Goal: Contribute content: Contribute content

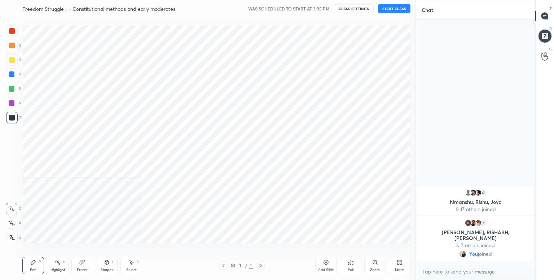
scroll to position [35813, 35660]
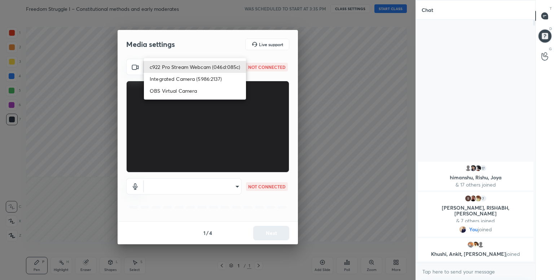
click at [228, 69] on body "1 2 3 4 5 6 7 C X Z C X Z E E Erase all H H Freedom Struggle I – Constitutional…" at bounding box center [277, 140] width 554 height 280
click at [222, 66] on li "c922 Pro Stream Webcam (046d:085c)" at bounding box center [195, 67] width 102 height 12
type input "c2a4522579354f169ce603ae4718761e4f2ef090d5d695283fb245ee90ce48f4"
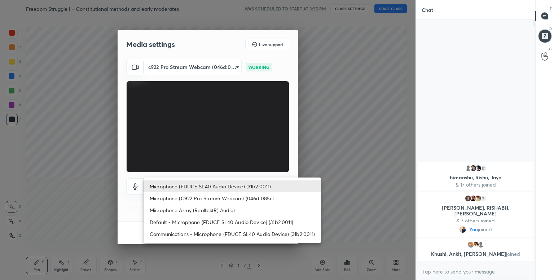
click at [228, 187] on body "1 2 3 4 5 6 7 C X Z C X Z E E Erase all H H Freedom Struggle I – Constitutional…" at bounding box center [277, 140] width 554 height 280
click at [228, 187] on li "Microphone (FDUCE SL40 Audio Device) (31b2:0011)" at bounding box center [232, 186] width 177 height 12
type input "5a1720429fd15c4e530f593a9136e9e855d4606f04c0052061ecb6f17e45b509"
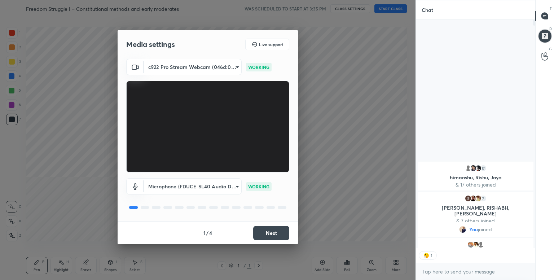
scroll to position [2, 2]
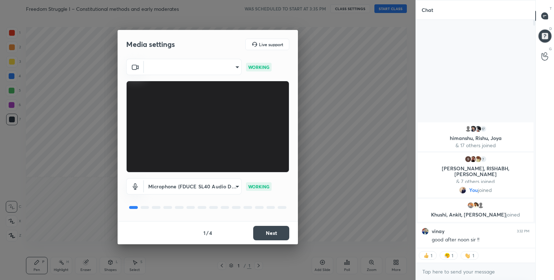
type textarea "x"
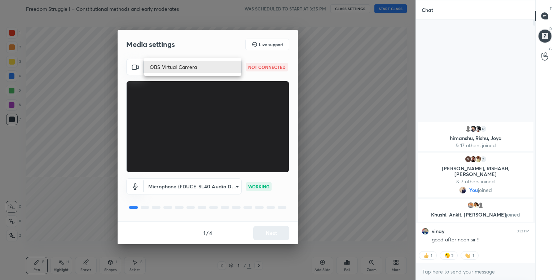
click at [232, 65] on body "1 2 3 4 5 6 7 C X Z C X Z E E Erase all H H Freedom Struggle I – Constitutional…" at bounding box center [277, 140] width 554 height 280
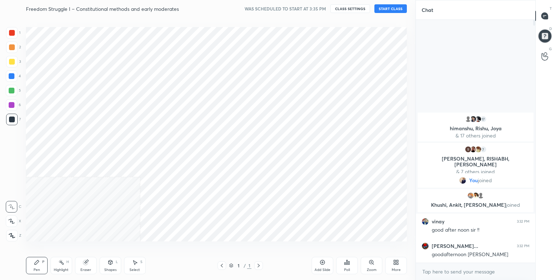
scroll to position [35813, 35660]
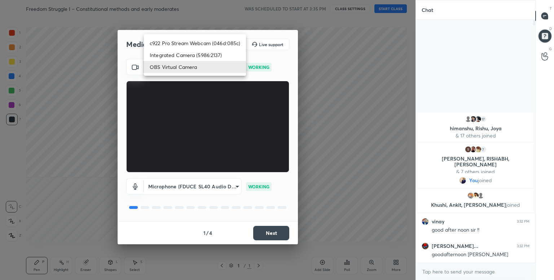
click at [221, 62] on body "1 2 3 4 5 6 7 C X Z C X Z E E Erase all H H Freedom Struggle I – Constitutional…" at bounding box center [277, 140] width 554 height 280
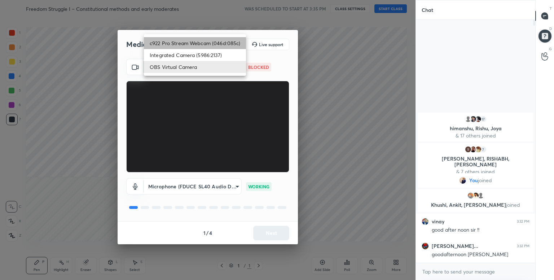
click at [213, 41] on li "c922 Pro Stream Webcam (046d:085c)" at bounding box center [195, 43] width 102 height 12
type input "a96066a396a11eba8e1bc42df21a76f93987d390e47de127fe5284dd714f83eb"
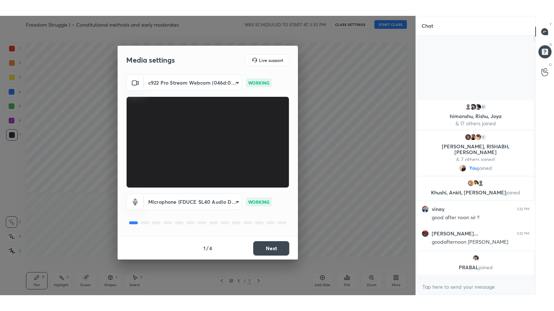
scroll to position [2, 2]
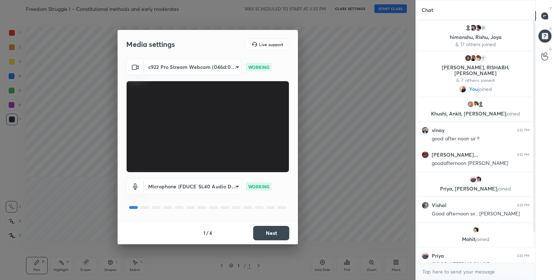
click at [269, 231] on button "Next" at bounding box center [271, 233] width 36 height 14
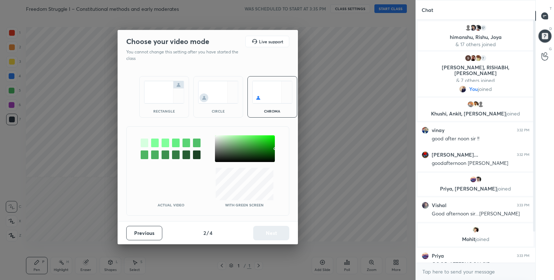
click at [141, 142] on div at bounding box center [145, 142] width 8 height 9
click at [276, 235] on button "Next" at bounding box center [271, 233] width 36 height 14
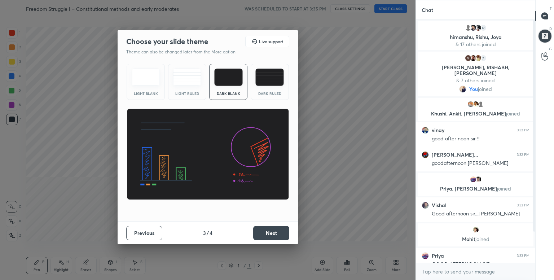
click at [267, 74] on img at bounding box center [269, 76] width 28 height 17
click at [276, 236] on button "Next" at bounding box center [271, 233] width 36 height 14
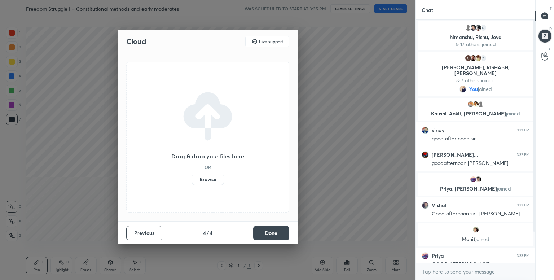
click at [208, 183] on label "Browse" at bounding box center [208, 179] width 32 height 12
click at [192, 183] on input "Browse" at bounding box center [192, 179] width 0 height 12
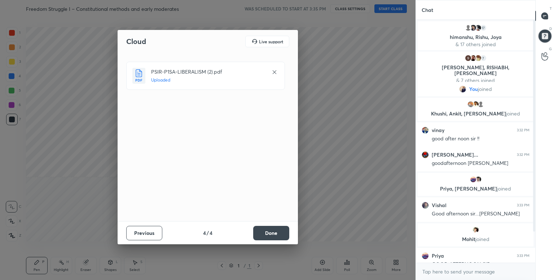
click at [275, 234] on button "Done" at bounding box center [271, 233] width 36 height 14
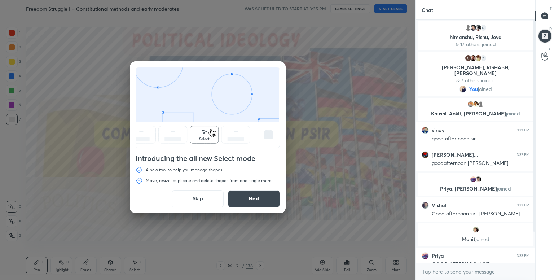
click at [196, 199] on button "Skip" at bounding box center [198, 198] width 52 height 17
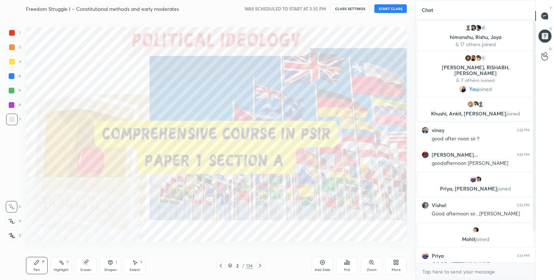
click at [391, 8] on button "START CLASS" at bounding box center [390, 8] width 32 height 9
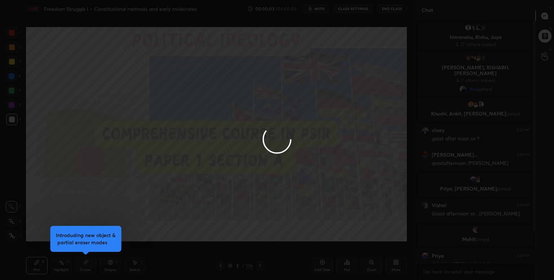
click at [395, 267] on div at bounding box center [277, 140] width 554 height 280
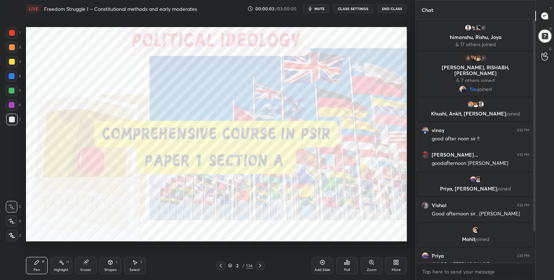
click at [395, 268] on div "More" at bounding box center [395, 270] width 9 height 4
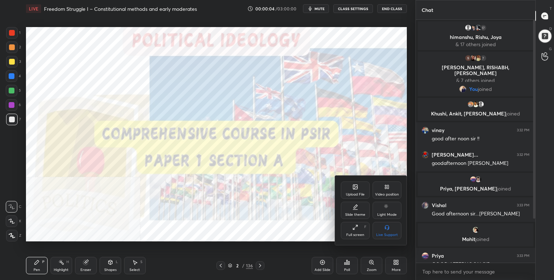
drag, startPoint x: 361, startPoint y: 228, endPoint x: 360, endPoint y: 260, distance: 31.7
click at [360, 228] on div "Full screen F" at bounding box center [355, 230] width 29 height 17
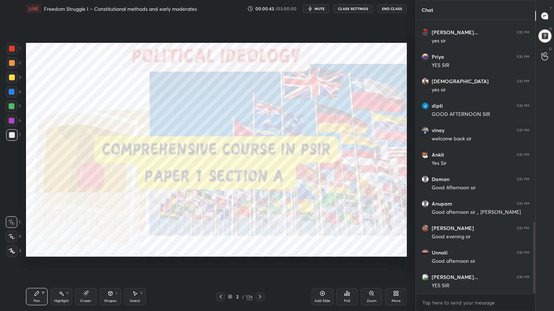
scroll to position [0, 0]
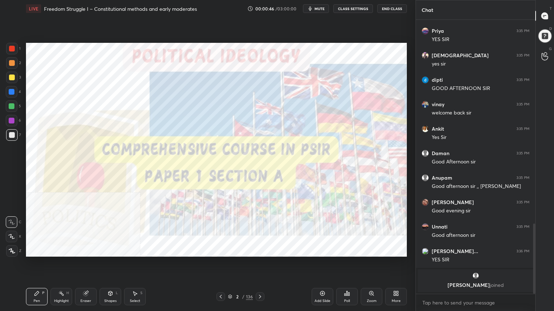
click at [9, 48] on div at bounding box center [12, 49] width 6 height 6
click at [9, 252] on icon at bounding box center [12, 251] width 6 height 5
click at [183, 32] on div "Setting up your live class Poll for secs No correct answer Start poll" at bounding box center [216, 149] width 386 height 265
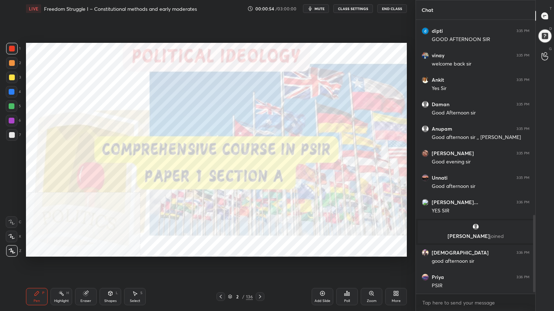
click at [228, 279] on icon at bounding box center [230, 297] width 4 height 4
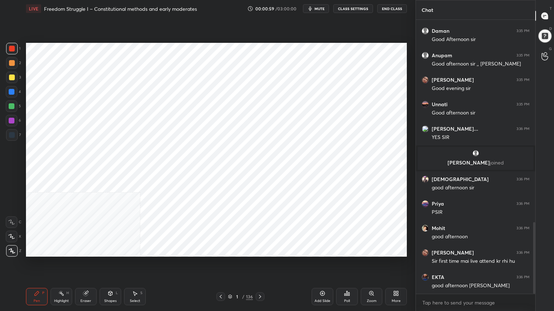
click at [327, 279] on div "Add Slide" at bounding box center [322, 302] width 16 height 4
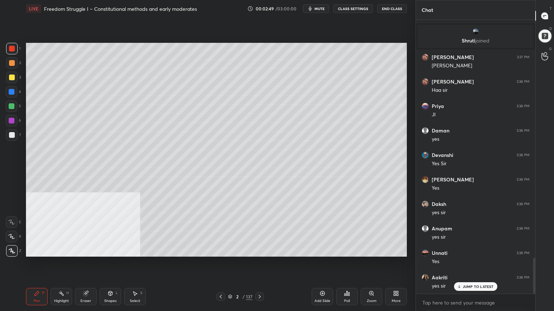
scroll to position [1805, 0]
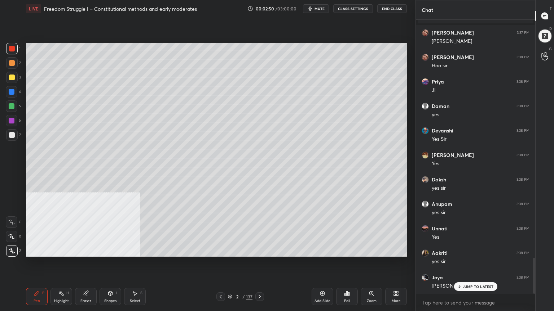
click at [231, 279] on icon at bounding box center [230, 296] width 4 height 2
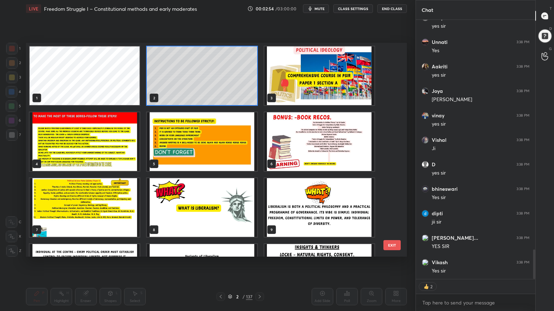
scroll to position [2016, 0]
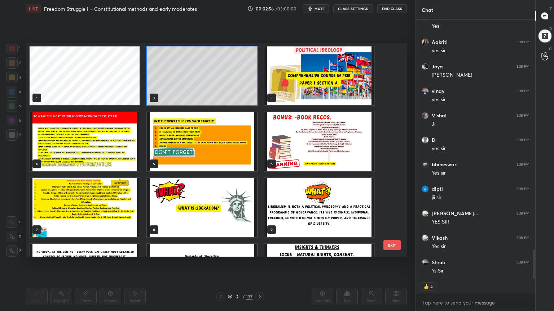
click at [201, 153] on img "grid" at bounding box center [202, 141] width 110 height 59
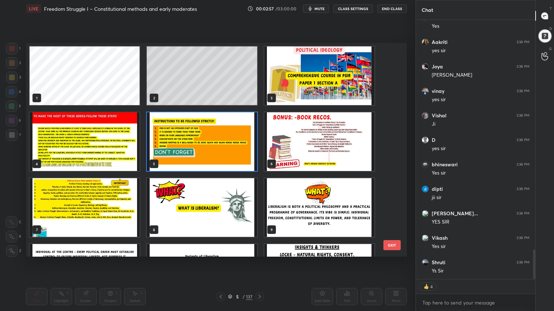
scroll to position [2041, 0]
click at [202, 153] on img "grid" at bounding box center [202, 141] width 110 height 59
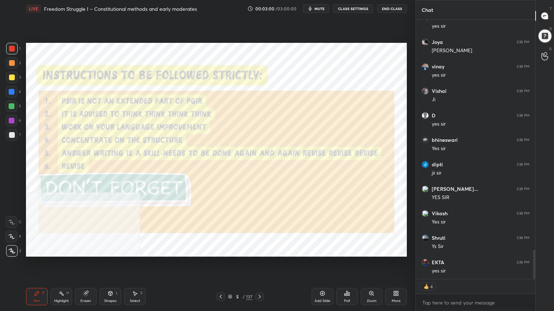
click at [398, 279] on icon at bounding box center [396, 294] width 6 height 6
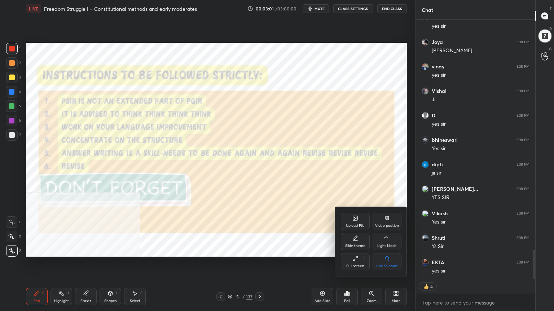
click at [389, 222] on div "Video position" at bounding box center [386, 221] width 29 height 17
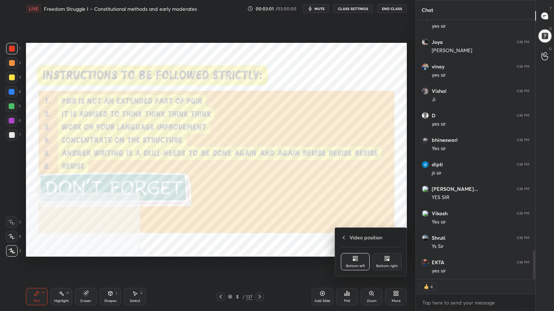
drag, startPoint x: 389, startPoint y: 254, endPoint x: 385, endPoint y: 254, distance: 4.0
click at [388, 255] on div "Bottom right" at bounding box center [386, 261] width 29 height 17
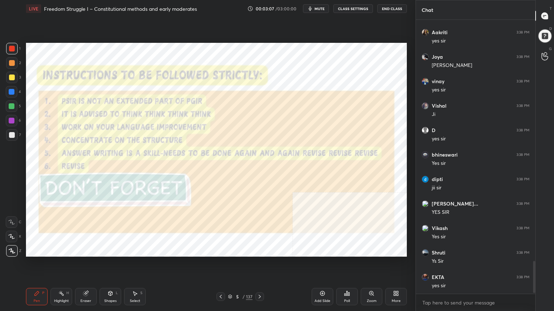
scroll to position [2050, 0]
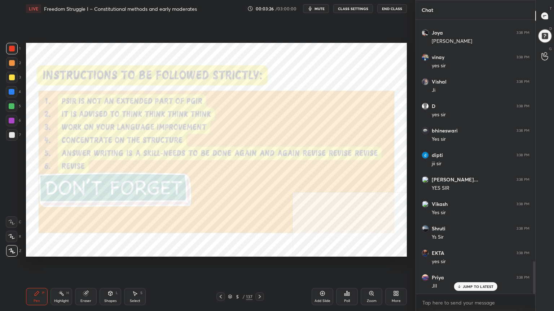
click at [482, 279] on p "JUMP TO LATEST" at bounding box center [477, 287] width 31 height 4
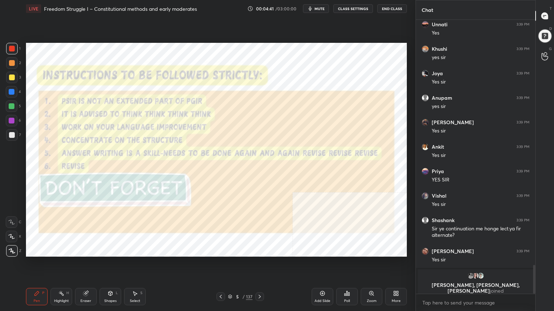
scroll to position [2027, 0]
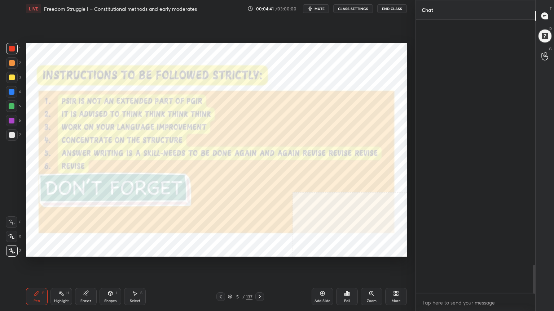
click at [229, 279] on icon at bounding box center [230, 297] width 4 height 4
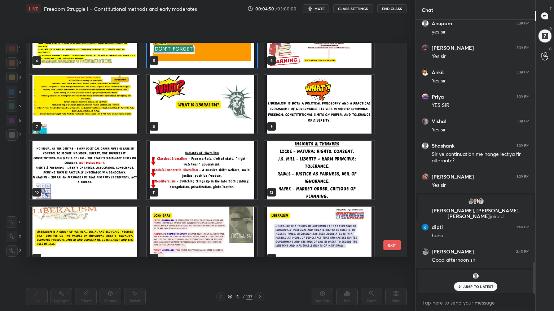
scroll to position [98, 0]
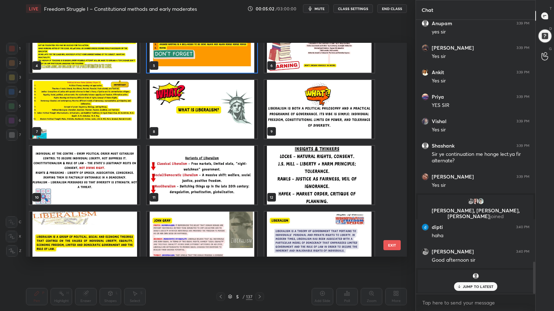
click at [185, 119] on img "grid" at bounding box center [202, 109] width 110 height 59
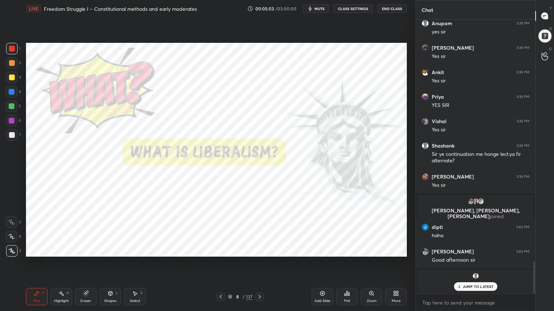
scroll to position [2102, 0]
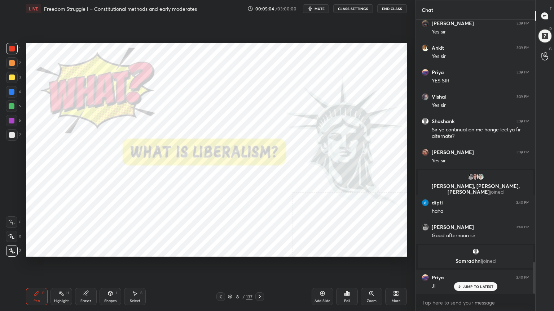
click at [320, 279] on icon at bounding box center [322, 294] width 5 height 5
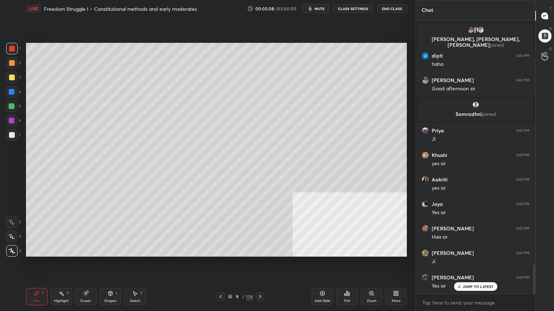
scroll to position [2298, 0]
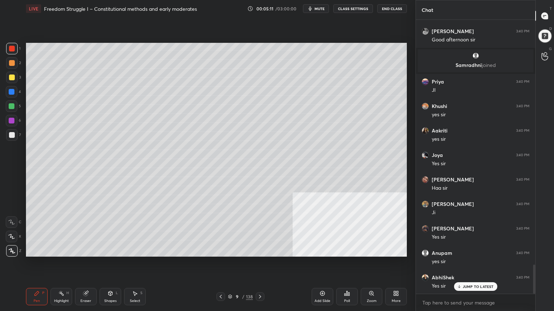
drag, startPoint x: 10, startPoint y: 135, endPoint x: 11, endPoint y: 174, distance: 39.7
click at [10, 134] on div at bounding box center [12, 135] width 6 height 6
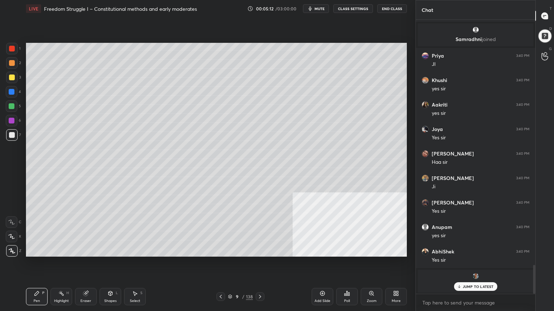
click at [110, 279] on div "Shapes L" at bounding box center [110, 296] width 22 height 17
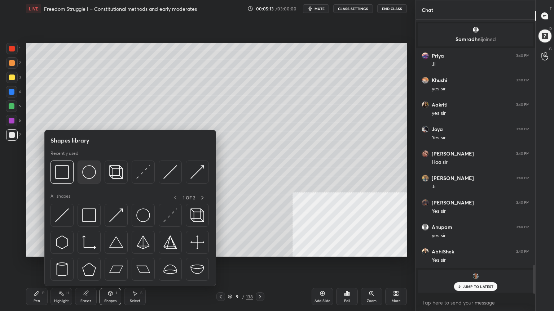
scroll to position [2349, 0]
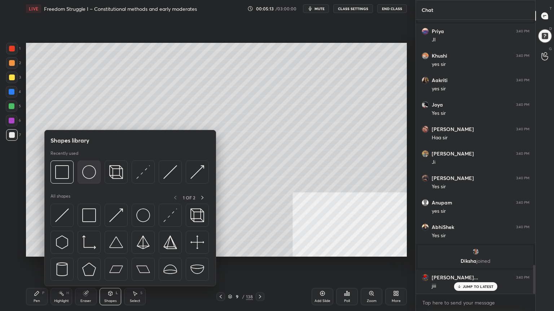
click at [92, 176] on img at bounding box center [89, 172] width 14 height 14
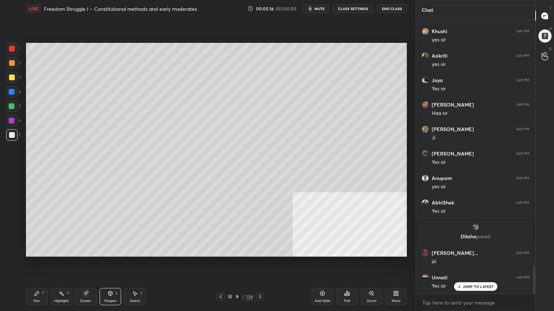
scroll to position [2398, 0]
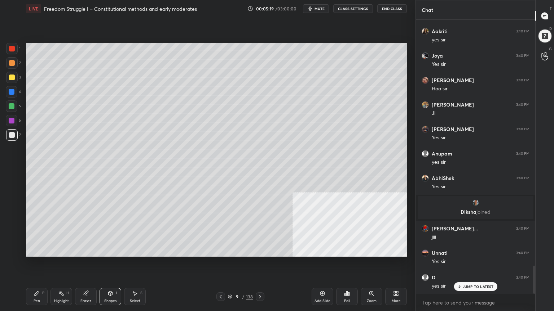
click at [35, 279] on div "Pen" at bounding box center [37, 302] width 6 height 4
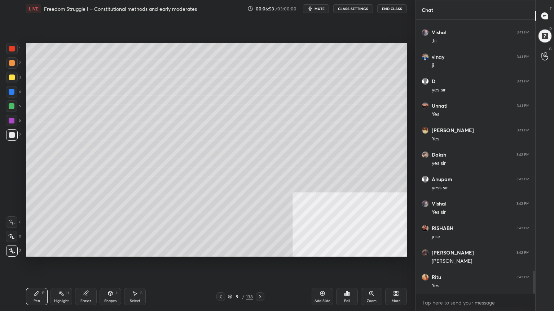
scroll to position [2, 2]
click at [322, 279] on div "Add Slide" at bounding box center [322, 296] width 22 height 17
click at [10, 77] on div at bounding box center [12, 78] width 6 height 6
click at [114, 279] on div "Shapes L" at bounding box center [110, 296] width 22 height 17
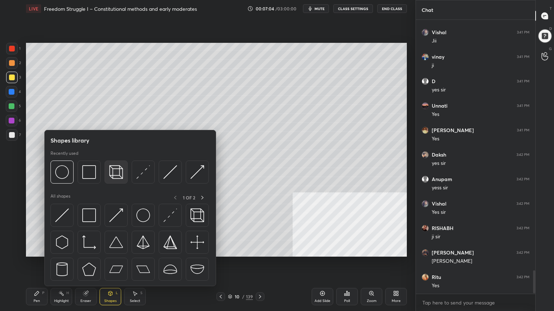
click at [112, 173] on img at bounding box center [116, 172] width 14 height 14
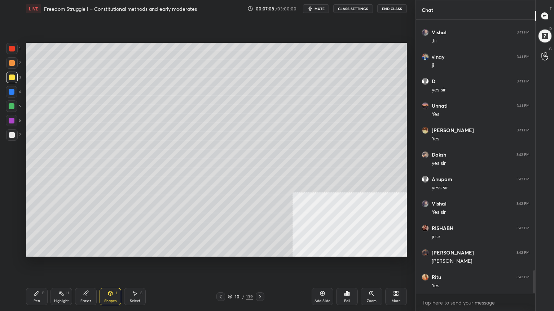
click at [31, 279] on div "Pen P" at bounding box center [37, 296] width 22 height 17
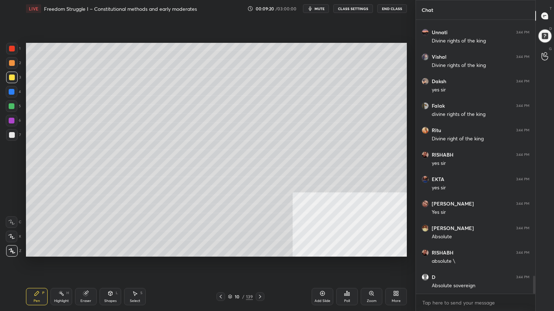
scroll to position [3862, 0]
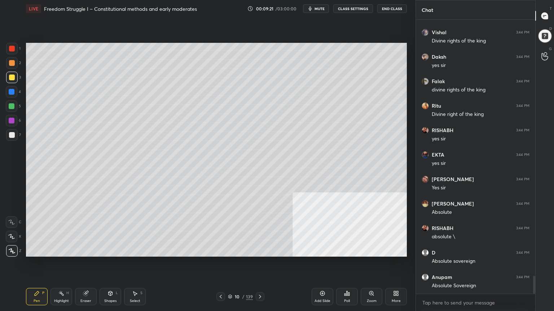
click at [12, 78] on div at bounding box center [12, 78] width 6 height 6
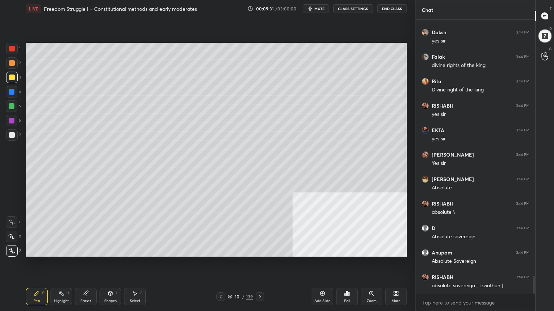
click at [11, 92] on div at bounding box center [12, 92] width 6 height 6
click at [12, 92] on div at bounding box center [12, 92] width 6 height 6
drag, startPoint x: 10, startPoint y: 107, endPoint x: 13, endPoint y: 101, distance: 6.0
click at [11, 107] on div at bounding box center [12, 106] width 6 height 6
click at [12, 93] on div at bounding box center [12, 92] width 6 height 6
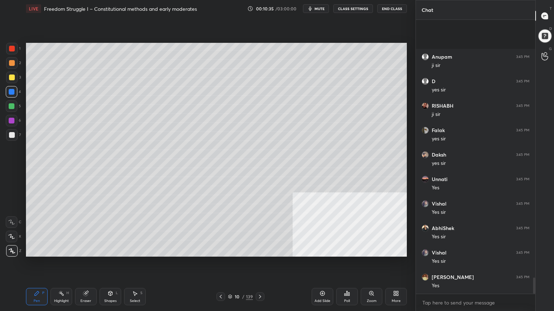
scroll to position [4353, 0]
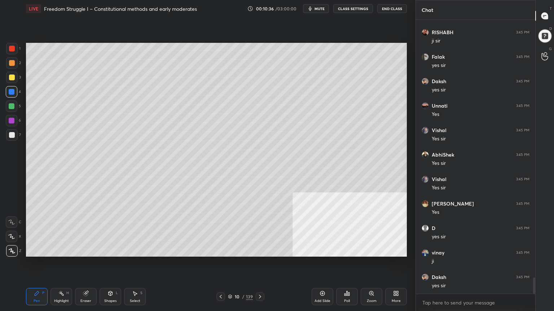
click at [11, 109] on div at bounding box center [12, 106] width 6 height 6
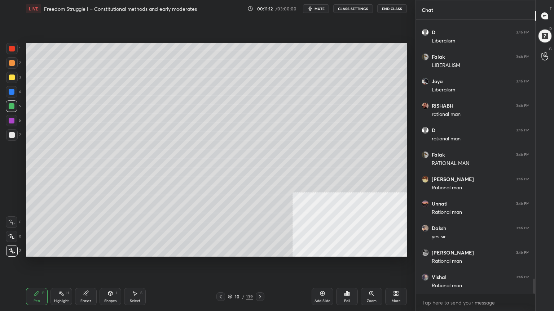
scroll to position [4720, 0]
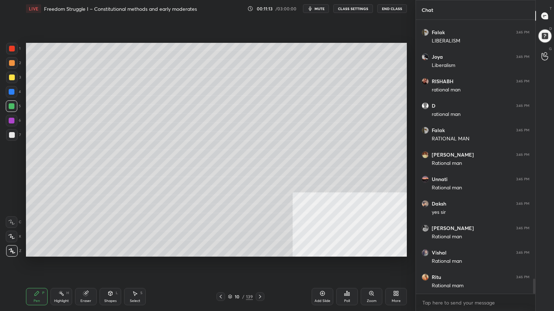
click at [221, 279] on icon at bounding box center [221, 297] width 6 height 6
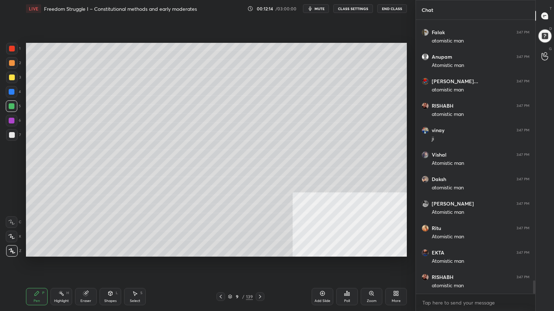
scroll to position [5309, 0]
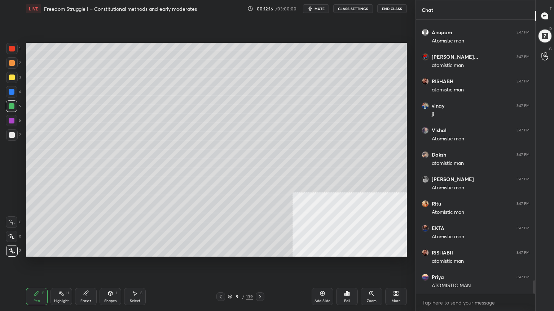
click at [231, 279] on icon at bounding box center [230, 297] width 4 height 1
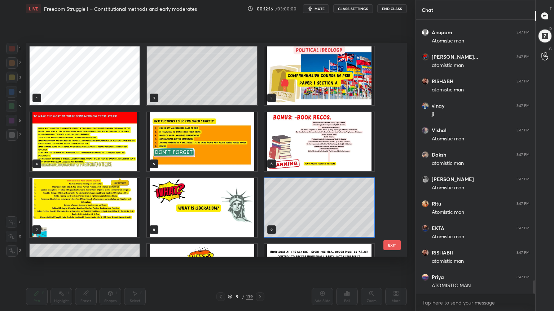
scroll to position [212, 377]
click at [389, 68] on div "1 2 3 4 5 6 7 8 9 10 11 12 13 14 15" at bounding box center [210, 150] width 368 height 214
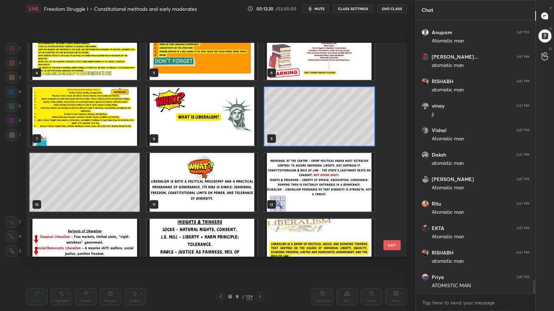
scroll to position [106, 0]
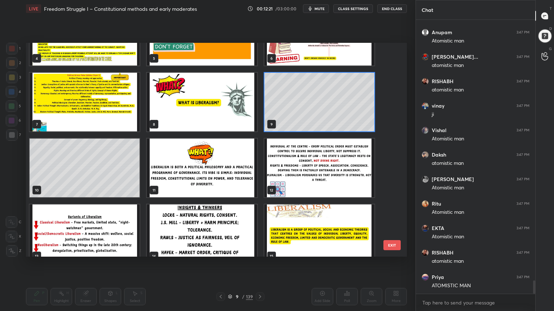
click at [300, 174] on img "grid" at bounding box center [319, 168] width 110 height 59
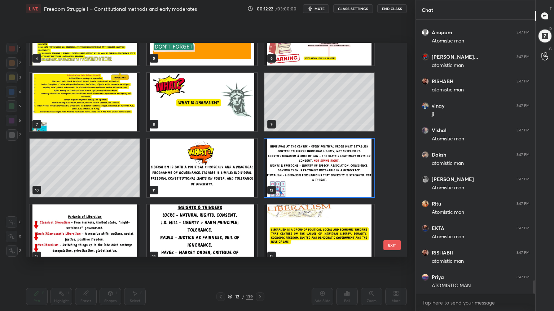
click at [299, 174] on img "grid" at bounding box center [319, 168] width 110 height 59
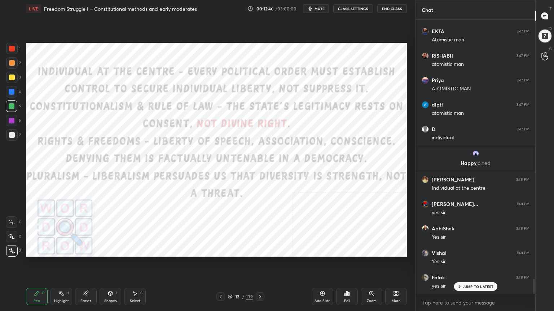
scroll to position [4817, 0]
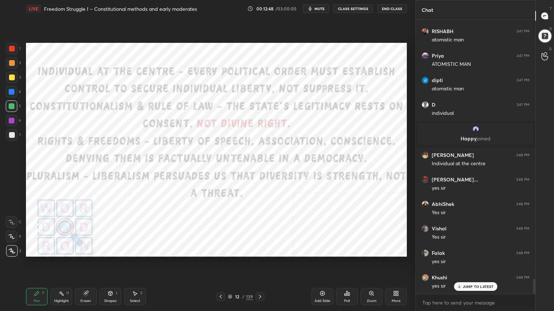
click at [12, 48] on div at bounding box center [12, 49] width 6 height 6
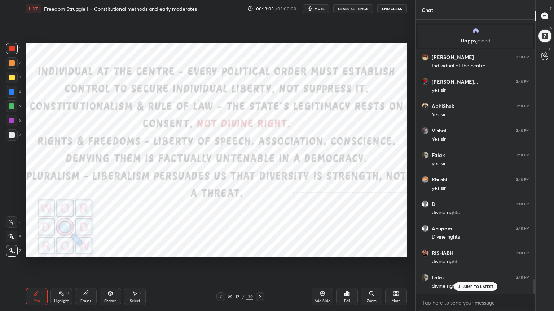
scroll to position [4940, 0]
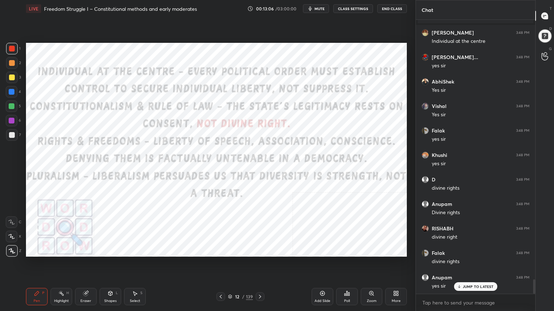
click at [12, 90] on div at bounding box center [12, 92] width 6 height 6
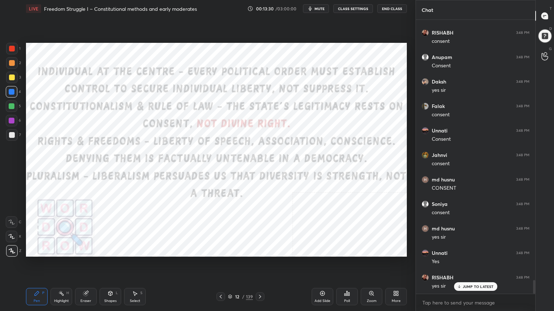
scroll to position [5283, 0]
click at [324, 279] on icon at bounding box center [322, 294] width 6 height 6
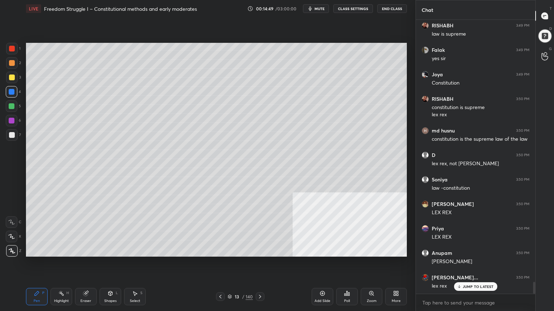
scroll to position [6124, 0]
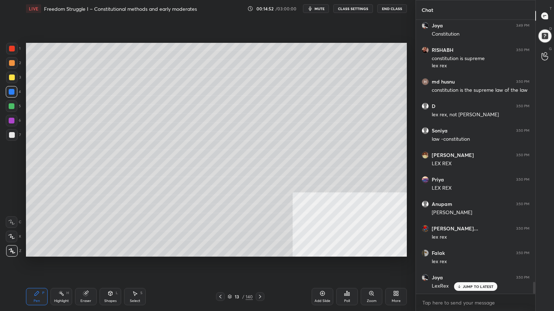
click at [228, 279] on icon at bounding box center [229, 297] width 4 height 4
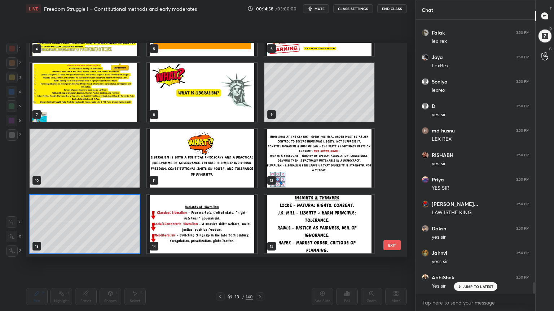
click at [328, 167] on img "grid" at bounding box center [319, 158] width 110 height 59
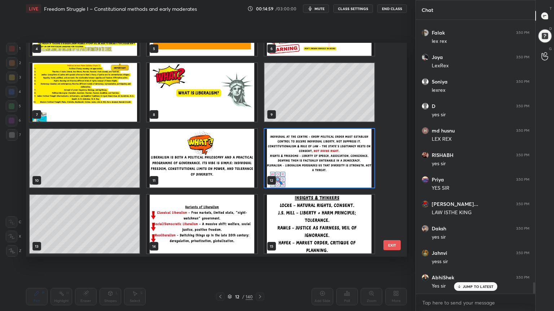
click at [328, 167] on img "grid" at bounding box center [319, 158] width 110 height 59
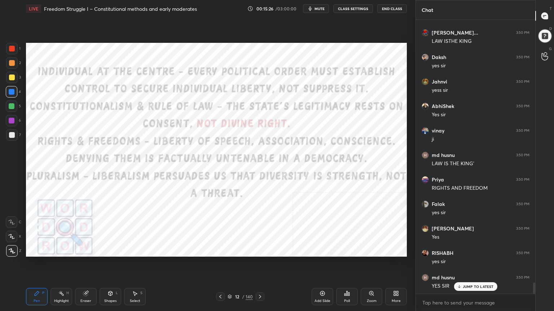
scroll to position [6540, 0]
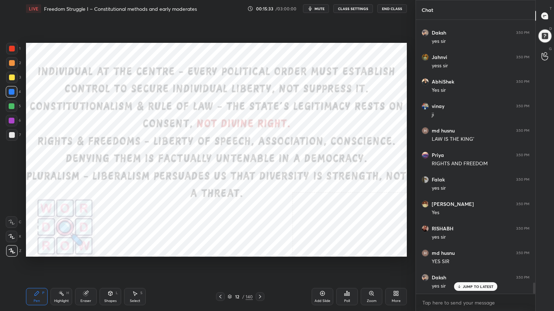
click at [322, 279] on div "Add Slide" at bounding box center [322, 296] width 22 height 17
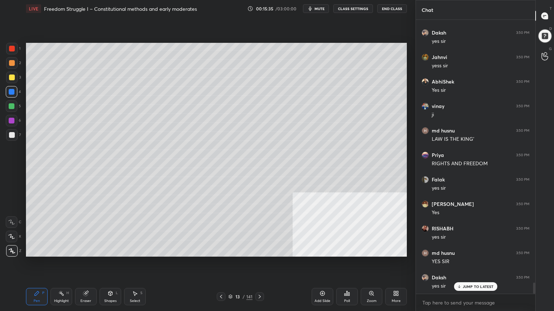
click at [11, 135] on div at bounding box center [12, 135] width 6 height 6
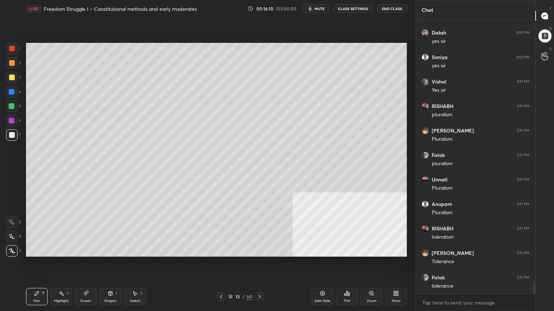
scroll to position [6810, 0]
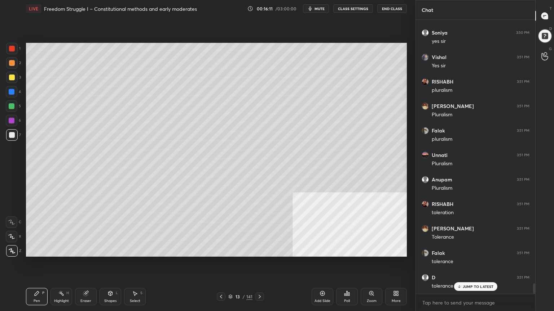
click at [231, 279] on icon at bounding box center [230, 297] width 4 height 4
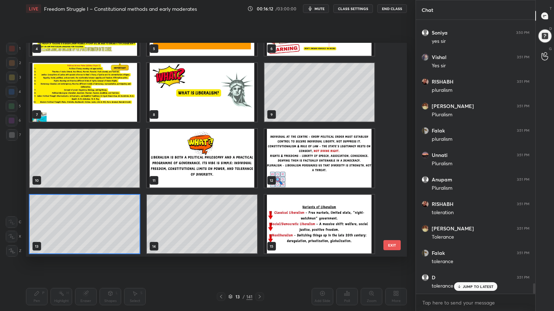
scroll to position [6834, 0]
click at [218, 173] on img "grid" at bounding box center [202, 158] width 110 height 59
click at [218, 174] on img "grid" at bounding box center [202, 158] width 110 height 59
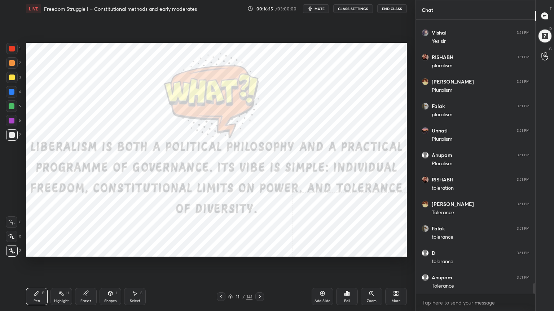
scroll to position [6859, 0]
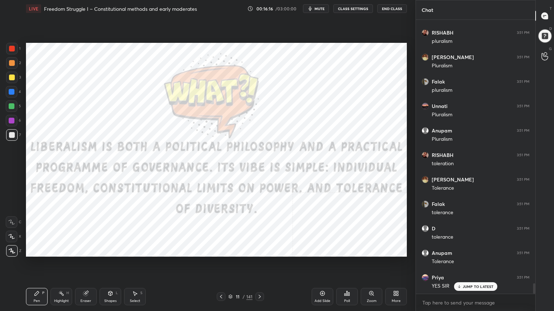
click at [10, 46] on div at bounding box center [12, 49] width 6 height 6
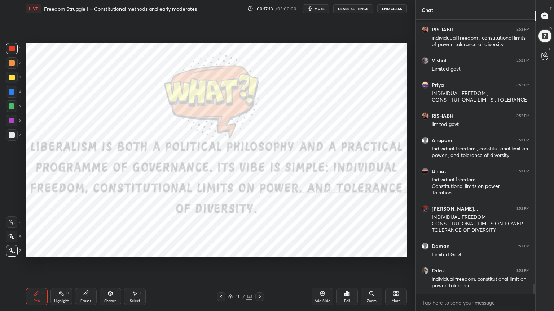
scroll to position [7372, 0]
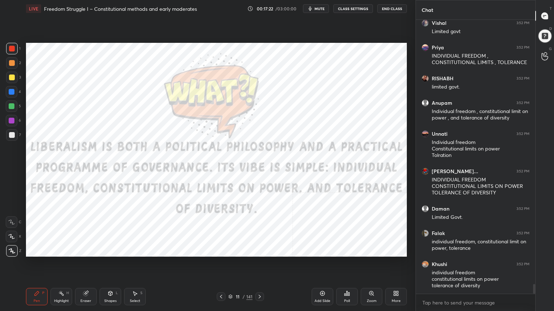
click at [323, 279] on div "Add Slide" at bounding box center [322, 296] width 22 height 17
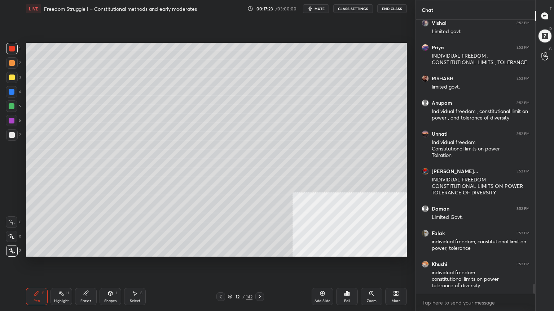
scroll to position [7409, 0]
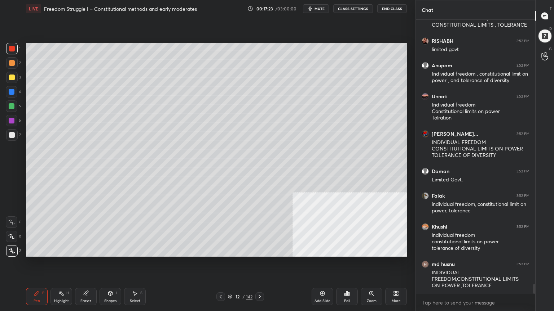
drag, startPoint x: 11, startPoint y: 106, endPoint x: 11, endPoint y: 100, distance: 6.1
click at [11, 106] on div at bounding box center [12, 106] width 6 height 6
click at [11, 74] on div at bounding box center [12, 78] width 12 height 12
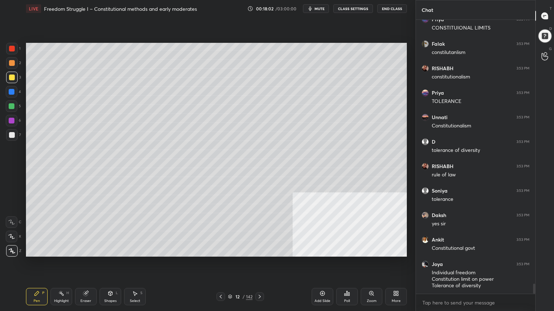
scroll to position [7177, 0]
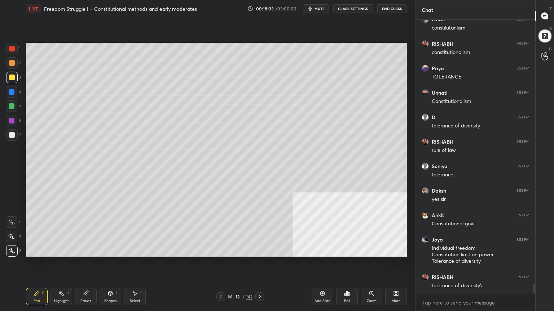
click at [230, 279] on icon at bounding box center [230, 297] width 4 height 4
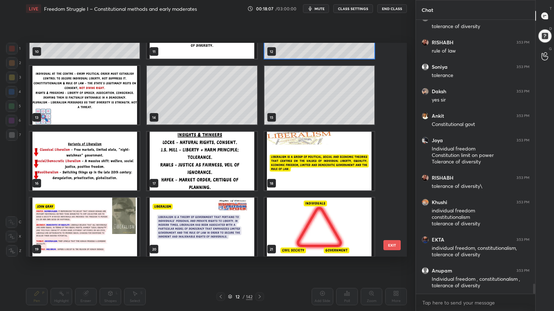
scroll to position [7307, 0]
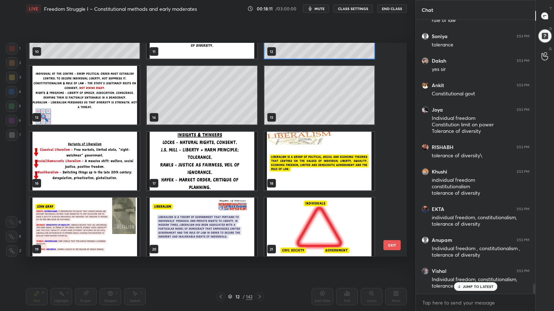
click at [223, 178] on img "grid" at bounding box center [202, 161] width 110 height 59
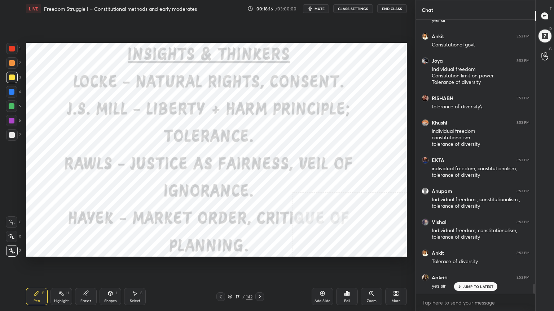
scroll to position [7381, 0]
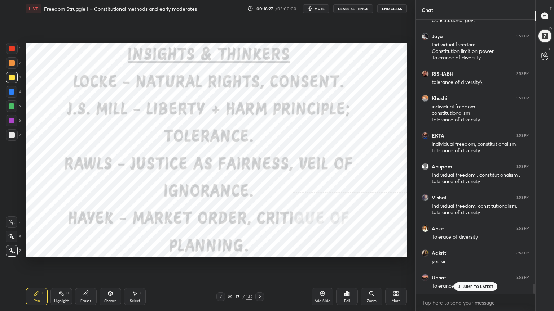
click at [11, 46] on div at bounding box center [12, 49] width 6 height 6
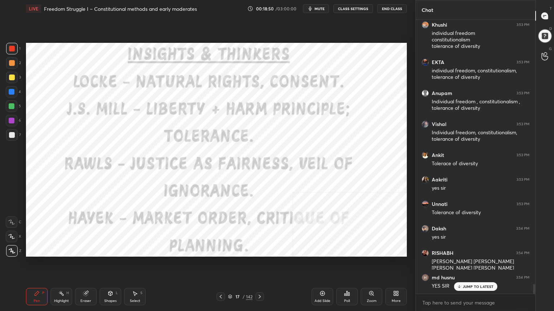
scroll to position [7479, 0]
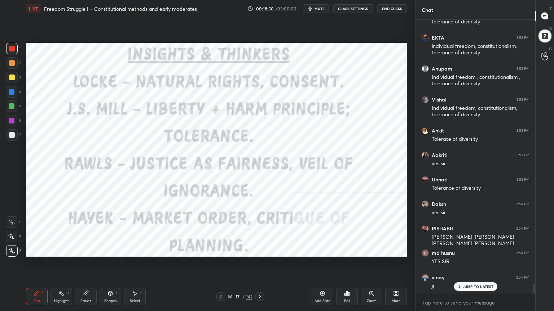
click at [230, 279] on icon at bounding box center [230, 297] width 4 height 4
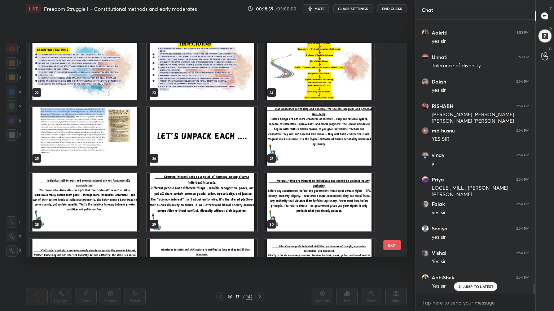
scroll to position [472, 0]
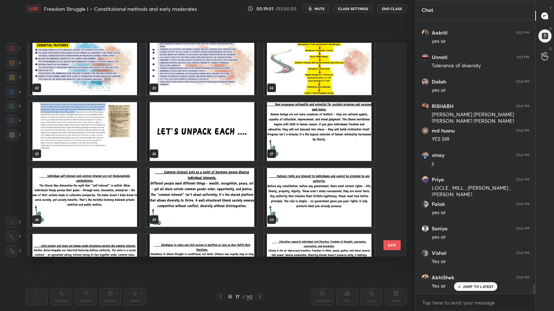
click at [219, 141] on img "grid" at bounding box center [202, 131] width 110 height 59
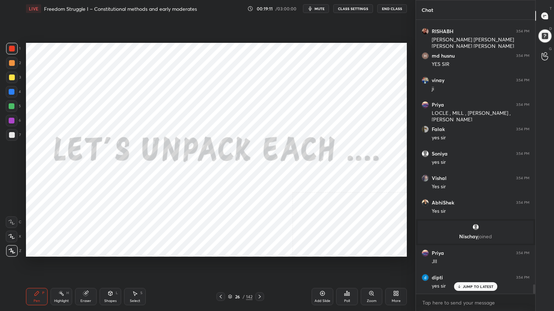
scroll to position [7701, 0]
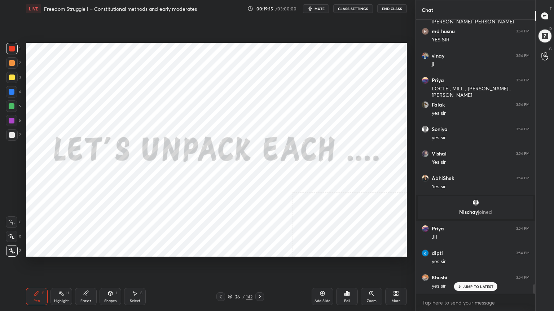
click at [10, 46] on div at bounding box center [12, 49] width 6 height 6
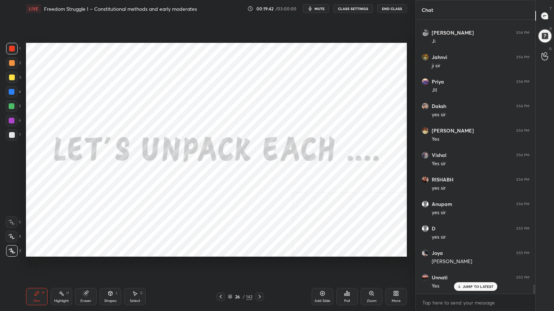
scroll to position [8044, 0]
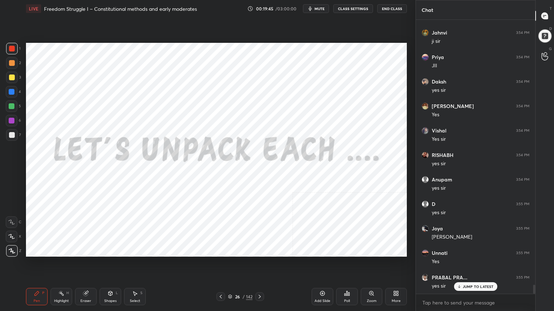
click at [260, 279] on icon at bounding box center [260, 297] width 6 height 6
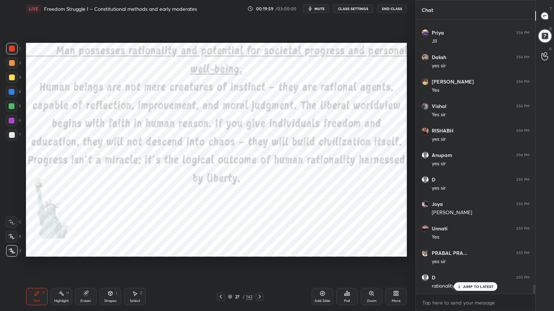
scroll to position [8093, 0]
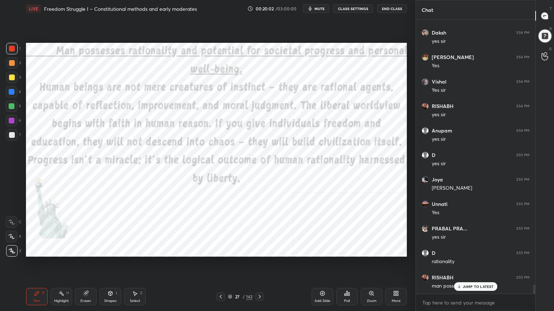
click at [323, 279] on icon at bounding box center [322, 294] width 6 height 6
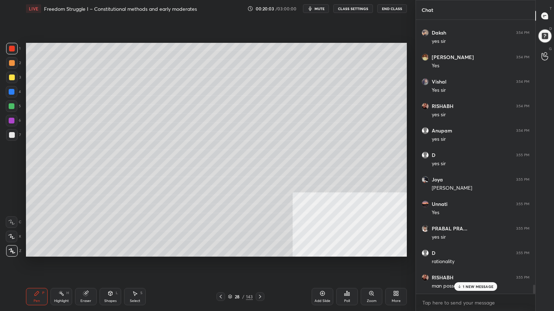
scroll to position [8118, 0]
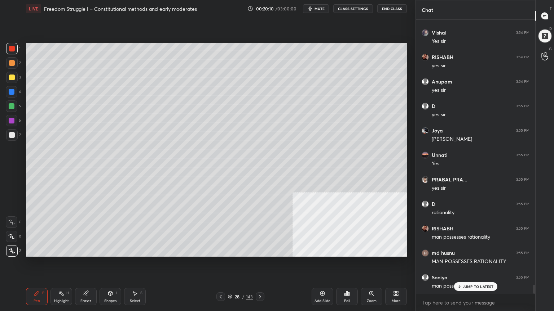
click at [13, 105] on div at bounding box center [12, 106] width 6 height 6
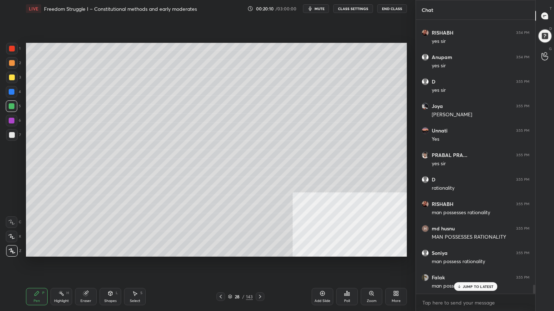
click at [12, 121] on div at bounding box center [12, 121] width 6 height 6
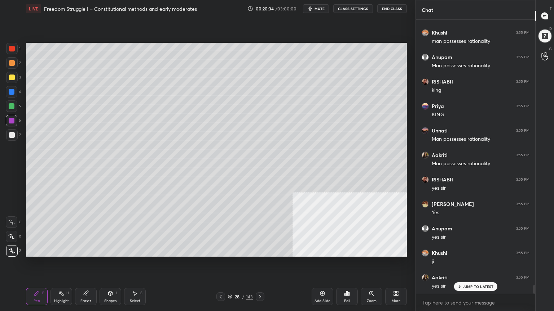
scroll to position [8534, 0]
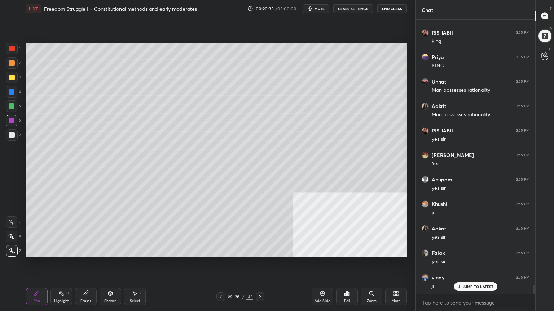
click at [12, 134] on div at bounding box center [12, 135] width 6 height 6
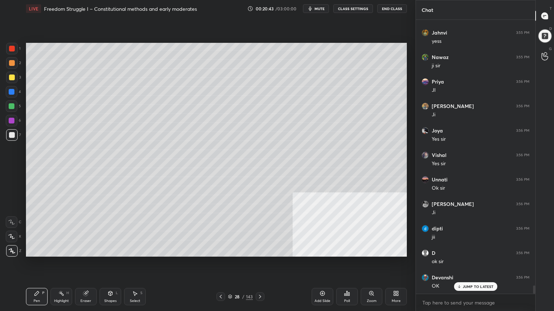
scroll to position [8853, 0]
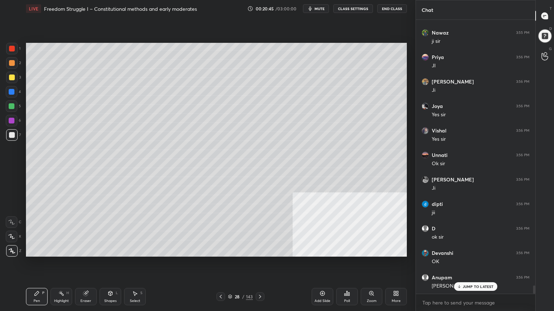
drag, startPoint x: 10, startPoint y: 119, endPoint x: 22, endPoint y: 119, distance: 11.5
click at [10, 119] on div at bounding box center [12, 121] width 6 height 6
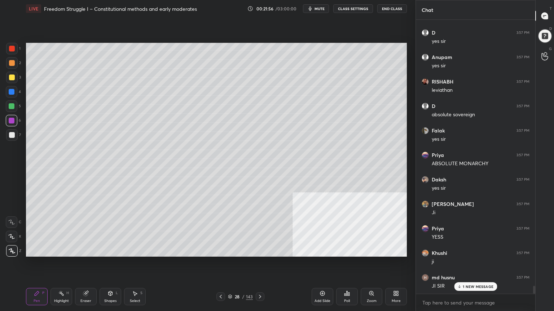
scroll to position [9417, 0]
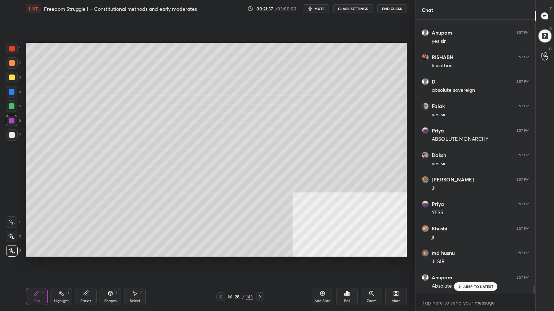
click at [401, 279] on div "More" at bounding box center [396, 296] width 22 height 17
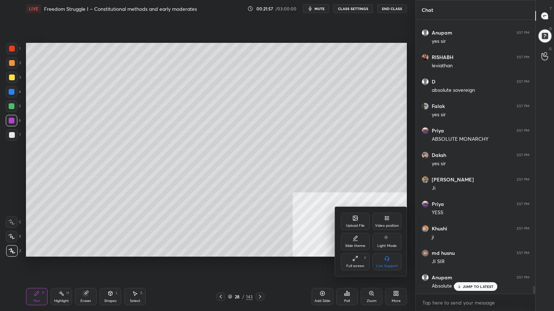
click at [390, 220] on div "Video position" at bounding box center [386, 221] width 29 height 17
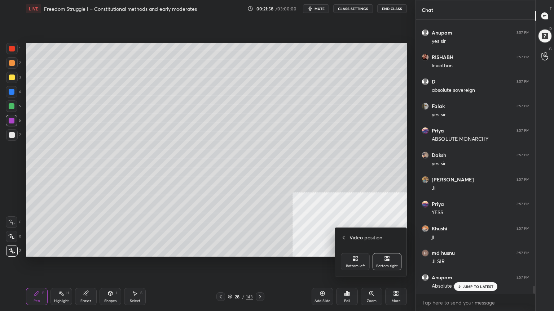
click at [356, 266] on div "Bottom left" at bounding box center [355, 267] width 19 height 4
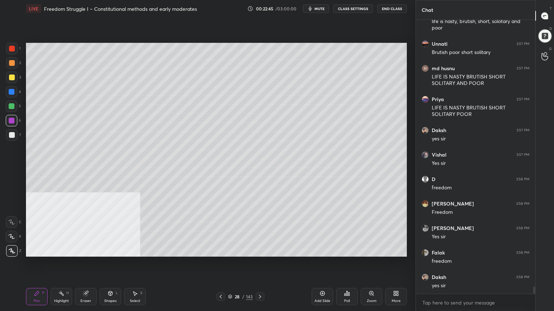
scroll to position [10013, 0]
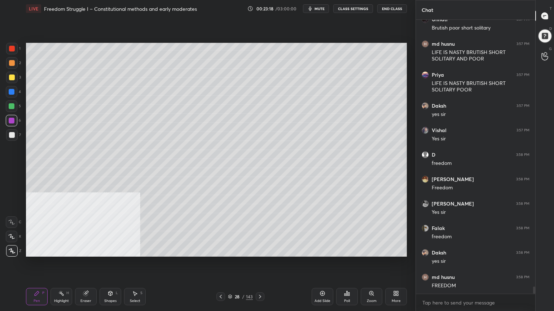
click at [12, 48] on div at bounding box center [12, 49] width 6 height 6
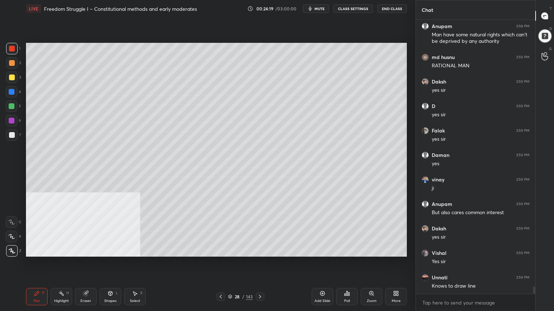
scroll to position [10412, 0]
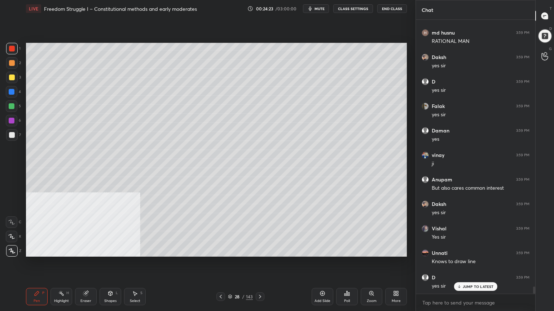
click at [326, 279] on div "Add Slide" at bounding box center [322, 296] width 22 height 17
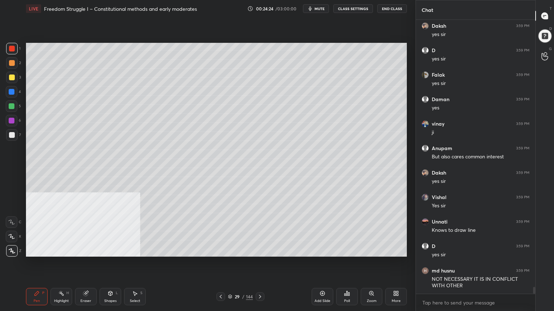
scroll to position [10468, 0]
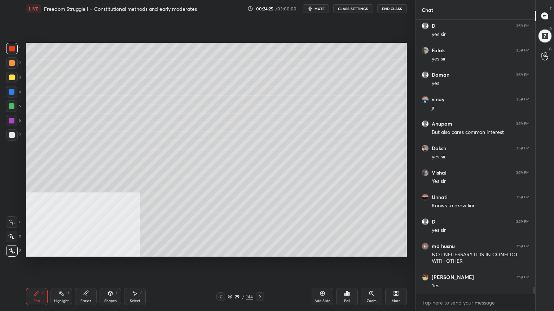
drag, startPoint x: 10, startPoint y: 134, endPoint x: 21, endPoint y: 127, distance: 12.9
click at [10, 134] on div at bounding box center [12, 135] width 6 height 6
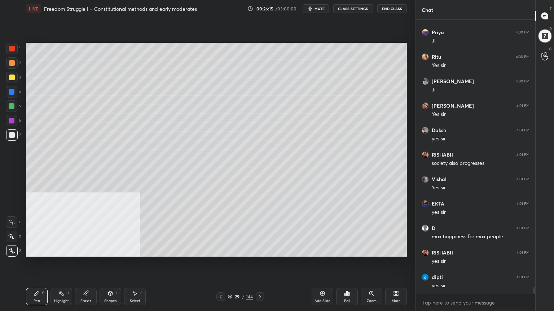
scroll to position [11382, 0]
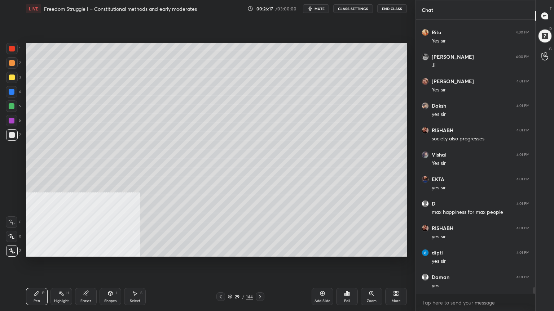
click at [219, 279] on div at bounding box center [220, 297] width 9 height 9
click at [222, 279] on icon at bounding box center [221, 297] width 6 height 6
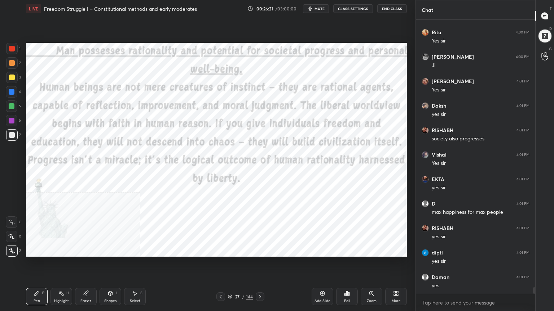
scroll to position [11406, 0]
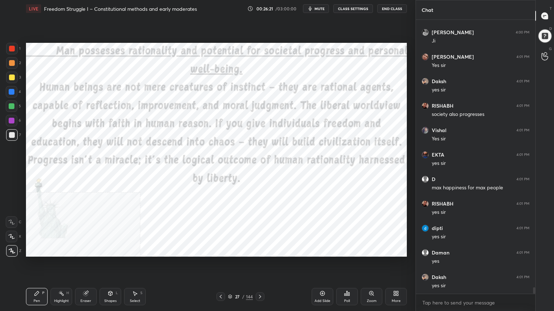
click at [8, 46] on div at bounding box center [12, 49] width 12 height 12
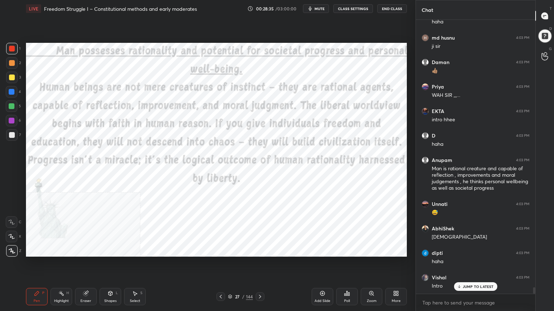
scroll to position [11133, 0]
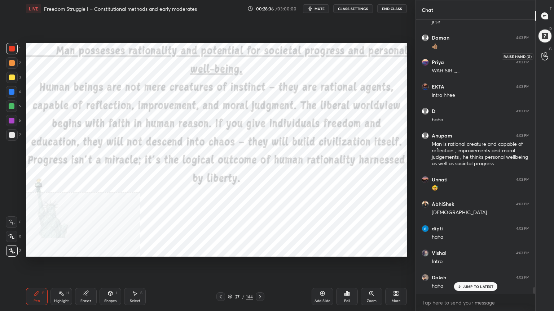
click at [543, 50] on div at bounding box center [544, 56] width 14 height 13
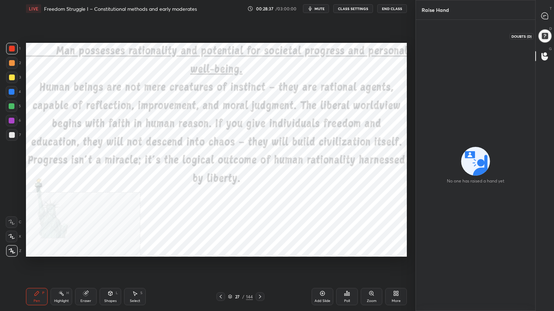
click at [545, 34] on div at bounding box center [544, 35] width 15 height 15
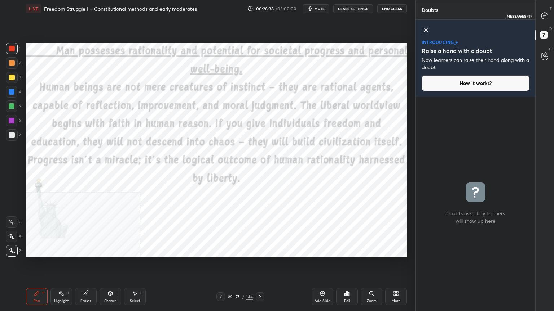
drag, startPoint x: 544, startPoint y: 15, endPoint x: 535, endPoint y: 29, distance: 16.7
click at [544, 15] on icon at bounding box center [544, 16] width 6 height 6
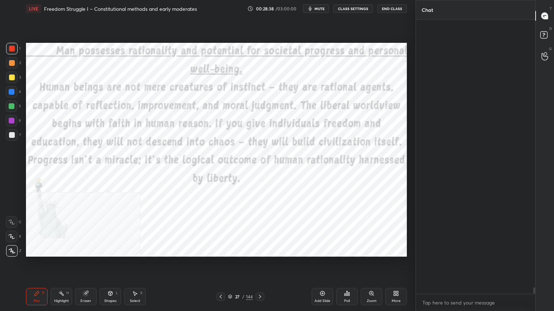
scroll to position [272, 117]
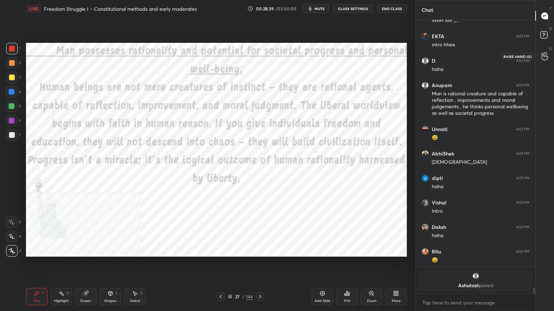
click at [543, 54] on icon at bounding box center [544, 56] width 6 height 7
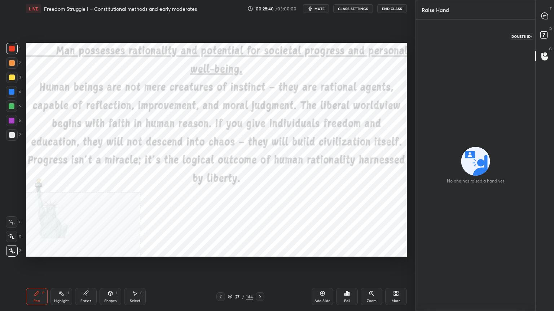
click at [545, 33] on rect at bounding box center [543, 35] width 7 height 7
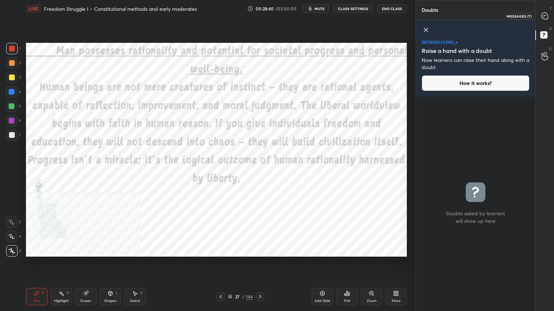
click at [544, 13] on icon at bounding box center [544, 16] width 6 height 6
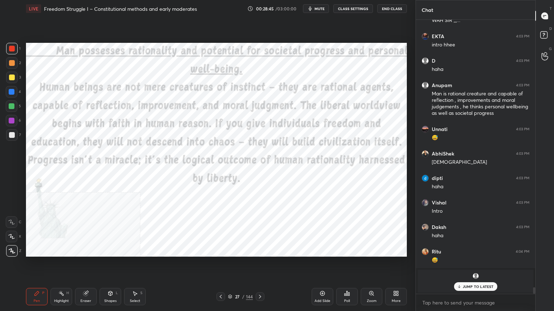
click at [230, 279] on icon at bounding box center [230, 297] width 4 height 4
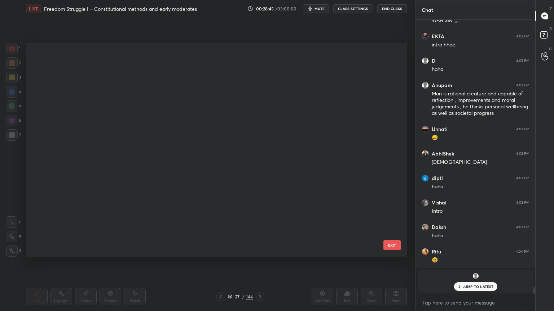
scroll to position [2, 4]
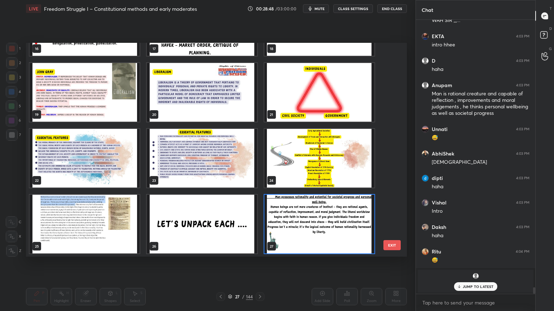
click at [393, 79] on div "13 14 15 16 17 18 19 20 21 22 23 24 25 26 27 EXIT" at bounding box center [216, 150] width 381 height 214
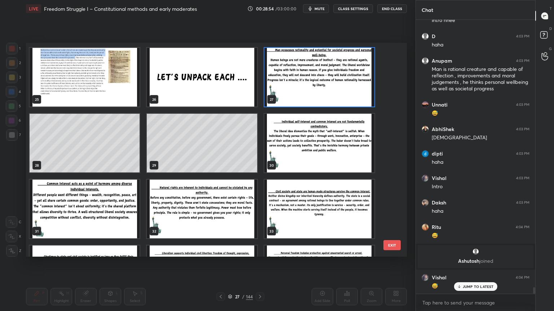
click at [330, 140] on img "grid" at bounding box center [319, 143] width 110 height 59
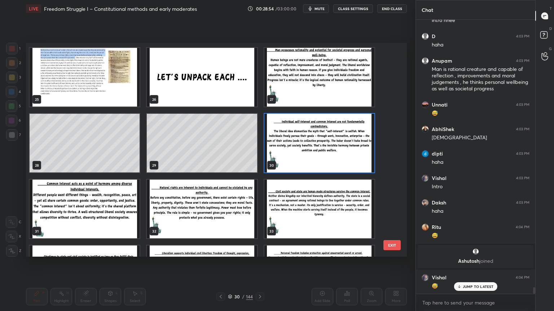
click at [330, 141] on img "grid" at bounding box center [319, 143] width 110 height 59
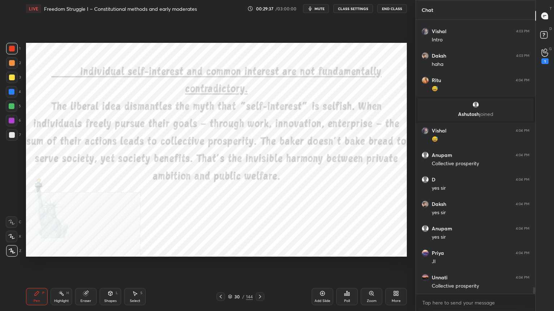
scroll to position [11565, 0]
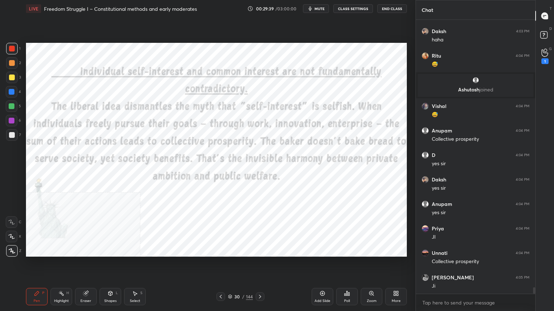
drag, startPoint x: 322, startPoint y: 295, endPoint x: 317, endPoint y: 292, distance: 6.2
click at [323, 279] on icon at bounding box center [322, 294] width 6 height 6
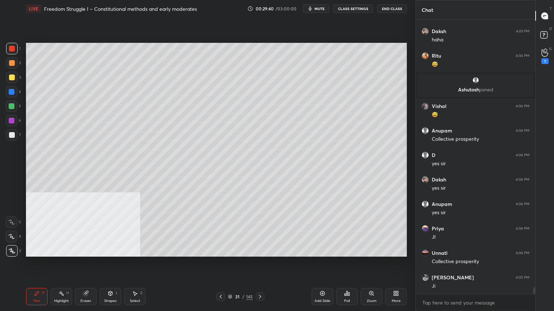
scroll to position [11590, 0]
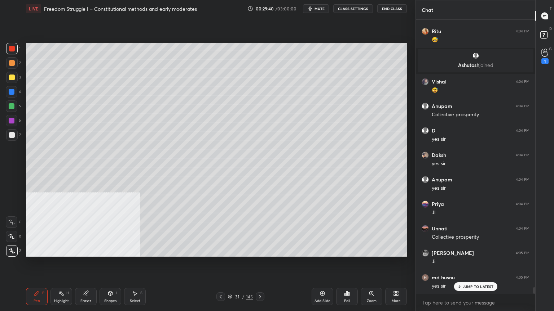
click at [13, 134] on div at bounding box center [12, 135] width 6 height 6
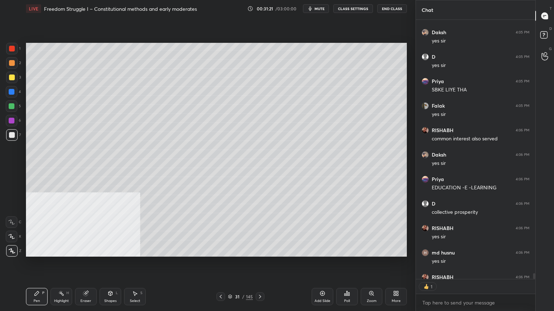
scroll to position [11943, 0]
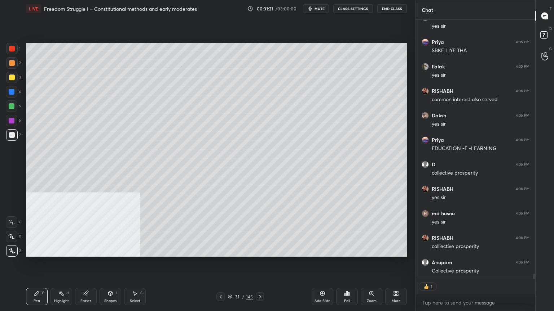
click at [544, 50] on div at bounding box center [544, 56] width 14 height 13
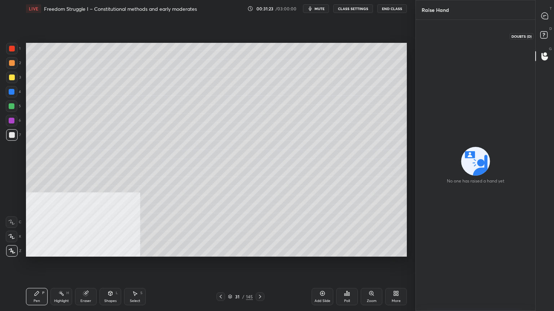
drag, startPoint x: 545, startPoint y: 32, endPoint x: 545, endPoint y: 27, distance: 5.8
click at [545, 32] on rect at bounding box center [543, 35] width 7 height 7
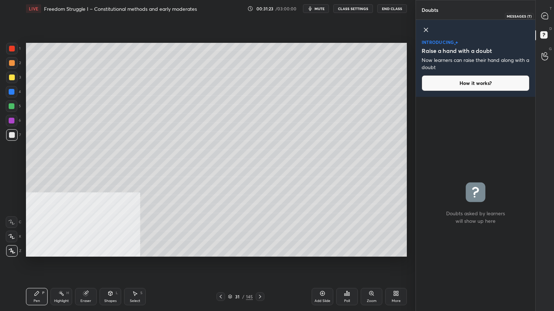
click at [544, 13] on icon at bounding box center [544, 16] width 6 height 6
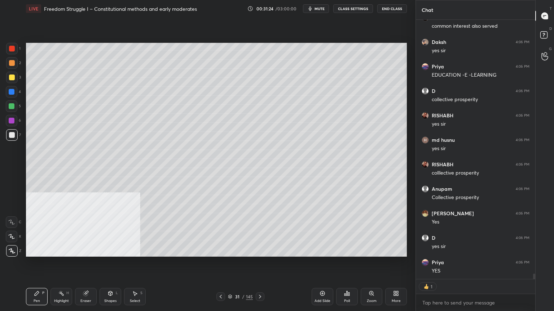
scroll to position [12041, 0]
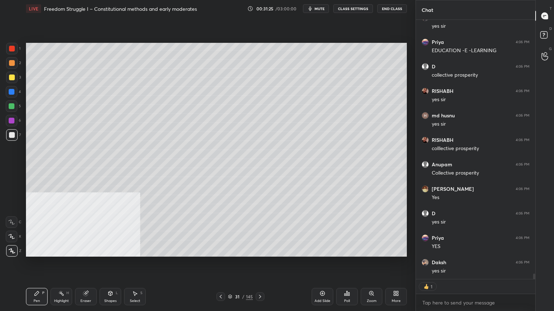
click at [222, 279] on icon at bounding box center [221, 297] width 6 height 6
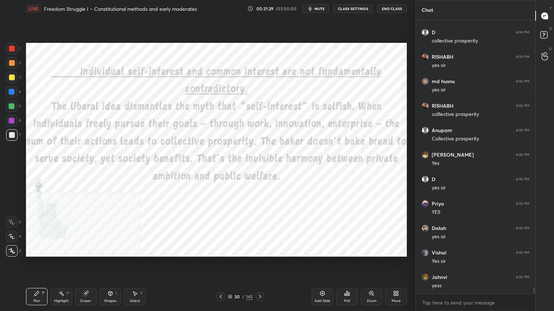
scroll to position [12100, 0]
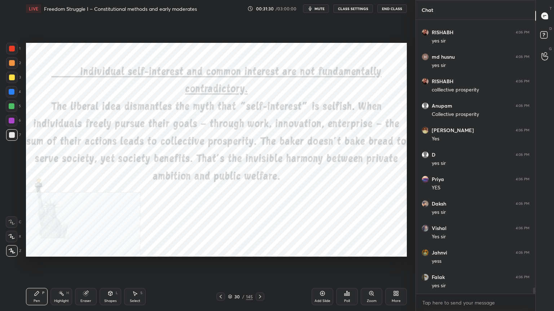
drag, startPoint x: 329, startPoint y: 293, endPoint x: 322, endPoint y: 292, distance: 7.3
click at [328, 279] on div "Add Slide" at bounding box center [322, 296] width 22 height 17
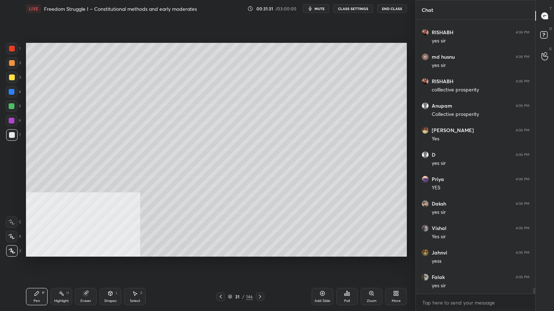
drag, startPoint x: 10, startPoint y: 137, endPoint x: 13, endPoint y: 133, distance: 4.7
click at [10, 137] on div at bounding box center [12, 135] width 6 height 6
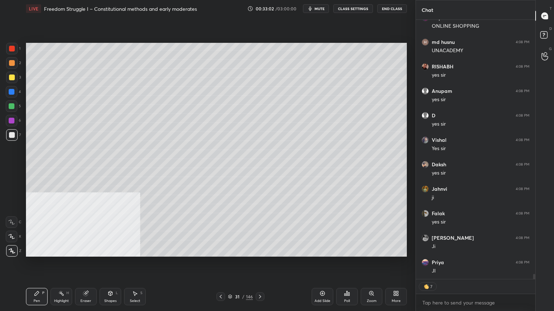
scroll to position [12980, 0]
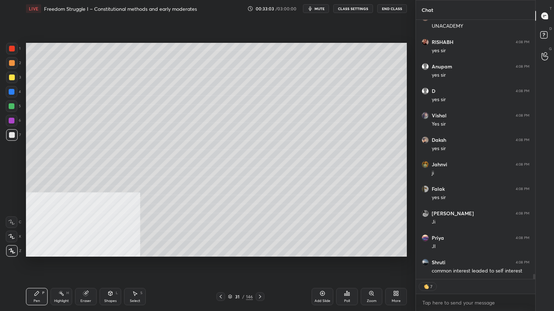
click at [221, 279] on div at bounding box center [220, 297] width 9 height 9
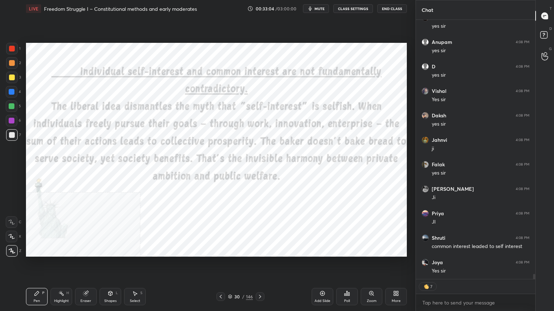
scroll to position [13078, 0]
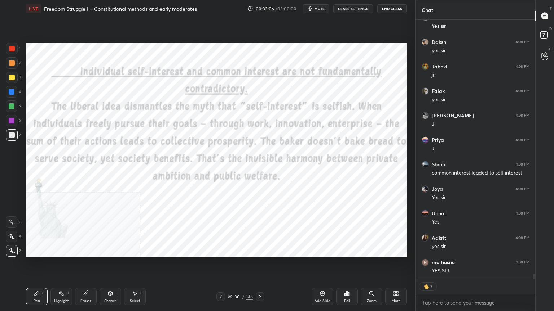
click at [9, 48] on div at bounding box center [12, 49] width 12 height 12
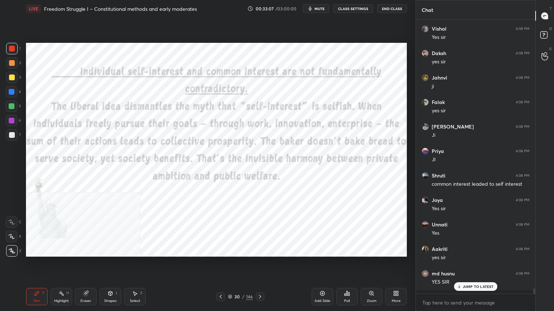
scroll to position [13063, 0]
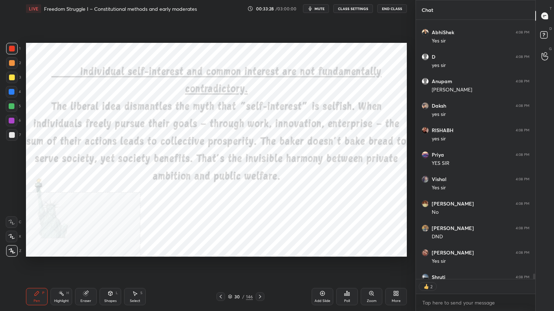
click at [326, 279] on div "Add Slide" at bounding box center [322, 296] width 22 height 17
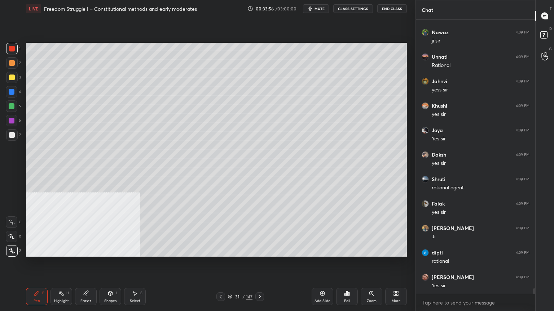
click at [260, 279] on icon at bounding box center [259, 297] width 2 height 4
click at [259, 279] on icon at bounding box center [260, 297] width 6 height 6
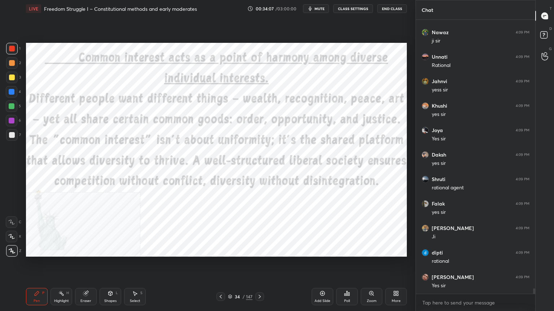
click at [328, 279] on div "Add Slide" at bounding box center [322, 296] width 22 height 17
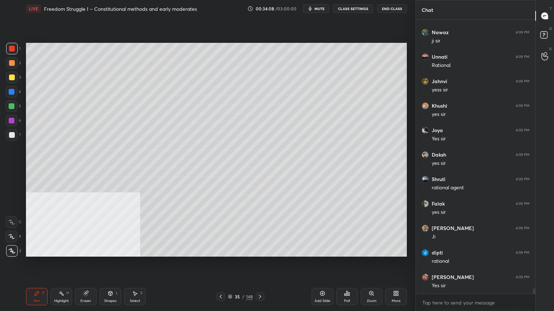
click at [10, 79] on div at bounding box center [12, 78] width 6 height 6
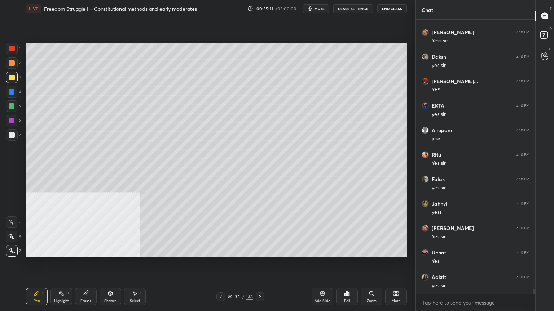
scroll to position [14933, 0]
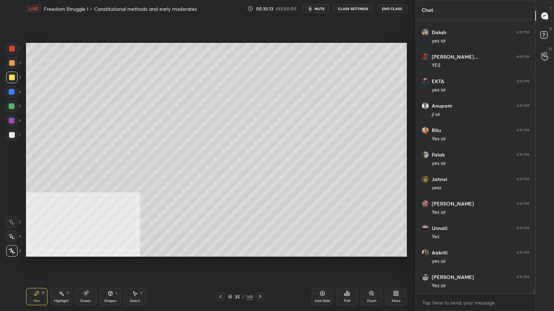
click at [322, 279] on icon at bounding box center [322, 294] width 6 height 6
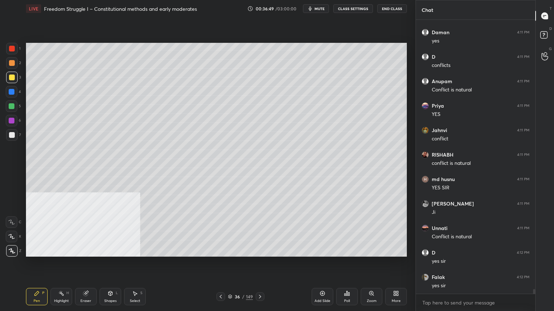
scroll to position [15644, 0]
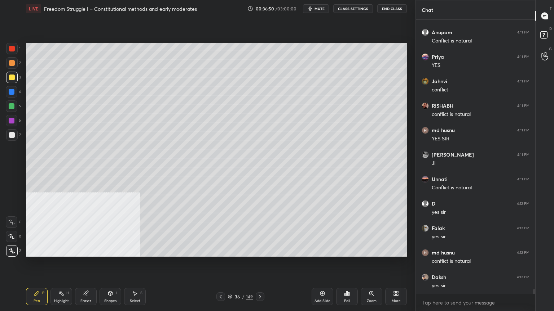
click at [11, 92] on div at bounding box center [12, 92] width 6 height 6
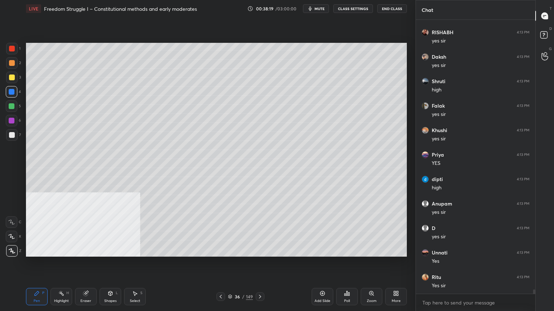
scroll to position [16600, 0]
click at [12, 48] on div at bounding box center [12, 49] width 6 height 6
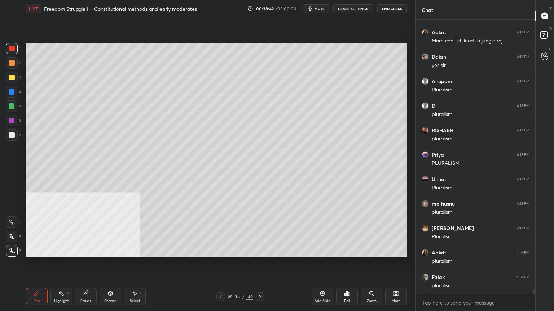
scroll to position [16894, 0]
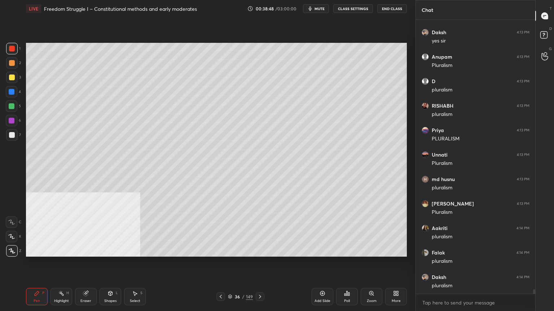
click at [319, 279] on div "Add Slide" at bounding box center [322, 302] width 16 height 4
click at [11, 137] on div at bounding box center [12, 135] width 6 height 6
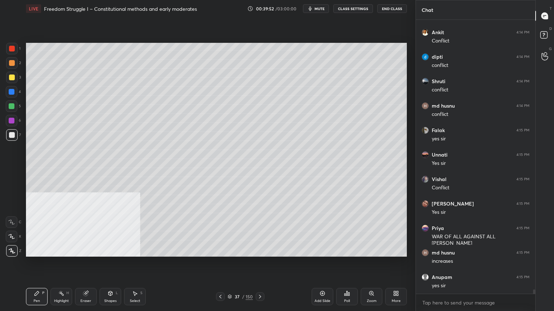
scroll to position [17384, 0]
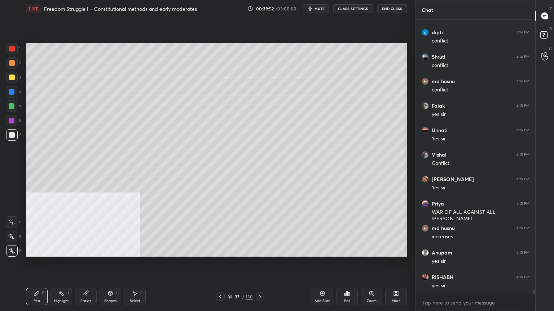
click at [222, 279] on icon at bounding box center [220, 297] width 6 height 6
click at [223, 279] on div at bounding box center [220, 297] width 9 height 9
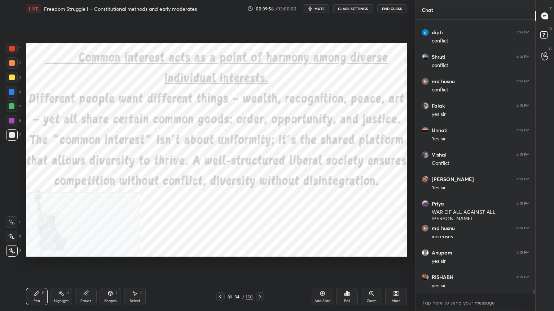
click at [8, 50] on div at bounding box center [12, 49] width 12 height 12
click at [9, 50] on div at bounding box center [12, 49] width 6 height 6
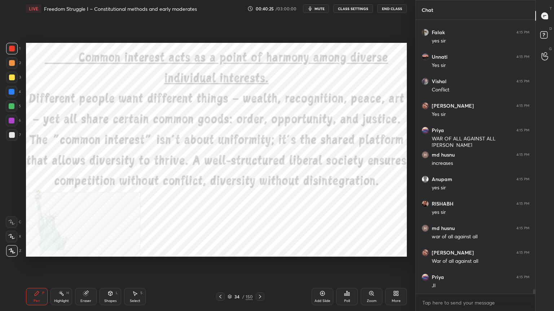
scroll to position [17482, 0]
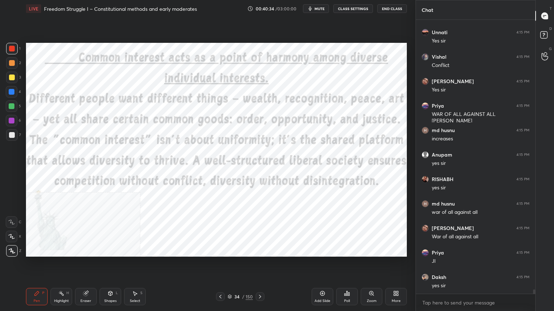
click at [327, 279] on div "Add Slide" at bounding box center [322, 302] width 16 height 4
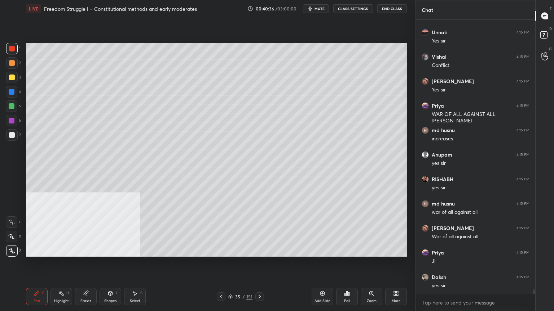
click at [8, 75] on div at bounding box center [12, 78] width 12 height 12
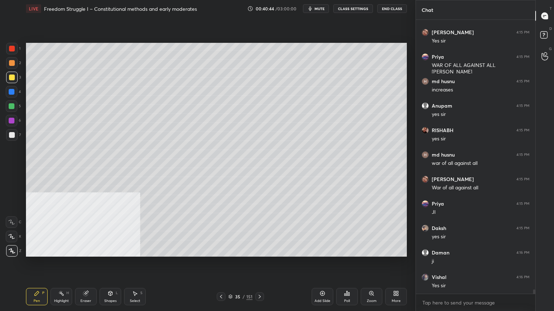
scroll to position [17557, 0]
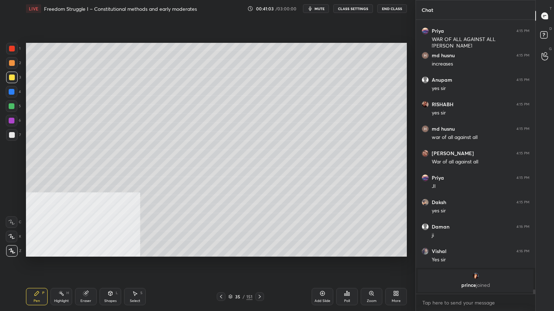
click at [10, 90] on div at bounding box center [12, 92] width 6 height 6
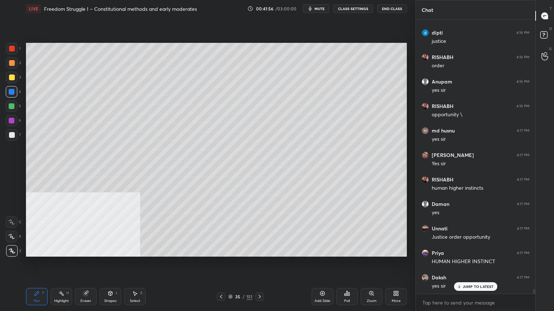
scroll to position [15976, 0]
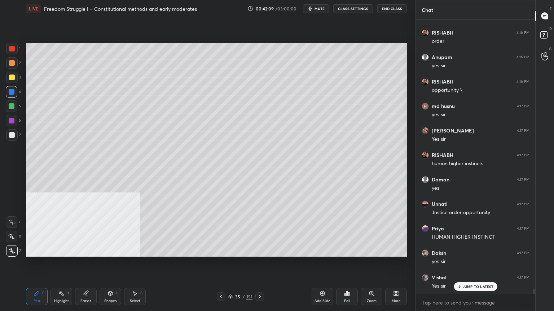
click at [322, 279] on div "Add Slide" at bounding box center [322, 296] width 22 height 17
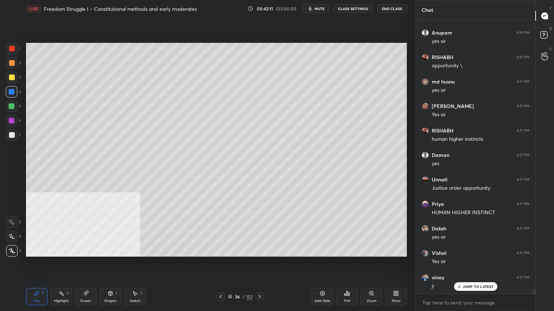
scroll to position [16025, 0]
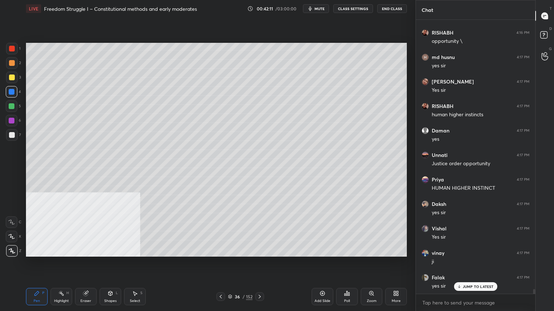
click at [12, 75] on div at bounding box center [12, 78] width 6 height 6
click at [221, 279] on icon at bounding box center [221, 297] width 6 height 6
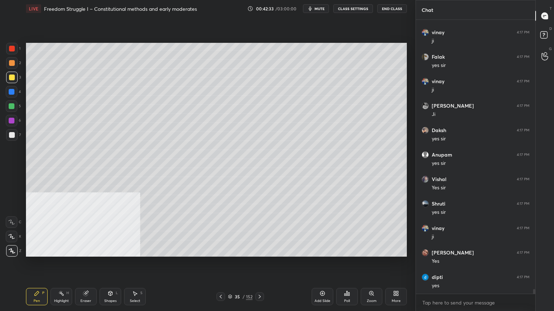
scroll to position [16270, 0]
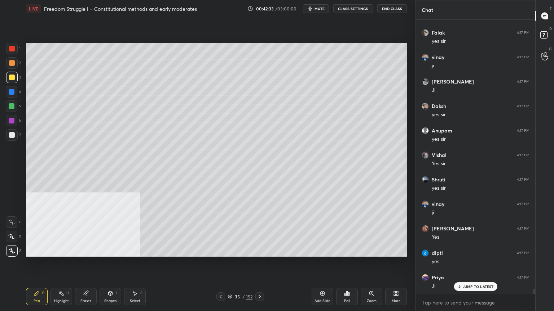
click at [12, 91] on div at bounding box center [12, 92] width 6 height 6
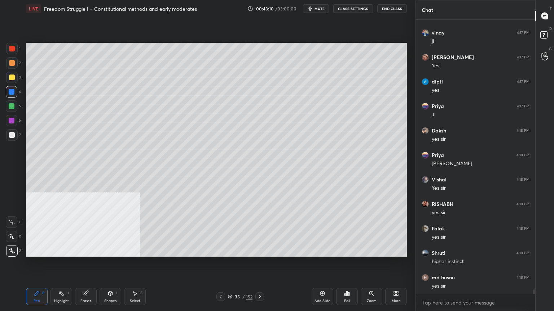
scroll to position [16466, 0]
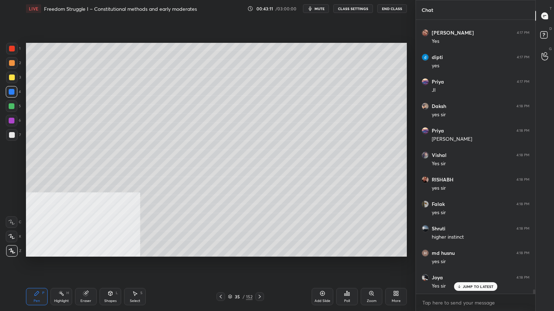
click at [11, 46] on div at bounding box center [12, 49] width 6 height 6
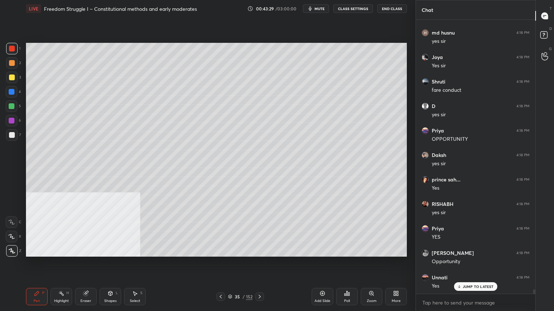
scroll to position [16711, 0]
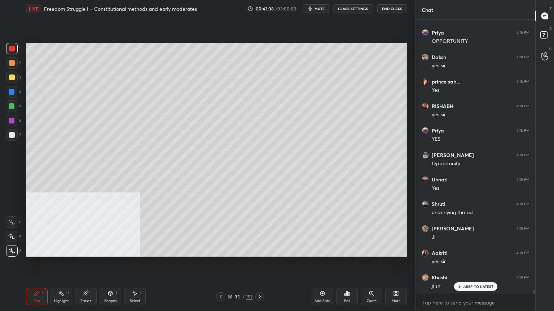
click at [323, 279] on icon at bounding box center [322, 294] width 6 height 6
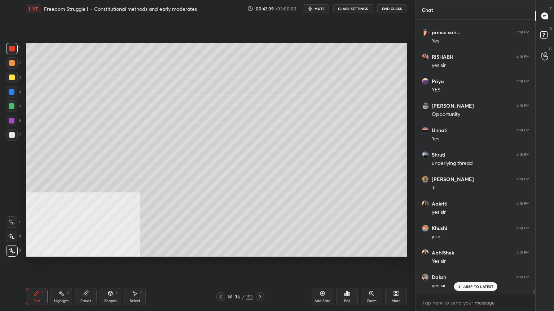
click at [12, 78] on div at bounding box center [12, 78] width 6 height 6
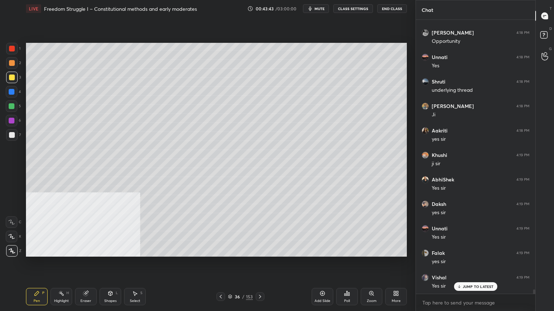
scroll to position [16932, 0]
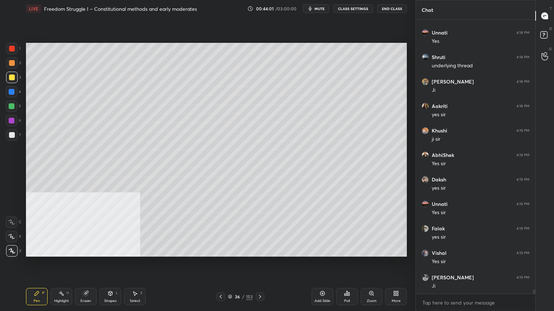
click at [13, 90] on div at bounding box center [12, 92] width 6 height 6
click at [13, 76] on div at bounding box center [12, 78] width 6 height 6
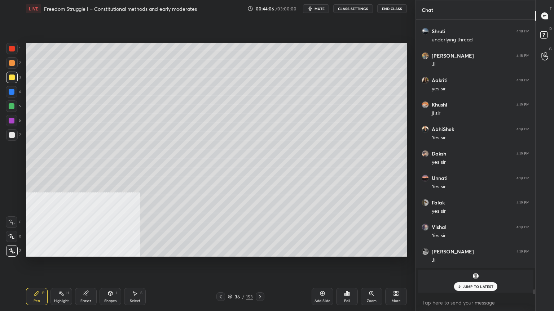
click at [12, 89] on div at bounding box center [12, 92] width 12 height 12
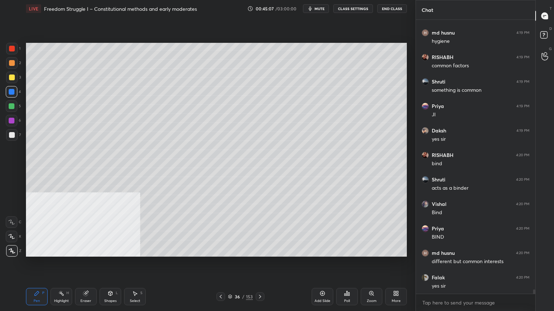
scroll to position [17154, 0]
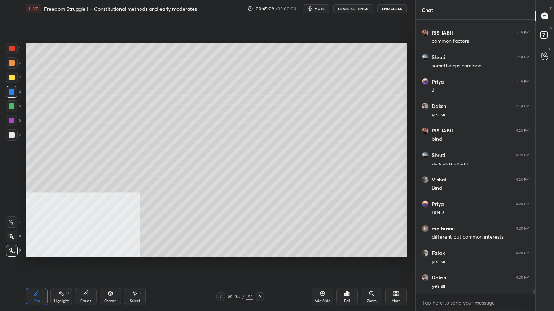
click at [407, 239] on div "Setting up your live class Poll for secs No correct answer Start poll" at bounding box center [216, 149] width 386 height 265
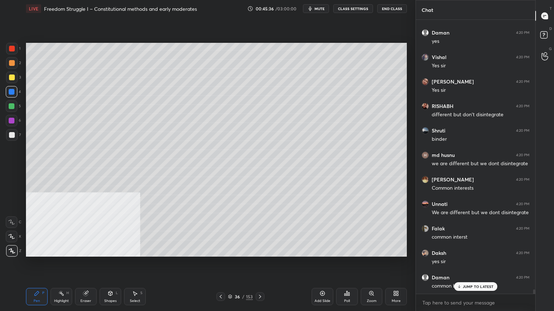
scroll to position [17473, 0]
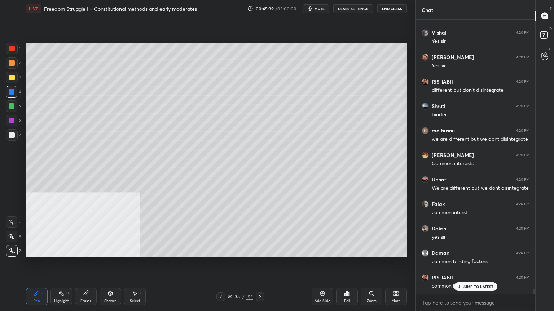
click at [222, 279] on icon at bounding box center [221, 297] width 6 height 6
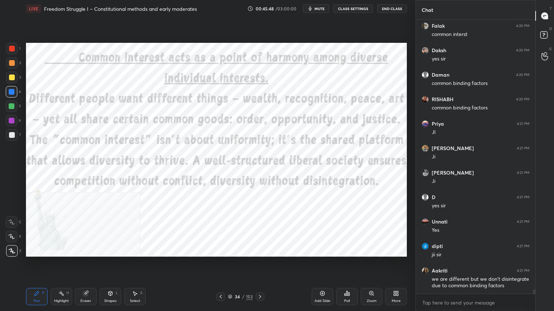
scroll to position [17700, 0]
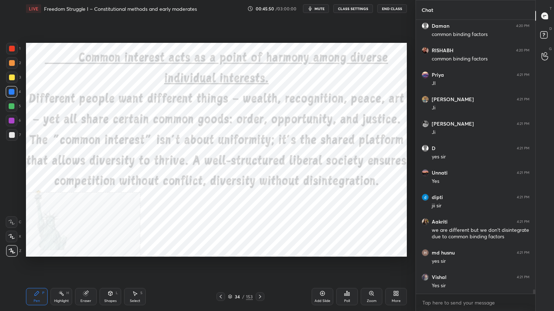
click at [9, 48] on div at bounding box center [12, 49] width 6 height 6
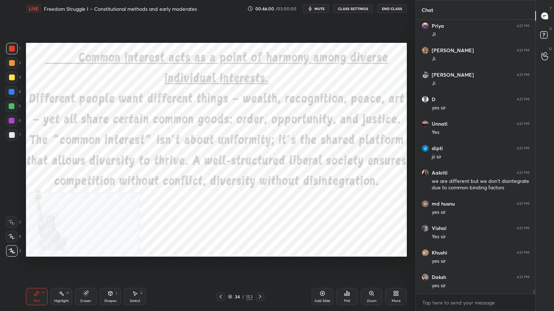
scroll to position [17774, 0]
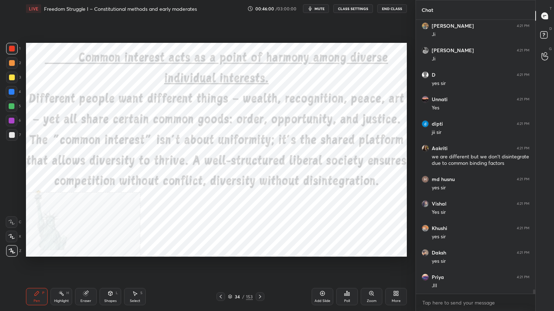
click at [323, 279] on icon at bounding box center [322, 294] width 6 height 6
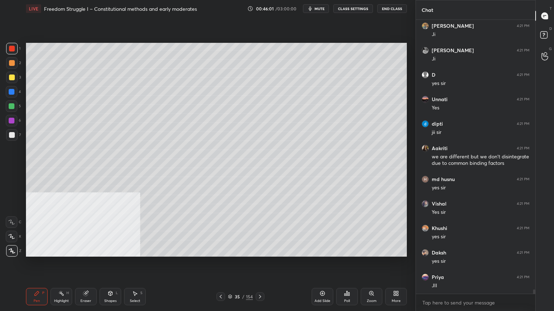
scroll to position [17798, 0]
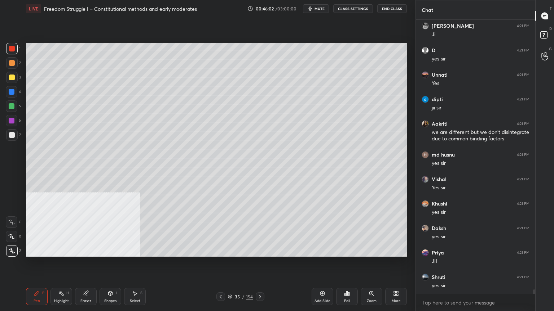
drag, startPoint x: 14, startPoint y: 134, endPoint x: 18, endPoint y: 133, distance: 4.6
click at [13, 134] on div at bounding box center [12, 135] width 6 height 6
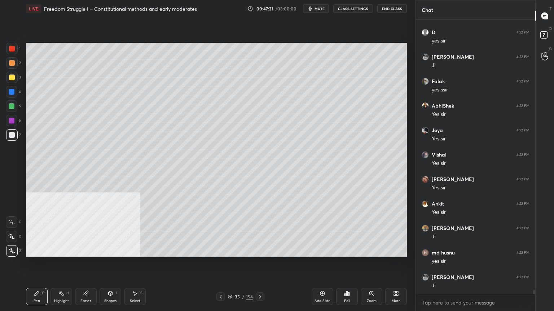
scroll to position [18424, 0]
click at [221, 279] on icon at bounding box center [221, 297] width 6 height 6
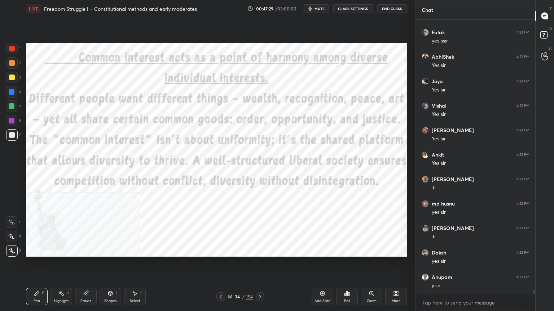
drag, startPoint x: 9, startPoint y: 47, endPoint x: 22, endPoint y: 58, distance: 17.2
click at [9, 48] on div at bounding box center [12, 49] width 6 height 6
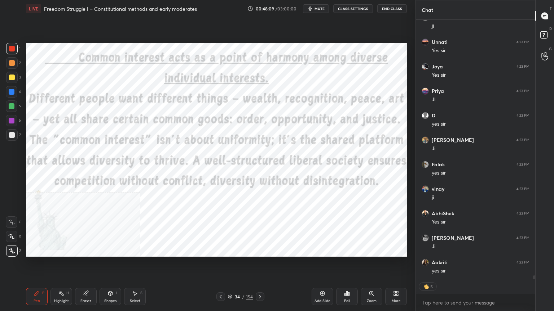
scroll to position [18880, 0]
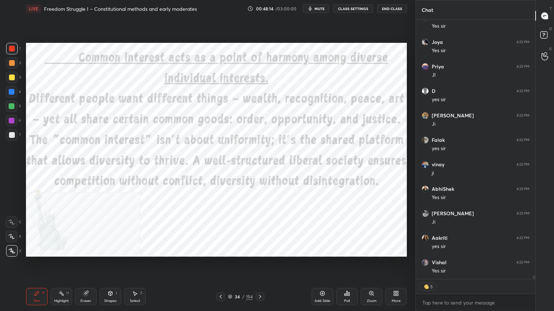
type textarea "x"
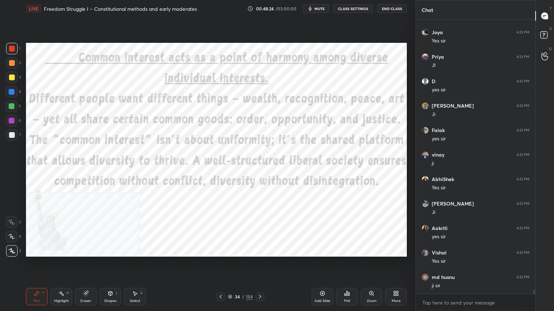
scroll to position [18939, 0]
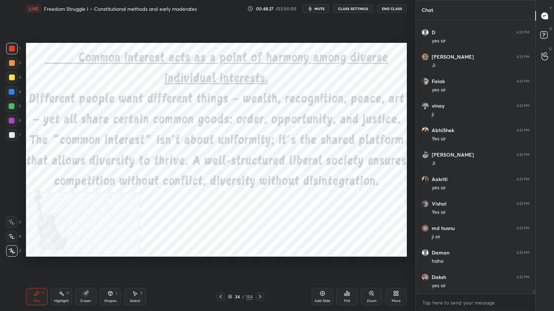
click at [230, 279] on icon at bounding box center [230, 296] width 4 height 2
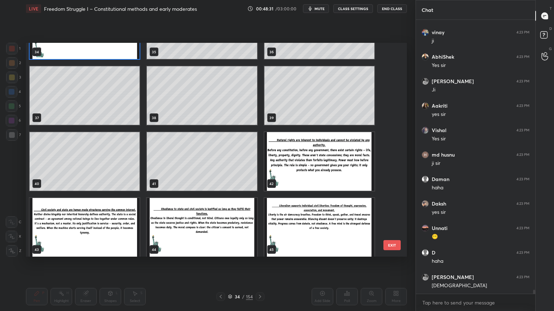
scroll to position [19037, 0]
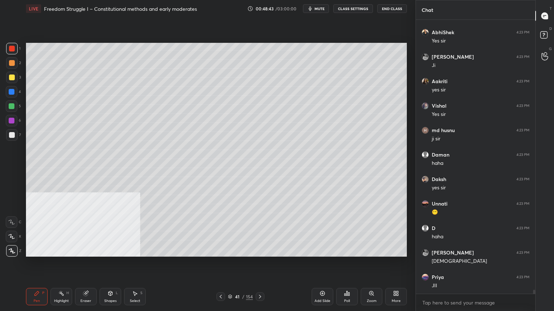
click at [322, 279] on div "Add Slide" at bounding box center [322, 296] width 22 height 17
click at [13, 137] on div at bounding box center [12, 135] width 6 height 6
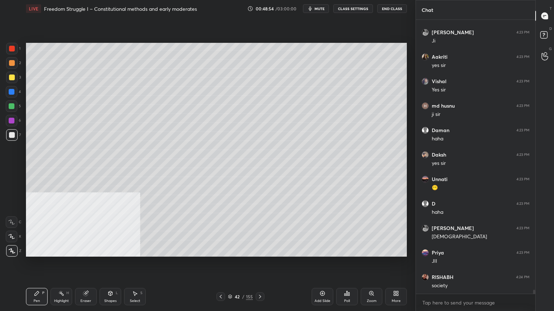
click at [325, 279] on div "Add Slide" at bounding box center [322, 296] width 22 height 17
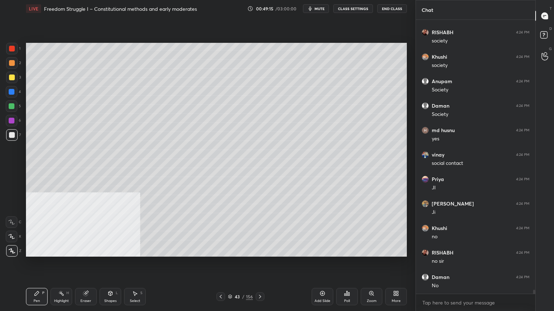
scroll to position [19331, 0]
click at [348, 279] on icon at bounding box center [348, 294] width 1 height 3
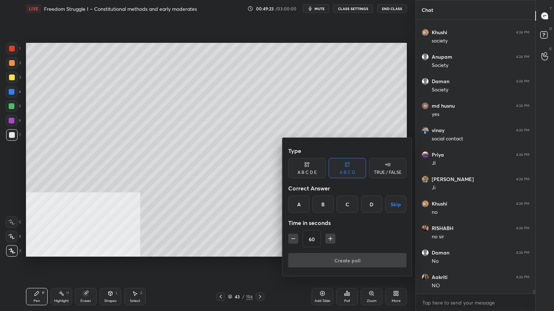
click at [382, 172] on div "TRUE / FALSE" at bounding box center [387, 173] width 27 height 4
click at [294, 239] on icon "button" at bounding box center [293, 239] width 4 height 0
click at [294, 239] on icon "button" at bounding box center [292, 238] width 7 height 7
type input "30"
click at [355, 206] on div "False" at bounding box center [346, 204] width 37 height 17
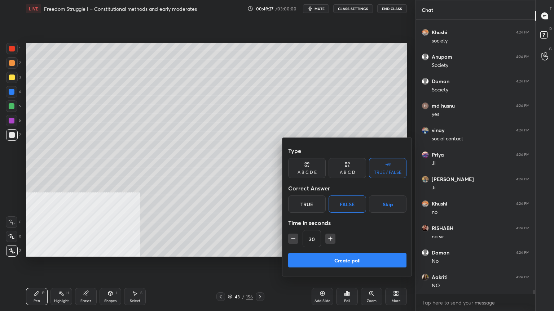
click at [345, 259] on button "Create poll" at bounding box center [347, 260] width 118 height 14
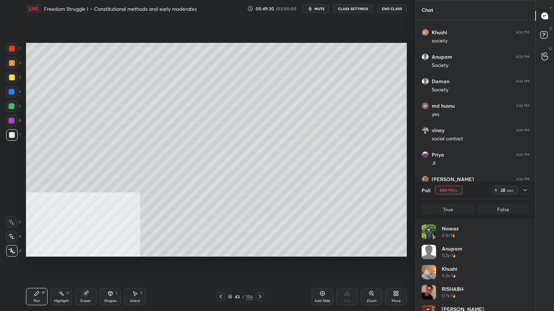
scroll to position [19393, 0]
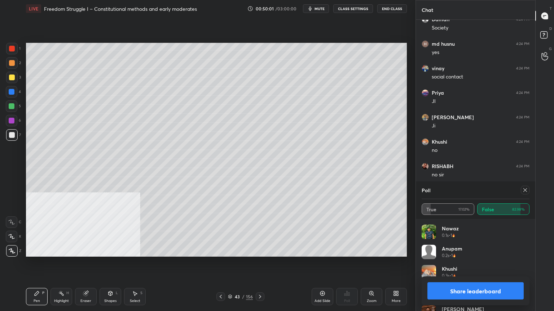
click at [467, 279] on button "Share leaderboard" at bounding box center [475, 291] width 96 height 17
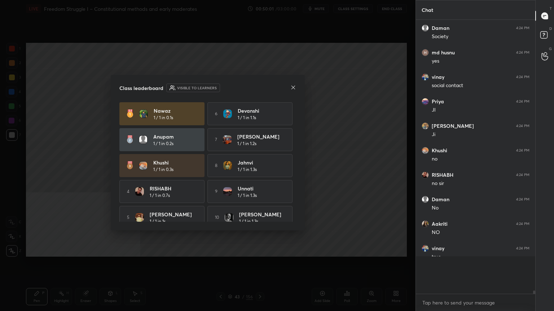
scroll to position [200, 117]
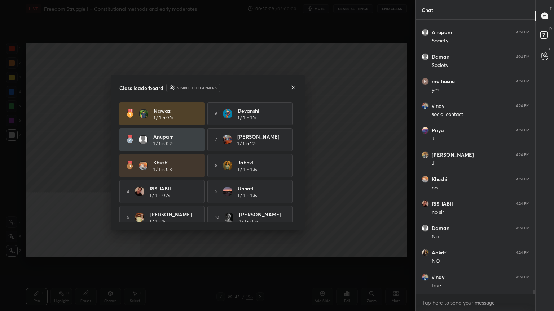
click at [291, 87] on icon at bounding box center [293, 88] width 6 height 6
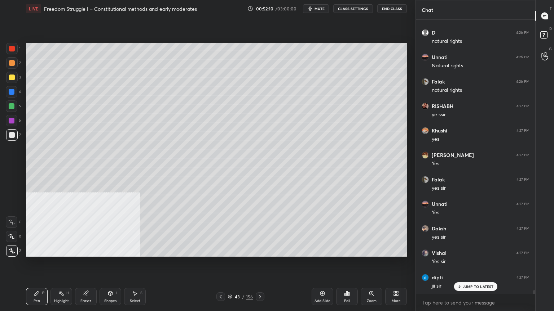
scroll to position [20685, 0]
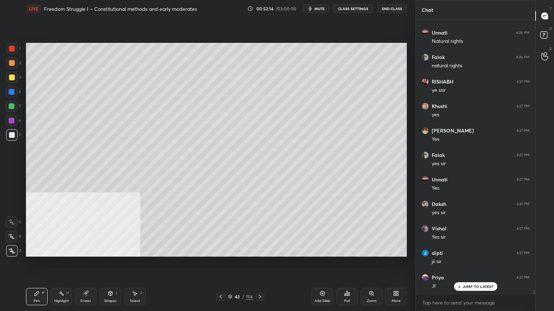
click at [220, 279] on icon at bounding box center [221, 297] width 6 height 6
click at [220, 279] on icon at bounding box center [221, 297] width 2 height 4
click at [258, 279] on icon at bounding box center [260, 297] width 6 height 6
click at [260, 279] on icon at bounding box center [260, 297] width 2 height 4
click at [260, 279] on icon at bounding box center [260, 297] width 6 height 6
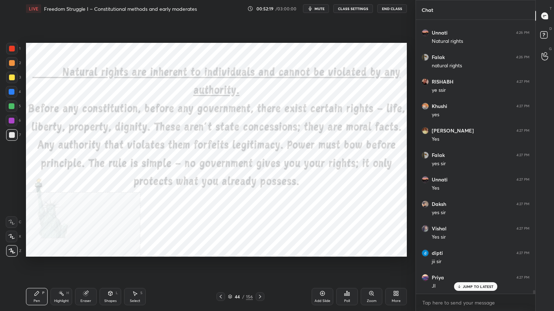
drag, startPoint x: 14, startPoint y: 45, endPoint x: 18, endPoint y: 47, distance: 4.1
click at [15, 45] on div at bounding box center [12, 49] width 12 height 12
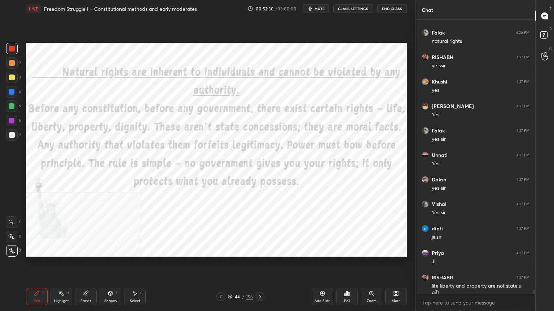
scroll to position [20717, 0]
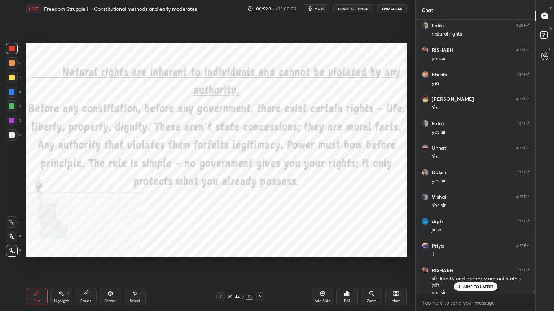
click at [340, 42] on div "Setting up your live class Poll for secs No correct answer Start poll" at bounding box center [216, 149] width 386 height 265
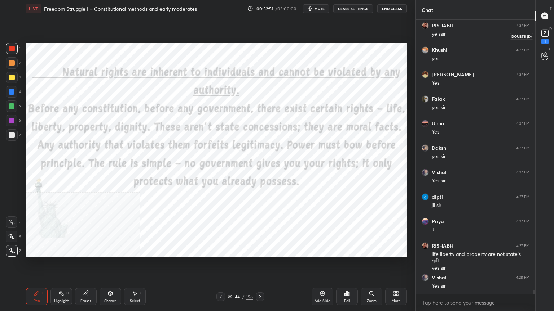
click at [544, 36] on rect at bounding box center [544, 33] width 7 height 7
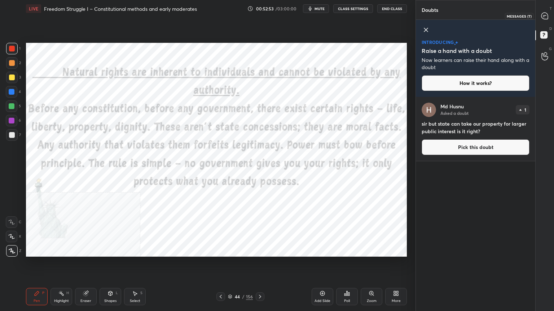
click at [549, 16] on div at bounding box center [544, 15] width 14 height 13
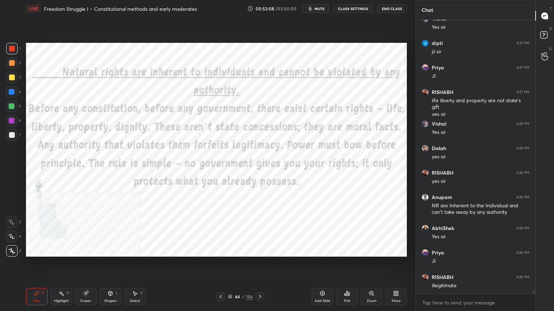
scroll to position [21106, 0]
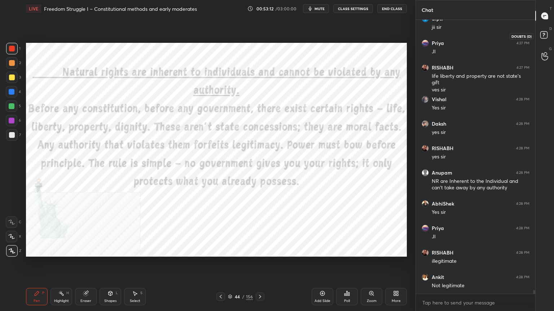
click at [543, 32] on rect at bounding box center [543, 35] width 7 height 7
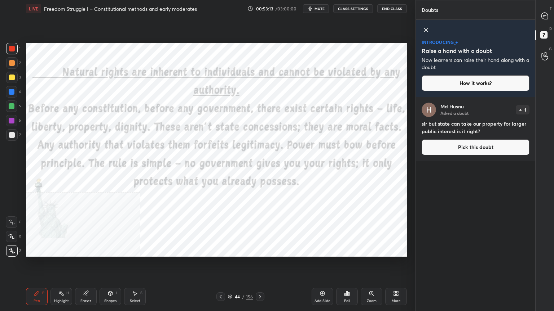
click at [451, 146] on button "Pick this doubt" at bounding box center [475, 148] width 108 height 16
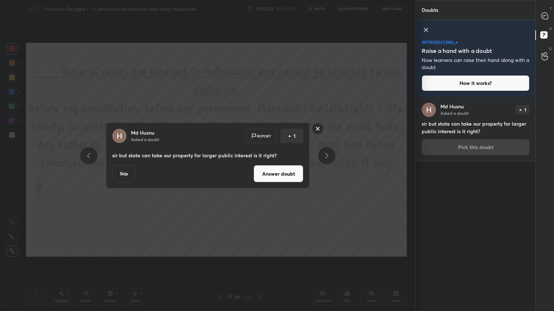
click at [270, 179] on button "Answer doubt" at bounding box center [278, 173] width 50 height 17
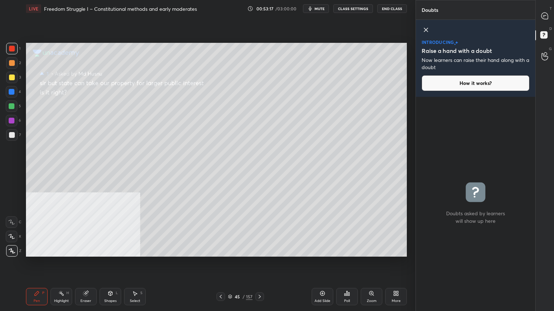
click at [395, 279] on icon at bounding box center [395, 295] width 2 height 2
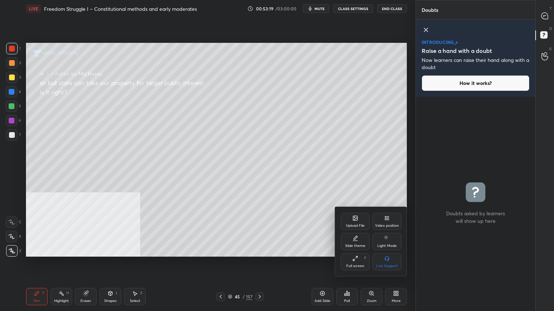
click at [271, 203] on div at bounding box center [277, 155] width 554 height 311
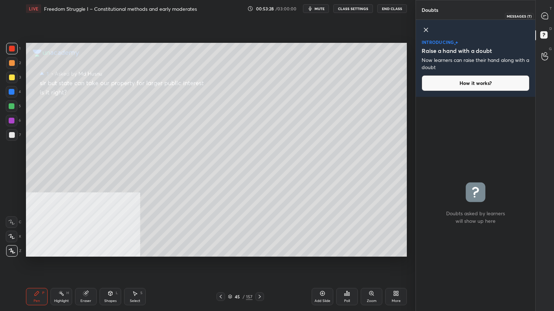
click at [544, 16] on icon at bounding box center [544, 16] width 3 height 0
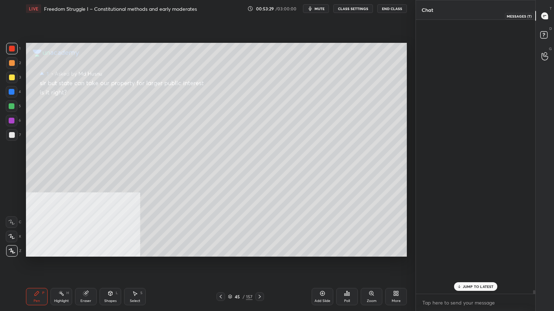
scroll to position [272, 117]
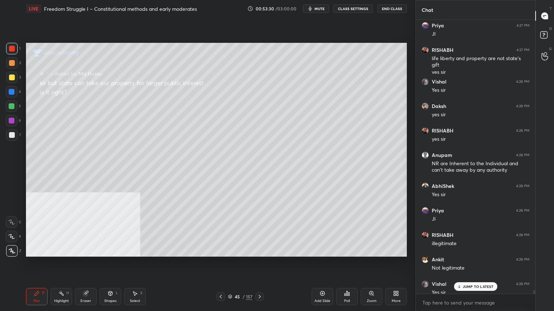
click at [463, 279] on p "JUMP TO LATEST" at bounding box center [477, 287] width 31 height 4
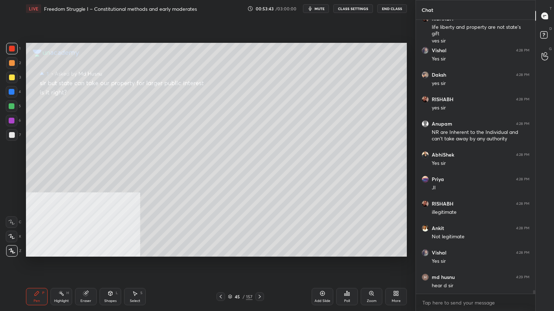
scroll to position [21179, 0]
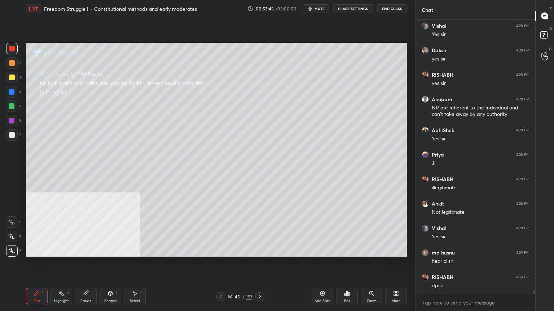
click at [10, 76] on div at bounding box center [12, 78] width 6 height 6
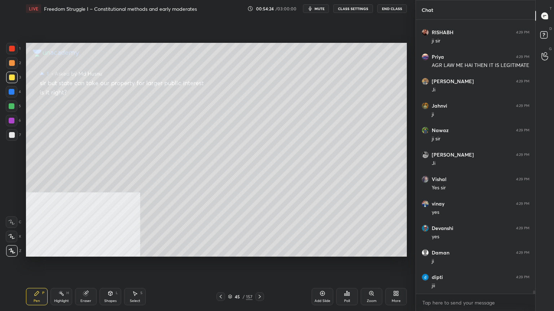
scroll to position [22086, 0]
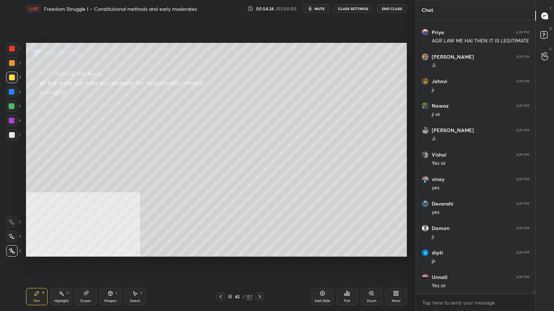
drag, startPoint x: 322, startPoint y: 295, endPoint x: 319, endPoint y: 296, distance: 3.8
click at [323, 279] on icon at bounding box center [322, 294] width 6 height 6
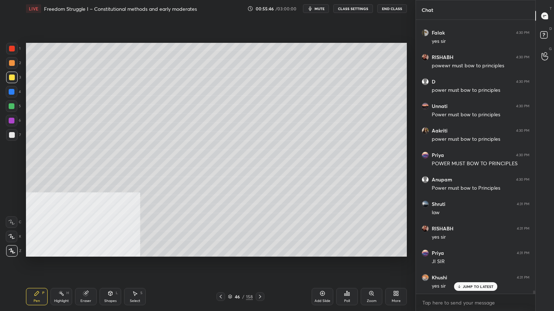
scroll to position [22852, 0]
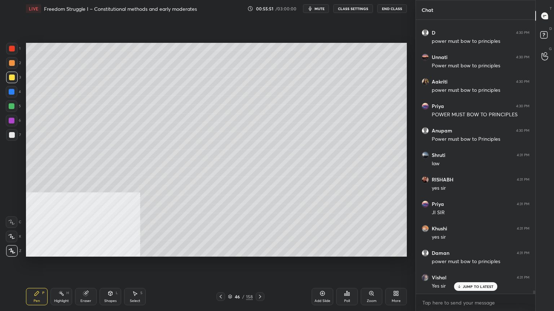
click at [323, 279] on div "Add Slide" at bounding box center [322, 296] width 22 height 17
click at [11, 136] on div at bounding box center [12, 135] width 6 height 6
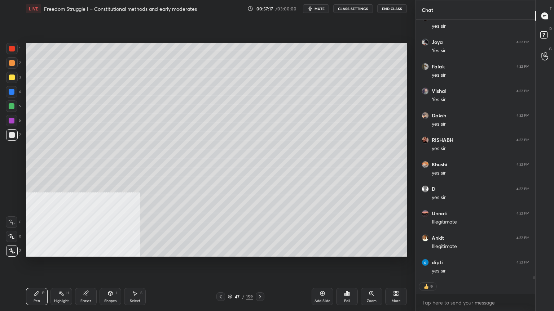
scroll to position [23529, 0]
click at [323, 279] on div "Add Slide" at bounding box center [322, 296] width 22 height 17
click at [13, 79] on div at bounding box center [12, 78] width 6 height 6
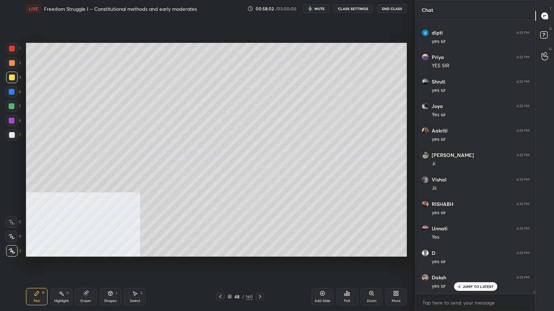
scroll to position [23759, 0]
click at [220, 279] on icon at bounding box center [220, 297] width 6 height 6
click at [219, 279] on icon at bounding box center [220, 297] width 6 height 6
click at [220, 279] on icon at bounding box center [220, 297] width 2 height 4
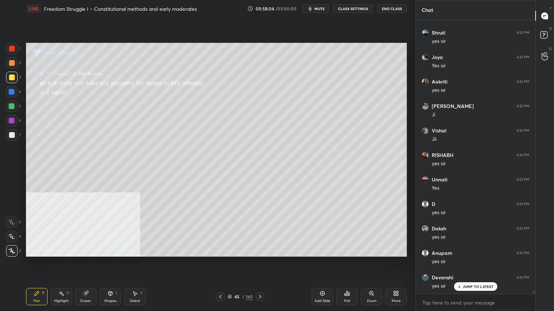
click at [220, 279] on icon at bounding box center [220, 297] width 2 height 4
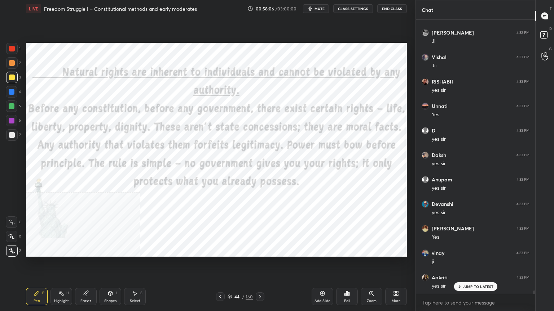
click at [10, 53] on div at bounding box center [12, 49] width 12 height 12
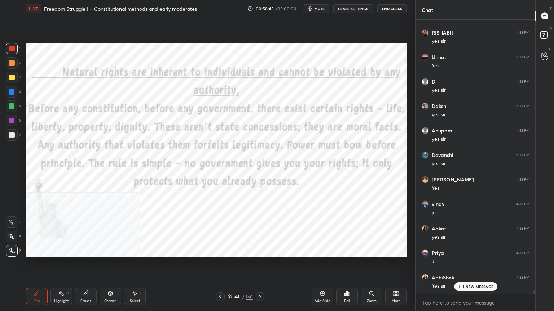
scroll to position [23931, 0]
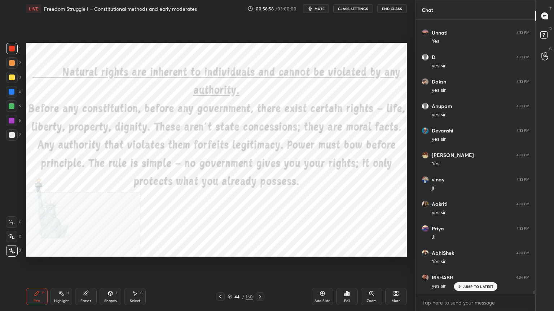
click at [86, 279] on div "Eraser" at bounding box center [86, 296] width 22 height 17
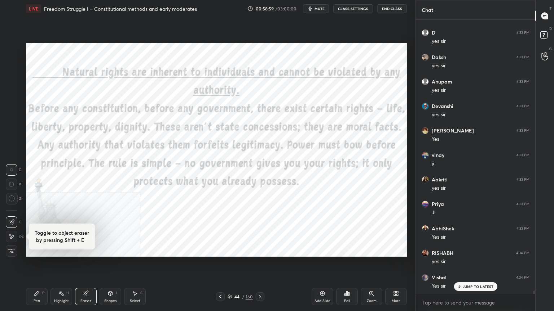
scroll to position [23980, 0]
click at [13, 249] on span "Erase all" at bounding box center [11, 251] width 11 height 5
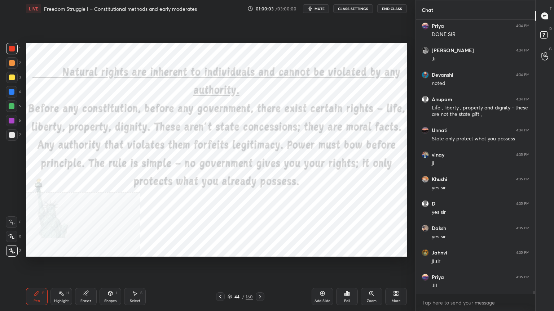
scroll to position [24526, 0]
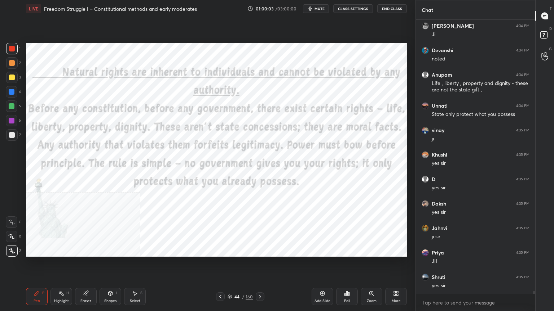
click at [229, 279] on icon at bounding box center [229, 297] width 4 height 4
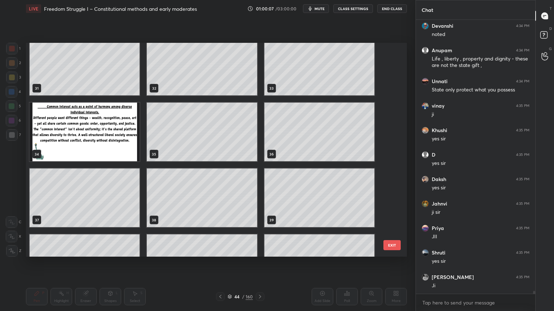
scroll to position [24575, 0]
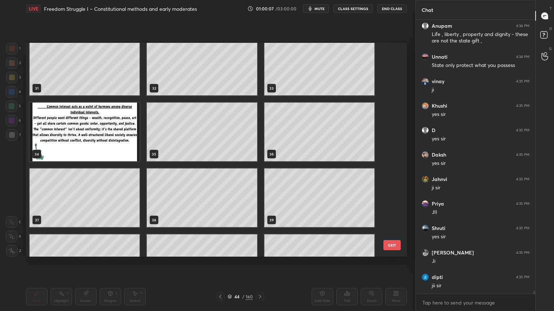
click at [105, 132] on img "grid" at bounding box center [85, 132] width 110 height 59
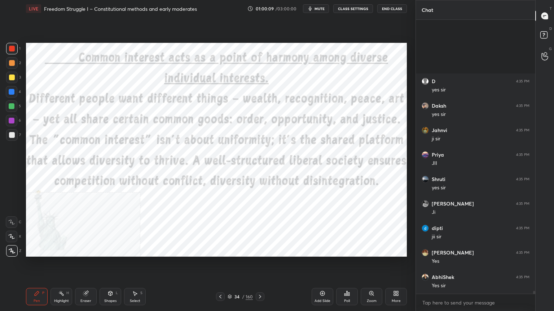
scroll to position [24722, 0]
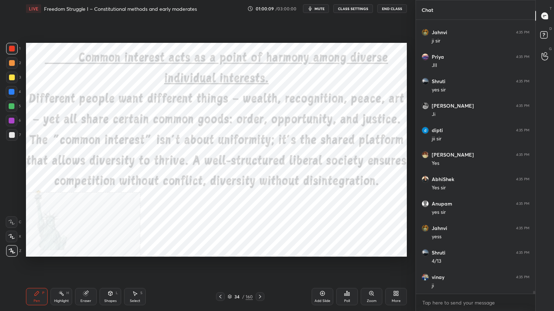
click at [260, 279] on icon at bounding box center [260, 297] width 6 height 6
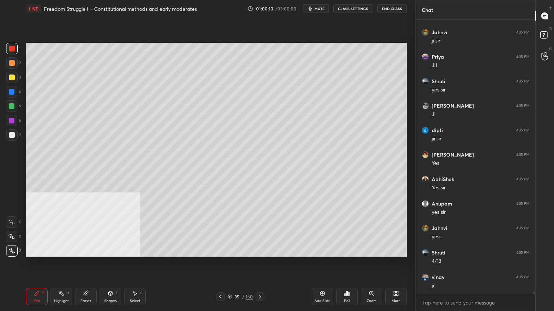
click at [260, 279] on icon at bounding box center [260, 297] width 6 height 6
click at [259, 279] on icon at bounding box center [260, 297] width 6 height 6
click at [258, 279] on icon at bounding box center [260, 297] width 6 height 6
click at [259, 279] on icon at bounding box center [260, 297] width 6 height 6
click at [258, 279] on icon at bounding box center [260, 297] width 6 height 6
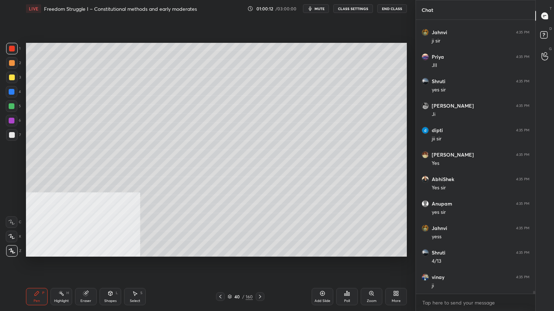
click at [258, 279] on icon at bounding box center [260, 297] width 6 height 6
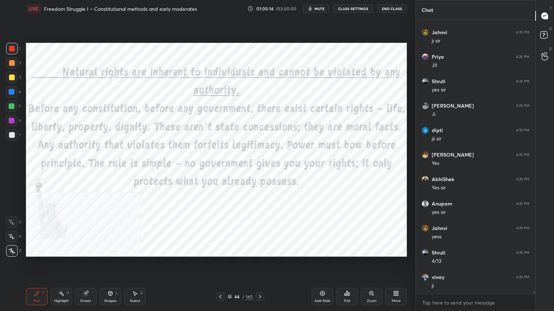
click at [258, 279] on icon at bounding box center [260, 297] width 6 height 6
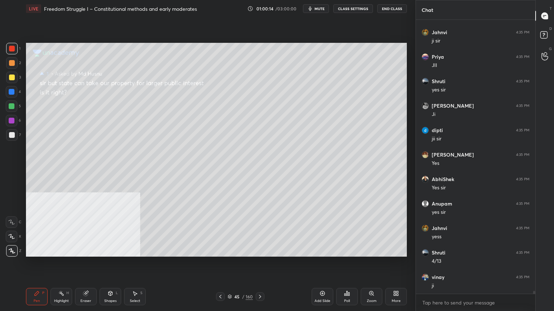
click at [258, 279] on icon at bounding box center [260, 297] width 6 height 6
click at [230, 279] on icon at bounding box center [229, 297] width 4 height 4
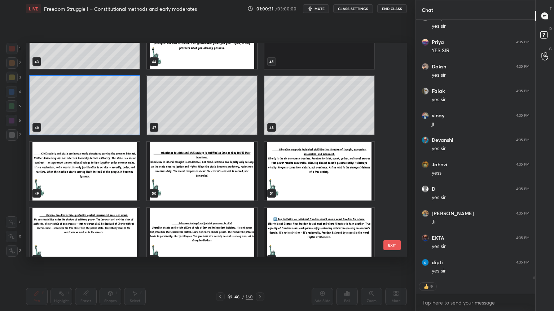
scroll to position [25031, 0]
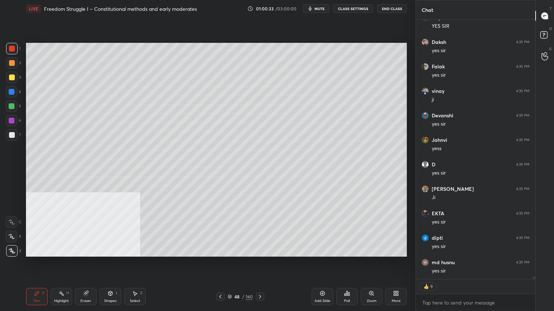
drag, startPoint x: 318, startPoint y: 294, endPoint x: 314, endPoint y: 284, distance: 10.7
click at [318, 279] on div "Add Slide" at bounding box center [322, 296] width 22 height 17
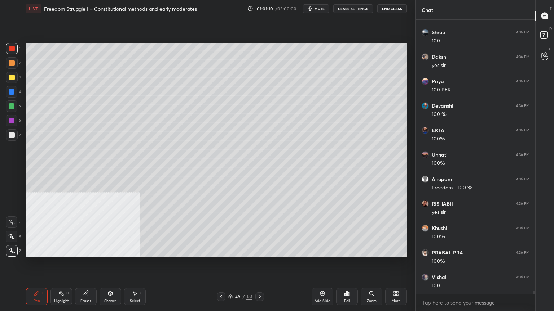
drag, startPoint x: 14, startPoint y: 90, endPoint x: 25, endPoint y: 92, distance: 10.7
click at [14, 89] on div at bounding box center [12, 92] width 12 height 12
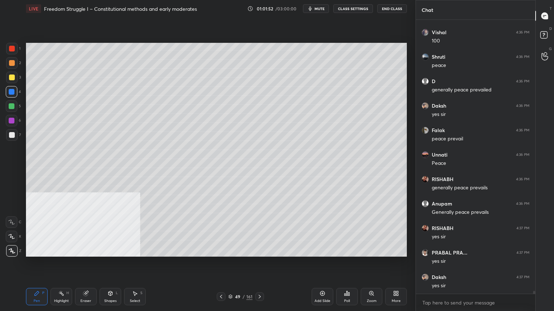
scroll to position [25702, 0]
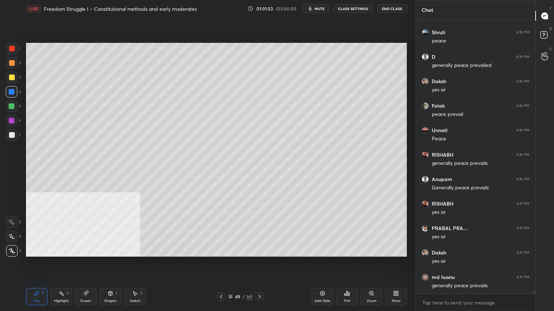
click at [10, 92] on div at bounding box center [12, 92] width 6 height 6
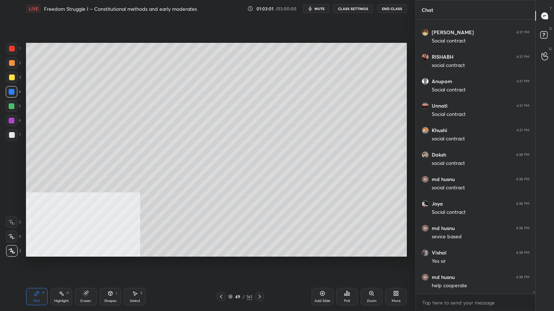
scroll to position [26126, 0]
click at [322, 279] on div "Add Slide" at bounding box center [322, 296] width 22 height 17
drag, startPoint x: 10, startPoint y: 76, endPoint x: 26, endPoint y: 84, distance: 17.1
click at [11, 76] on div at bounding box center [12, 78] width 6 height 6
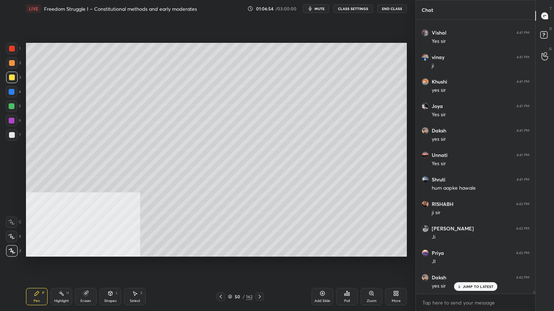
scroll to position [25129, 0]
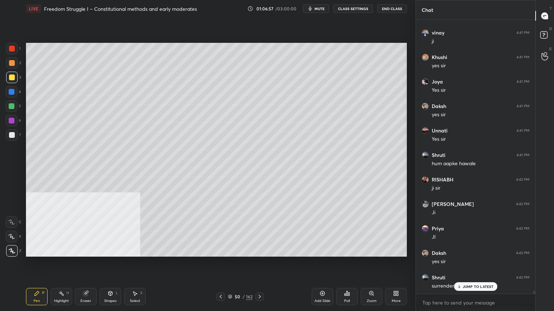
click at [216, 279] on div at bounding box center [220, 297] width 9 height 9
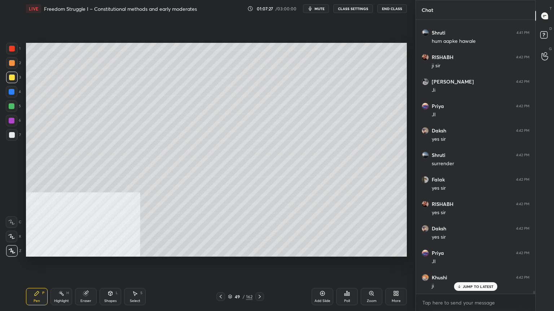
scroll to position [25276, 0]
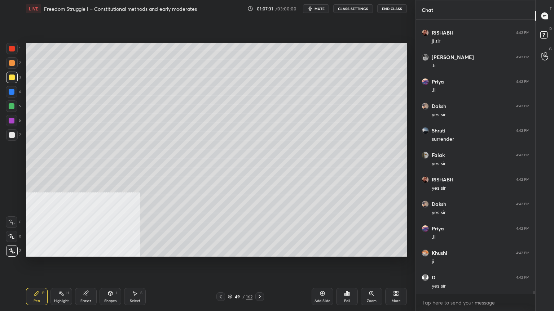
click at [262, 279] on icon at bounding box center [260, 297] width 6 height 6
click at [320, 279] on div "Add Slide" at bounding box center [322, 296] width 22 height 17
drag, startPoint x: 12, startPoint y: 134, endPoint x: 24, endPoint y: 133, distance: 12.7
click at [13, 133] on div at bounding box center [12, 135] width 6 height 6
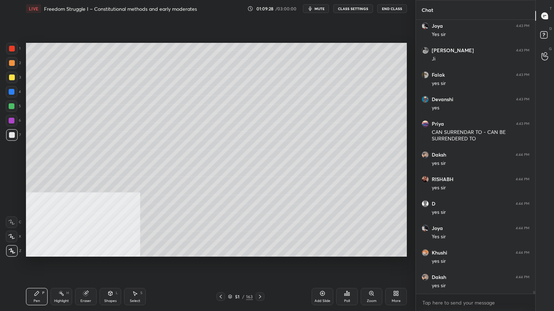
scroll to position [25699, 0]
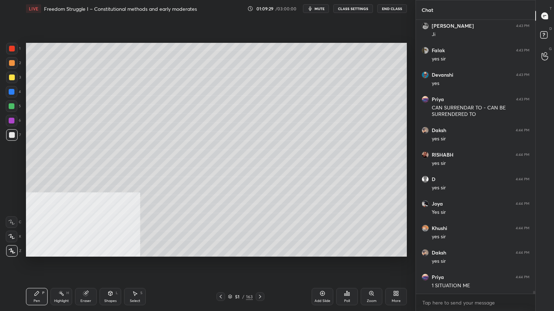
click at [326, 279] on div "Add Slide" at bounding box center [322, 302] width 16 height 4
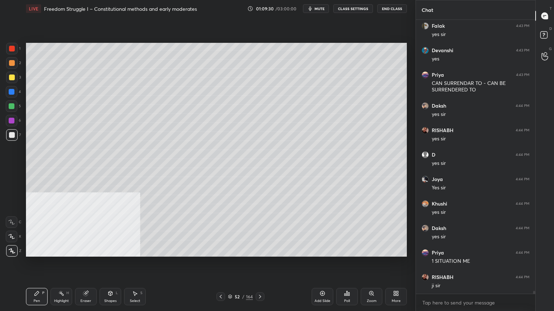
scroll to position [25748, 0]
click at [108, 279] on icon at bounding box center [110, 294] width 6 height 6
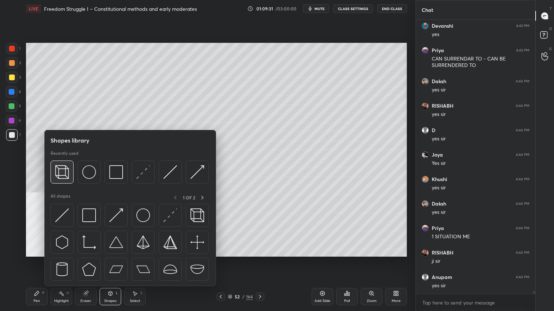
click at [60, 169] on img at bounding box center [62, 172] width 14 height 14
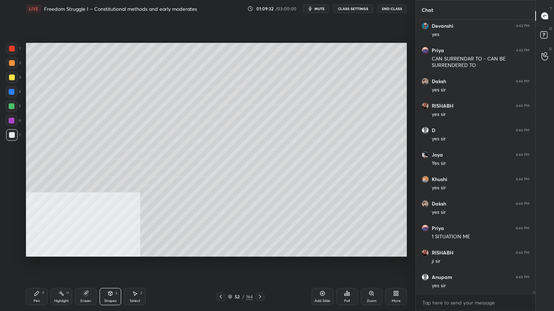
click at [13, 78] on div at bounding box center [12, 78] width 6 height 6
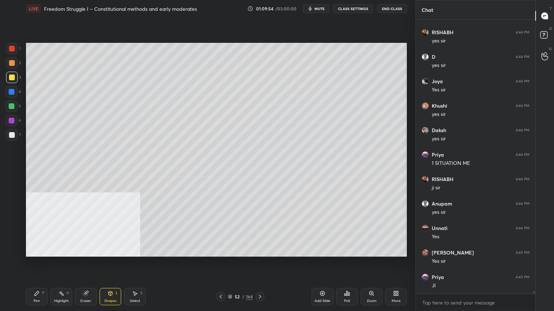
scroll to position [25847, 0]
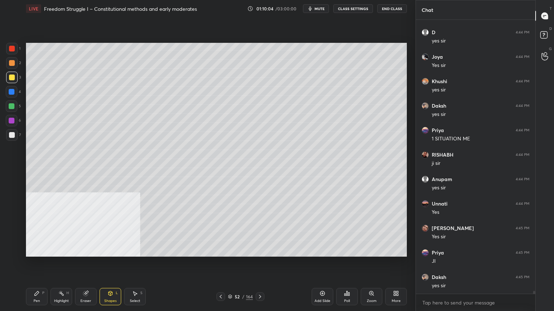
click at [34, 279] on icon at bounding box center [37, 294] width 6 height 6
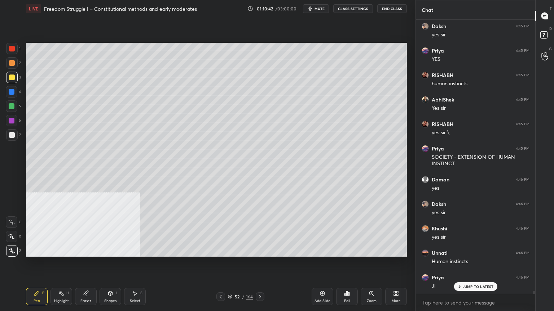
scroll to position [26122, 0]
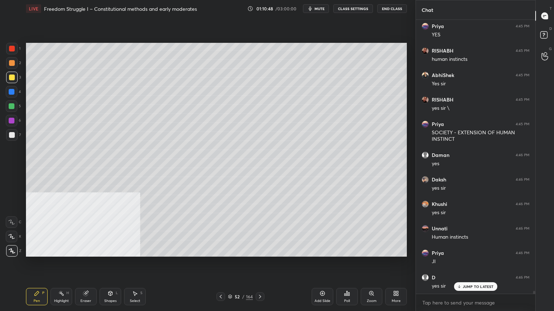
click at [10, 48] on div at bounding box center [12, 49] width 6 height 6
click at [11, 49] on div at bounding box center [12, 49] width 6 height 6
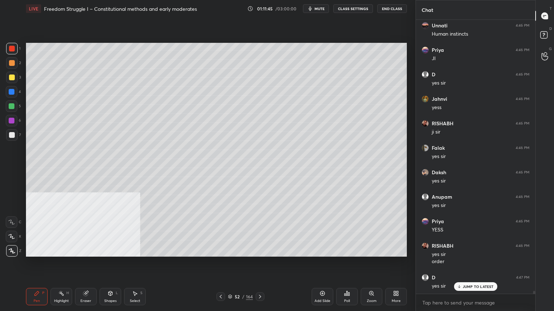
scroll to position [26350, 0]
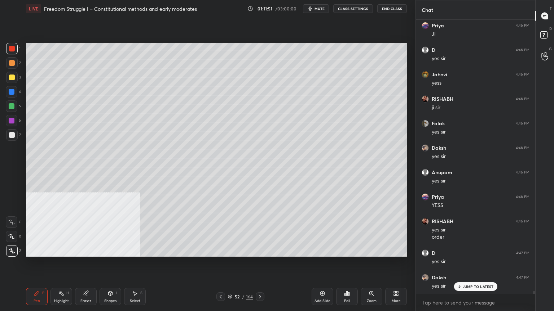
click at [11, 77] on div at bounding box center [12, 78] width 6 height 6
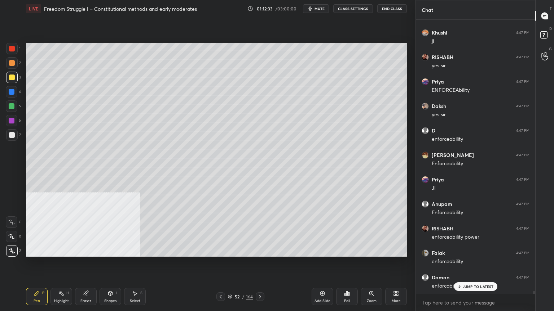
scroll to position [26644, 0]
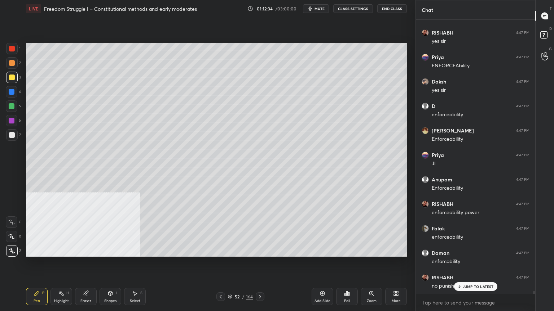
click at [10, 91] on div at bounding box center [12, 92] width 6 height 6
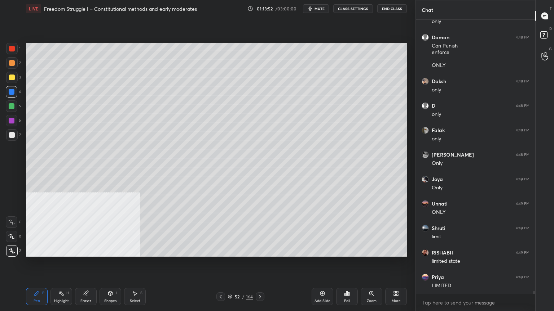
scroll to position [27414, 0]
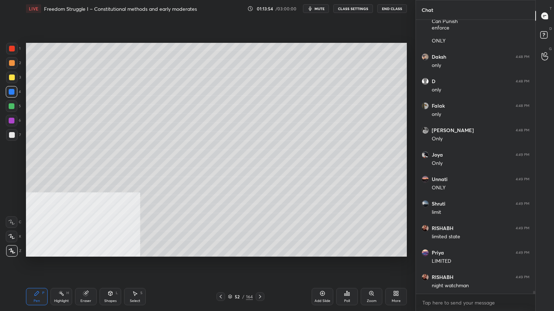
click at [231, 279] on icon at bounding box center [230, 296] width 4 height 2
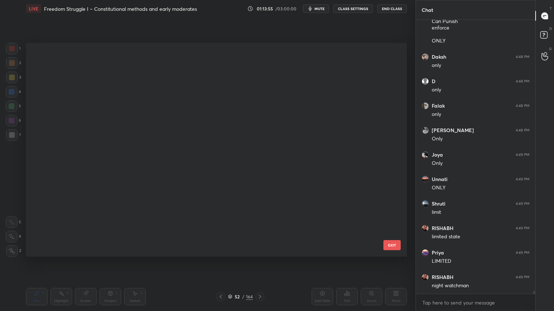
scroll to position [212, 377]
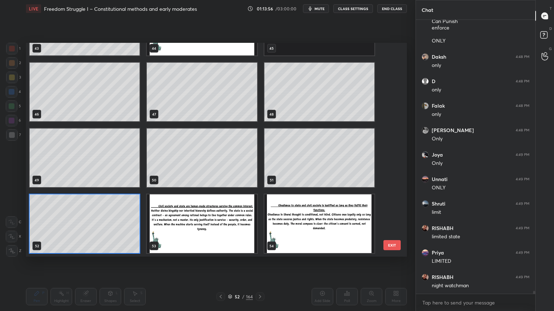
click at [211, 231] on img "grid" at bounding box center [202, 224] width 110 height 59
click at [210, 231] on img "grid" at bounding box center [202, 224] width 110 height 59
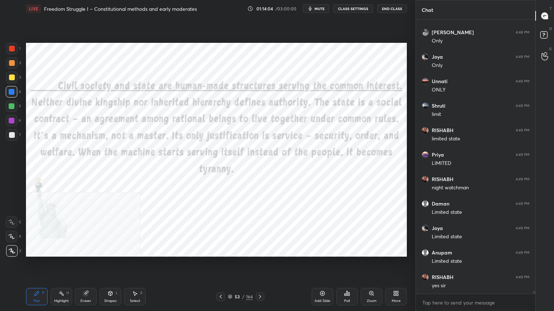
scroll to position [27561, 0]
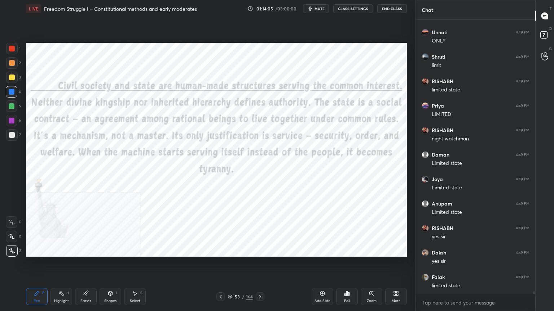
click at [10, 45] on div at bounding box center [12, 49] width 12 height 12
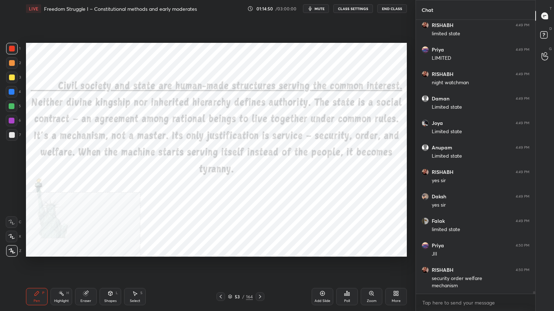
scroll to position [27642, 0]
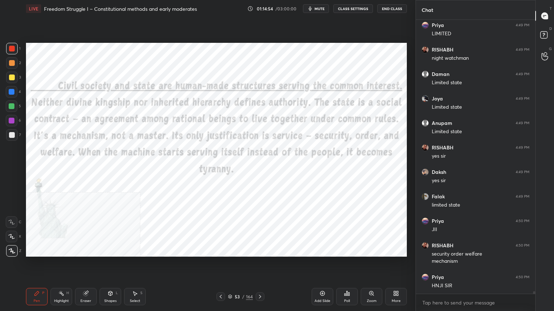
click at [322, 279] on div "Add Slide" at bounding box center [322, 296] width 22 height 17
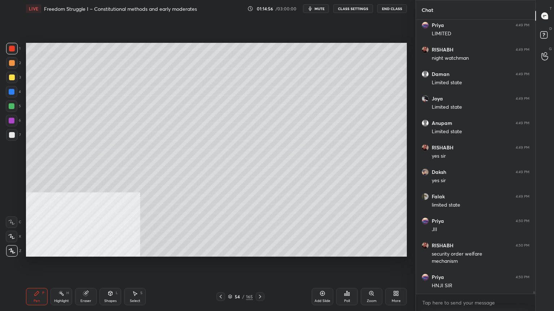
click at [13, 136] on div at bounding box center [12, 135] width 6 height 6
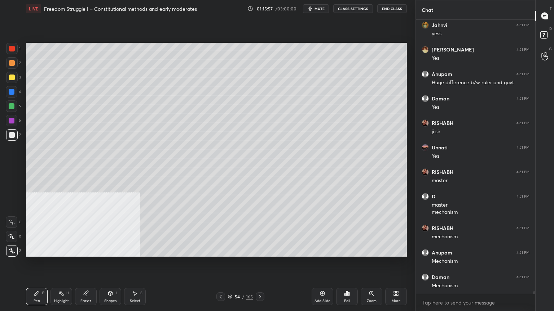
scroll to position [28507, 0]
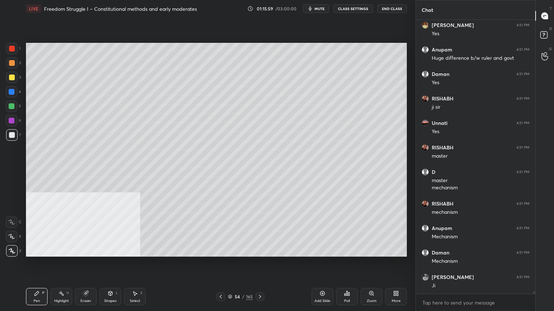
click at [221, 279] on icon at bounding box center [221, 297] width 6 height 6
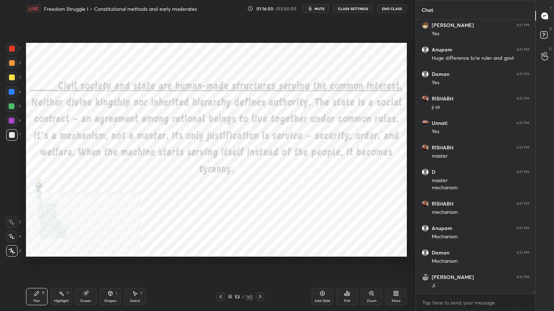
scroll to position [28531, 0]
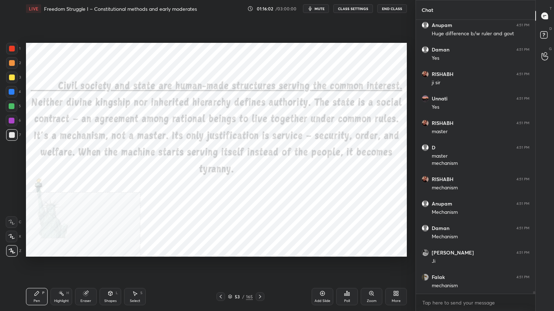
click at [10, 47] on div at bounding box center [12, 49] width 6 height 6
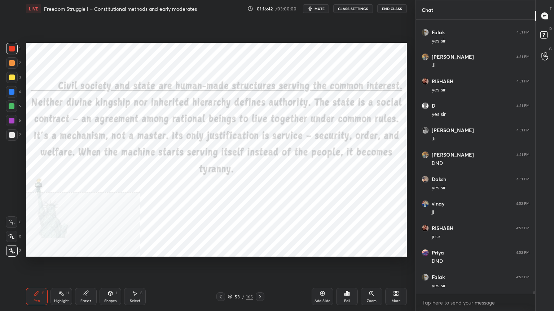
scroll to position [29022, 0]
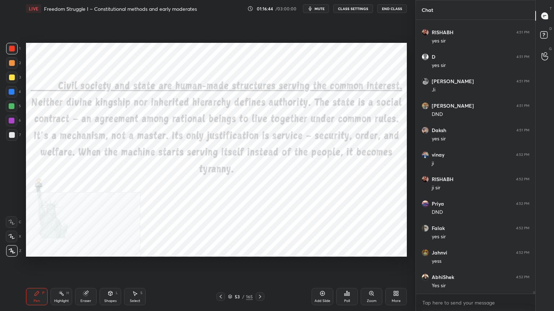
click at [229, 279] on icon at bounding box center [230, 297] width 4 height 4
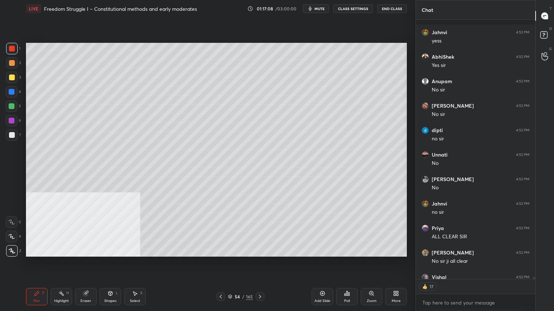
scroll to position [29283, 0]
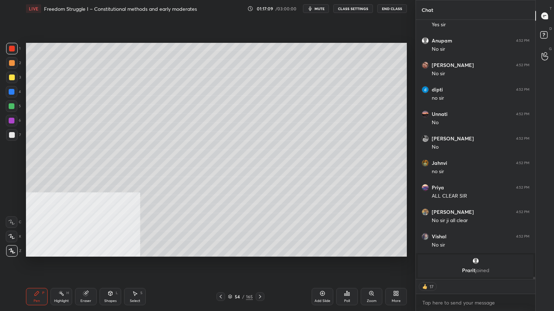
click at [323, 279] on icon at bounding box center [322, 294] width 6 height 6
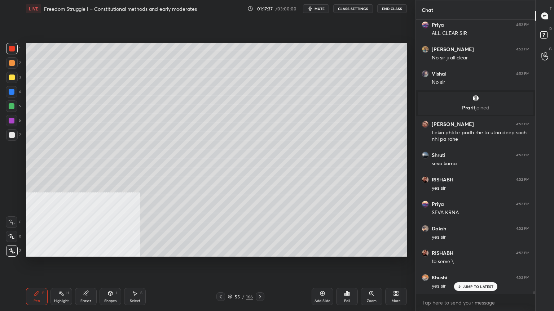
scroll to position [28044, 0]
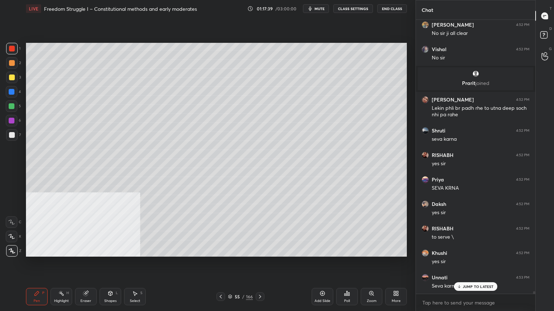
click at [11, 75] on div at bounding box center [12, 78] width 6 height 6
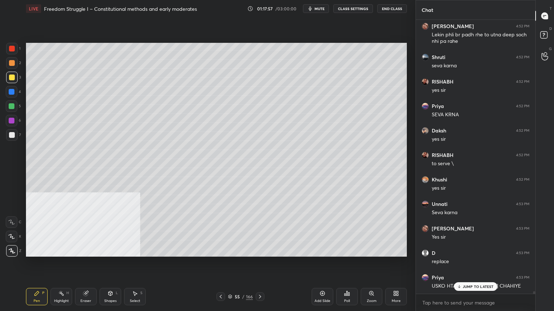
scroll to position [28142, 0]
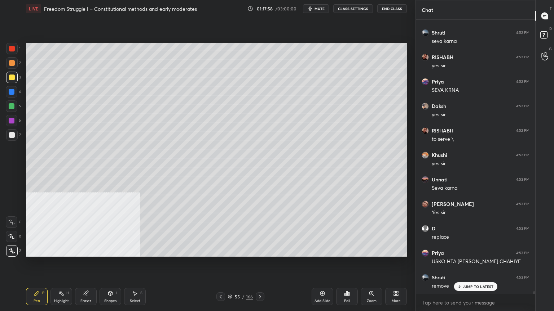
click at [11, 61] on div at bounding box center [12, 63] width 6 height 6
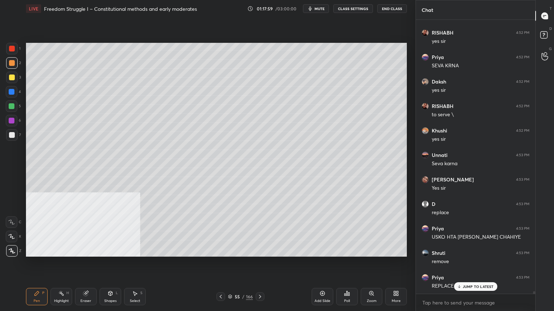
click at [13, 104] on div at bounding box center [12, 106] width 6 height 6
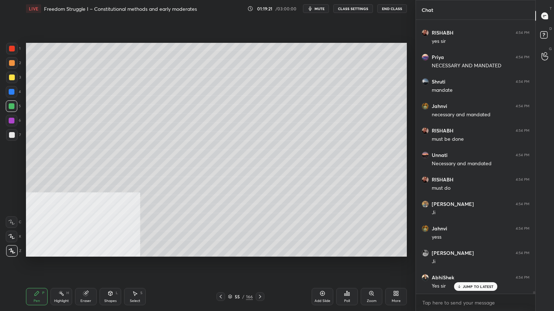
scroll to position [28976, 0]
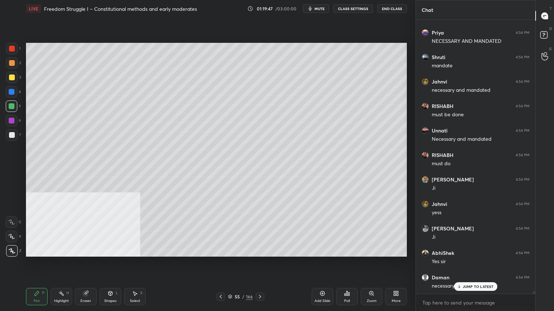
click at [221, 279] on icon at bounding box center [221, 297] width 6 height 6
click at [331, 279] on div "Add Slide" at bounding box center [322, 296] width 22 height 17
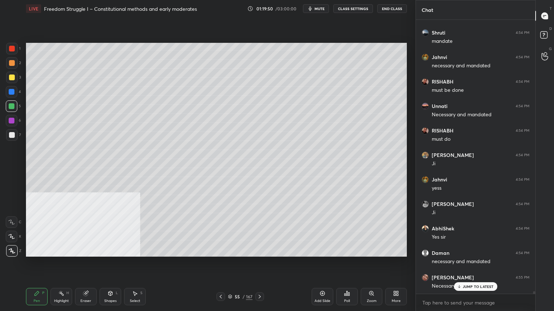
click at [12, 137] on div at bounding box center [12, 135] width 6 height 6
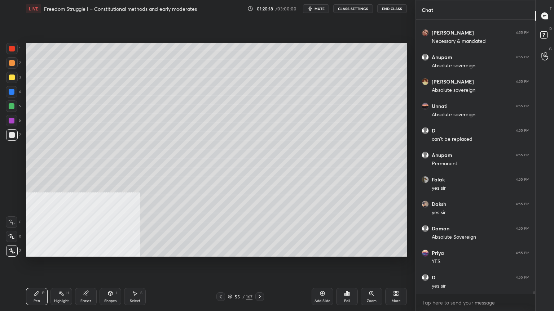
scroll to position [29270, 0]
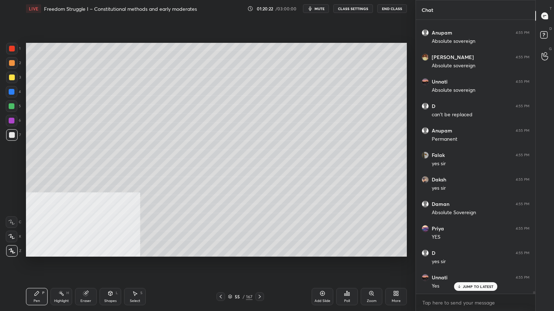
click at [230, 279] on icon at bounding box center [230, 297] width 4 height 4
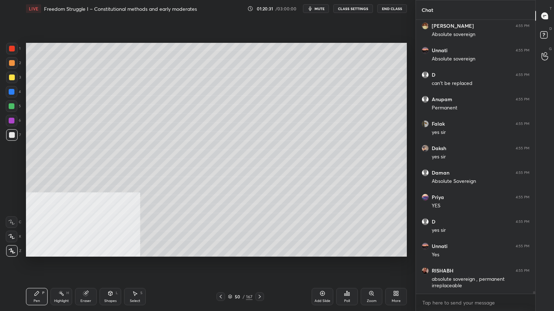
drag, startPoint x: 11, startPoint y: 63, endPoint x: 23, endPoint y: 65, distance: 12.0
click at [12, 63] on div at bounding box center [12, 63] width 6 height 6
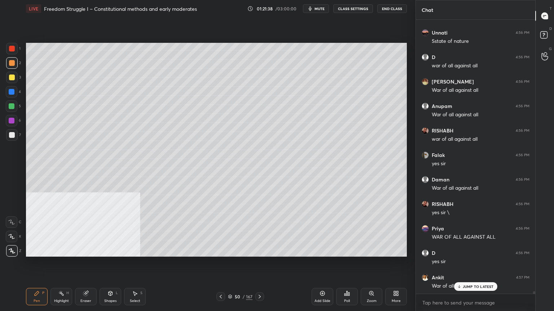
scroll to position [29994, 0]
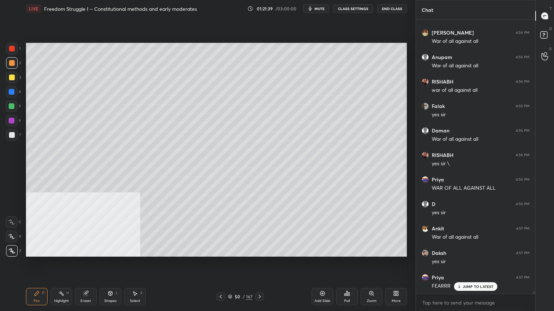
click at [10, 91] on div at bounding box center [12, 92] width 6 height 6
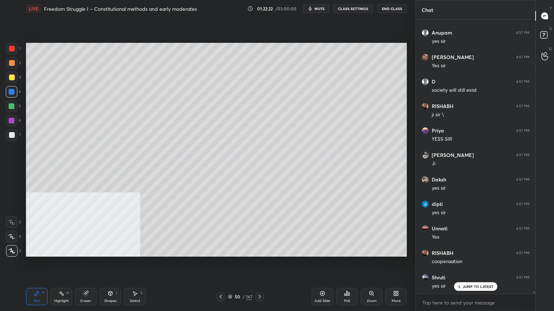
scroll to position [30361, 0]
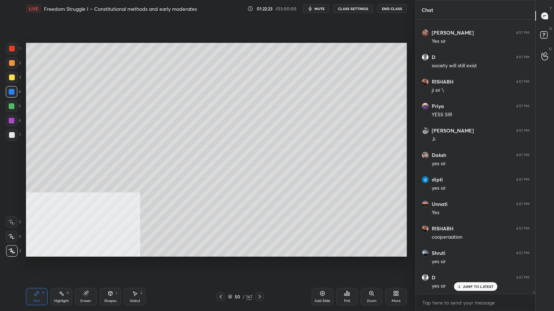
drag, startPoint x: 10, startPoint y: 121, endPoint x: 16, endPoint y: 120, distance: 6.3
click at [10, 121] on div at bounding box center [12, 121] width 6 height 6
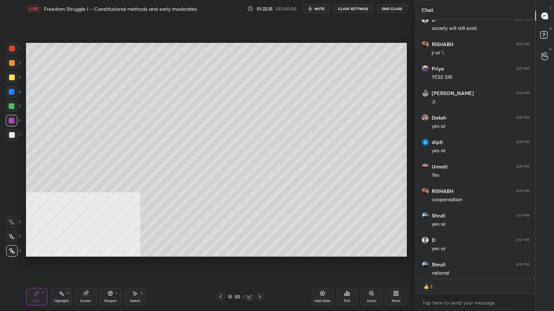
scroll to position [30426, 0]
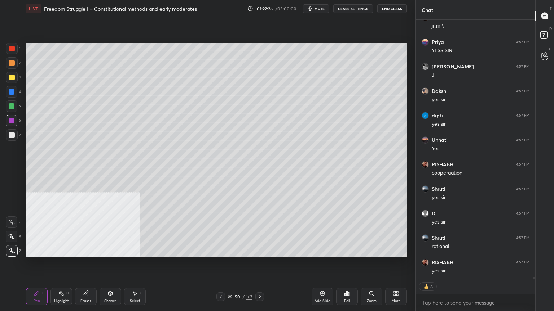
click at [10, 48] on div at bounding box center [12, 49] width 6 height 6
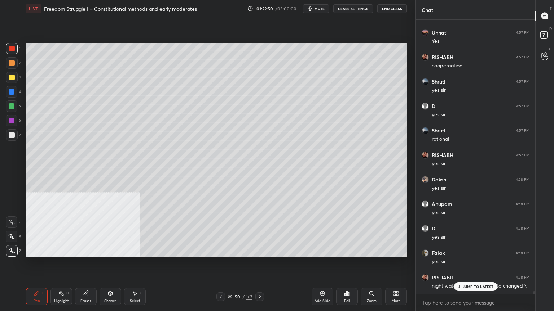
scroll to position [30557, 0]
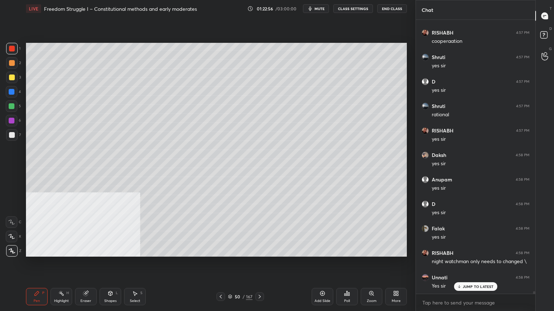
click at [260, 279] on icon at bounding box center [260, 297] width 6 height 6
click at [261, 279] on icon at bounding box center [260, 297] width 6 height 6
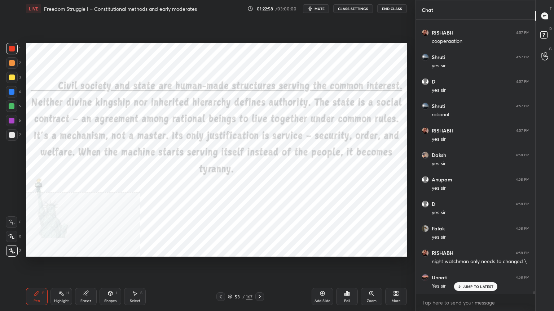
scroll to position [30582, 0]
click at [261, 279] on icon at bounding box center [260, 297] width 6 height 6
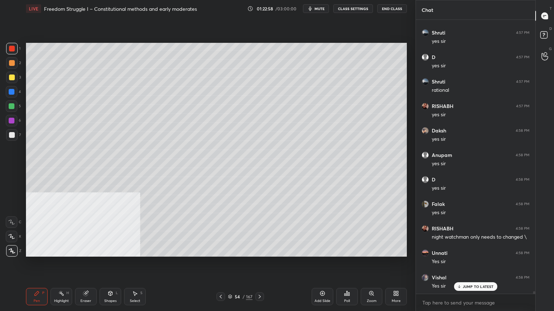
click at [261, 279] on icon at bounding box center [260, 297] width 6 height 6
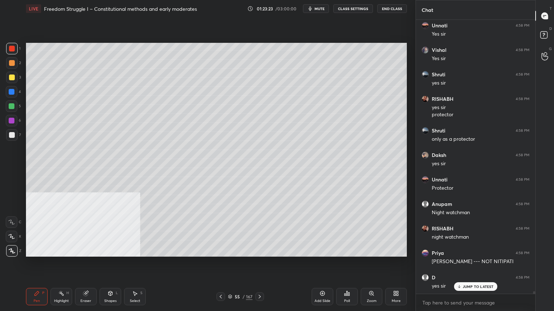
scroll to position [30834, 0]
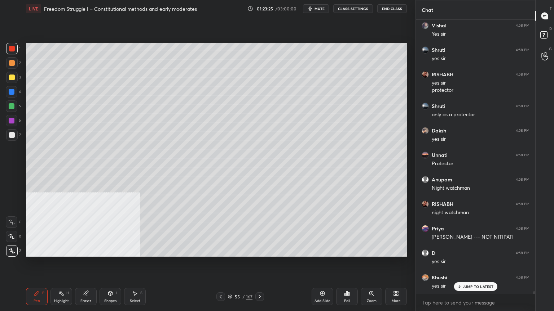
click at [261, 279] on icon at bounding box center [260, 297] width 6 height 6
click at [260, 279] on icon at bounding box center [260, 297] width 6 height 6
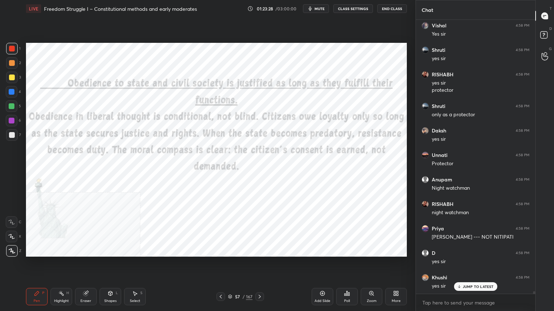
scroll to position [30859, 0]
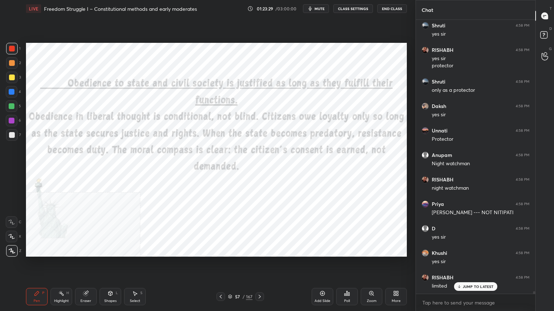
click at [10, 92] on div at bounding box center [12, 92] width 6 height 6
click at [10, 49] on div at bounding box center [12, 49] width 6 height 6
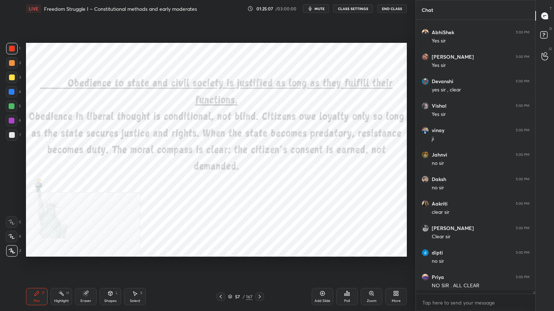
scroll to position [30680, 0]
click at [228, 279] on icon at bounding box center [230, 297] width 4 height 4
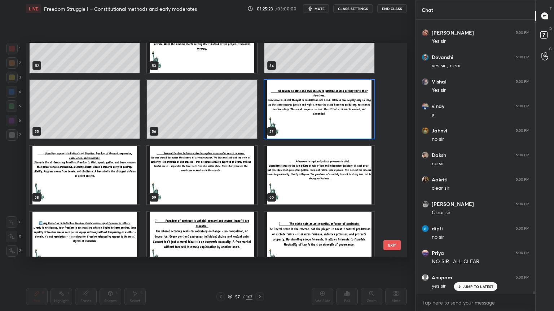
scroll to position [30729, 0]
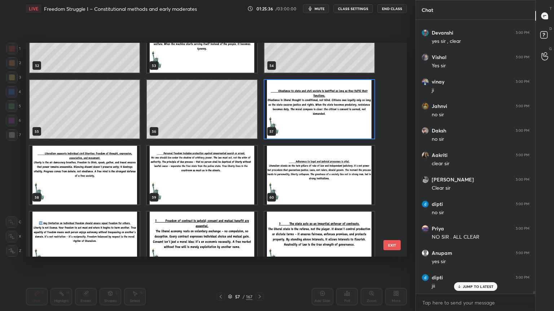
click at [325, 123] on img "grid" at bounding box center [319, 109] width 110 height 59
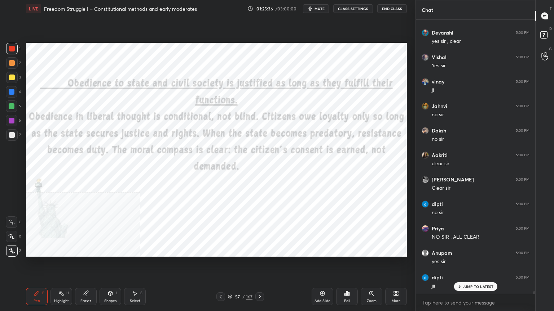
click at [324, 123] on img "grid" at bounding box center [319, 109] width 110 height 59
click at [323, 279] on icon at bounding box center [322, 294] width 6 height 6
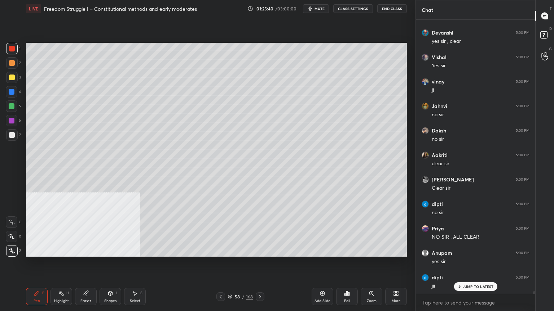
click at [14, 134] on div at bounding box center [12, 135] width 12 height 12
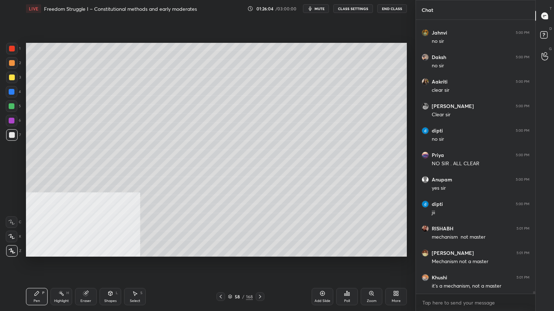
scroll to position [30827, 0]
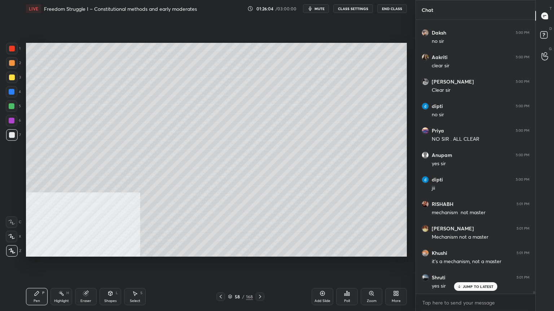
click at [321, 279] on icon at bounding box center [322, 294] width 6 height 6
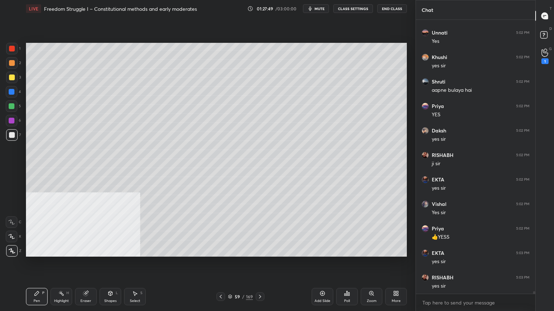
scroll to position [31587, 0]
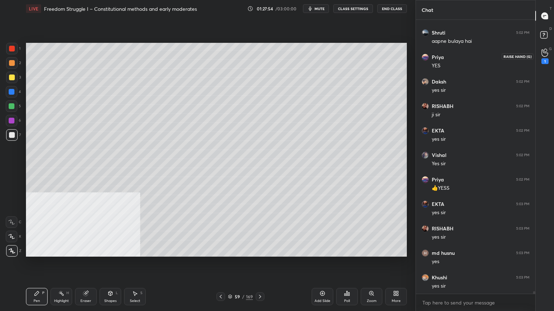
click at [545, 51] on icon at bounding box center [544, 53] width 7 height 8
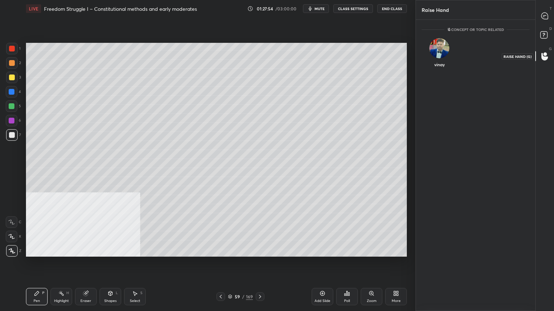
scroll to position [2, 2]
click at [546, 14] on icon at bounding box center [544, 16] width 6 height 6
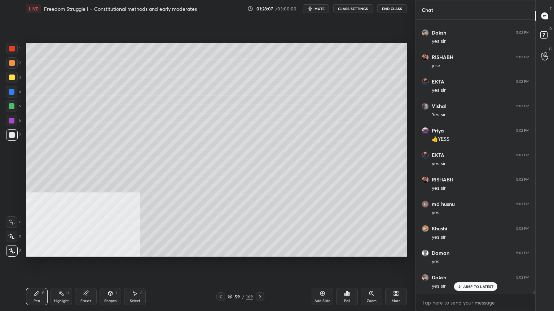
scroll to position [31847, 0]
click at [13, 78] on div at bounding box center [12, 78] width 6 height 6
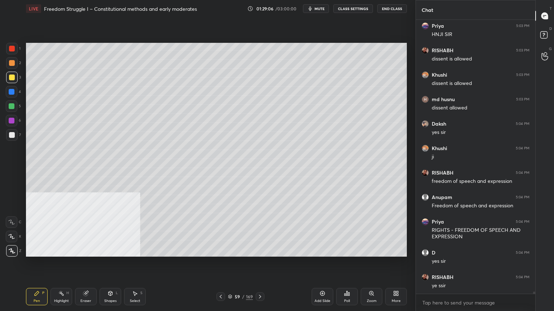
scroll to position [32221, 0]
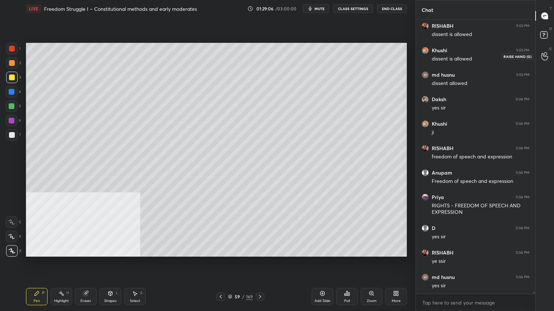
click at [541, 54] on icon at bounding box center [544, 56] width 7 height 8
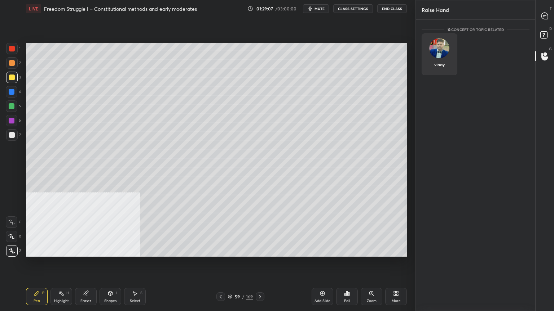
click at [444, 62] on div "vinay" at bounding box center [439, 55] width 36 height 42
click at [441, 68] on button "INVITE" at bounding box center [439, 69] width 29 height 9
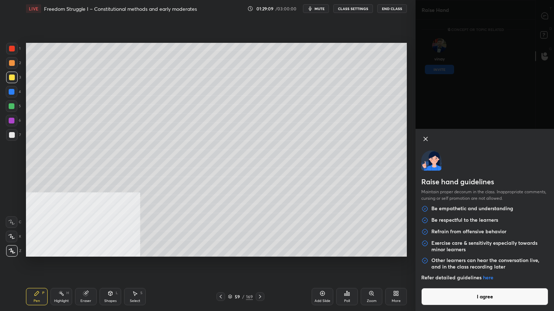
click at [461, 279] on button "I agree" at bounding box center [484, 296] width 127 height 17
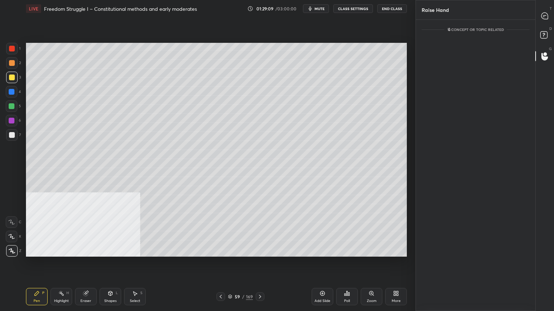
scroll to position [261, 117]
click at [545, 14] on icon at bounding box center [544, 16] width 6 height 6
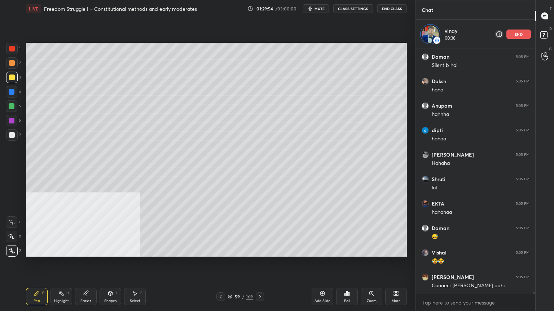
scroll to position [32943, 0]
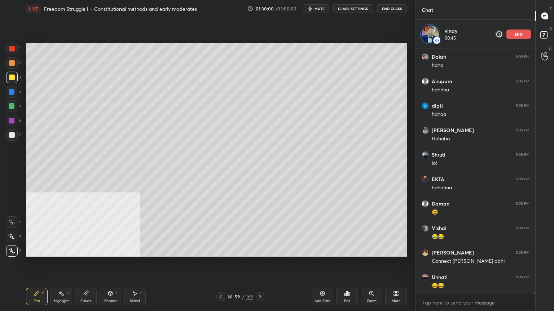
click at [525, 35] on div "end" at bounding box center [518, 34] width 25 height 9
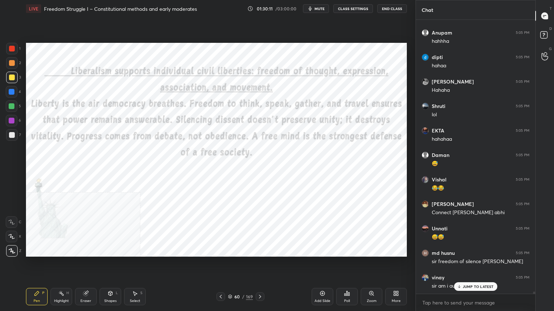
scroll to position [32987, 0]
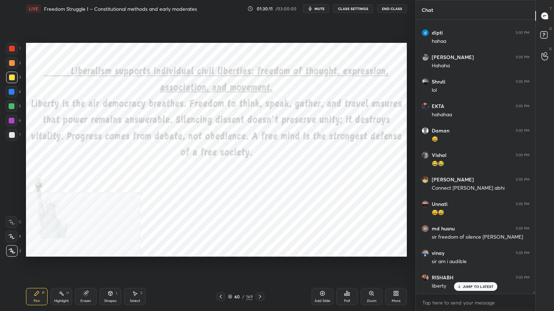
click at [11, 49] on div at bounding box center [12, 49] width 6 height 6
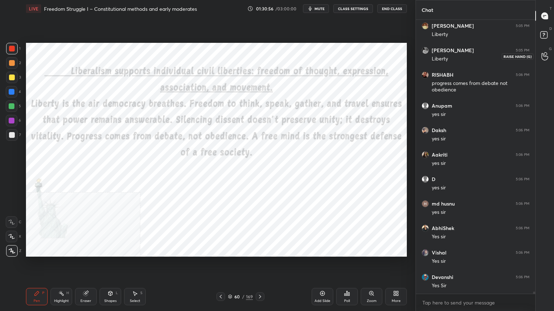
scroll to position [33337, 0]
click at [545, 57] on icon at bounding box center [544, 56] width 7 height 8
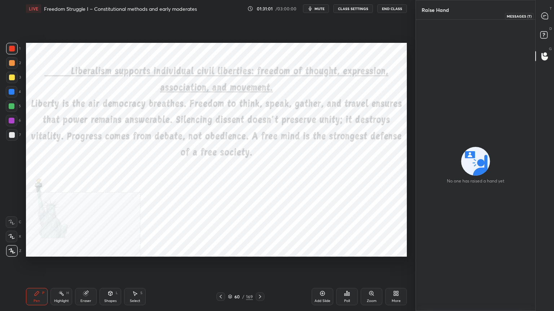
click at [544, 10] on div at bounding box center [544, 15] width 14 height 13
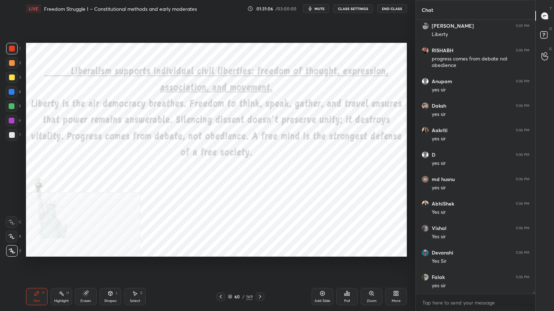
scroll to position [33362, 0]
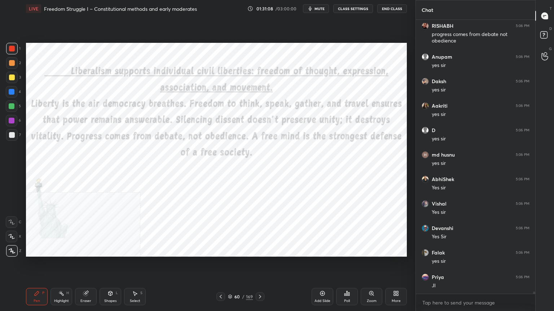
click at [230, 279] on icon at bounding box center [230, 297] width 4 height 4
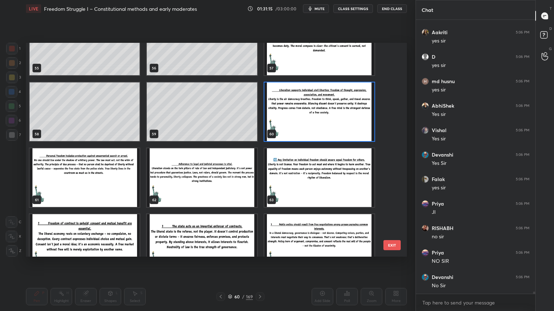
scroll to position [33460, 0]
click at [352, 123] on img "grid" at bounding box center [319, 112] width 110 height 59
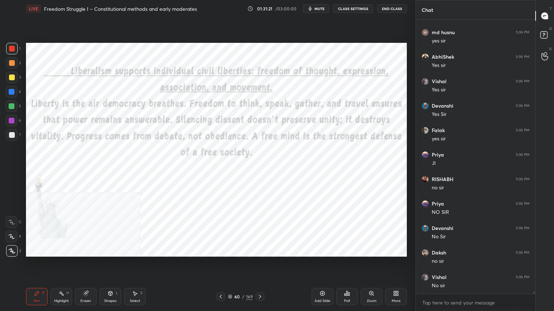
click at [350, 125] on img "grid" at bounding box center [319, 112] width 110 height 59
click at [323, 279] on div "Add Slide" at bounding box center [322, 296] width 22 height 17
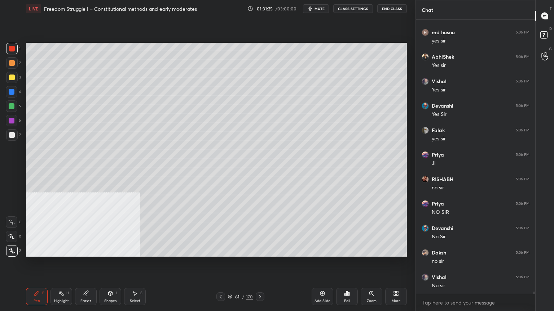
click at [12, 81] on div at bounding box center [12, 78] width 12 height 12
click at [10, 91] on div at bounding box center [12, 92] width 6 height 6
click at [12, 77] on div at bounding box center [12, 78] width 6 height 6
click at [10, 89] on div at bounding box center [12, 92] width 6 height 6
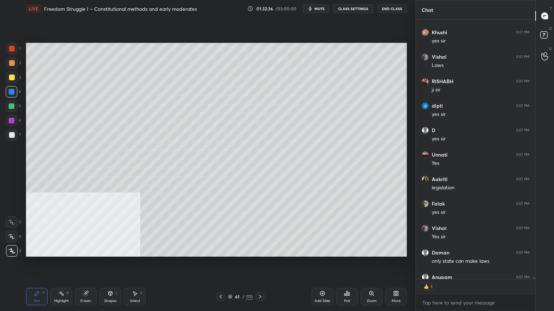
scroll to position [258, 117]
click at [13, 46] on div at bounding box center [12, 49] width 6 height 6
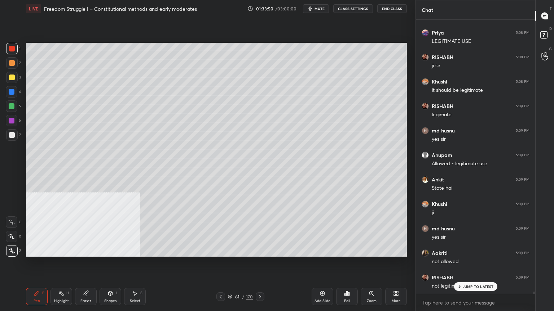
scroll to position [34981, 0]
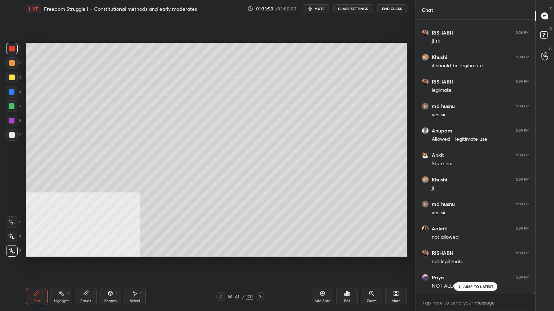
click at [10, 79] on div at bounding box center [12, 78] width 6 height 6
click at [12, 48] on div at bounding box center [12, 49] width 6 height 6
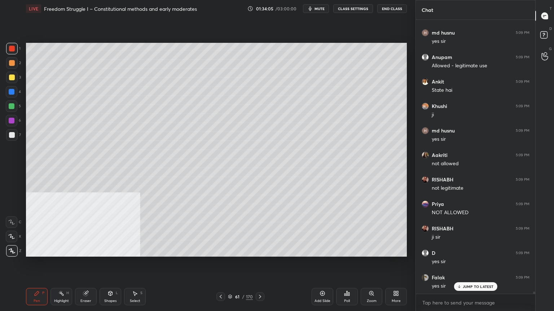
scroll to position [35079, 0]
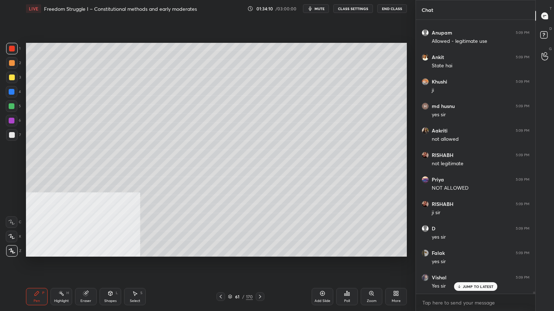
click at [11, 79] on div at bounding box center [12, 78] width 6 height 6
drag, startPoint x: 11, startPoint y: 107, endPoint x: 24, endPoint y: 107, distance: 12.6
click at [12, 107] on div at bounding box center [12, 106] width 6 height 6
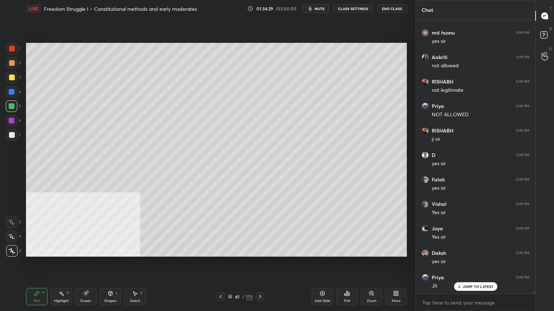
scroll to position [35177, 0]
click at [9, 64] on div at bounding box center [12, 63] width 6 height 6
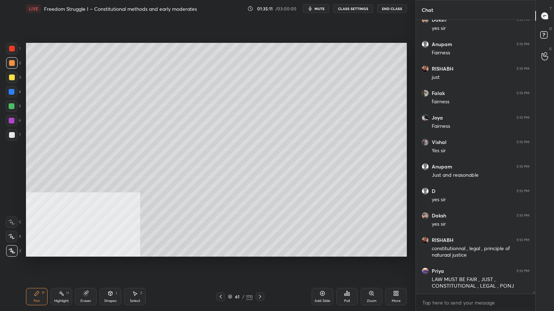
scroll to position [35533, 0]
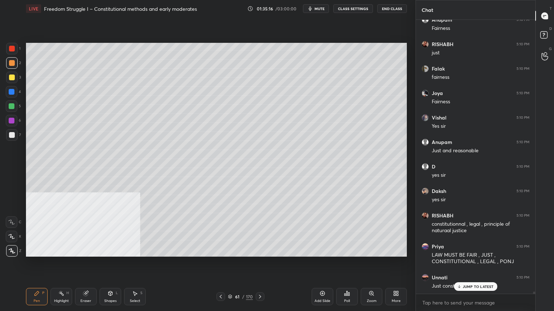
click at [257, 279] on icon at bounding box center [260, 297] width 6 height 6
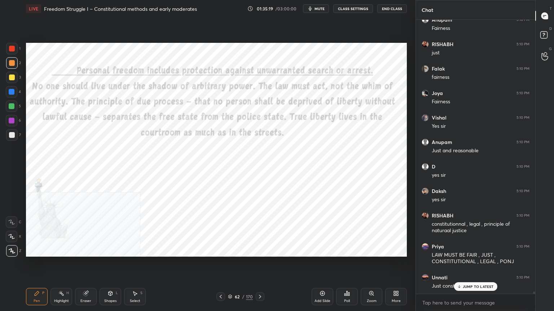
click at [9, 49] on div at bounding box center [12, 49] width 6 height 6
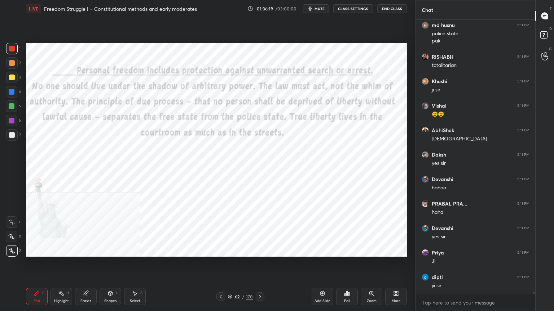
scroll to position [36013, 0]
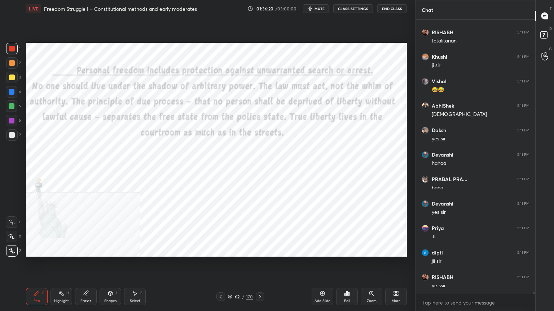
click at [231, 279] on icon at bounding box center [230, 297] width 4 height 4
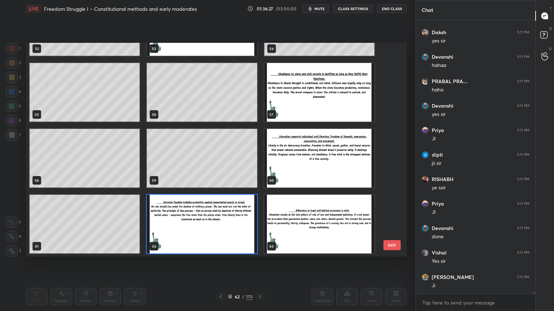
scroll to position [36136, 0]
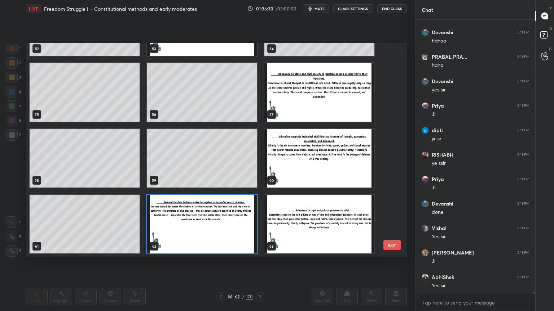
click at [232, 241] on img "grid" at bounding box center [202, 224] width 110 height 59
click at [232, 242] on img "grid" at bounding box center [202, 224] width 110 height 59
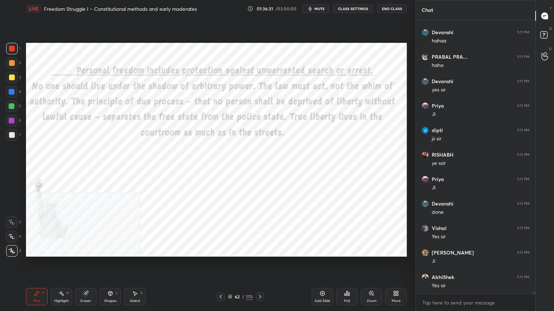
click at [323, 279] on div "Add Slide" at bounding box center [322, 296] width 22 height 17
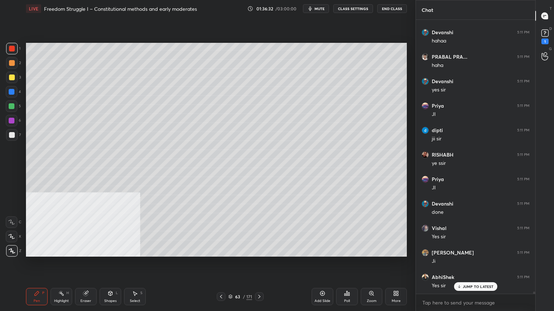
scroll to position [36166, 0]
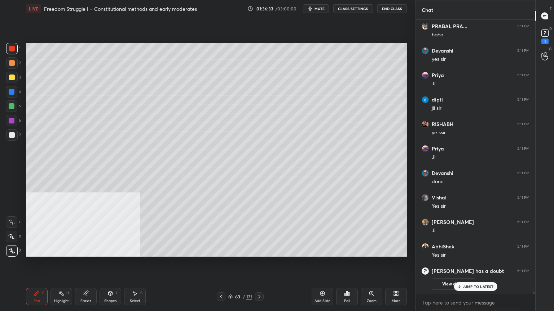
click at [12, 134] on div at bounding box center [12, 135] width 6 height 6
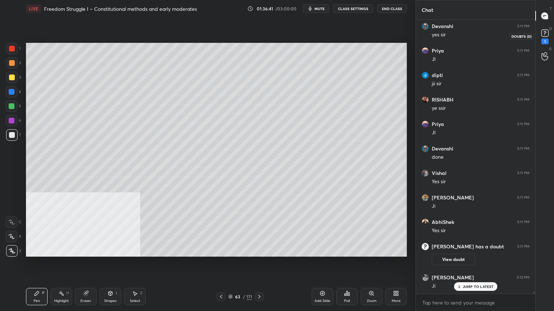
click at [545, 32] on icon at bounding box center [544, 33] width 11 height 11
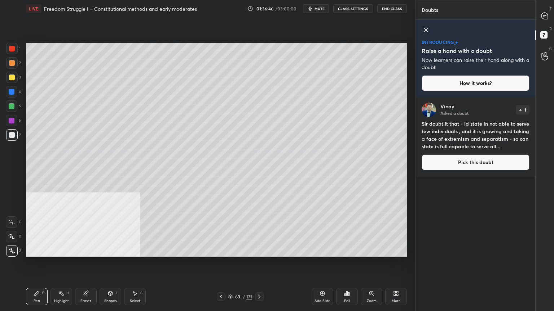
click at [448, 163] on button "Pick this doubt" at bounding box center [475, 163] width 108 height 16
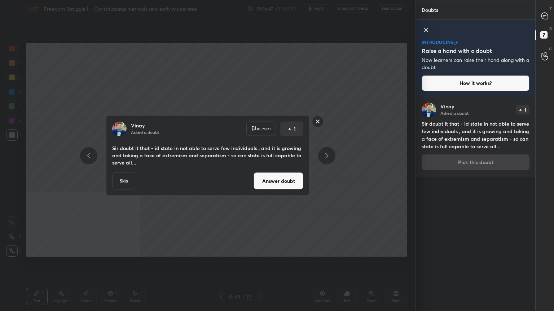
click at [291, 180] on button "Answer doubt" at bounding box center [278, 181] width 50 height 17
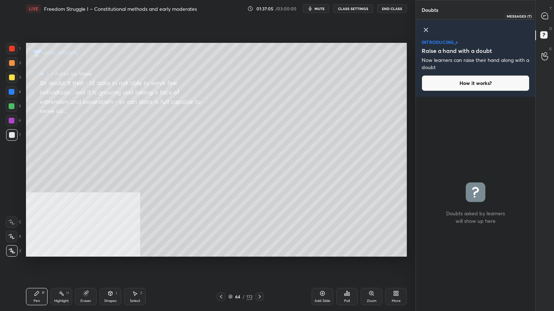
click at [545, 13] on icon at bounding box center [544, 16] width 6 height 6
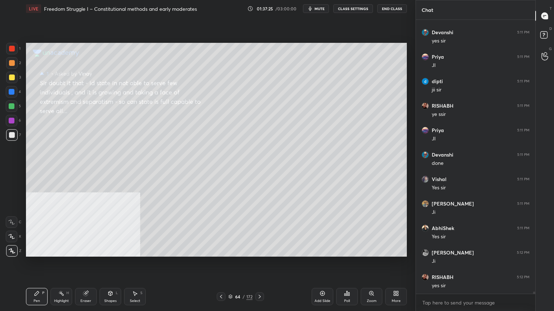
scroll to position [34583, 0]
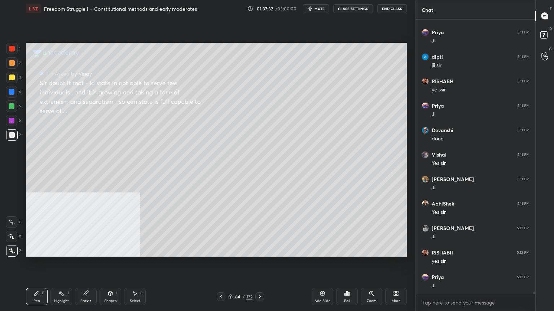
click at [221, 279] on icon at bounding box center [221, 297] width 6 height 6
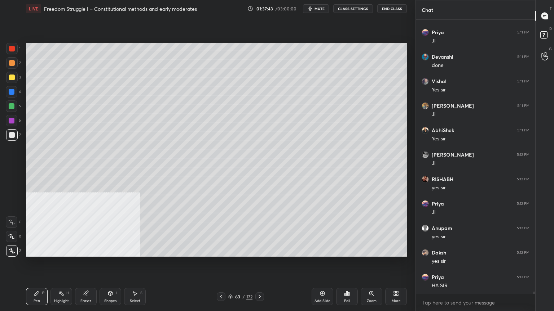
click at [397, 279] on icon at bounding box center [396, 294] width 6 height 6
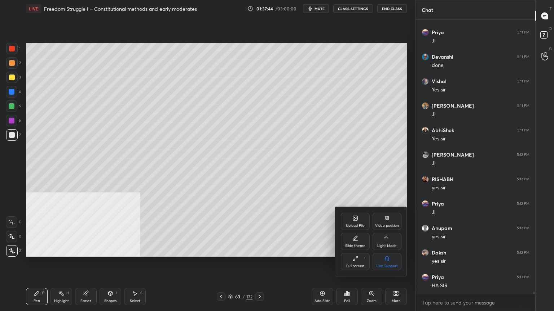
drag, startPoint x: 393, startPoint y: 222, endPoint x: 395, endPoint y: 231, distance: 9.3
click at [393, 222] on div "Video position" at bounding box center [386, 221] width 29 height 17
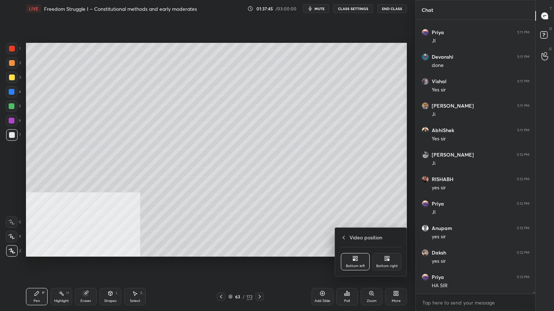
click at [394, 261] on div "Bottom right" at bounding box center [386, 261] width 29 height 17
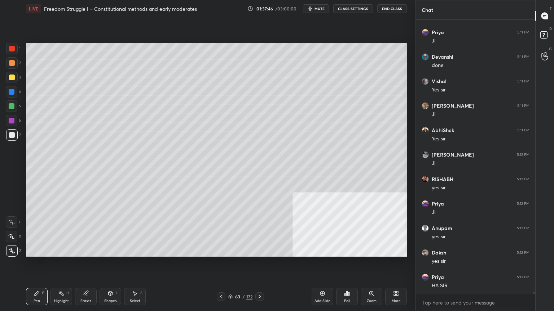
scroll to position [34681, 0]
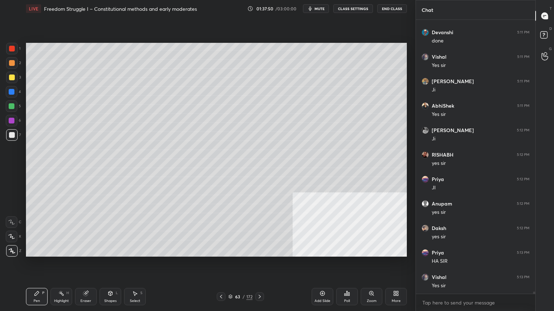
click at [12, 76] on div at bounding box center [12, 78] width 6 height 6
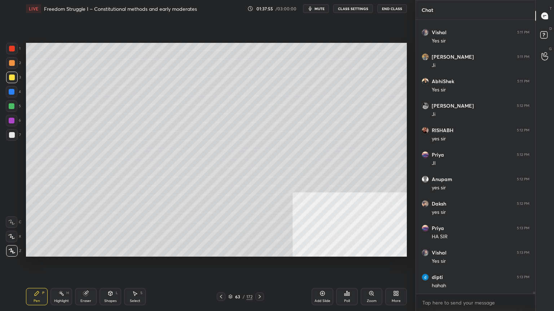
scroll to position [34730, 0]
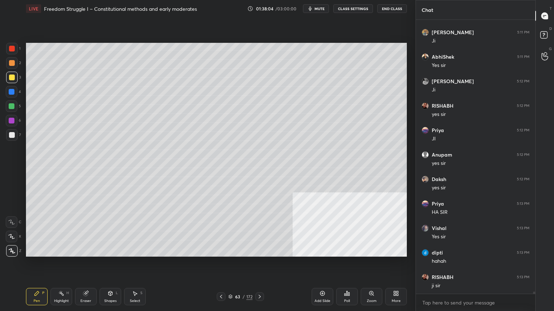
click at [10, 133] on div at bounding box center [12, 135] width 6 height 6
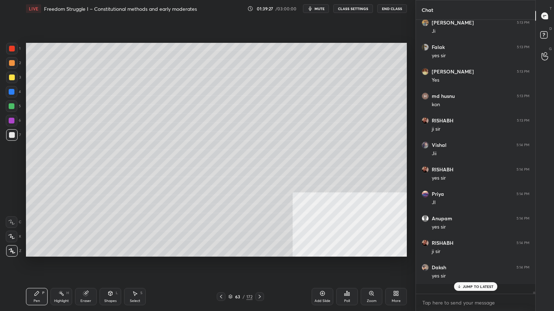
scroll to position [272, 117]
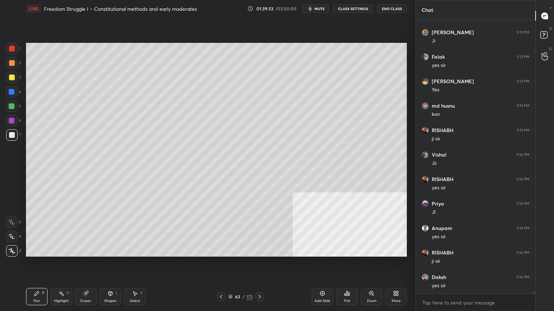
click at [10, 74] on div at bounding box center [12, 78] width 12 height 12
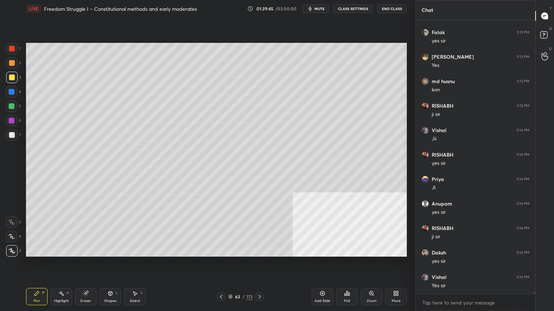
scroll to position [35196, 0]
drag, startPoint x: 10, startPoint y: 103, endPoint x: 24, endPoint y: 112, distance: 16.9
click at [10, 103] on div at bounding box center [12, 106] width 6 height 6
click at [12, 107] on div at bounding box center [12, 106] width 6 height 6
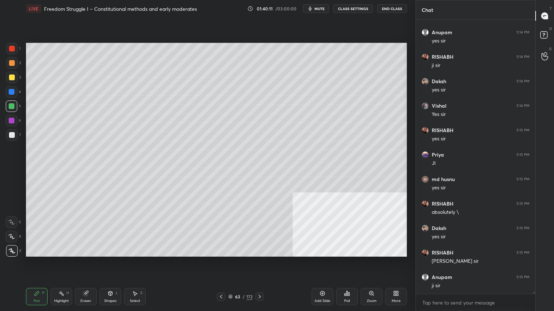
scroll to position [35367, 0]
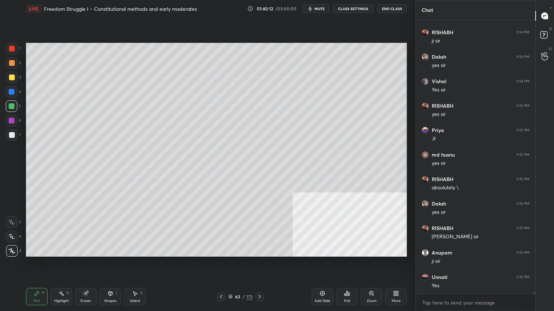
drag, startPoint x: 12, startPoint y: 77, endPoint x: 22, endPoint y: 79, distance: 10.0
click at [19, 79] on div "3" at bounding box center [13, 78] width 15 height 12
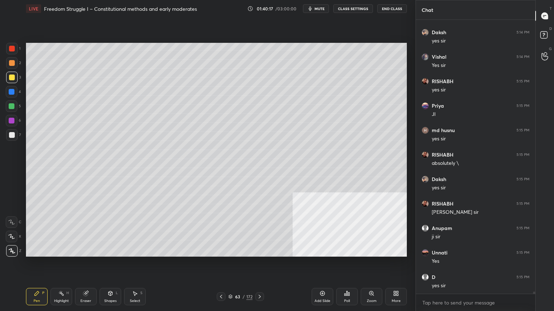
scroll to position [35416, 0]
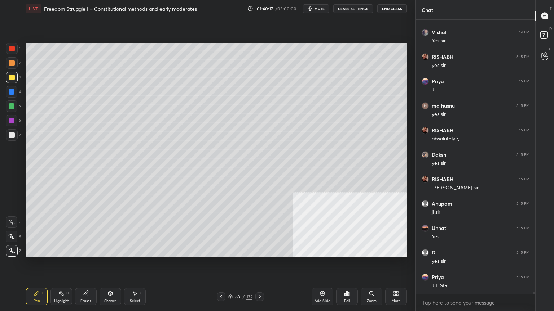
click at [229, 279] on icon at bounding box center [230, 297] width 4 height 4
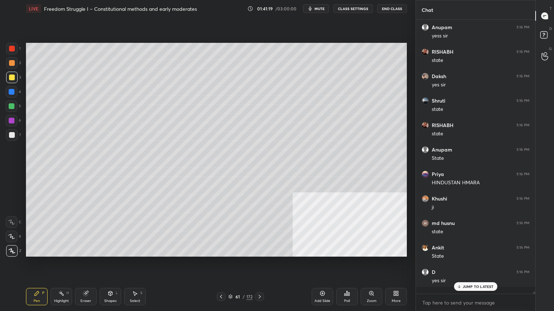
scroll to position [2, 2]
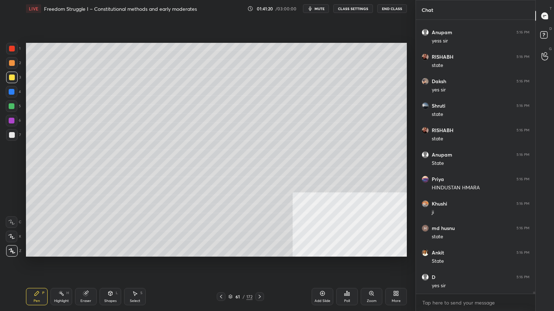
click at [258, 279] on icon at bounding box center [259, 297] width 2 height 4
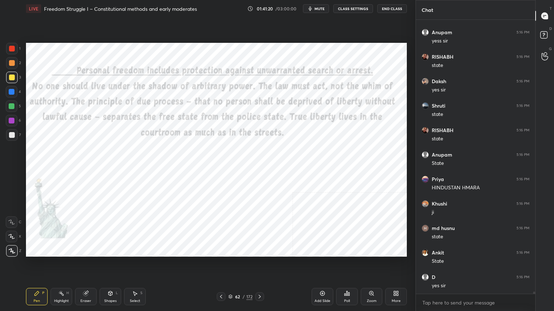
click at [258, 279] on icon at bounding box center [259, 297] width 2 height 4
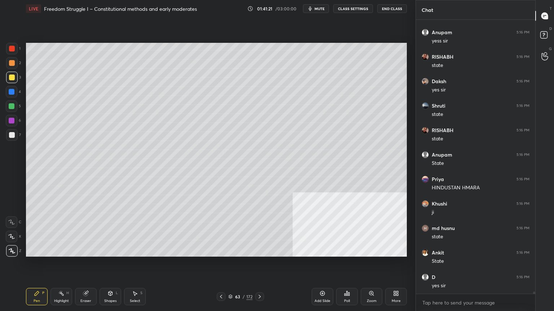
click at [258, 279] on icon at bounding box center [259, 297] width 2 height 4
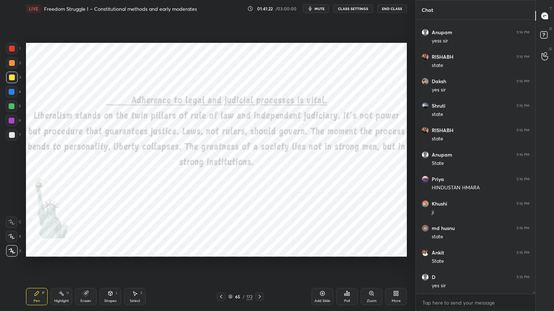
scroll to position [36176, 0]
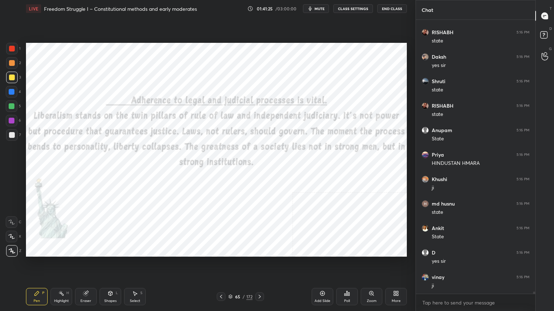
click at [11, 46] on div at bounding box center [12, 49] width 6 height 6
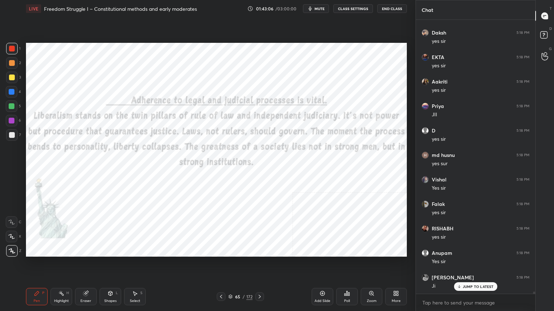
scroll to position [36840, 0]
drag, startPoint x: 322, startPoint y: 298, endPoint x: 314, endPoint y: 295, distance: 8.2
click at [322, 279] on div "Add Slide" at bounding box center [322, 296] width 22 height 17
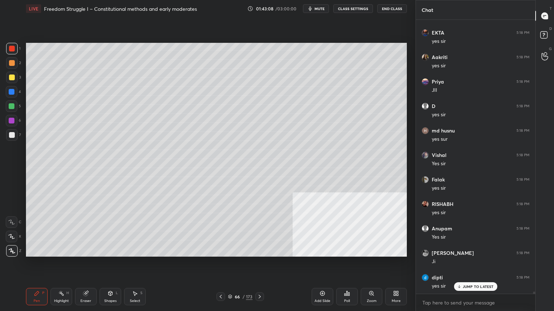
scroll to position [36864, 0]
click at [13, 92] on div at bounding box center [12, 92] width 6 height 6
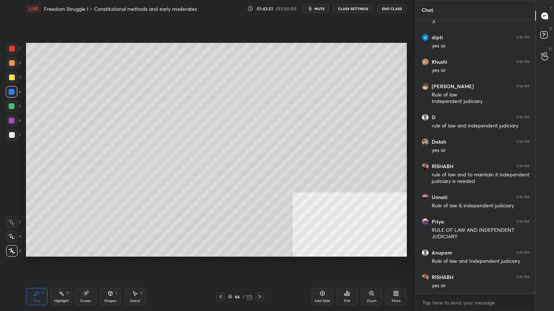
scroll to position [37105, 0]
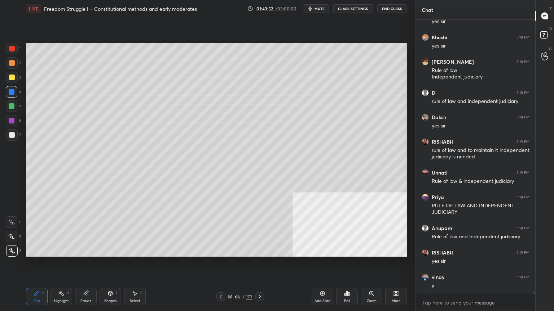
click at [220, 279] on icon at bounding box center [221, 297] width 6 height 6
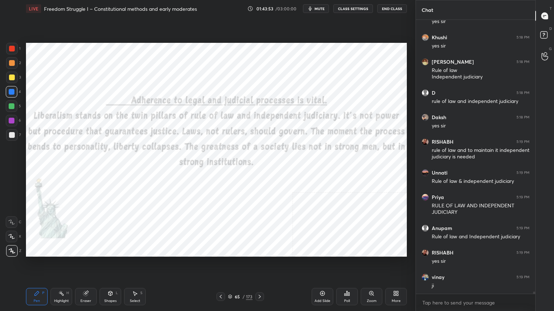
click at [221, 279] on icon at bounding box center [221, 297] width 6 height 6
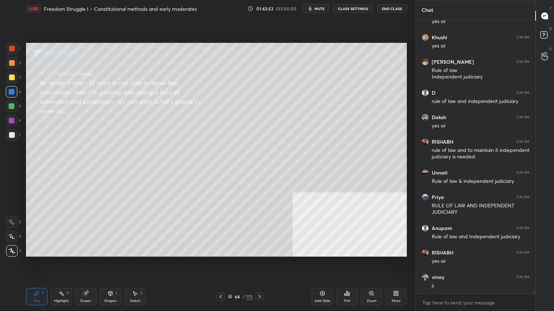
click at [220, 279] on icon at bounding box center [221, 297] width 2 height 4
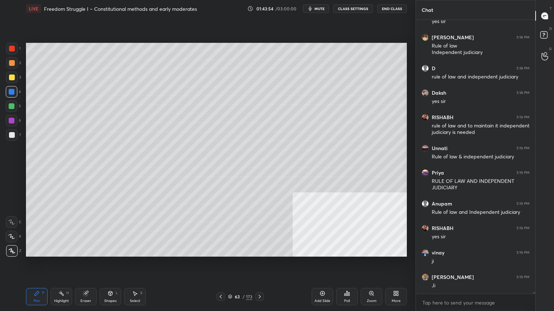
click at [220, 279] on icon at bounding box center [221, 297] width 6 height 6
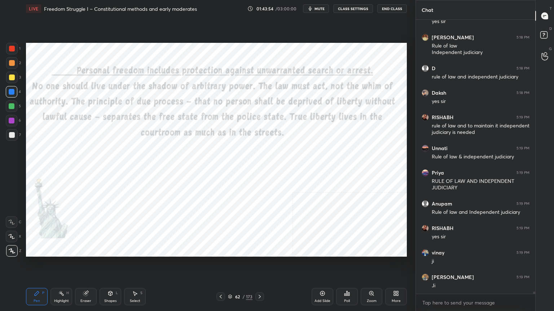
click at [221, 279] on icon at bounding box center [221, 297] width 6 height 6
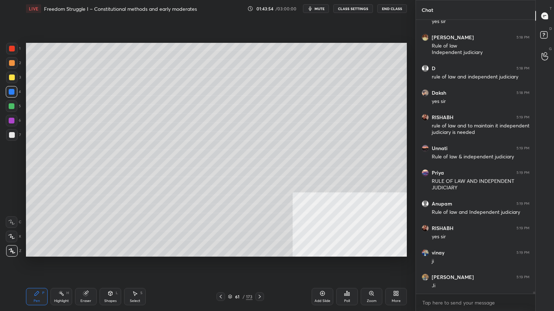
scroll to position [37154, 0]
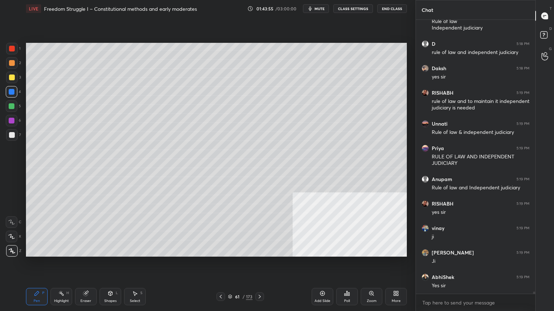
click at [258, 279] on icon at bounding box center [260, 297] width 6 height 6
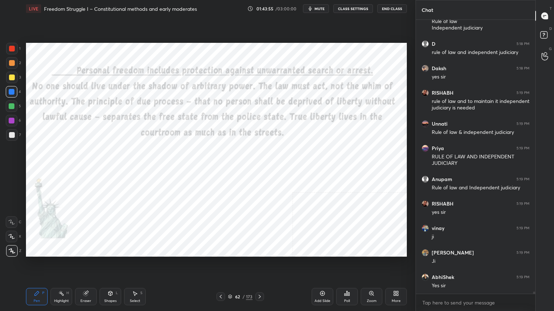
click at [258, 279] on icon at bounding box center [260, 297] width 6 height 6
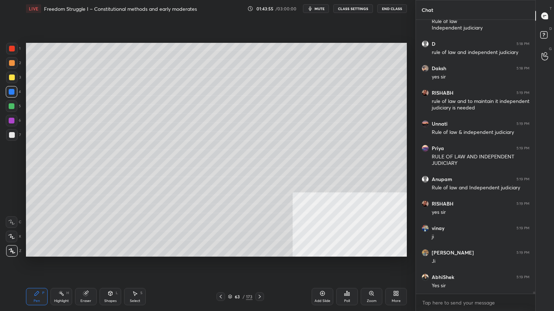
click at [258, 279] on icon at bounding box center [260, 297] width 6 height 6
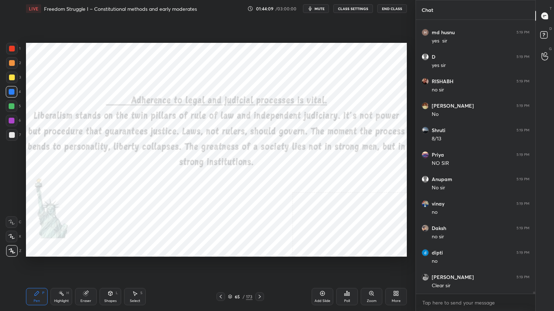
scroll to position [37497, 0]
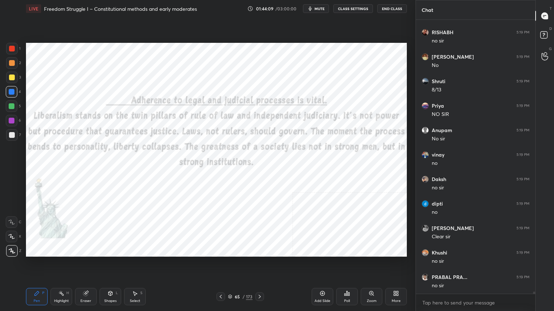
click at [230, 279] on icon at bounding box center [230, 297] width 4 height 4
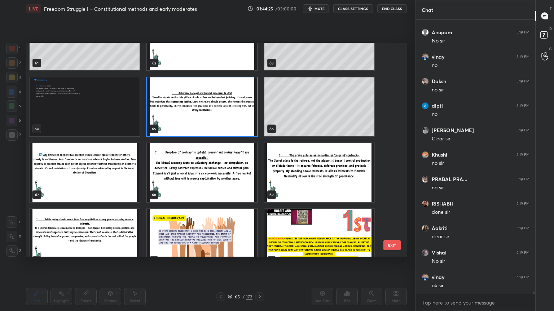
scroll to position [37602, 0]
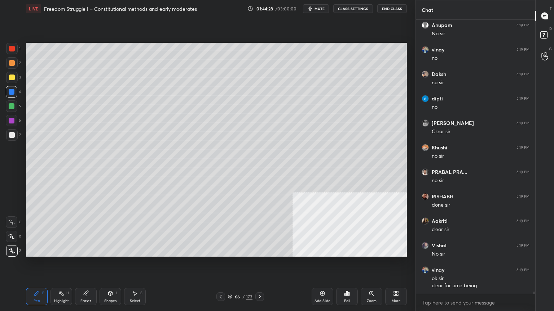
click at [320, 279] on icon at bounding box center [322, 294] width 6 height 6
click at [10, 133] on div at bounding box center [12, 135] width 6 height 6
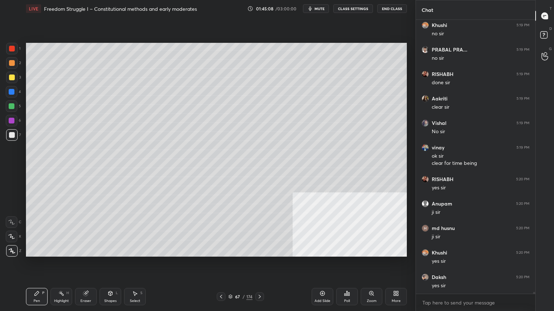
scroll to position [37749, 0]
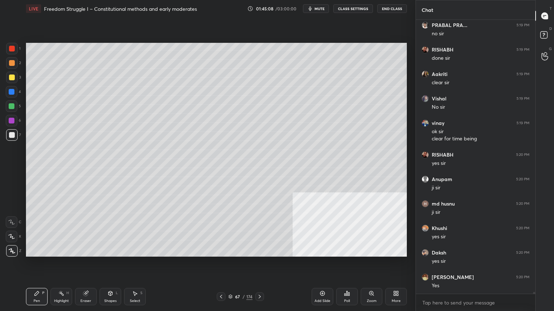
click at [12, 78] on div at bounding box center [12, 78] width 6 height 6
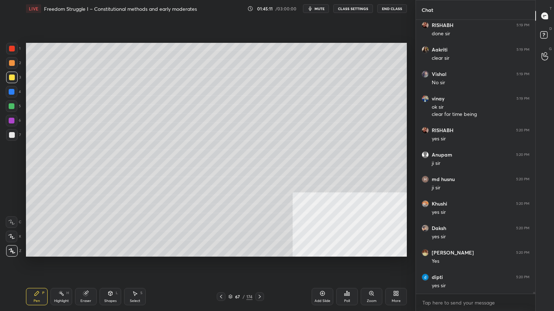
scroll to position [37798, 0]
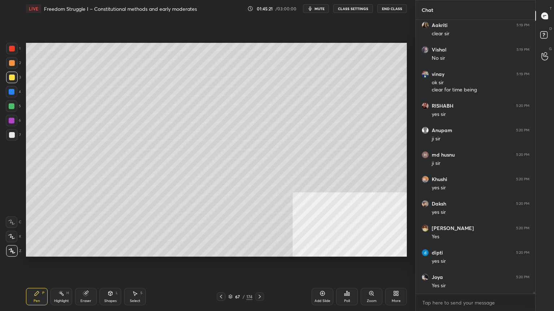
click at [13, 134] on div at bounding box center [12, 135] width 6 height 6
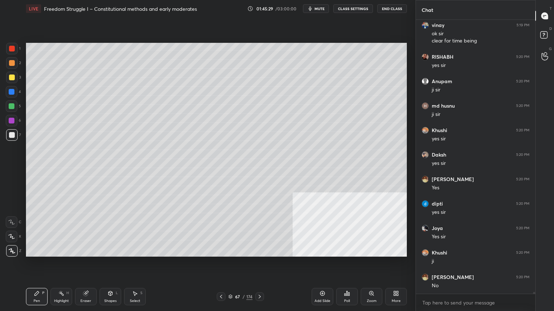
scroll to position [37921, 0]
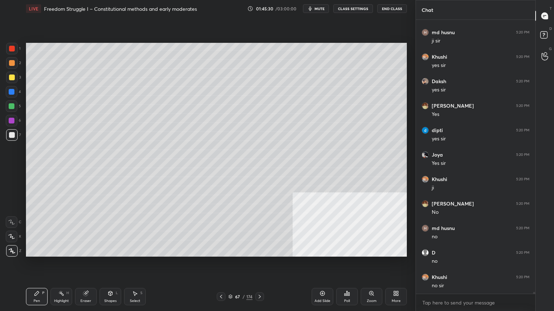
click at [11, 94] on div at bounding box center [12, 92] width 6 height 6
click at [13, 95] on div at bounding box center [12, 92] width 12 height 12
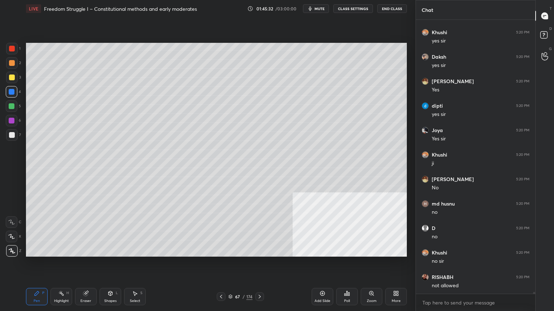
click at [10, 47] on div at bounding box center [12, 49] width 6 height 6
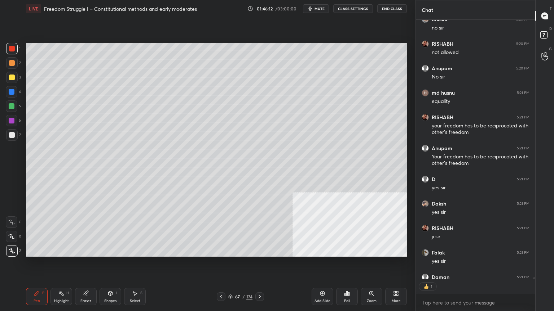
scroll to position [258, 117]
click at [324, 279] on icon at bounding box center [322, 294] width 6 height 6
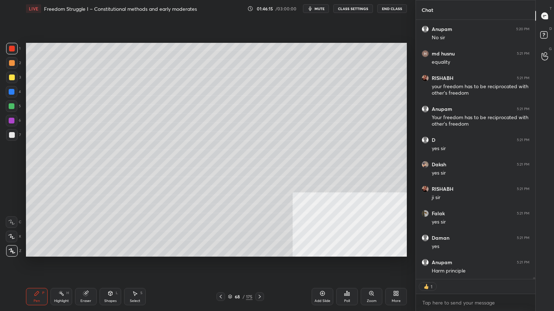
drag, startPoint x: 12, startPoint y: 92, endPoint x: 19, endPoint y: 89, distance: 7.6
click at [12, 92] on div at bounding box center [12, 92] width 6 height 6
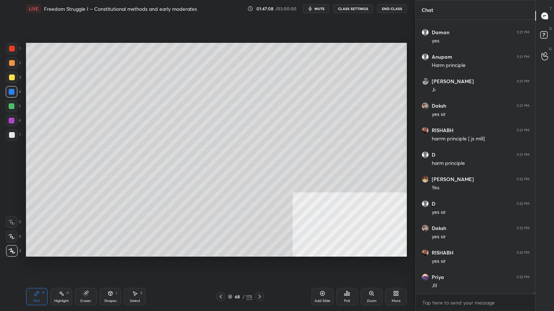
scroll to position [38448, 0]
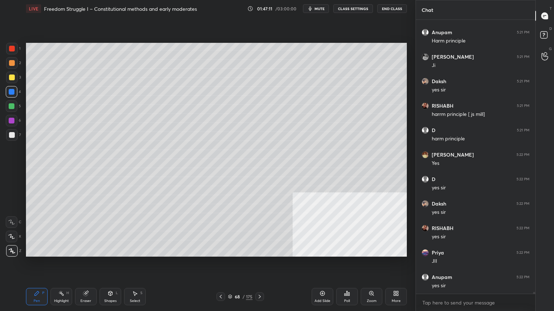
click at [12, 134] on div at bounding box center [12, 135] width 6 height 6
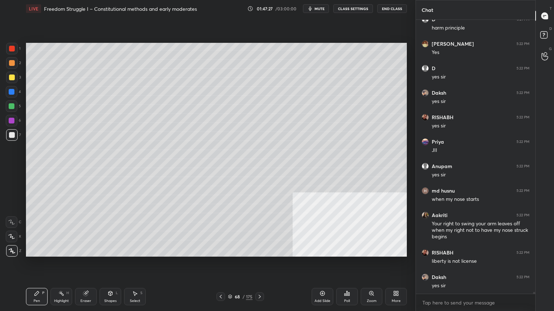
scroll to position [38584, 0]
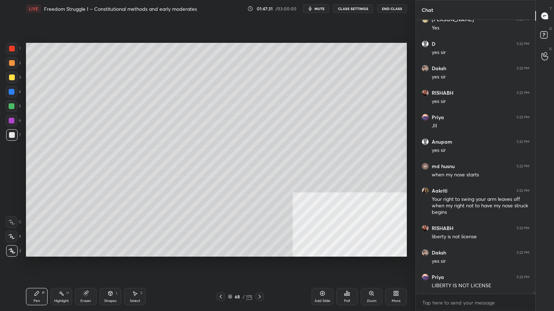
click at [220, 279] on icon at bounding box center [221, 297] width 2 height 4
click at [221, 279] on icon at bounding box center [221, 297] width 6 height 6
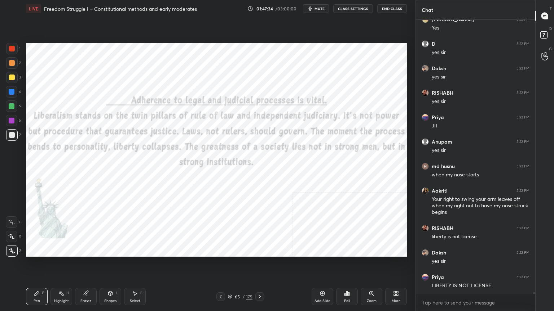
click at [257, 279] on icon at bounding box center [260, 297] width 6 height 6
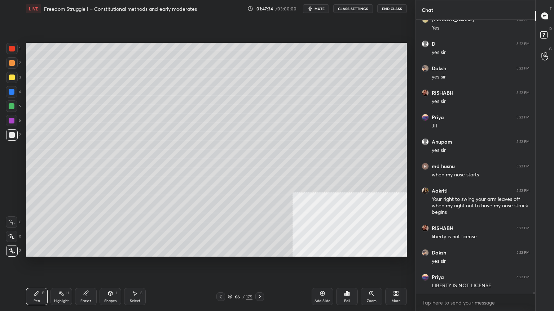
click at [259, 279] on icon at bounding box center [260, 297] width 6 height 6
click at [259, 279] on icon at bounding box center [259, 297] width 2 height 4
click at [260, 279] on icon at bounding box center [259, 297] width 2 height 4
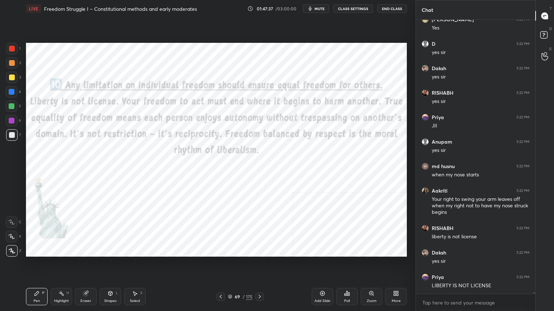
scroll to position [38609, 0]
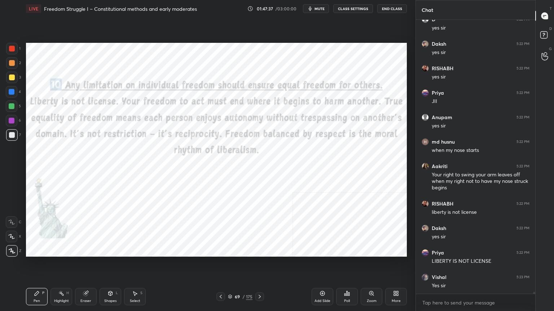
click at [10, 47] on div at bounding box center [12, 49] width 6 height 6
click at [11, 45] on div at bounding box center [12, 49] width 12 height 12
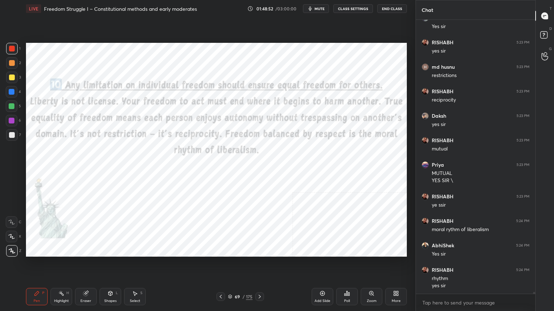
scroll to position [38893, 0]
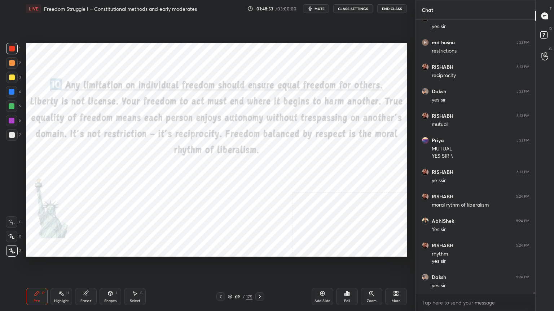
click at [230, 279] on icon at bounding box center [230, 297] width 4 height 4
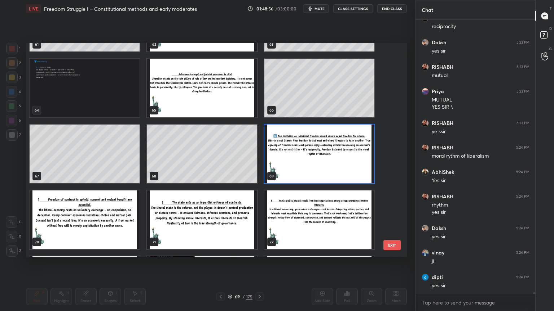
scroll to position [1404, 0]
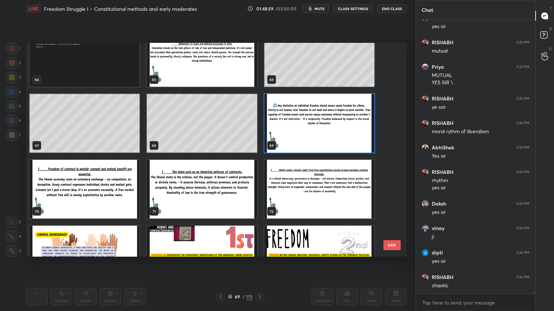
click at [312, 141] on img "grid" at bounding box center [319, 123] width 110 height 59
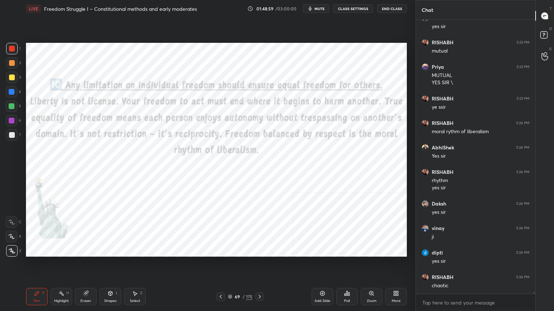
click at [312, 141] on img "grid" at bounding box center [319, 123] width 110 height 59
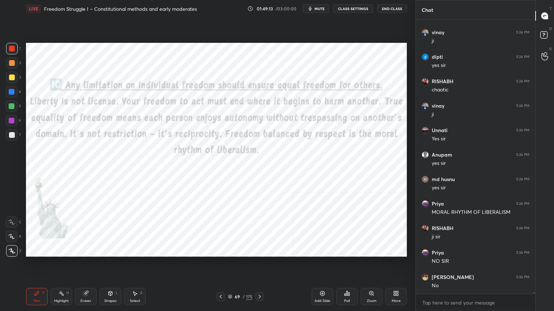
scroll to position [39187, 0]
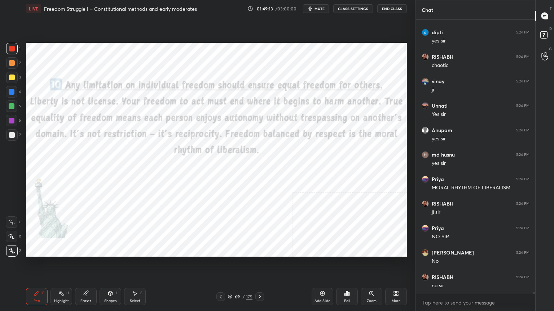
click at [258, 279] on icon at bounding box center [260, 297] width 6 height 6
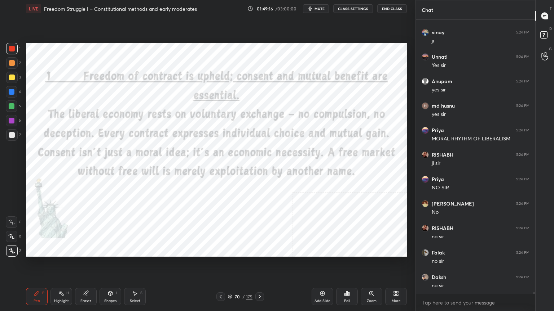
scroll to position [39260, 0]
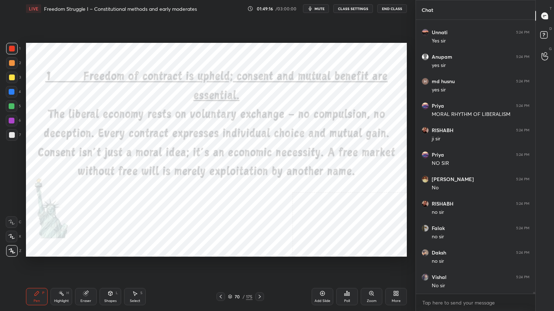
click at [221, 279] on icon at bounding box center [221, 297] width 6 height 6
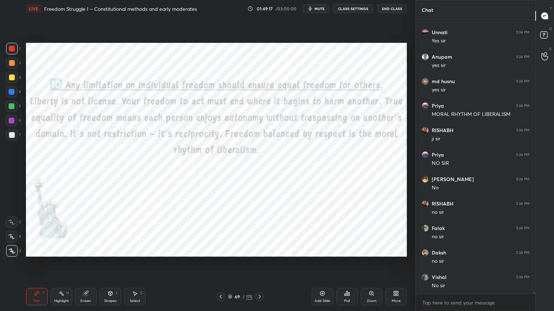
scroll to position [39285, 0]
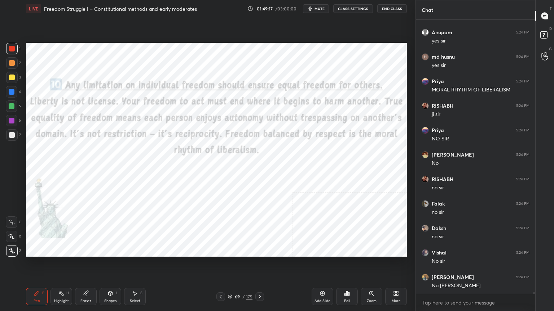
click at [229, 279] on icon at bounding box center [230, 297] width 4 height 1
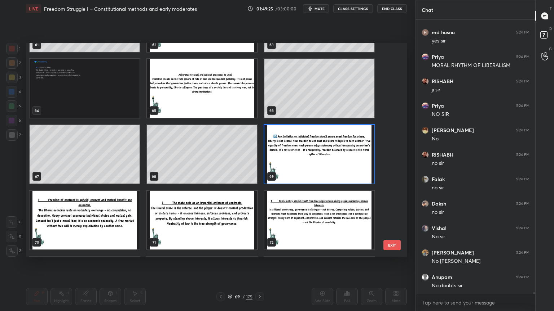
scroll to position [39334, 0]
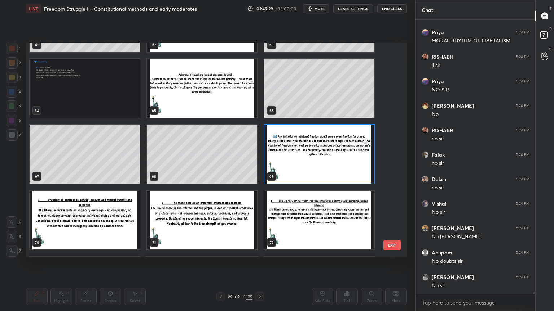
click at [328, 153] on img "grid" at bounding box center [319, 154] width 110 height 59
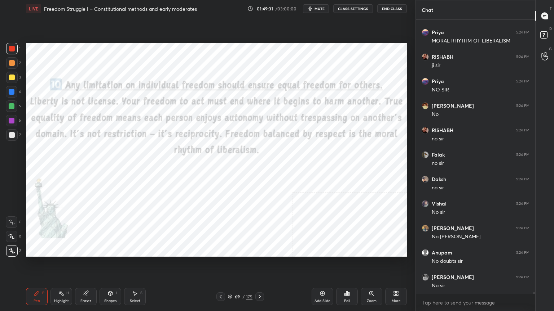
scroll to position [39358, 0]
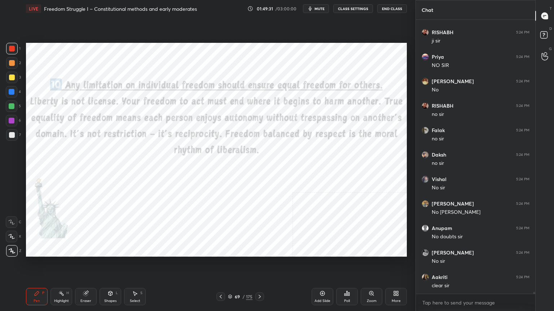
click at [320, 279] on div "Add Slide" at bounding box center [322, 296] width 22 height 17
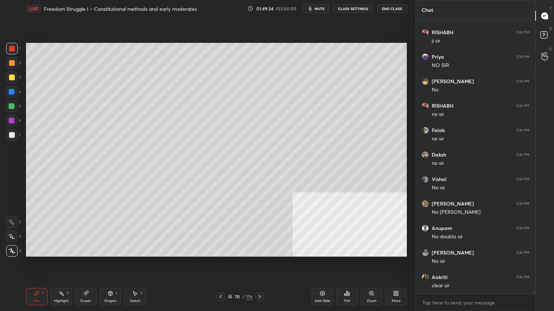
scroll to position [39383, 0]
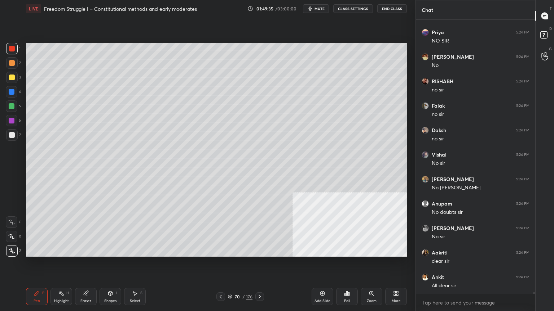
click at [12, 134] on div at bounding box center [12, 135] width 6 height 6
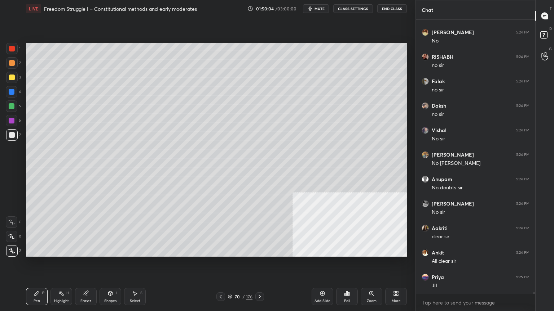
click at [322, 279] on div "Add Slide" at bounding box center [322, 296] width 22 height 17
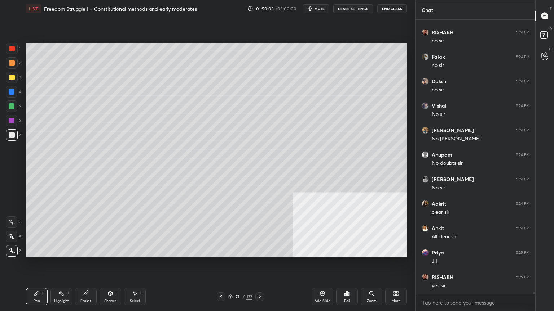
click at [110, 279] on div "Shapes L" at bounding box center [110, 296] width 22 height 17
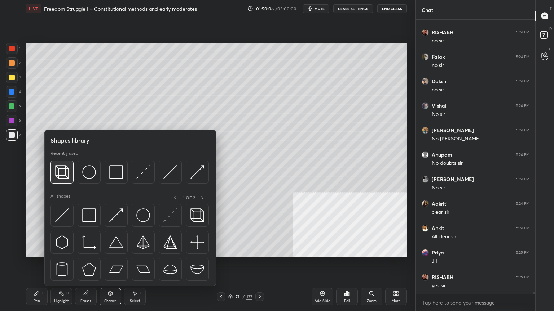
click at [64, 172] on img at bounding box center [62, 172] width 14 height 14
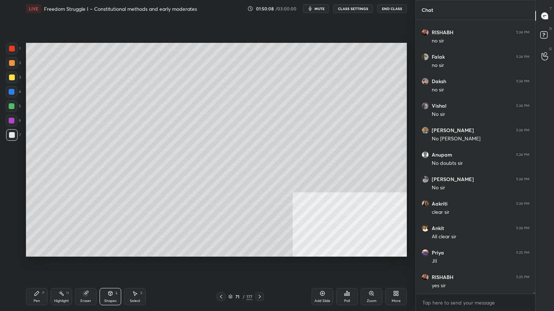
scroll to position [39456, 0]
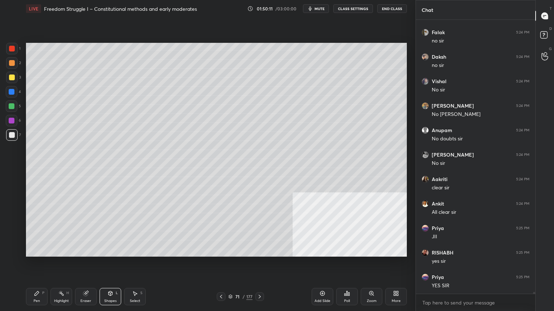
drag, startPoint x: 35, startPoint y: 293, endPoint x: 43, endPoint y: 280, distance: 15.4
click at [36, 279] on icon at bounding box center [37, 294] width 6 height 6
click at [10, 77] on div at bounding box center [12, 78] width 6 height 6
click at [108, 279] on icon at bounding box center [110, 294] width 6 height 6
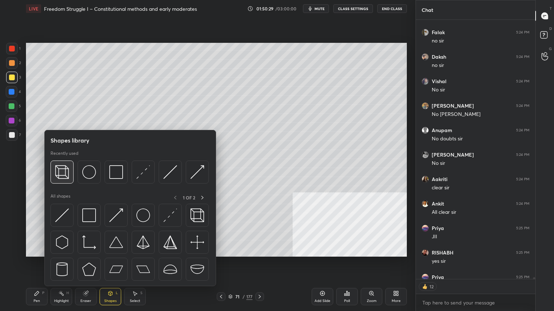
click at [62, 172] on img at bounding box center [62, 172] width 14 height 14
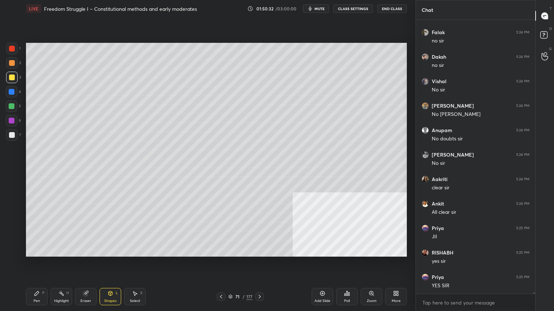
scroll to position [39481, 0]
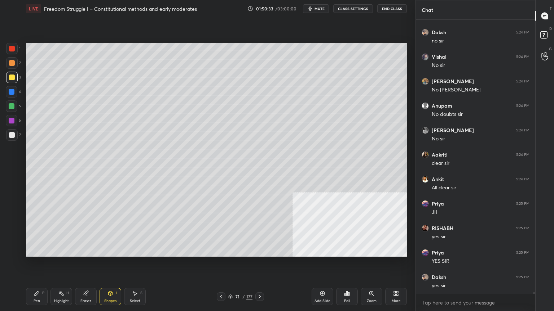
click at [42, 279] on div "Pen P" at bounding box center [37, 296] width 22 height 17
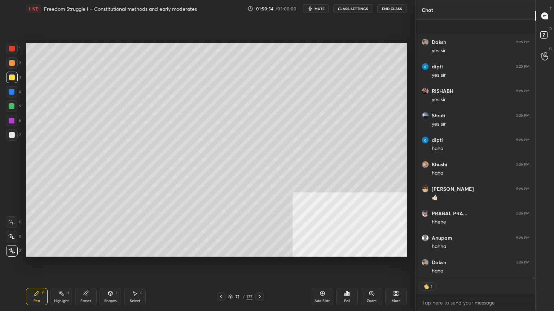
scroll to position [39765, 0]
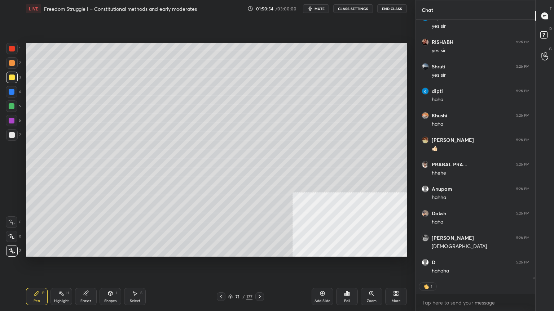
click at [11, 47] on div at bounding box center [12, 49] width 6 height 6
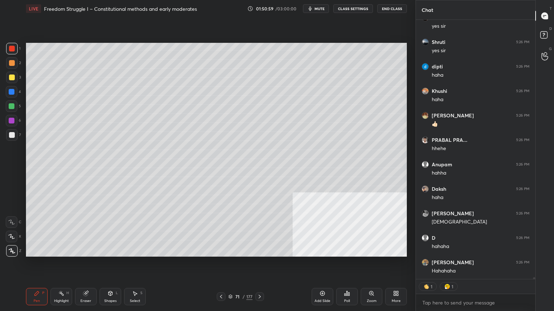
click at [10, 134] on div at bounding box center [12, 135] width 6 height 6
click at [10, 92] on div at bounding box center [12, 92] width 6 height 6
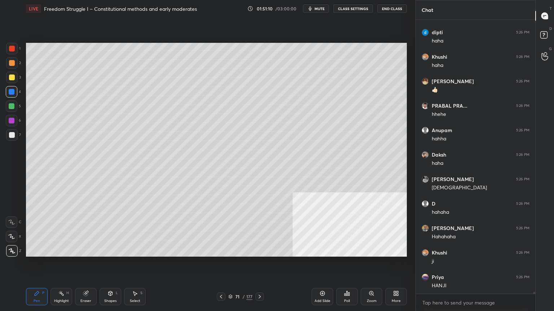
scroll to position [39849, 0]
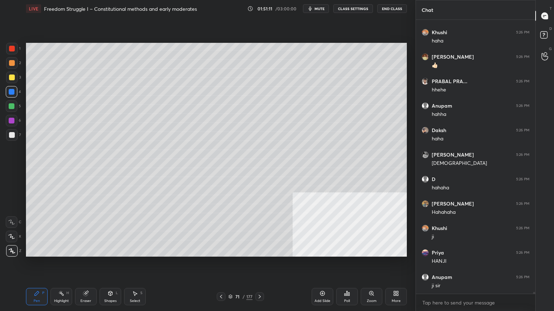
click at [10, 62] on div at bounding box center [12, 63] width 6 height 6
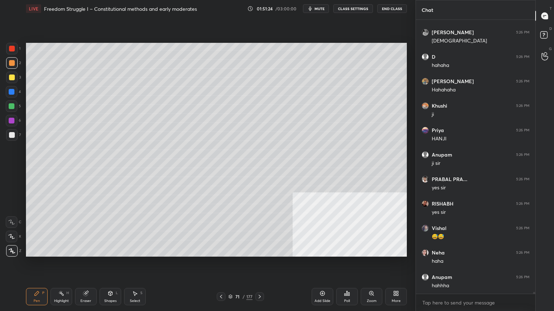
scroll to position [39996, 0]
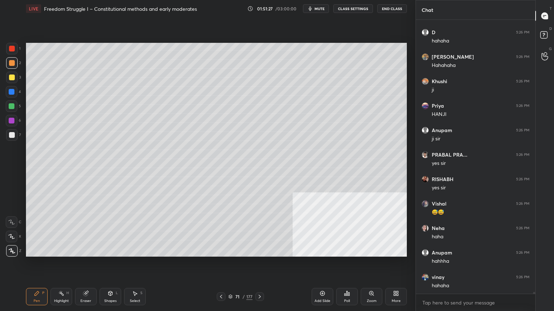
click at [12, 89] on div at bounding box center [12, 92] width 6 height 6
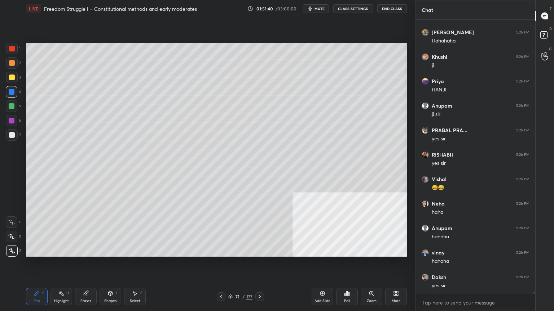
click at [9, 134] on div at bounding box center [12, 135] width 6 height 6
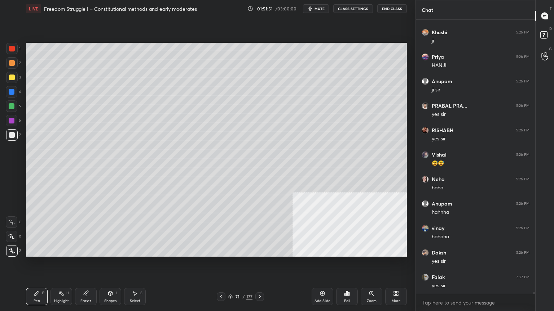
scroll to position [40069, 0]
click at [12, 47] on div at bounding box center [12, 49] width 6 height 6
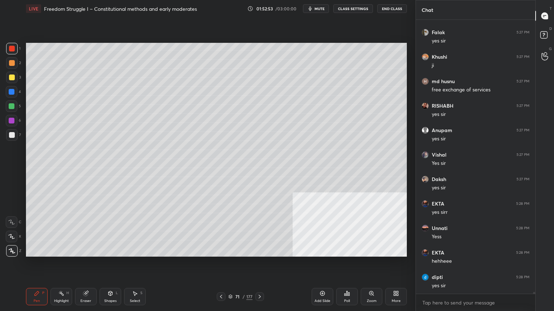
scroll to position [40314, 0]
click at [259, 279] on icon at bounding box center [260, 297] width 6 height 6
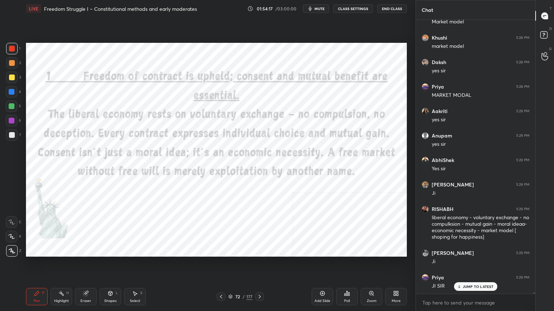
scroll to position [40652, 0]
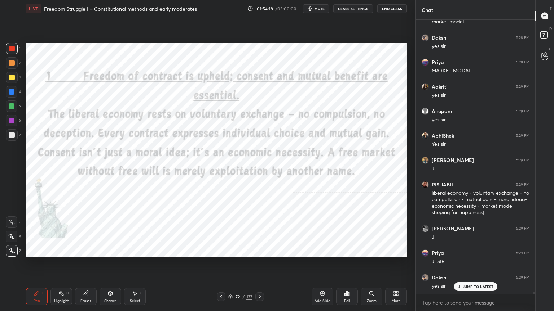
click at [231, 279] on icon at bounding box center [230, 297] width 4 height 4
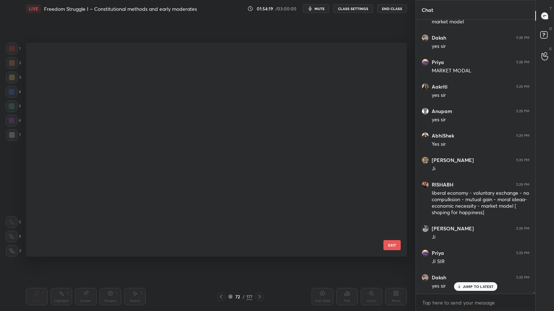
scroll to position [212, 377]
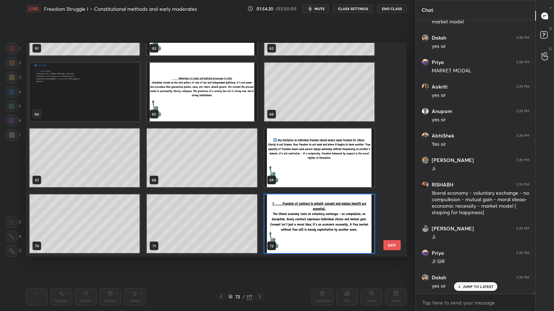
click at [302, 241] on img "grid" at bounding box center [319, 224] width 110 height 59
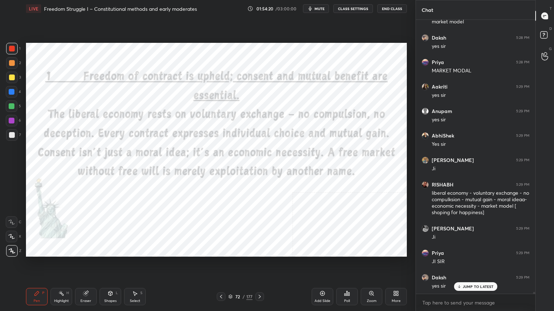
click at [302, 239] on img "grid" at bounding box center [319, 224] width 110 height 59
click at [319, 4] on button "mute" at bounding box center [316, 8] width 26 height 9
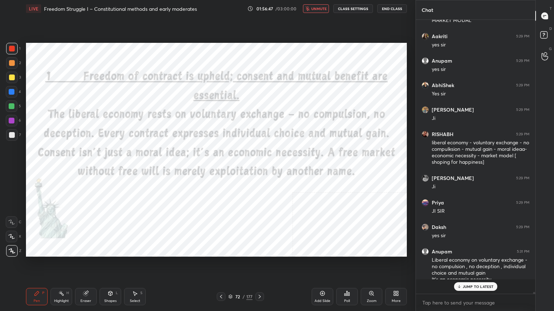
scroll to position [40702, 0]
click at [325, 7] on span "unmute" at bounding box center [319, 8] width 16 height 5
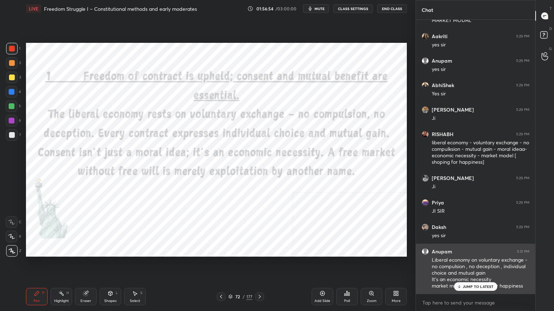
drag, startPoint x: 468, startPoint y: 287, endPoint x: 464, endPoint y: 284, distance: 4.1
click at [468, 279] on p "JUMP TO LATEST" at bounding box center [477, 287] width 31 height 4
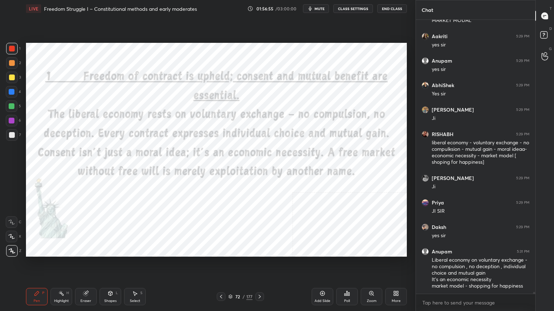
click at [232, 279] on div "72 / 177" at bounding box center [240, 297] width 24 height 6
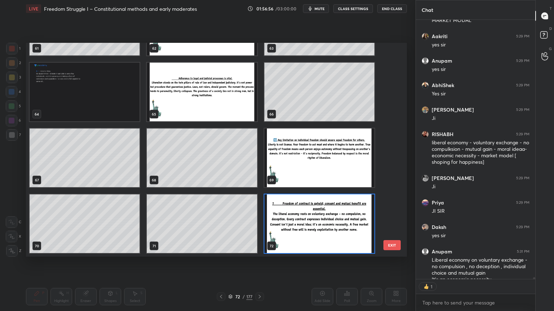
scroll to position [258, 117]
click at [394, 119] on div "61 62 63 64 65 66 67 68 69 70 71 72 73 74 75 76 77 78 EXIT" at bounding box center [216, 150] width 381 height 214
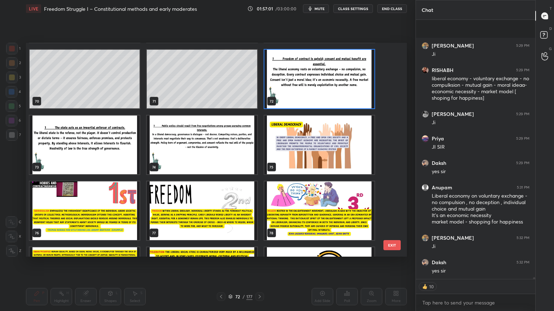
scroll to position [40816, 0]
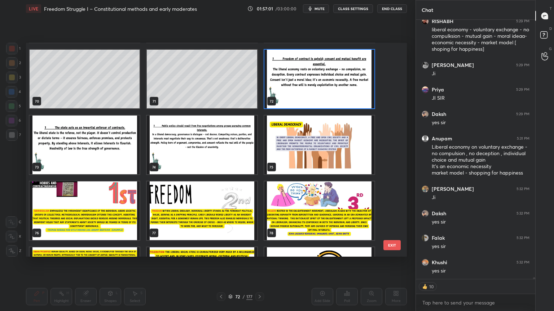
click at [300, 94] on img "grid" at bounding box center [319, 79] width 110 height 59
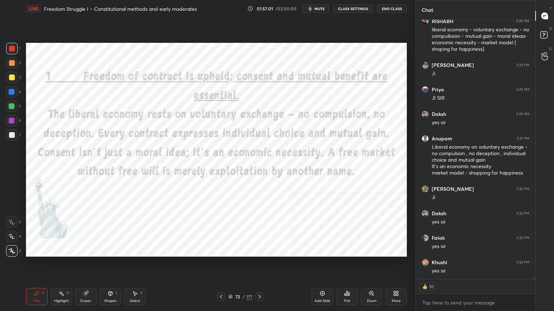
click at [299, 94] on img "grid" at bounding box center [319, 79] width 110 height 59
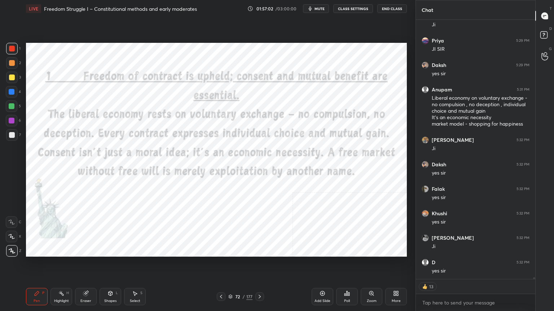
click at [326, 279] on div "Add Slide" at bounding box center [322, 302] width 16 height 4
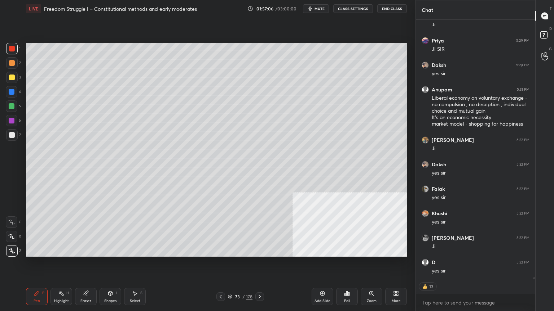
click at [11, 75] on div at bounding box center [12, 78] width 6 height 6
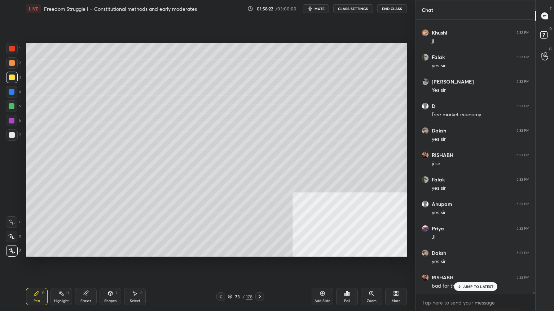
scroll to position [41315, 0]
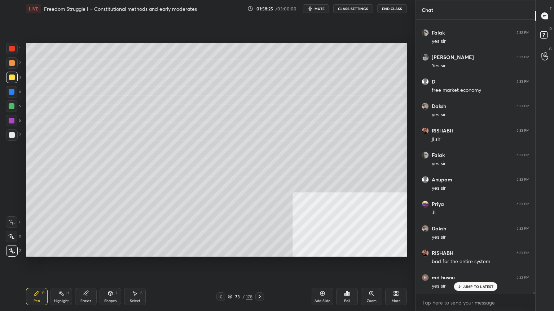
drag, startPoint x: 9, startPoint y: 47, endPoint x: 17, endPoint y: 49, distance: 8.9
click at [9, 47] on div at bounding box center [12, 49] width 6 height 6
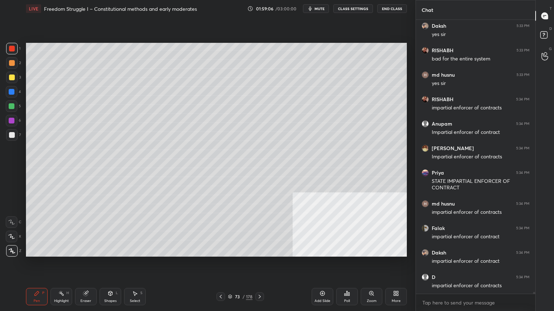
scroll to position [41543, 0]
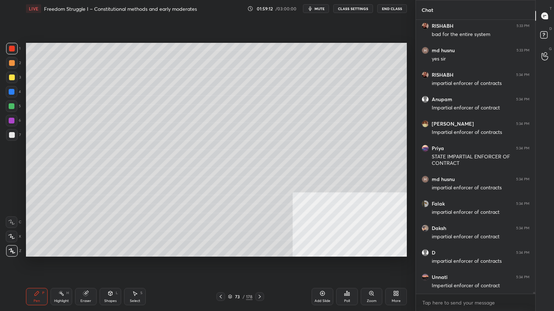
click at [259, 279] on icon at bounding box center [260, 297] width 6 height 6
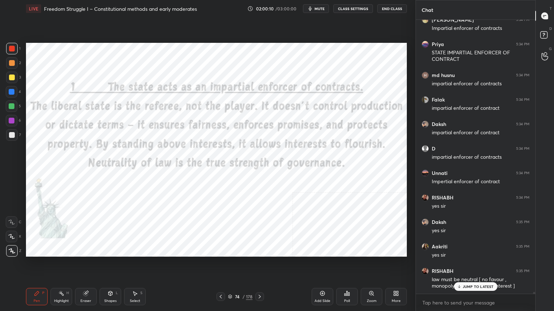
scroll to position [41671, 0]
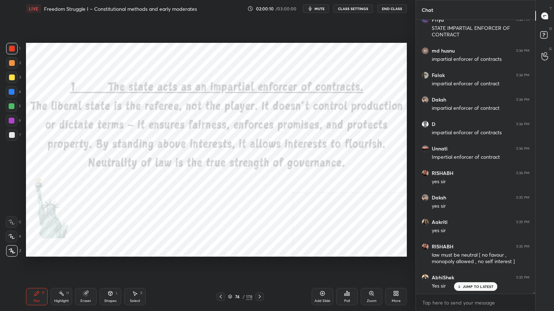
click at [229, 279] on icon at bounding box center [230, 297] width 4 height 4
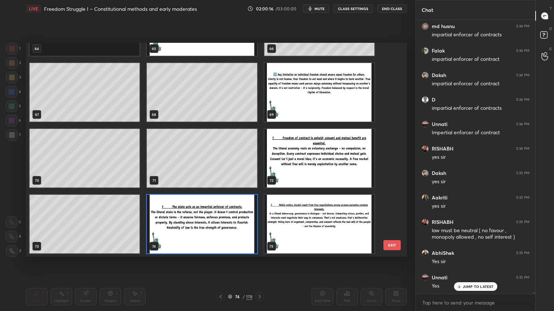
scroll to position [41720, 0]
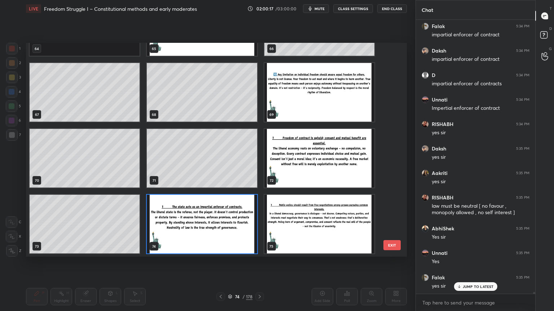
click at [329, 231] on img "grid" at bounding box center [319, 224] width 110 height 59
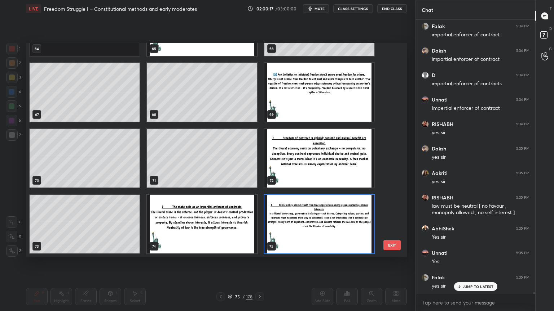
click at [329, 231] on img "grid" at bounding box center [319, 224] width 110 height 59
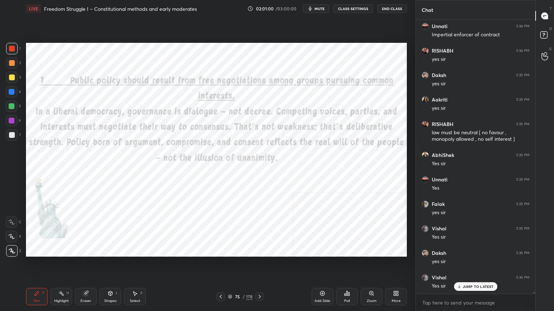
scroll to position [41856, 0]
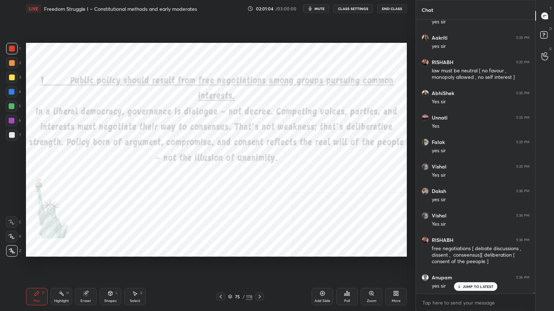
click at [228, 279] on icon at bounding box center [230, 297] width 4 height 4
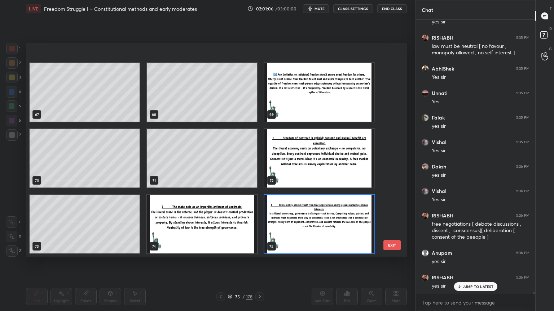
scroll to position [1528, 0]
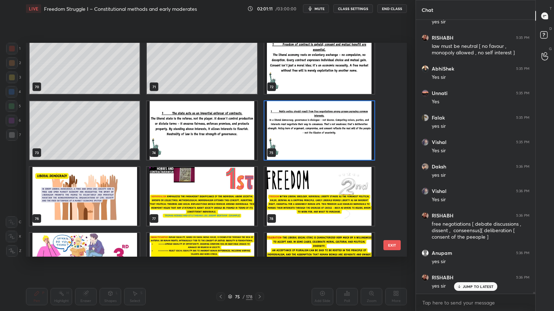
click at [108, 193] on img "grid" at bounding box center [85, 196] width 110 height 59
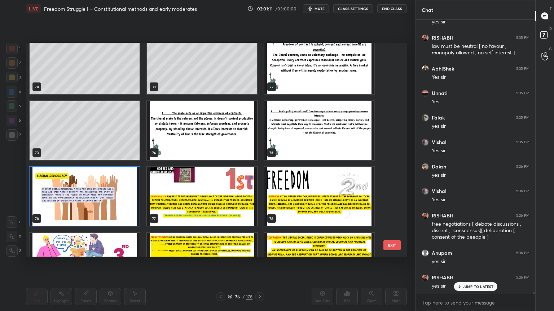
click at [107, 194] on img "grid" at bounding box center [85, 196] width 110 height 59
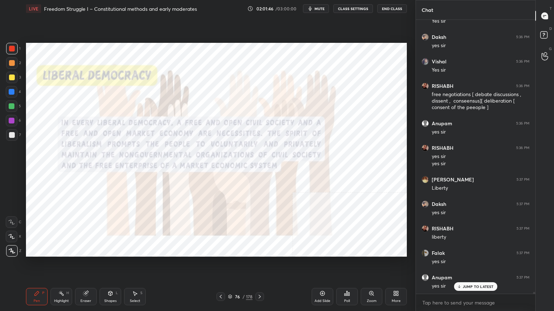
scroll to position [42035, 0]
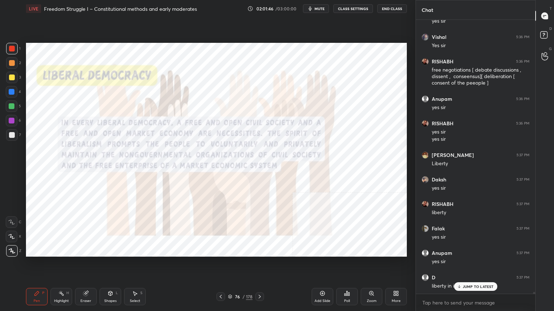
click at [229, 279] on icon at bounding box center [230, 297] width 4 height 4
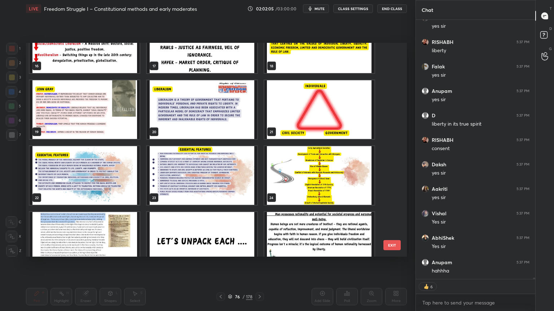
scroll to position [355, 0]
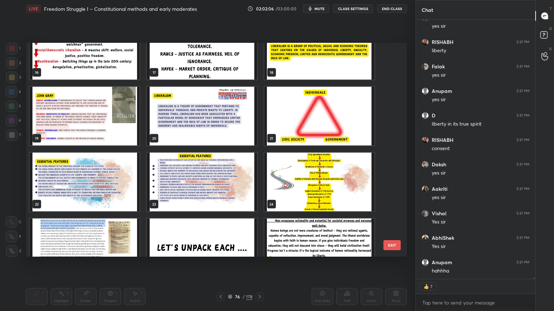
click at [214, 125] on img "grid" at bounding box center [202, 116] width 110 height 59
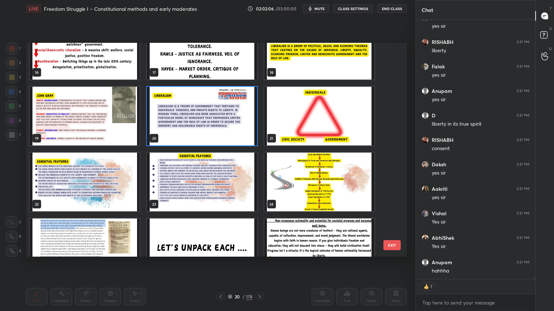
click at [214, 125] on img "grid" at bounding box center [202, 116] width 110 height 59
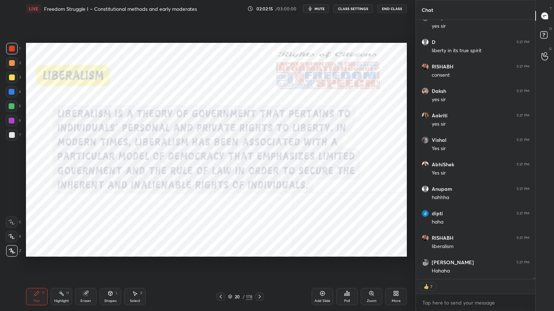
scroll to position [42256, 0]
click at [320, 6] on span "mute" at bounding box center [319, 8] width 10 height 5
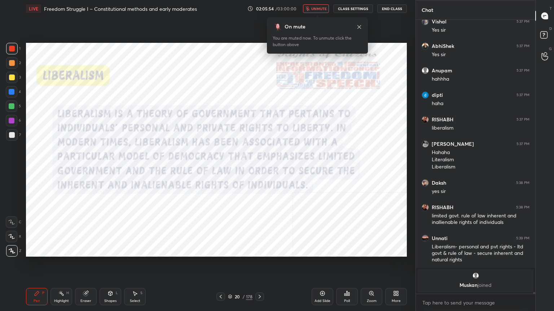
scroll to position [40082, 0]
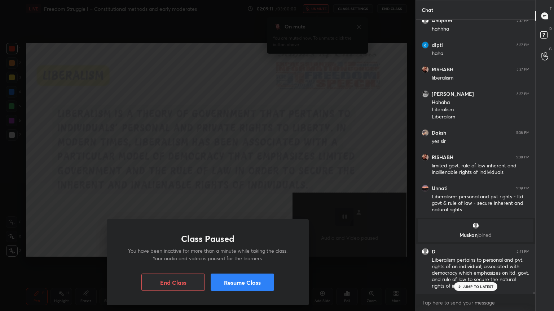
click at [235, 279] on button "Resume Class" at bounding box center [242, 282] width 63 height 17
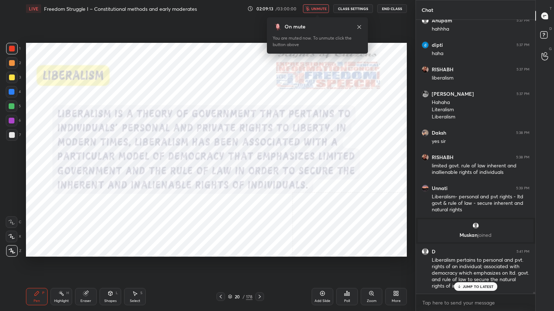
click at [321, 9] on span "unmute" at bounding box center [319, 8] width 16 height 5
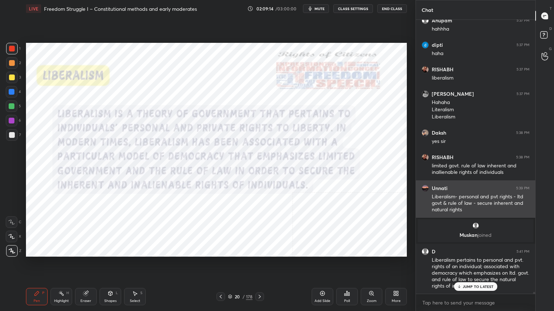
scroll to position [40083, 0]
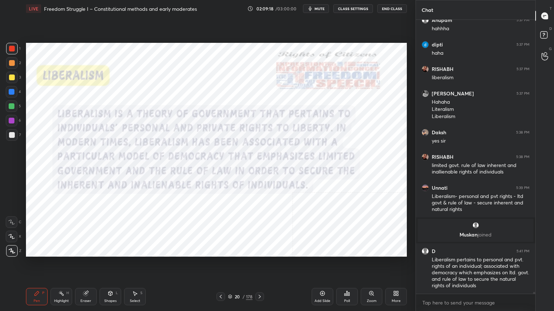
click at [230, 279] on icon at bounding box center [230, 297] width 4 height 4
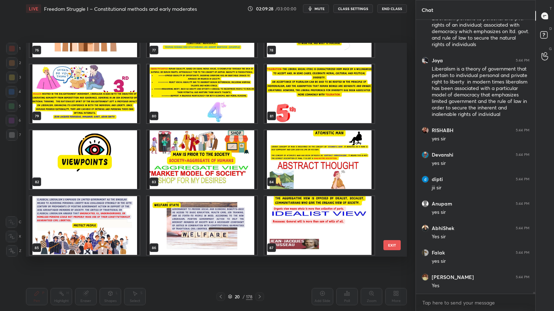
scroll to position [40349, 0]
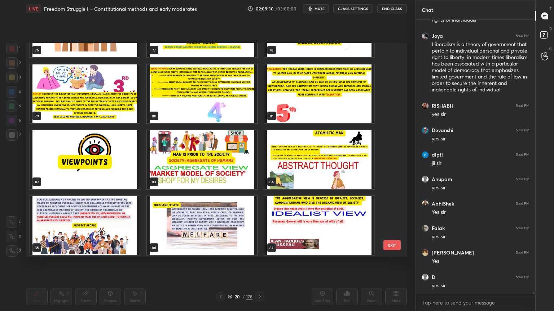
click at [122, 172] on img "grid" at bounding box center [85, 159] width 110 height 59
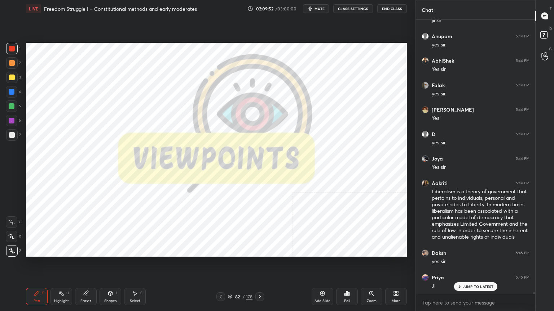
scroll to position [40516, 0]
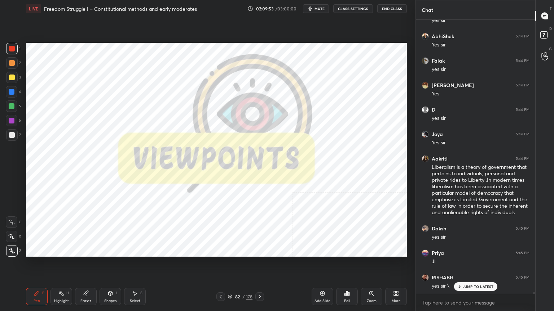
click at [465, 279] on p "JUMP TO LATEST" at bounding box center [477, 287] width 31 height 4
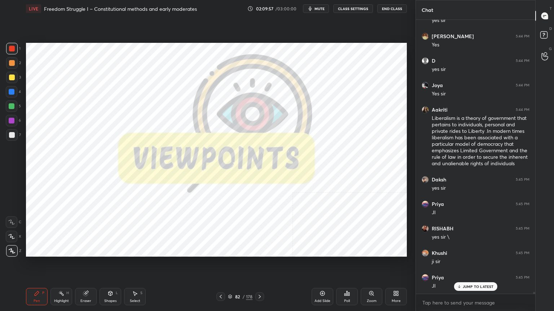
scroll to position [40590, 0]
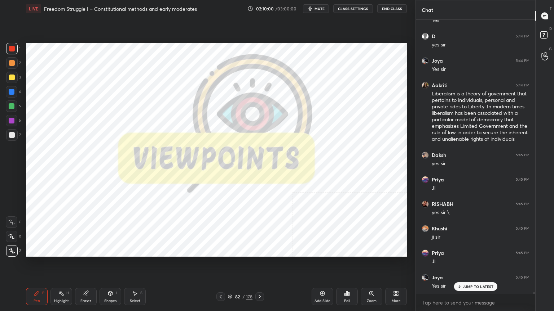
click at [258, 279] on icon at bounding box center [260, 297] width 6 height 6
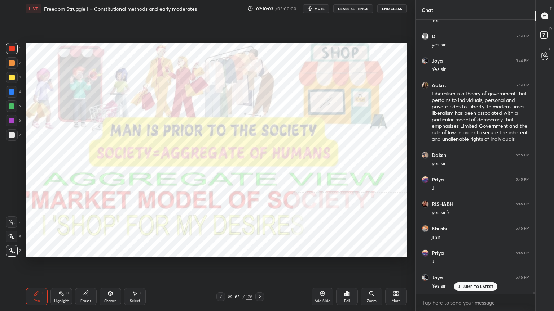
drag, startPoint x: 9, startPoint y: 46, endPoint x: 12, endPoint y: 48, distance: 3.9
click at [9, 45] on div at bounding box center [12, 49] width 12 height 12
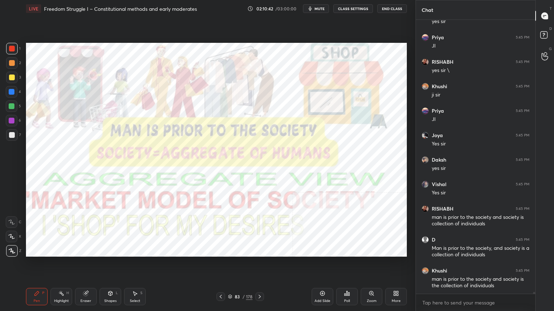
scroll to position [40757, 0]
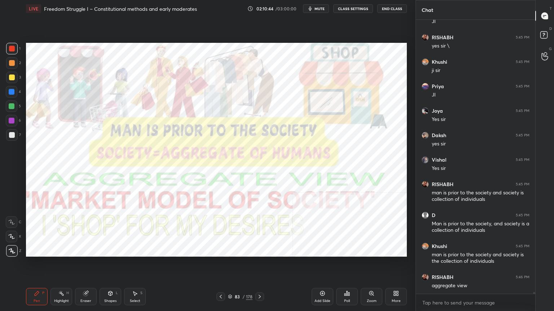
click at [320, 279] on icon at bounding box center [322, 294] width 5 height 5
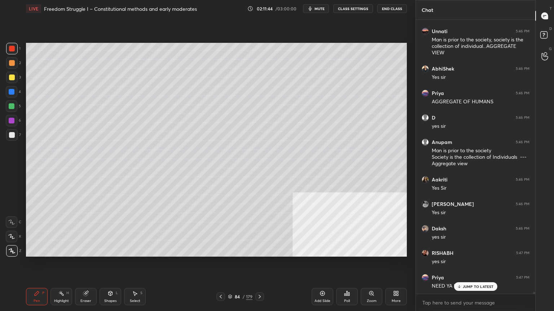
scroll to position [41206, 0]
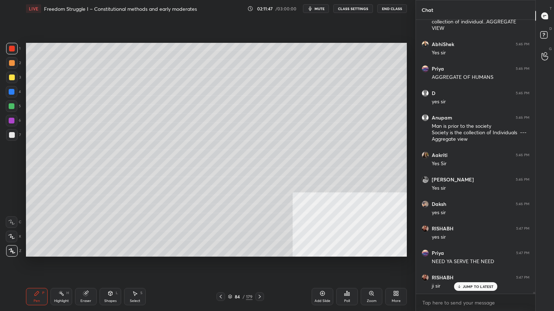
click at [10, 136] on div at bounding box center [12, 135] width 6 height 6
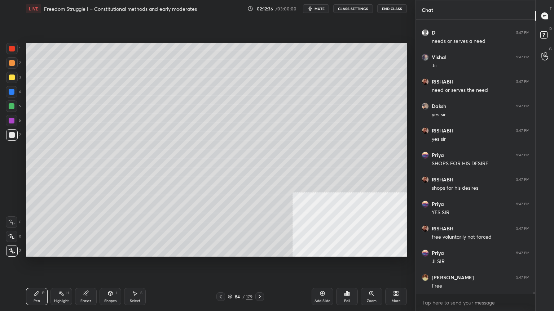
scroll to position [41500, 0]
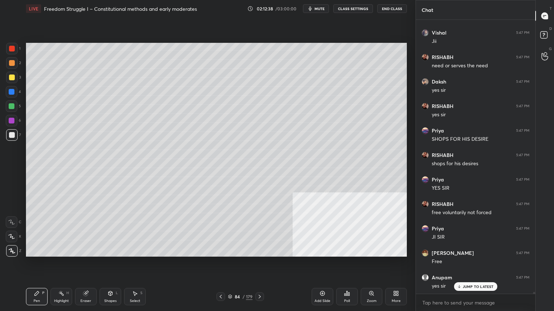
click at [221, 279] on icon at bounding box center [221, 297] width 6 height 6
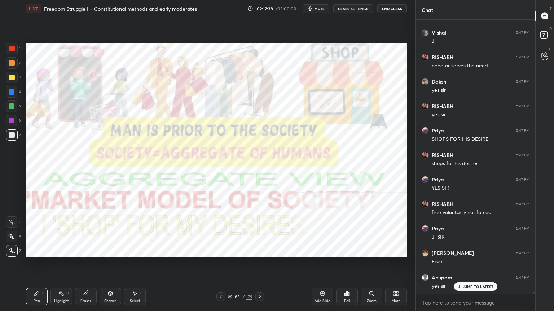
scroll to position [41524, 0]
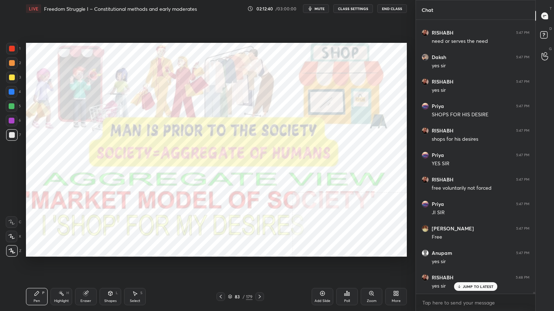
click at [12, 46] on div at bounding box center [12, 49] width 6 height 6
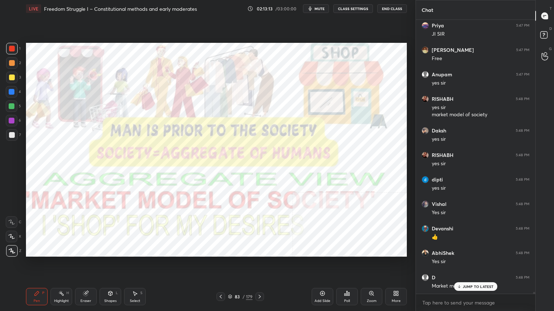
scroll to position [41728, 0]
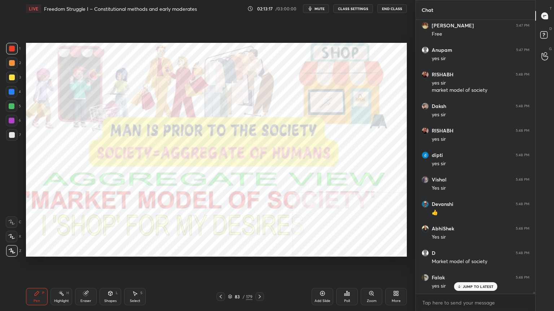
click at [231, 279] on icon at bounding box center [230, 297] width 4 height 4
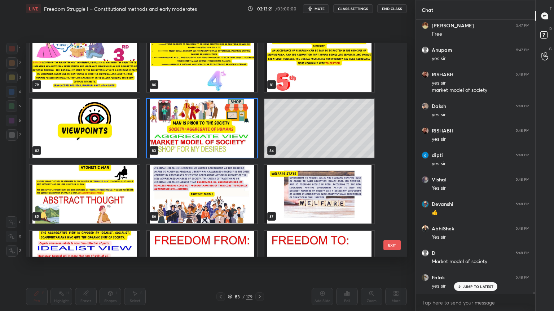
scroll to position [41752, 0]
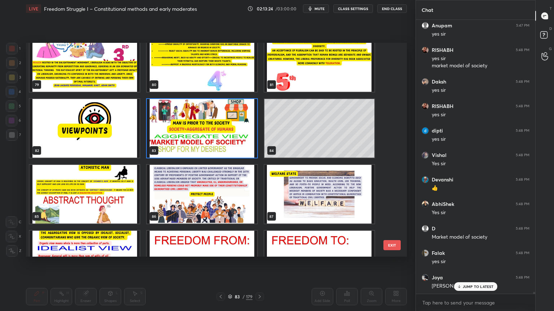
click at [102, 205] on img "grid" at bounding box center [85, 194] width 110 height 59
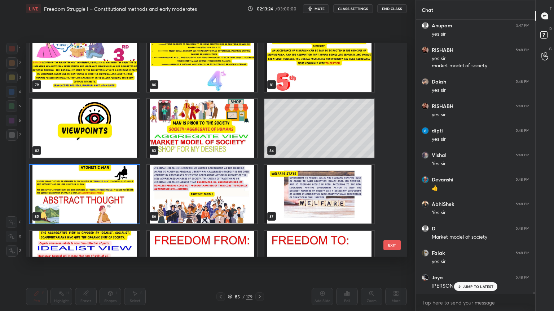
click at [102, 205] on img "grid" at bounding box center [85, 194] width 110 height 59
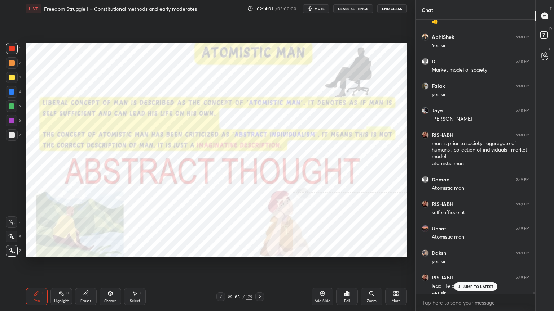
scroll to position [41927, 0]
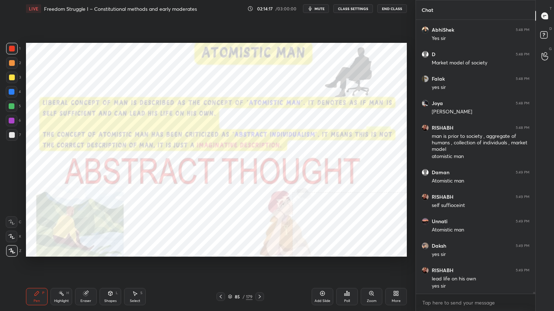
click at [322, 279] on div "Add Slide" at bounding box center [322, 296] width 22 height 17
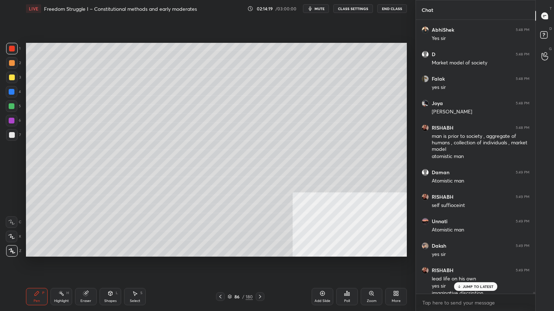
scroll to position [41934, 0]
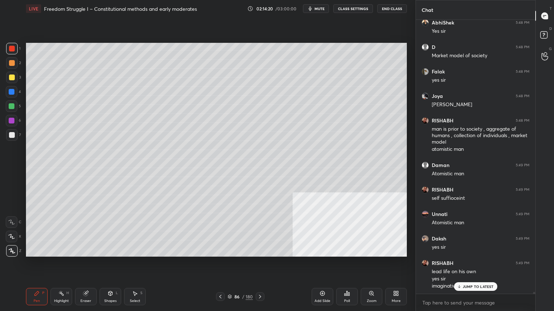
click at [12, 135] on div at bounding box center [12, 135] width 6 height 6
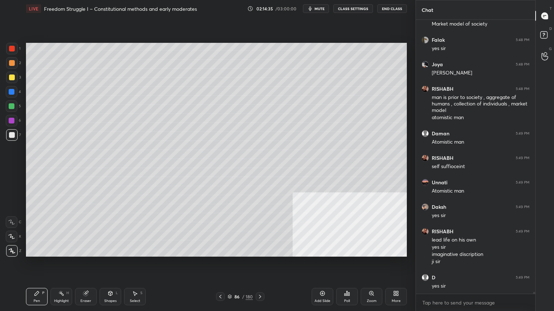
scroll to position [41990, 0]
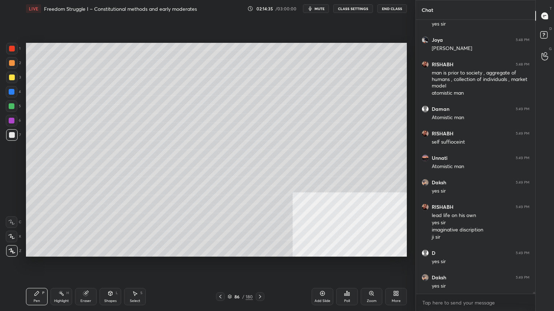
click at [10, 76] on div at bounding box center [12, 78] width 6 height 6
click at [111, 279] on icon at bounding box center [111, 294] width 4 height 4
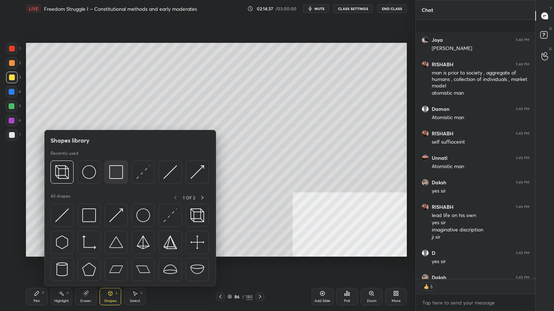
scroll to position [42030, 0]
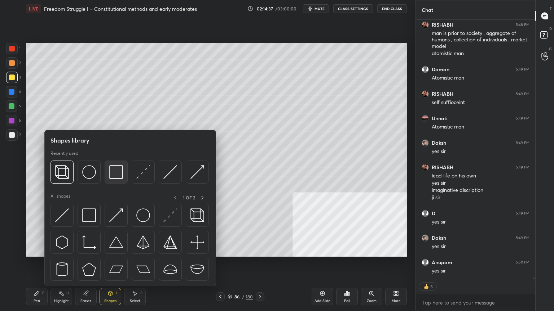
click at [110, 173] on img at bounding box center [116, 172] width 14 height 14
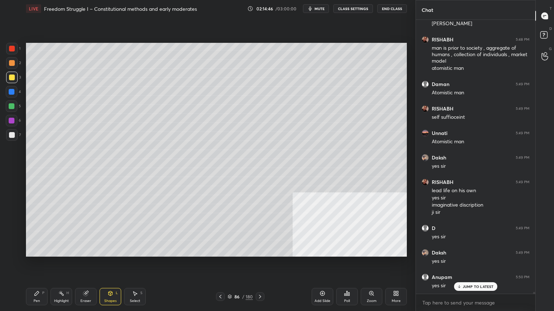
scroll to position [2, 2]
click at [40, 279] on div "Pen P" at bounding box center [37, 296] width 22 height 17
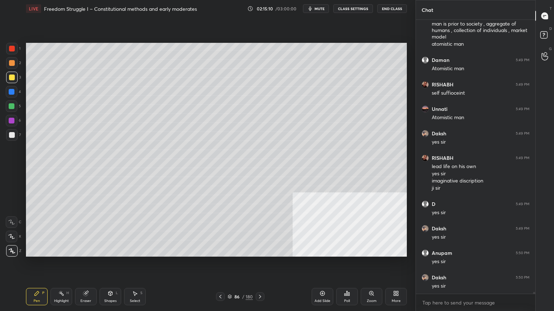
scroll to position [42064, 0]
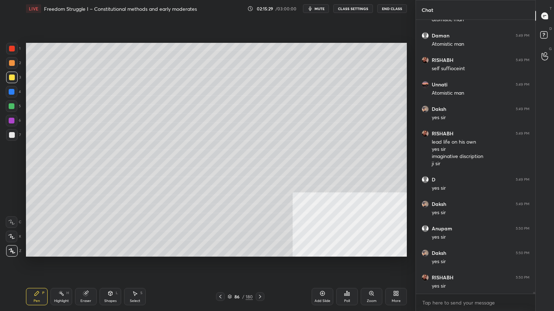
click at [13, 136] on div at bounding box center [12, 135] width 6 height 6
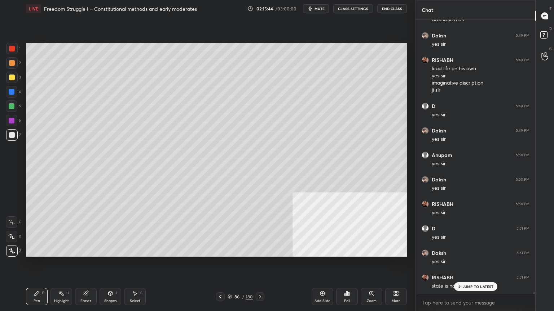
scroll to position [42162, 0]
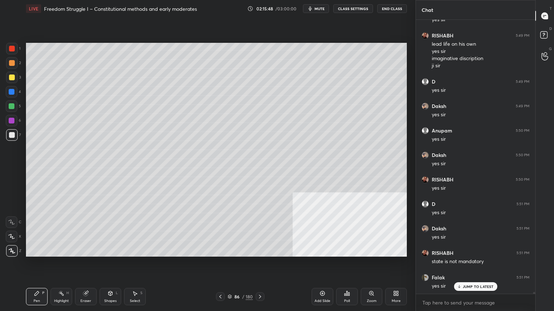
click at [227, 279] on icon at bounding box center [229, 297] width 4 height 4
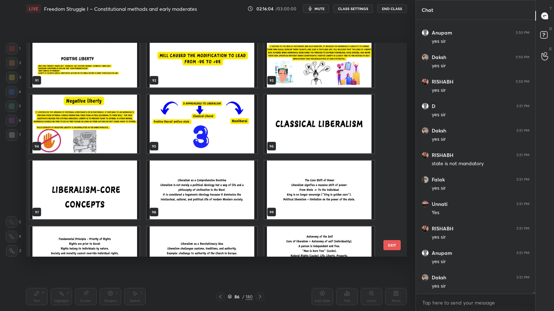
scroll to position [1984, 0]
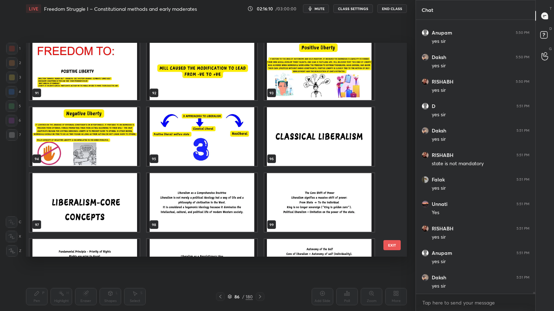
click at [316, 148] on img "grid" at bounding box center [319, 136] width 110 height 59
click at [314, 149] on img "grid" at bounding box center [319, 136] width 110 height 59
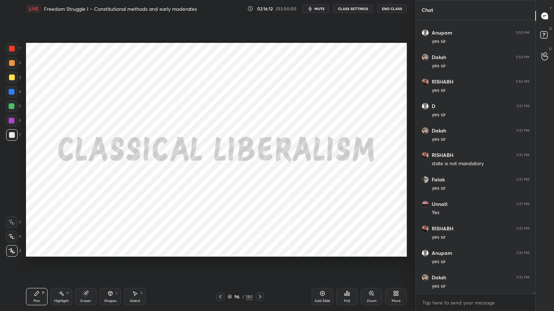
click at [9, 48] on div at bounding box center [12, 49] width 6 height 6
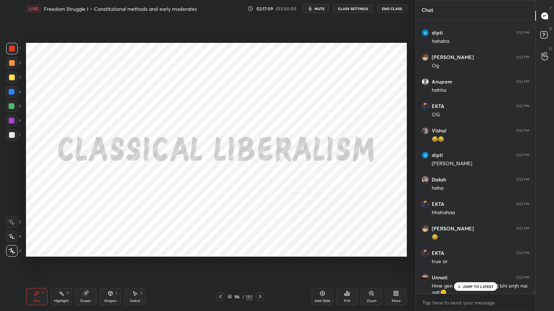
scroll to position [42750, 0]
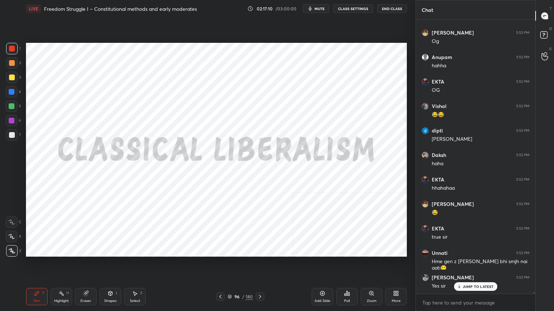
click at [230, 279] on icon at bounding box center [230, 297] width 4 height 1
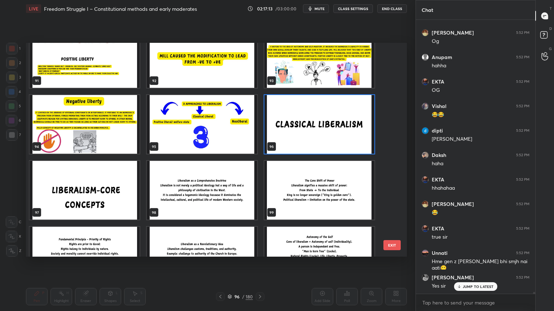
scroll to position [1997, 0]
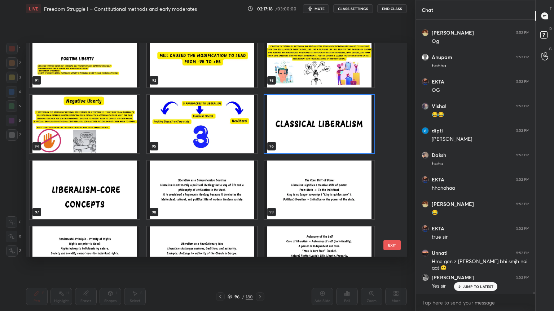
click at [319, 199] on img "grid" at bounding box center [319, 190] width 110 height 59
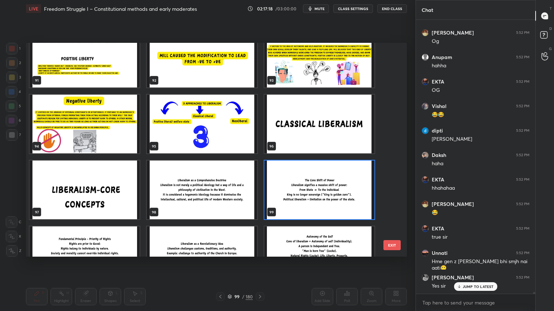
click at [319, 198] on img "grid" at bounding box center [319, 190] width 110 height 59
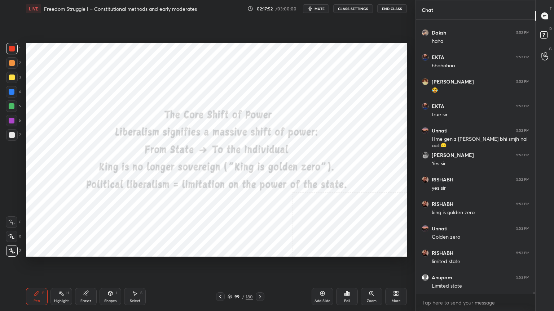
scroll to position [42897, 0]
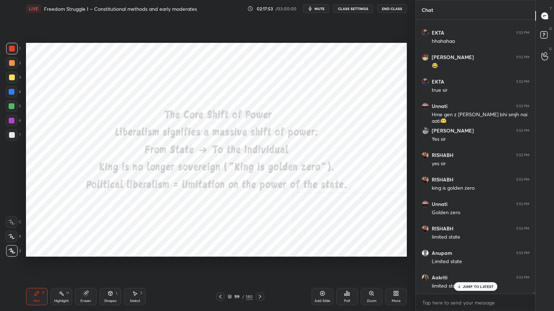
click at [326, 279] on div "Add Slide" at bounding box center [322, 296] width 22 height 17
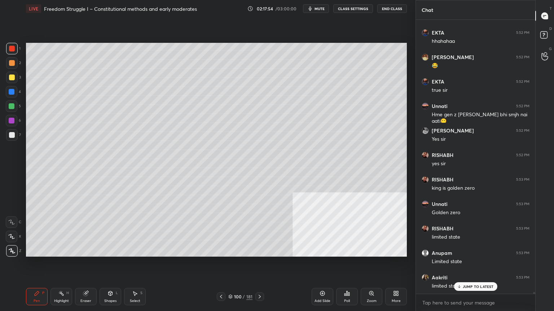
click at [13, 135] on div at bounding box center [12, 135] width 6 height 6
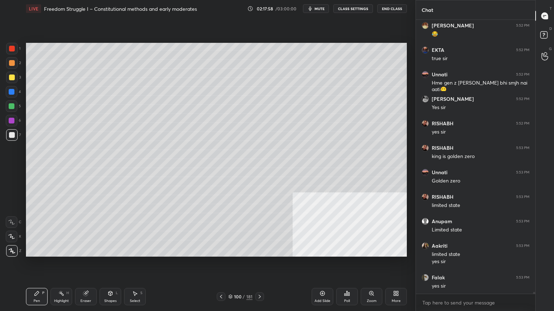
scroll to position [42953, 0]
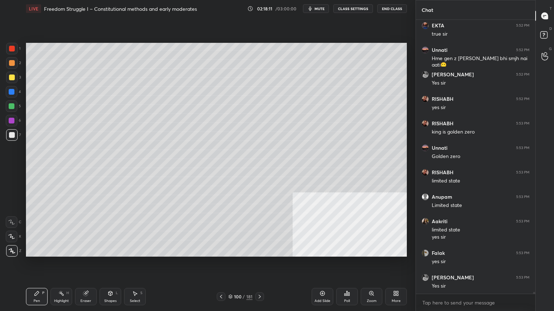
click at [12, 73] on div at bounding box center [12, 78] width 12 height 12
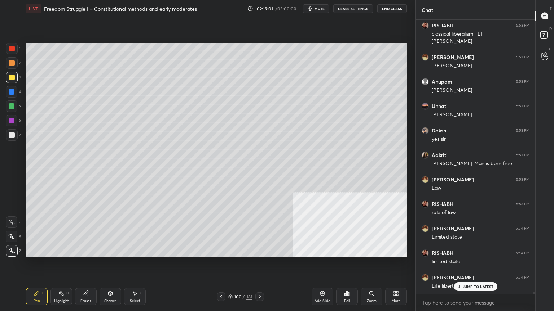
scroll to position [43255, 0]
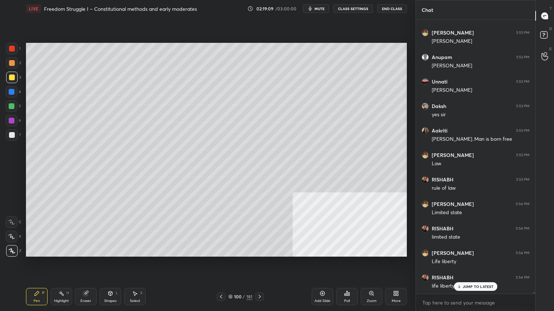
click at [9, 49] on div at bounding box center [12, 49] width 6 height 6
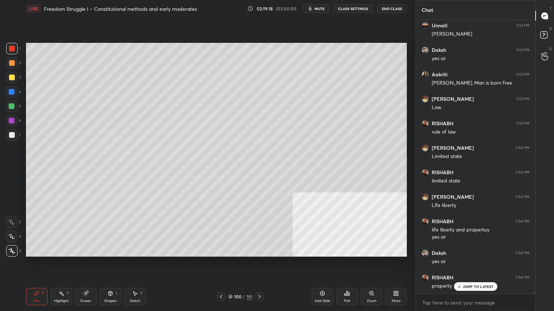
scroll to position [43355, 0]
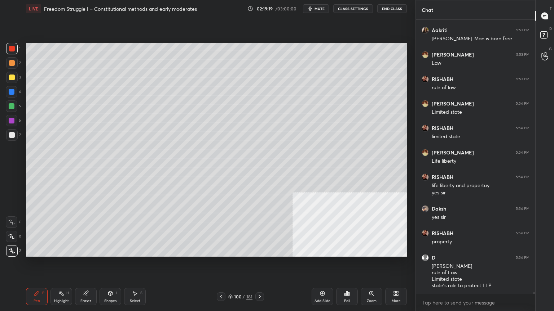
click at [320, 6] on span "mute" at bounding box center [319, 8] width 10 height 5
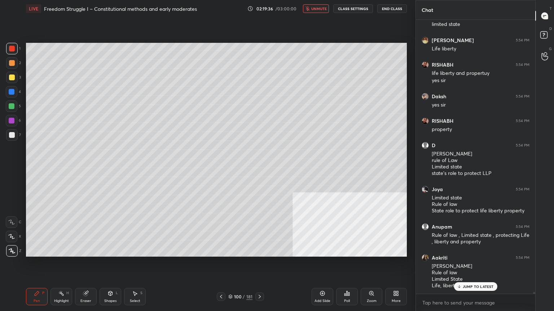
scroll to position [43498, 0]
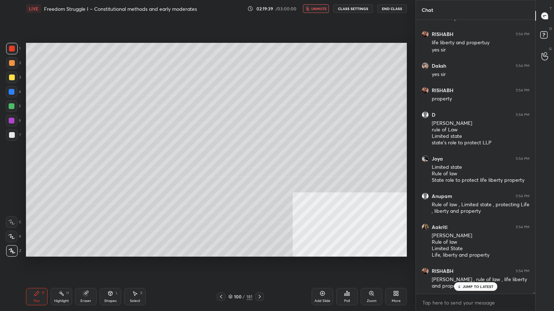
click at [322, 7] on span "unmute" at bounding box center [319, 8] width 16 height 5
click at [228, 279] on icon at bounding box center [230, 297] width 4 height 4
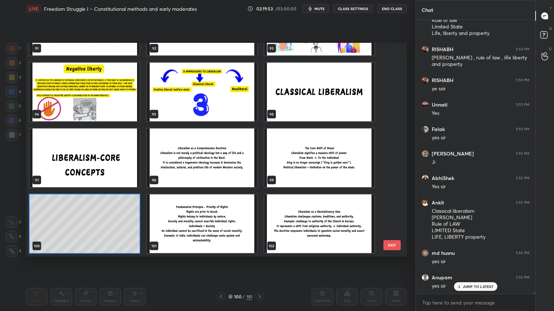
scroll to position [43745, 0]
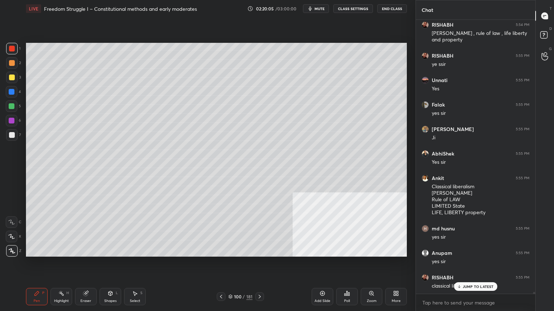
click at [320, 279] on icon at bounding box center [322, 294] width 6 height 6
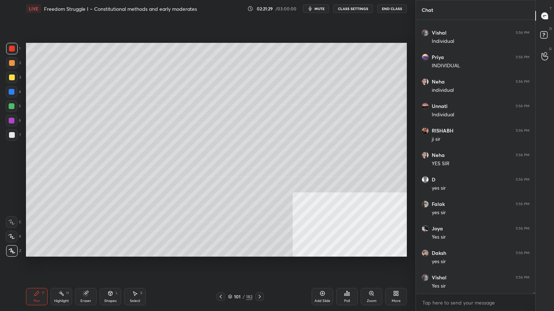
scroll to position [44480, 0]
click at [320, 279] on icon at bounding box center [322, 294] width 5 height 5
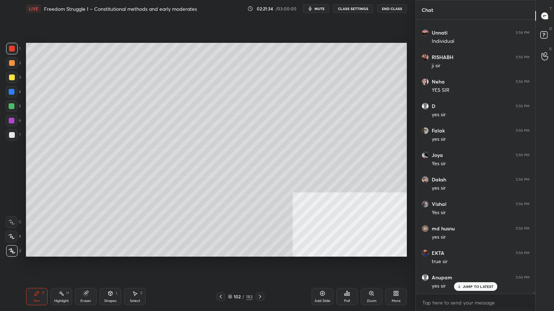
click at [13, 134] on div at bounding box center [12, 135] width 6 height 6
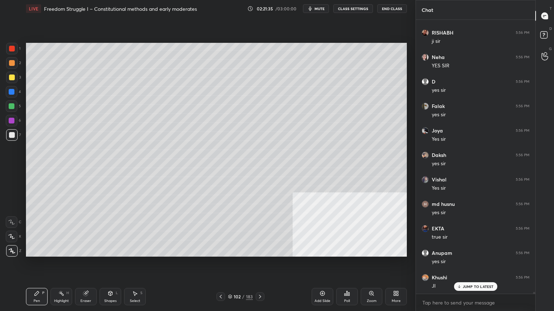
click at [11, 106] on div at bounding box center [12, 106] width 6 height 6
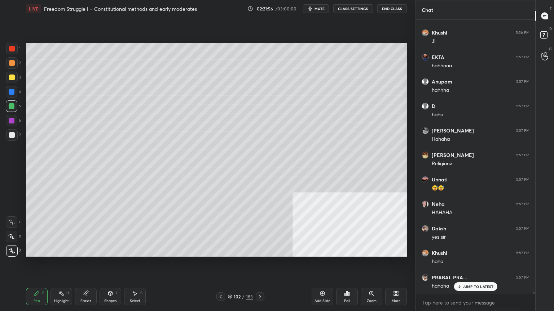
scroll to position [44848, 0]
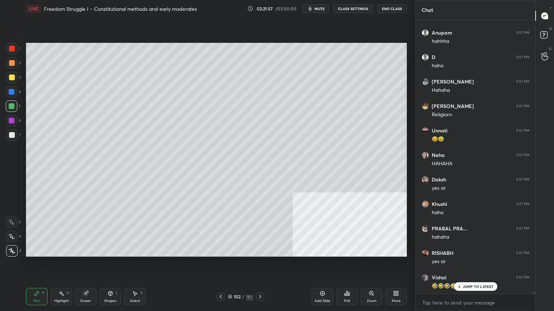
drag, startPoint x: 13, startPoint y: 48, endPoint x: 10, endPoint y: 53, distance: 6.0
click at [13, 48] on div at bounding box center [12, 49] width 6 height 6
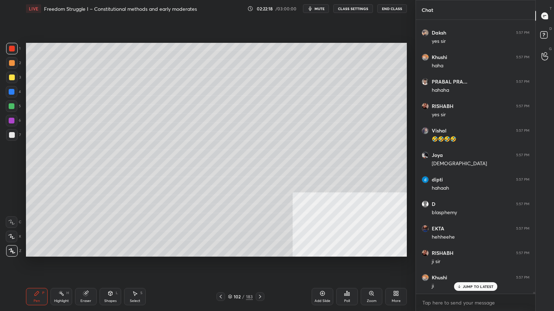
scroll to position [45019, 0]
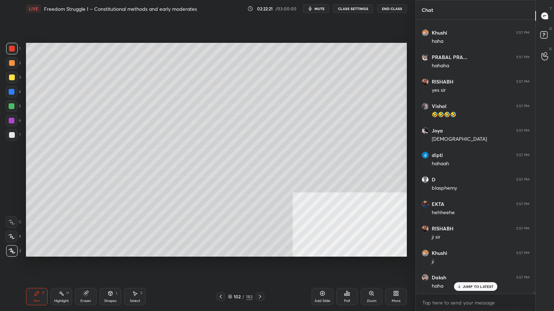
click at [11, 91] on div at bounding box center [12, 92] width 6 height 6
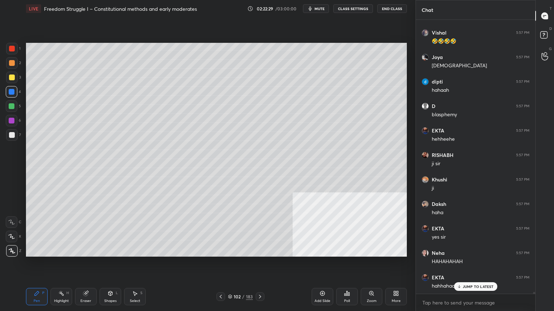
scroll to position [45117, 0]
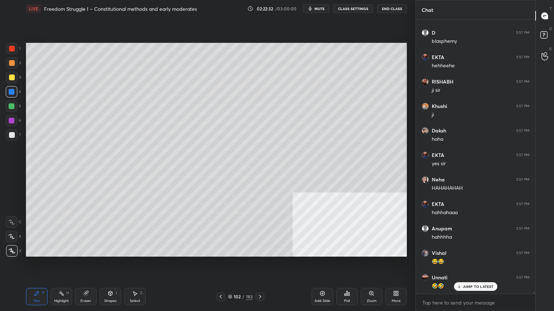
click at [12, 104] on div at bounding box center [12, 106] width 6 height 6
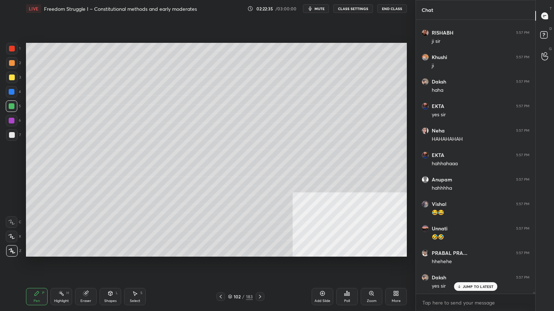
scroll to position [45240, 0]
drag, startPoint x: 10, startPoint y: 136, endPoint x: 24, endPoint y: 136, distance: 14.1
click at [10, 135] on div at bounding box center [12, 135] width 6 height 6
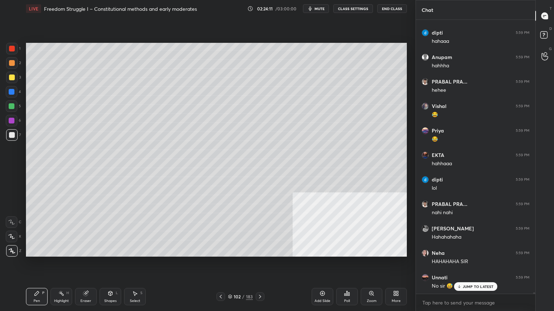
scroll to position [46180, 0]
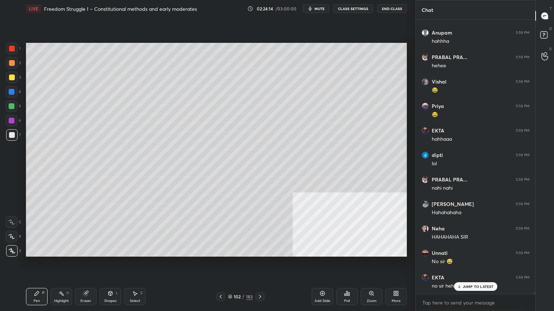
click at [8, 78] on div at bounding box center [12, 78] width 12 height 12
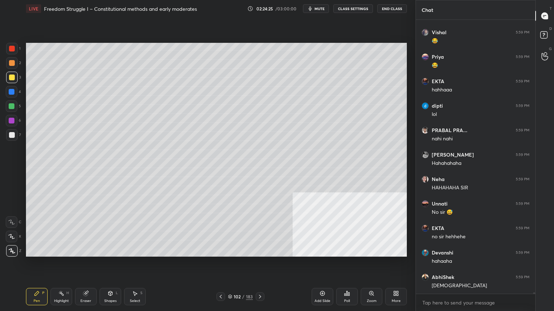
scroll to position [46229, 0]
click at [323, 279] on icon at bounding box center [322, 294] width 5 height 5
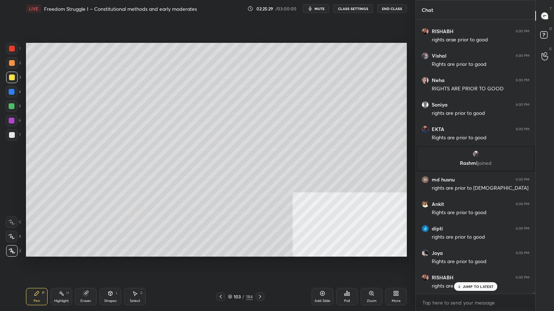
scroll to position [46721, 0]
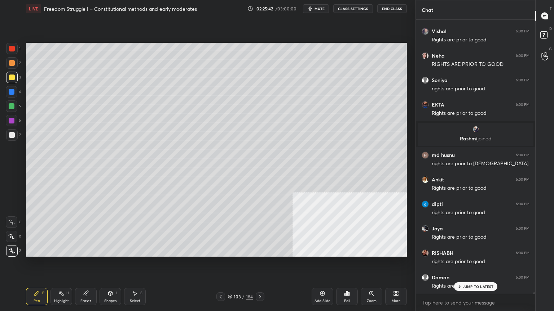
drag, startPoint x: 13, startPoint y: 89, endPoint x: 25, endPoint y: 93, distance: 12.5
click at [13, 89] on div at bounding box center [12, 92] width 6 height 6
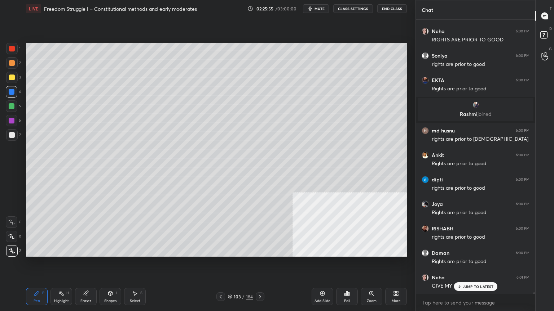
scroll to position [46770, 0]
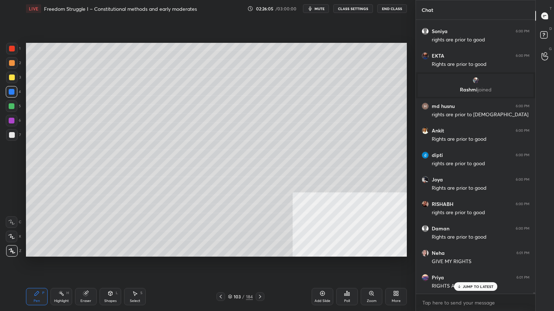
drag, startPoint x: 10, startPoint y: 76, endPoint x: 24, endPoint y: 92, distance: 21.5
click at [10, 76] on div at bounding box center [12, 78] width 6 height 6
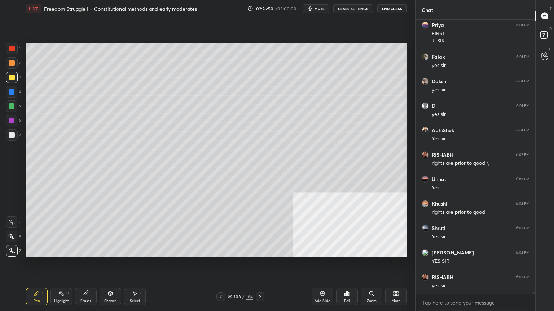
scroll to position [47299, 0]
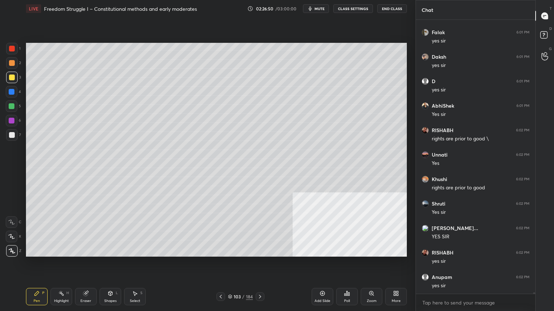
click at [230, 279] on icon at bounding box center [230, 297] width 4 height 4
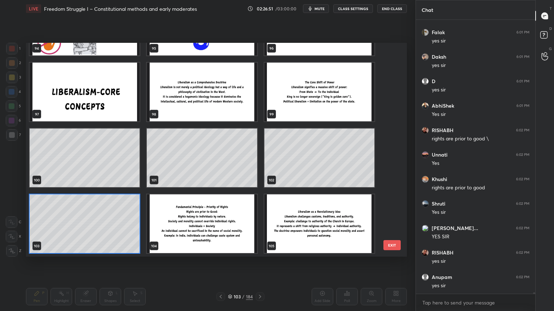
scroll to position [47323, 0]
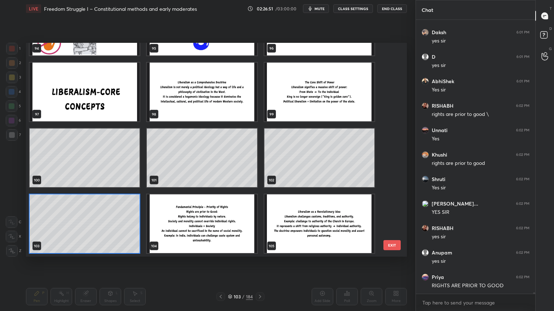
click at [213, 231] on img "grid" at bounding box center [202, 224] width 110 height 59
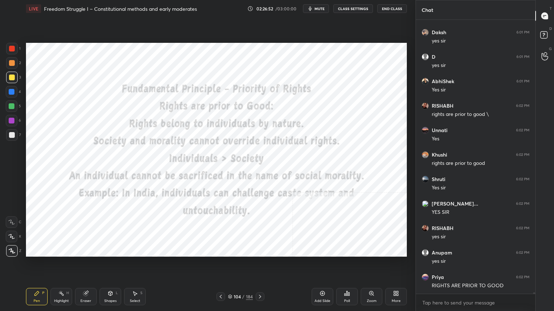
scroll to position [47348, 0]
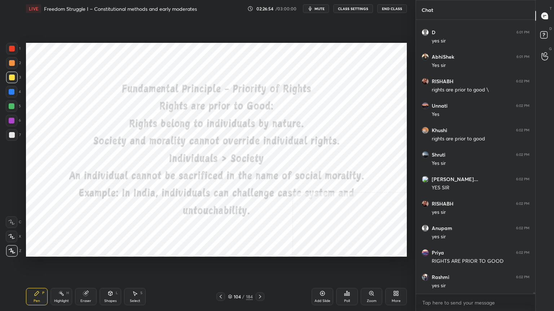
click at [11, 50] on div at bounding box center [12, 49] width 6 height 6
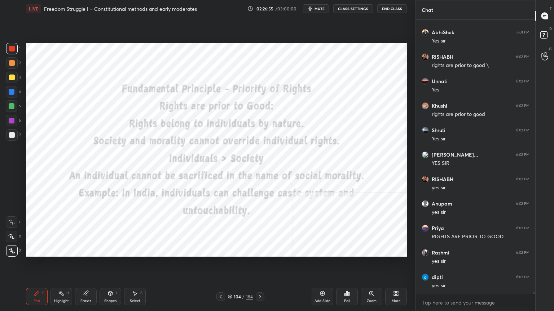
click at [111, 279] on div "Shapes L" at bounding box center [110, 296] width 22 height 17
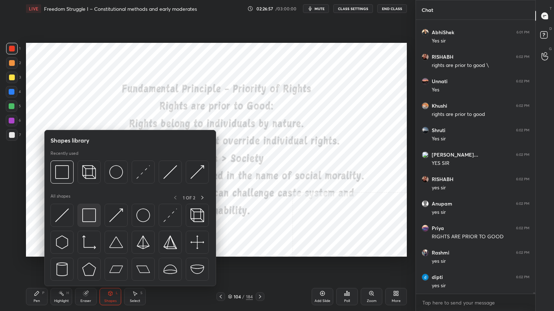
click at [91, 211] on img at bounding box center [89, 216] width 14 height 14
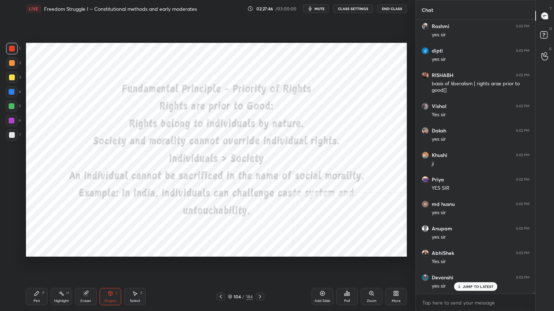
scroll to position [47623, 0]
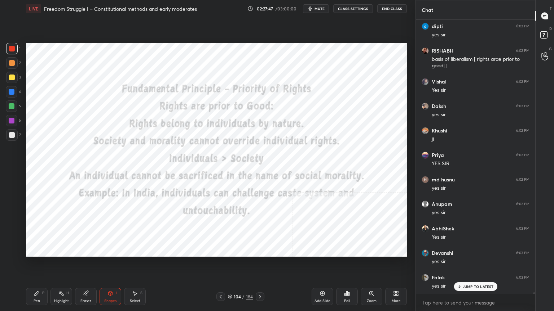
click at [229, 279] on icon at bounding box center [230, 297] width 4 height 4
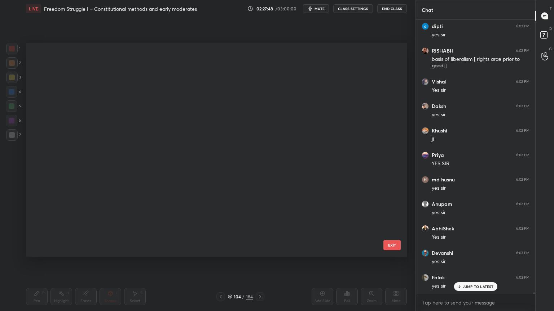
scroll to position [212, 377]
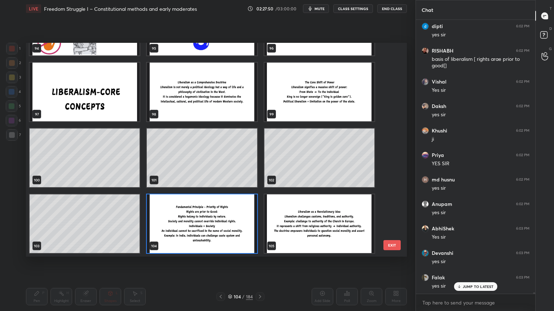
click at [311, 231] on img "grid" at bounding box center [319, 224] width 110 height 59
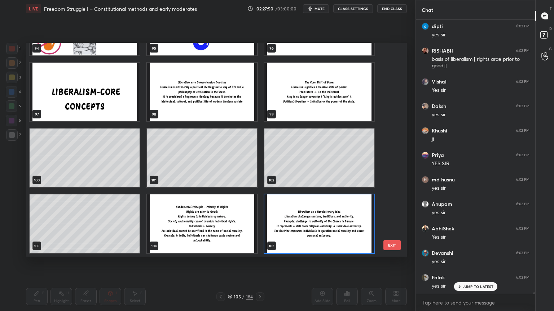
click at [311, 231] on img "grid" at bounding box center [319, 224] width 110 height 59
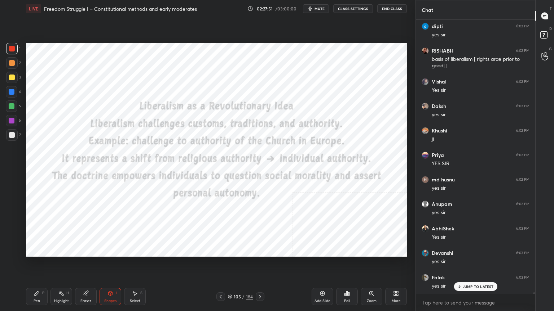
scroll to position [47661, 0]
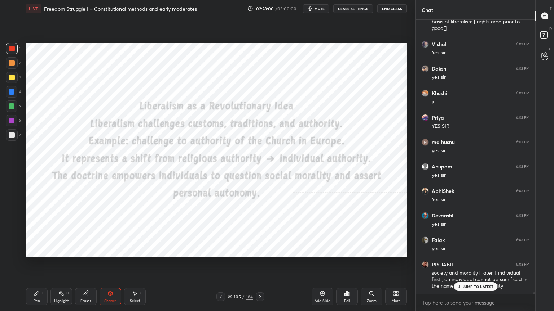
click at [323, 279] on div "Add Slide" at bounding box center [322, 296] width 22 height 17
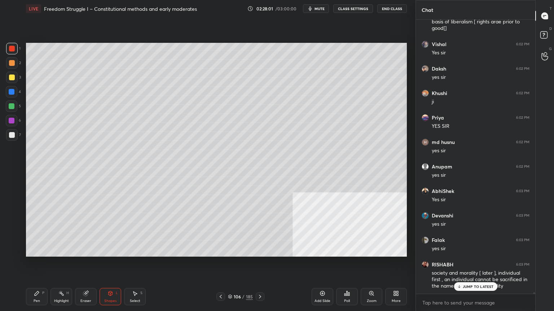
click at [12, 135] on div at bounding box center [12, 135] width 6 height 6
click at [37, 279] on div "Pen P" at bounding box center [37, 296] width 22 height 17
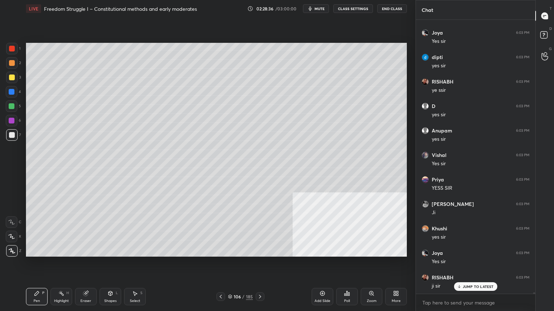
scroll to position [48011, 0]
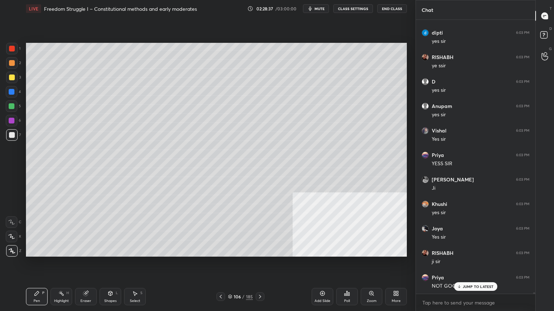
click at [12, 74] on div at bounding box center [12, 78] width 12 height 12
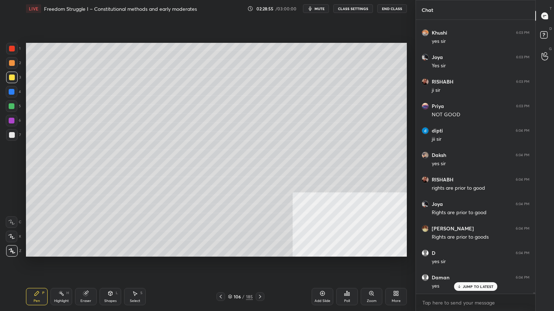
scroll to position [48207, 0]
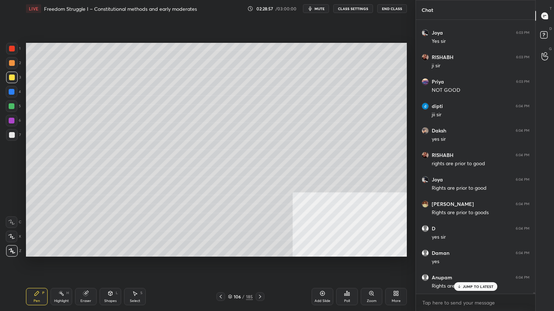
click at [220, 279] on icon at bounding box center [221, 297] width 6 height 6
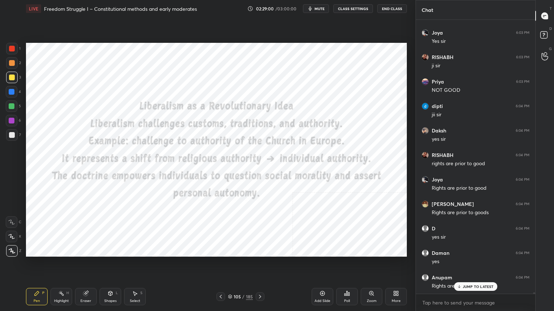
drag, startPoint x: 12, startPoint y: 48, endPoint x: 23, endPoint y: 52, distance: 11.6
click at [12, 48] on div at bounding box center [12, 49] width 6 height 6
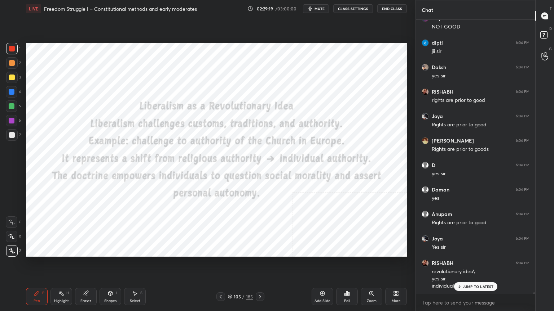
scroll to position [48295, 0]
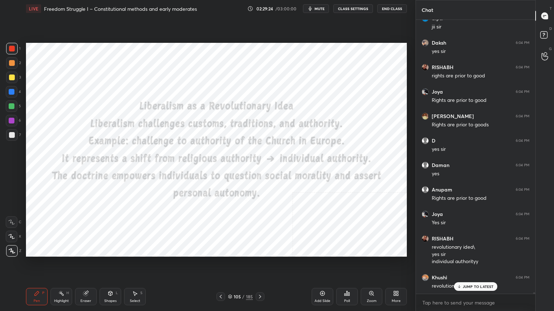
drag, startPoint x: 12, startPoint y: 93, endPoint x: 25, endPoint y: 100, distance: 14.5
click at [12, 93] on div at bounding box center [12, 92] width 6 height 6
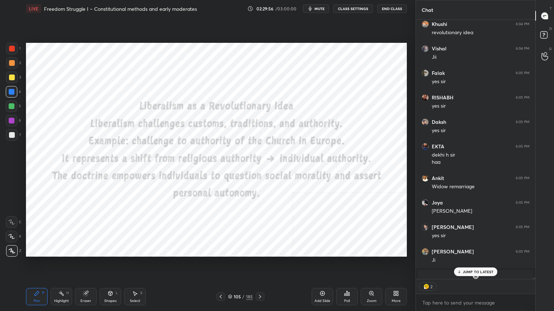
scroll to position [2, 2]
click at [466, 271] on p "JUMP TO LATEST" at bounding box center [477, 272] width 31 height 4
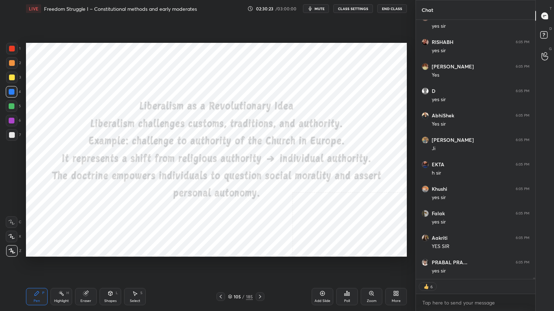
scroll to position [49005, 0]
drag, startPoint x: 230, startPoint y: 299, endPoint x: 232, endPoint y: 296, distance: 3.7
click at [230, 279] on div "105 / 185" at bounding box center [240, 297] width 25 height 6
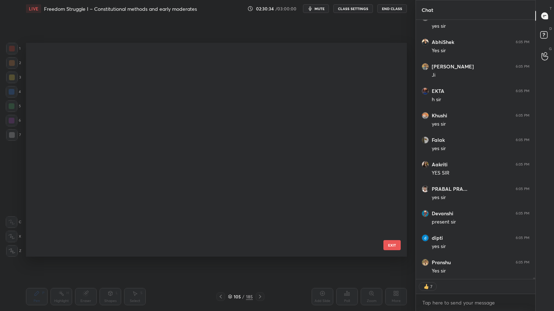
scroll to position [2, 4]
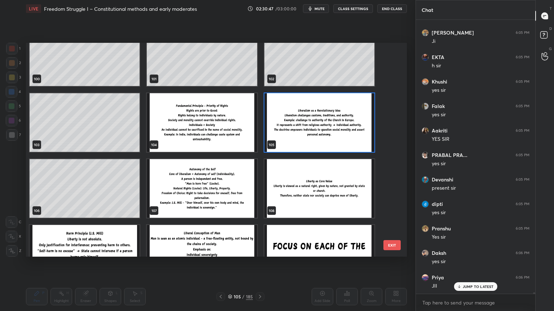
click at [331, 135] on img "grid" at bounding box center [319, 122] width 110 height 59
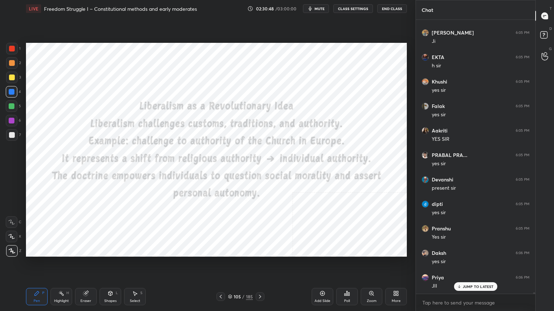
click at [313, 279] on div "Add Slide" at bounding box center [322, 296] width 22 height 17
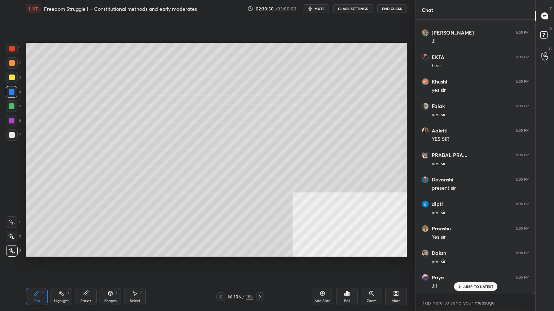
click at [11, 135] on div at bounding box center [12, 135] width 6 height 6
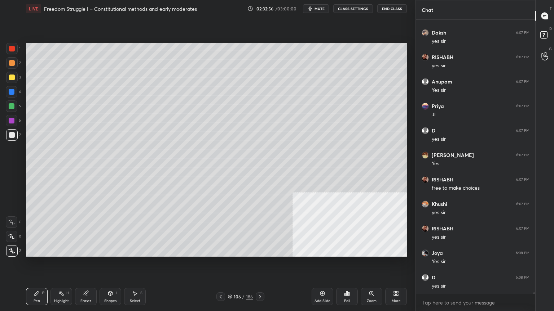
scroll to position [49922, 0]
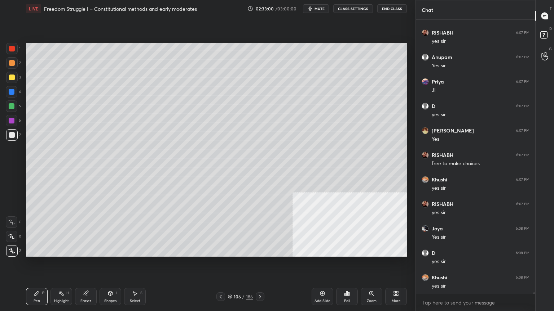
click at [222, 279] on icon at bounding box center [221, 297] width 6 height 6
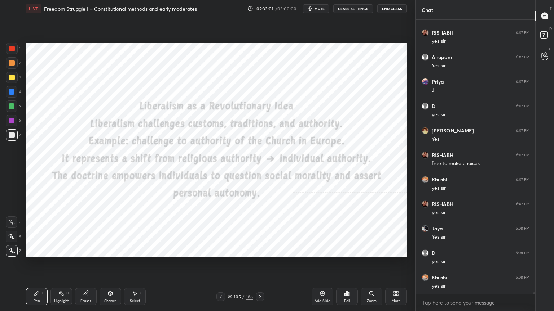
scroll to position [49946, 0]
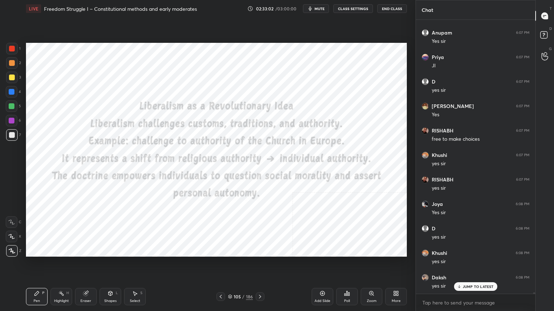
click at [258, 279] on icon at bounding box center [260, 297] width 6 height 6
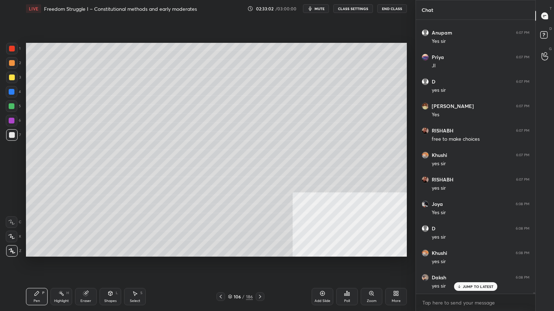
scroll to position [49971, 0]
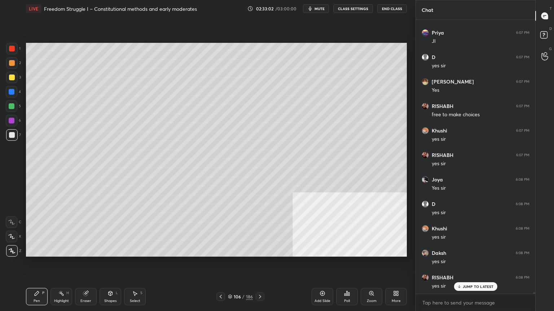
click at [258, 279] on icon at bounding box center [260, 297] width 6 height 6
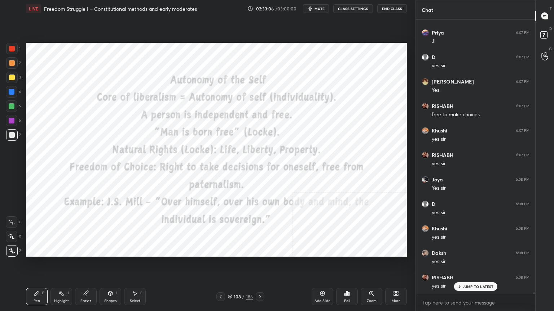
click at [10, 49] on div at bounding box center [12, 49] width 6 height 6
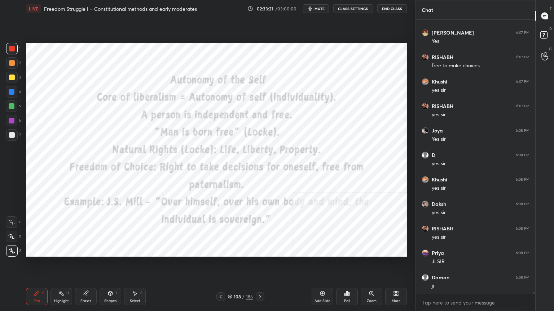
scroll to position [50046, 0]
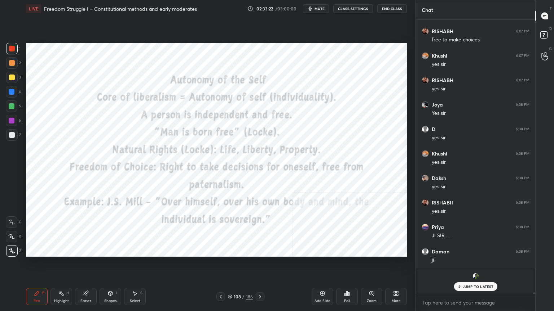
click at [110, 279] on icon at bounding box center [110, 294] width 6 height 6
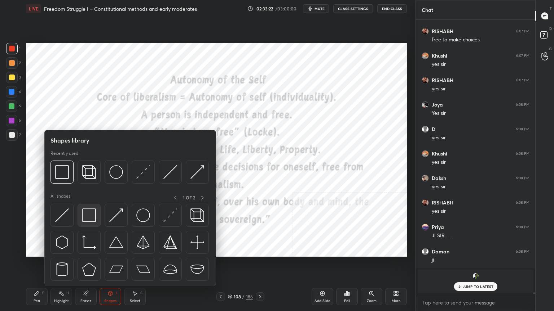
scroll to position [50070, 0]
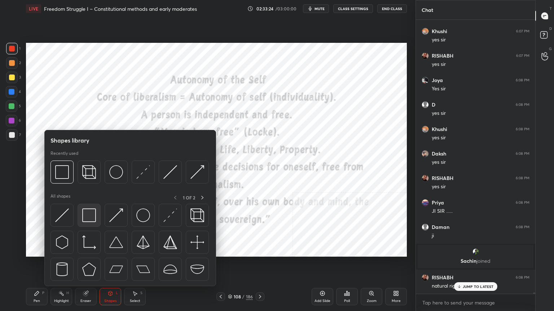
click at [88, 216] on img at bounding box center [89, 216] width 14 height 14
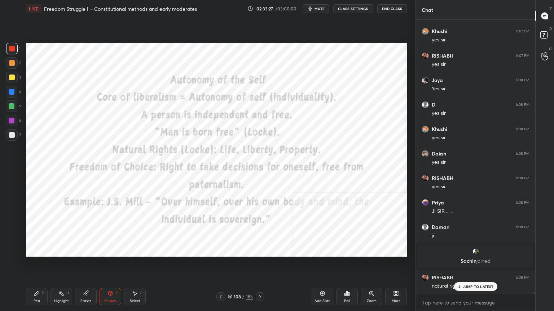
scroll to position [50077, 0]
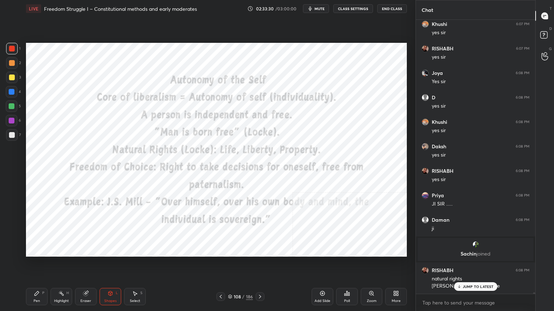
click at [401, 279] on div "More" at bounding box center [396, 296] width 22 height 17
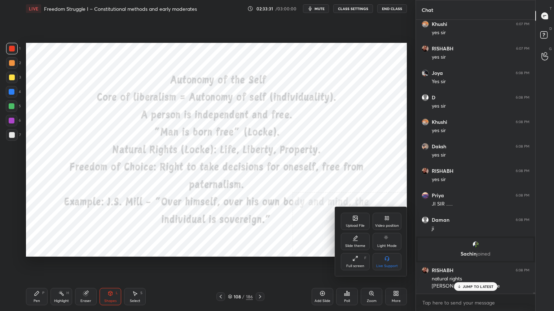
drag, startPoint x: 383, startPoint y: 221, endPoint x: 369, endPoint y: 236, distance: 20.6
click at [384, 221] on div "Video position" at bounding box center [386, 221] width 29 height 17
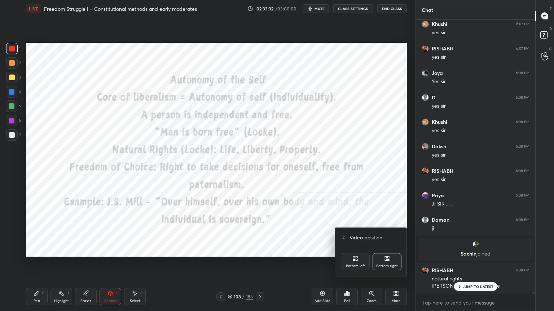
click at [350, 255] on div "Bottom left" at bounding box center [355, 261] width 29 height 17
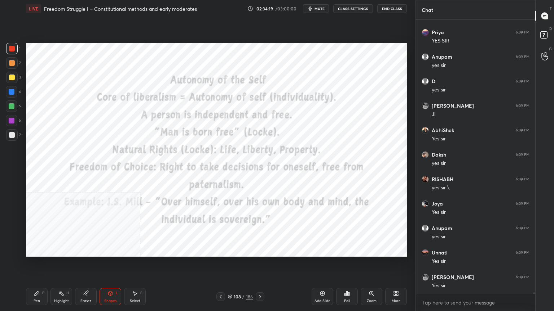
scroll to position [50427, 0]
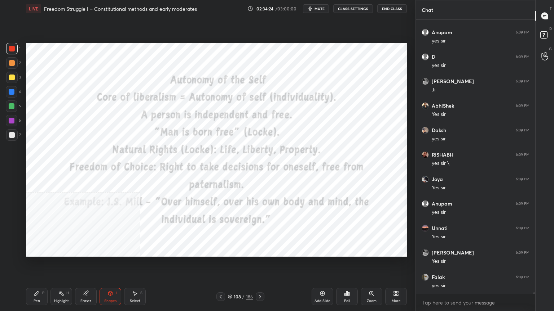
drag, startPoint x: 228, startPoint y: 296, endPoint x: 232, endPoint y: 294, distance: 4.8
click at [229, 279] on icon at bounding box center [230, 297] width 4 height 4
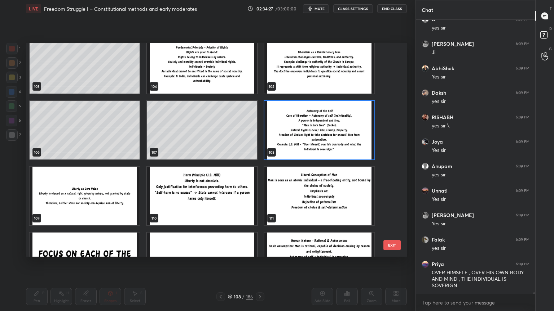
scroll to position [2261, 0]
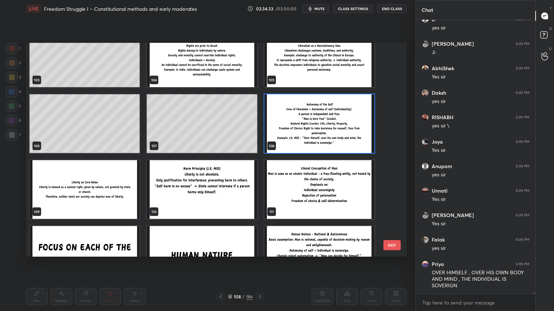
click at [311, 140] on img "grid" at bounding box center [319, 123] width 110 height 59
click at [310, 138] on img "grid" at bounding box center [319, 123] width 110 height 59
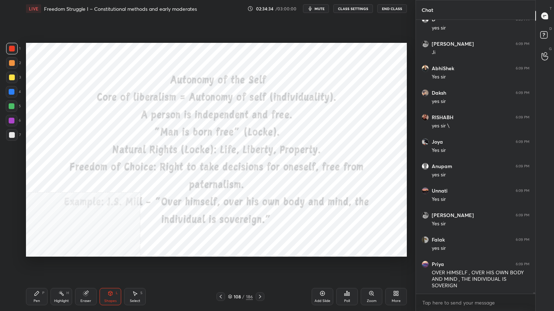
click at [320, 279] on div "Add Slide" at bounding box center [322, 302] width 16 height 4
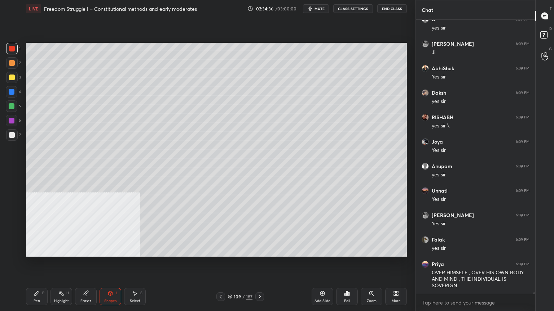
drag, startPoint x: 12, startPoint y: 134, endPoint x: 15, endPoint y: 200, distance: 66.0
click at [12, 134] on div at bounding box center [12, 135] width 6 height 6
click at [36, 279] on div "Pen P" at bounding box center [37, 296] width 22 height 17
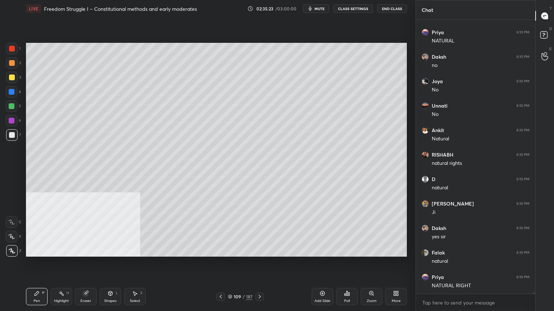
scroll to position [51133, 0]
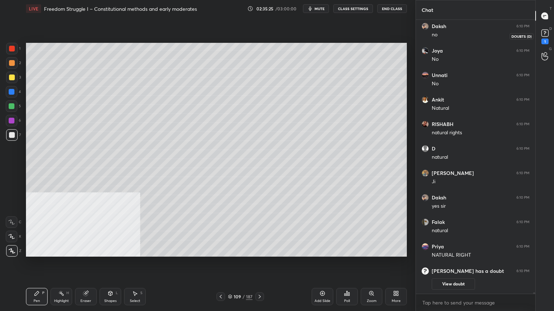
click at [545, 35] on rect at bounding box center [544, 33] width 7 height 7
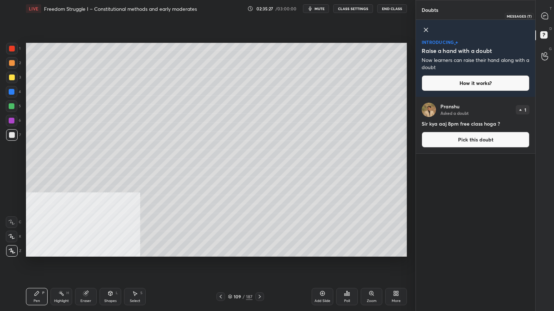
click at [545, 14] on icon at bounding box center [544, 16] width 6 height 6
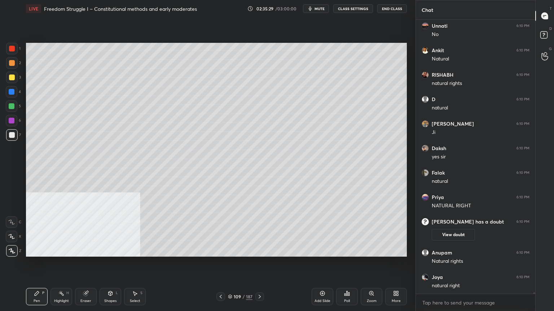
scroll to position [48083, 0]
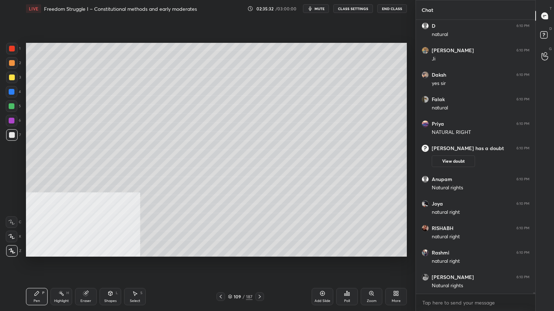
click at [258, 279] on icon at bounding box center [260, 297] width 6 height 6
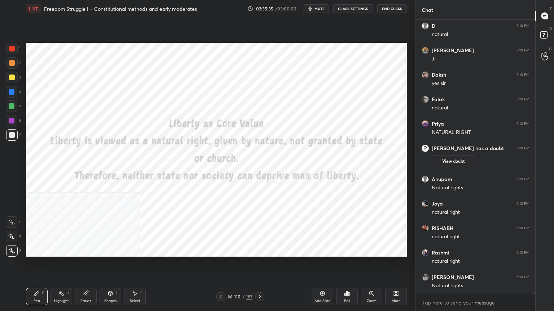
click at [11, 48] on div at bounding box center [12, 49] width 6 height 6
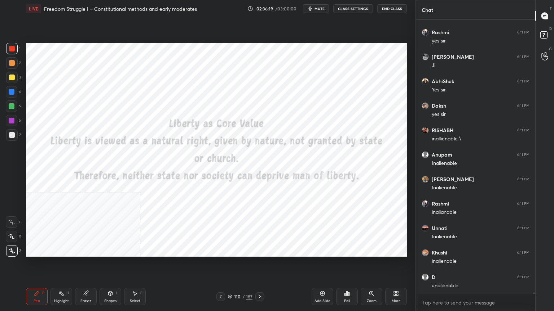
scroll to position [48563, 0]
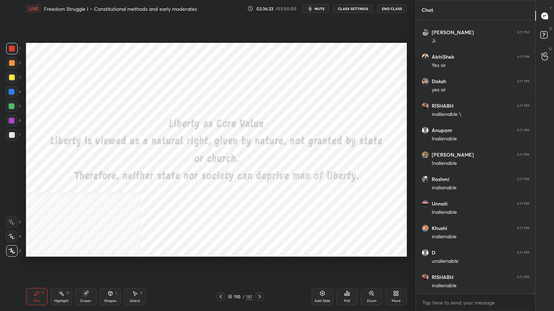
click at [229, 279] on icon at bounding box center [230, 297] width 4 height 4
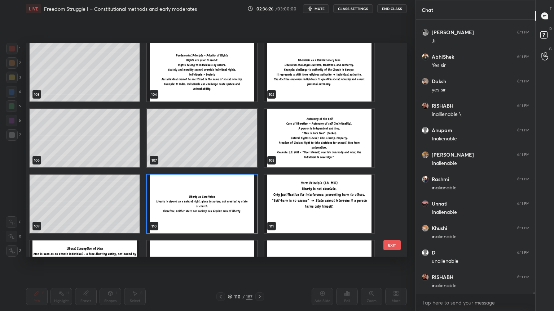
scroll to position [48570, 0]
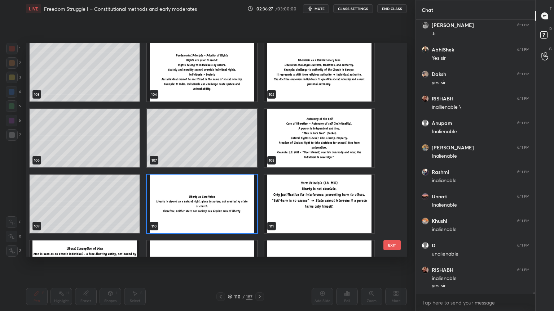
click at [240, 220] on img "grid" at bounding box center [202, 204] width 110 height 59
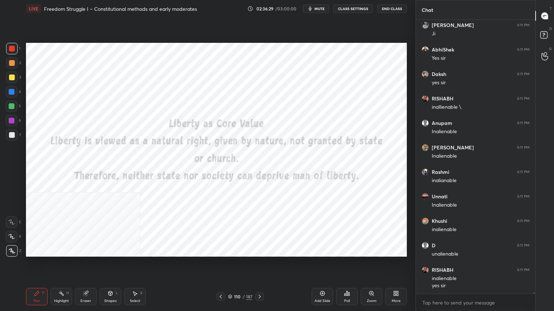
click at [324, 279] on icon at bounding box center [322, 294] width 6 height 6
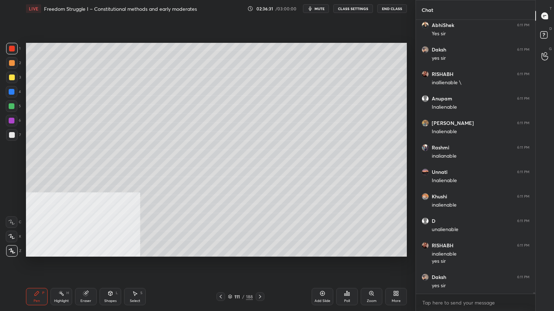
drag, startPoint x: 9, startPoint y: 134, endPoint x: 14, endPoint y: 136, distance: 5.2
click at [9, 134] on div at bounding box center [12, 135] width 6 height 6
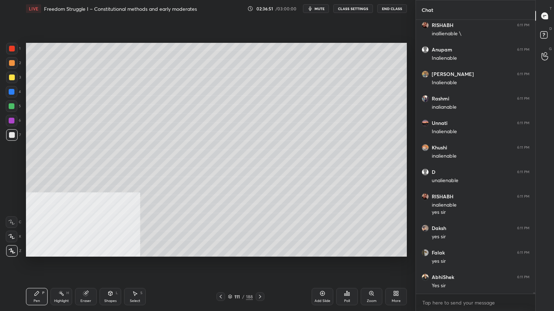
scroll to position [48668, 0]
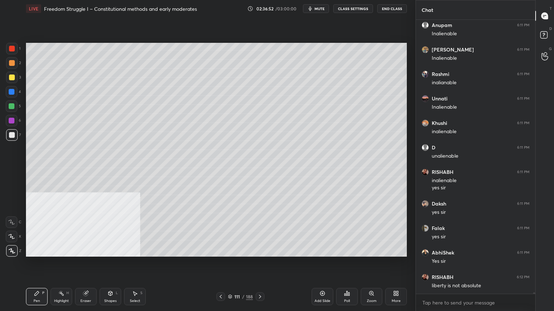
click at [231, 279] on icon at bounding box center [230, 297] width 4 height 4
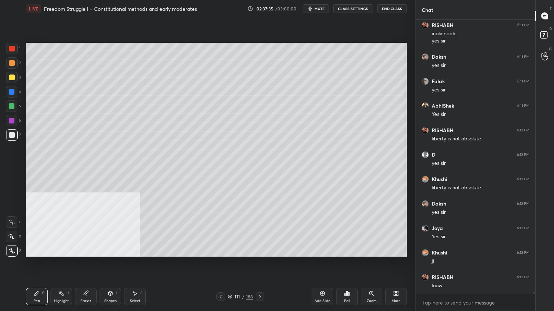
scroll to position [48823, 0]
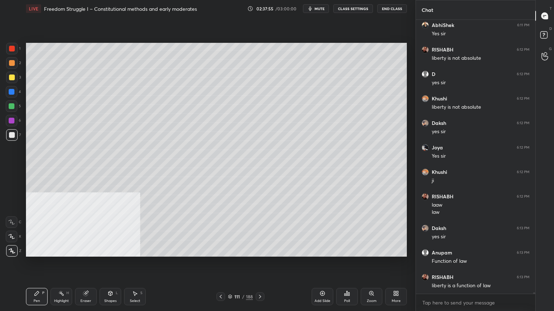
click at [323, 279] on icon at bounding box center [322, 294] width 5 height 5
click at [9, 78] on div at bounding box center [12, 78] width 6 height 6
click at [108, 279] on div "Shapes L" at bounding box center [110, 296] width 22 height 17
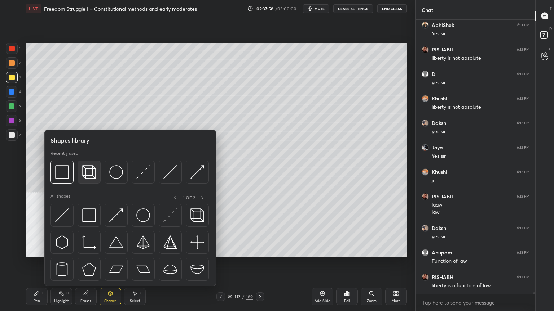
scroll to position [48903, 0]
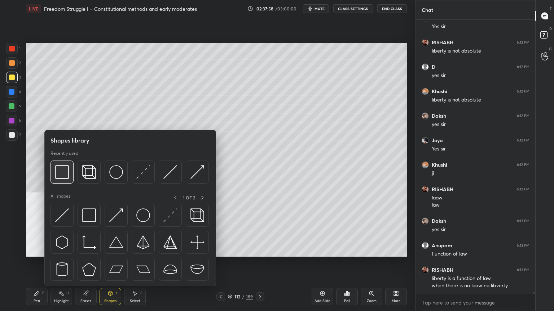
click at [65, 170] on img at bounding box center [62, 172] width 14 height 14
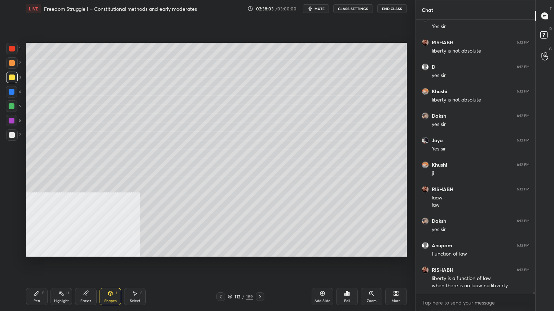
click at [34, 279] on div "Pen" at bounding box center [37, 302] width 6 height 4
click at [11, 48] on div at bounding box center [12, 49] width 6 height 6
click at [111, 279] on div "Shapes L" at bounding box center [110, 296] width 22 height 17
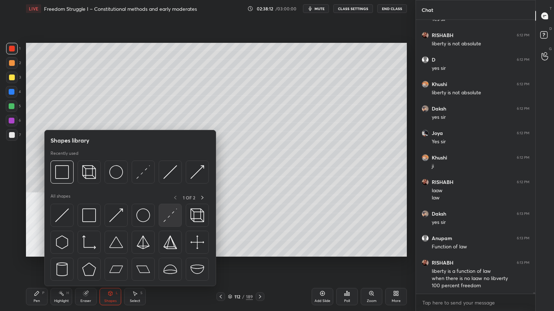
scroll to position [48935, 0]
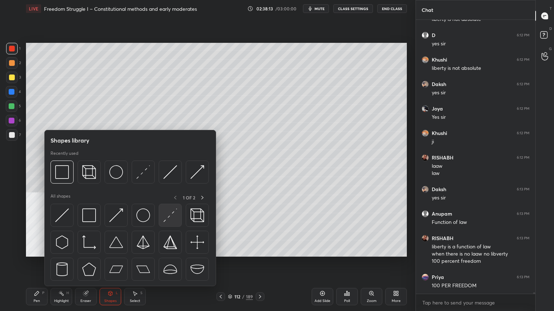
click at [170, 214] on img at bounding box center [170, 216] width 14 height 14
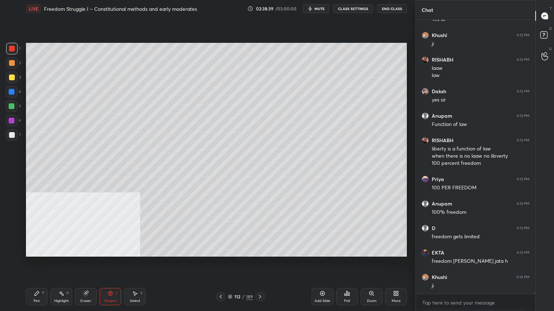
scroll to position [49058, 0]
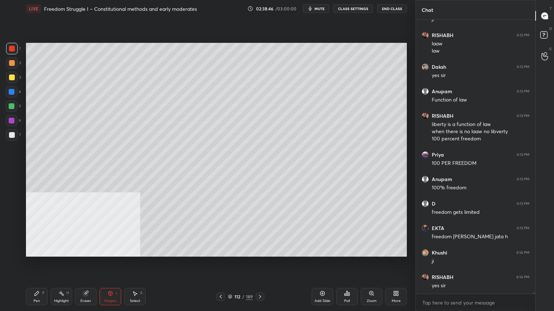
drag, startPoint x: 17, startPoint y: 137, endPoint x: 23, endPoint y: 139, distance: 6.7
click at [17, 137] on div at bounding box center [12, 135] width 12 height 12
click at [38, 279] on icon at bounding box center [37, 294] width 6 height 6
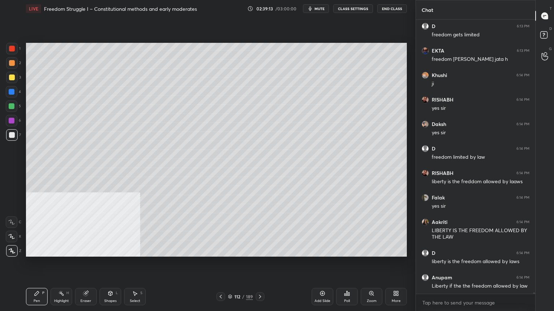
scroll to position [49267, 0]
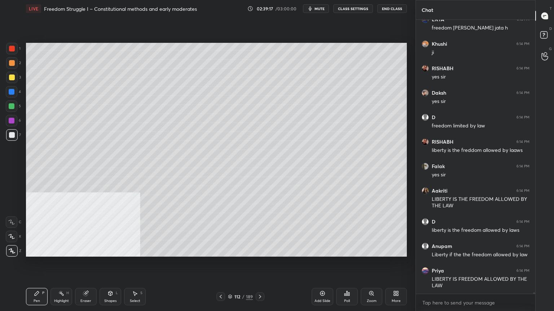
click at [11, 49] on div at bounding box center [12, 49] width 6 height 6
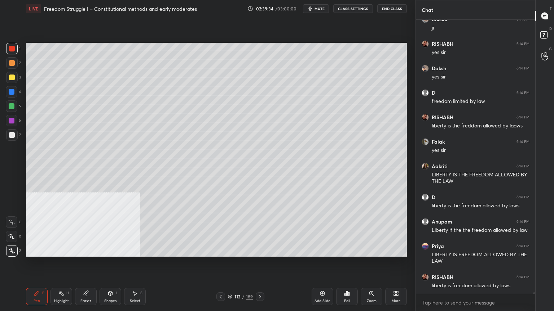
click at [14, 136] on div at bounding box center [12, 135] width 12 height 12
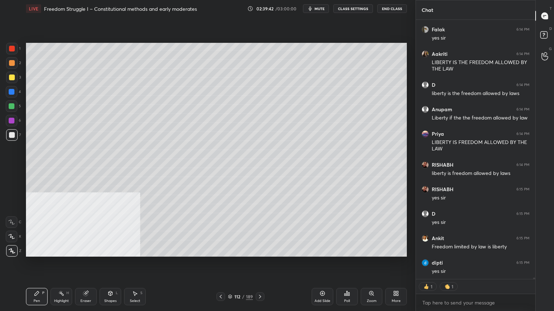
scroll to position [49429, 0]
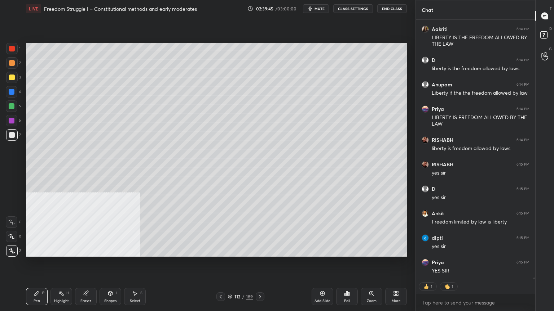
click at [12, 76] on div at bounding box center [12, 78] width 6 height 6
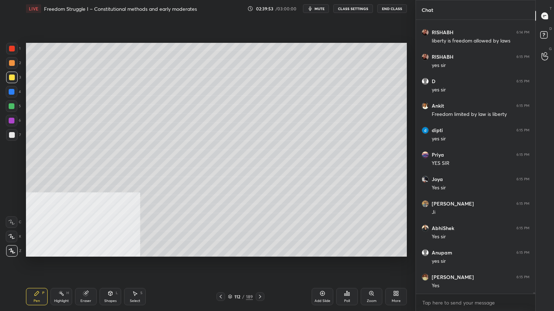
scroll to position [49610, 0]
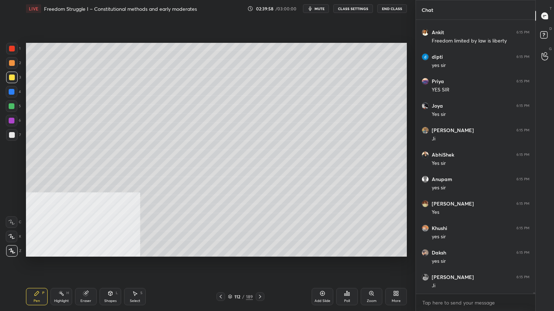
click at [12, 92] on div at bounding box center [12, 92] width 6 height 6
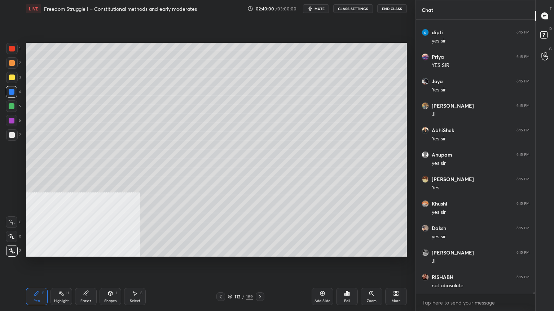
drag, startPoint x: 9, startPoint y: 48, endPoint x: 25, endPoint y: 47, distance: 16.3
click at [10, 48] on div at bounding box center [12, 49] width 6 height 6
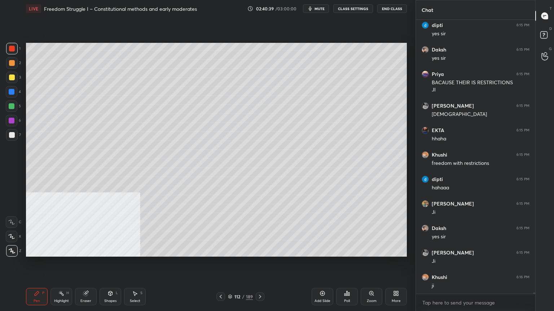
scroll to position [49985, 0]
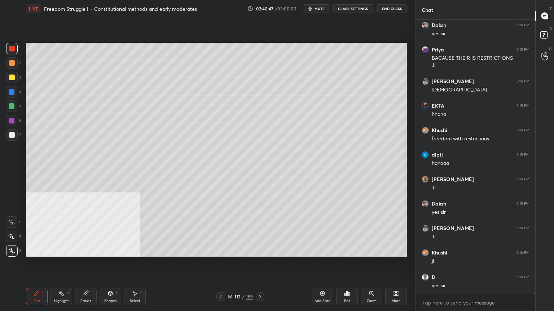
click at [9, 94] on div at bounding box center [12, 92] width 6 height 6
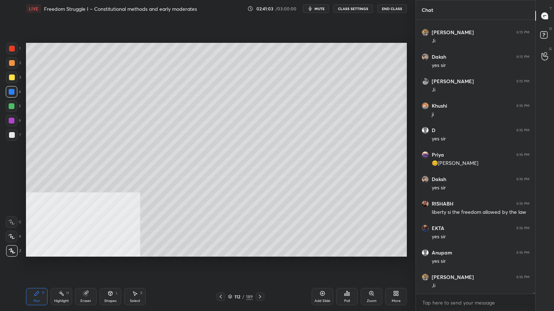
scroll to position [50156, 0]
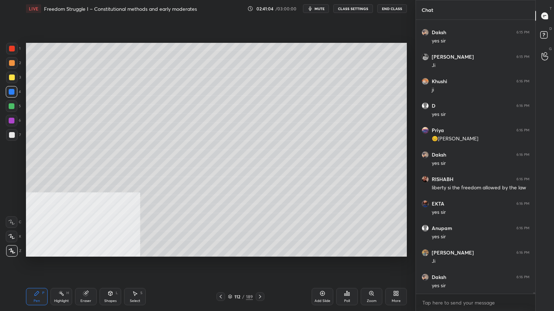
click at [9, 47] on div at bounding box center [12, 49] width 6 height 6
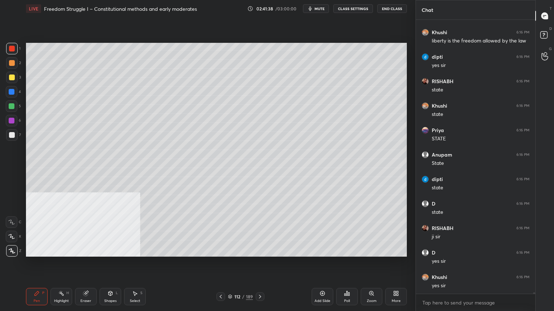
scroll to position [50451, 0]
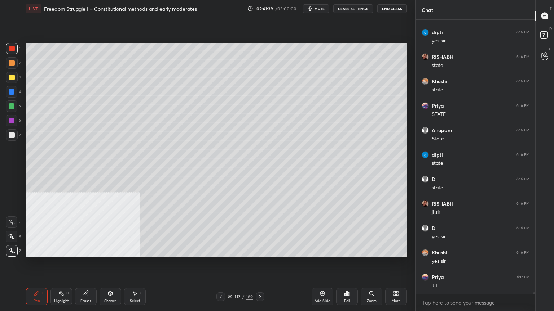
click at [326, 279] on div "Add Slide" at bounding box center [322, 302] width 16 height 4
drag, startPoint x: 14, startPoint y: 135, endPoint x: 25, endPoint y: 130, distance: 11.9
click at [14, 134] on div at bounding box center [12, 135] width 6 height 6
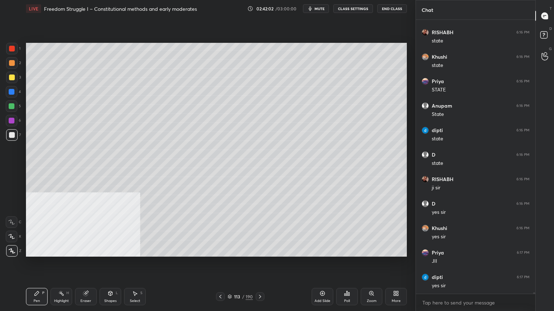
drag, startPoint x: 10, startPoint y: 77, endPoint x: 14, endPoint y: 76, distance: 3.8
click at [10, 77] on div at bounding box center [12, 78] width 6 height 6
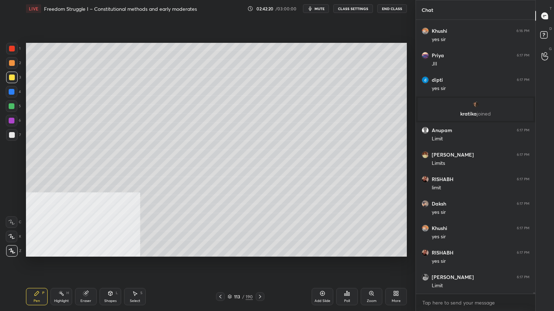
scroll to position [49799, 0]
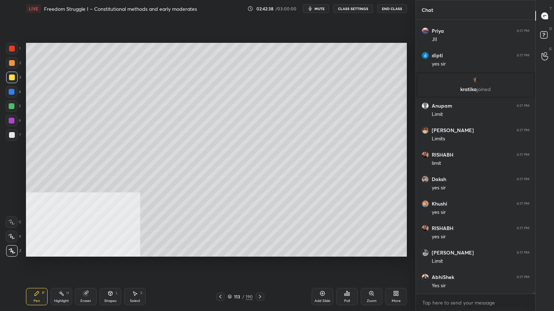
click at [323, 279] on div "Add Slide" at bounding box center [322, 296] width 22 height 17
drag, startPoint x: 12, startPoint y: 136, endPoint x: 23, endPoint y: 138, distance: 11.9
click at [12, 136] on div at bounding box center [12, 135] width 6 height 6
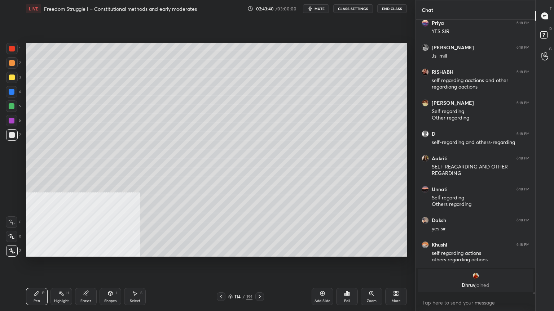
scroll to position [50099, 0]
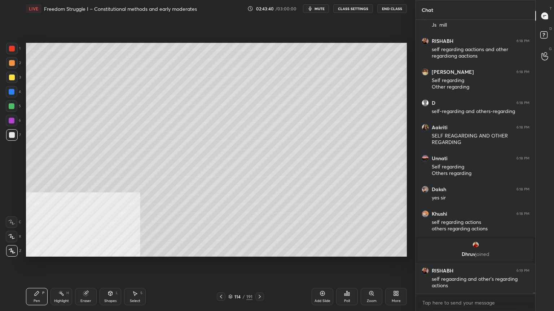
click at [396, 279] on icon at bounding box center [396, 294] width 6 height 6
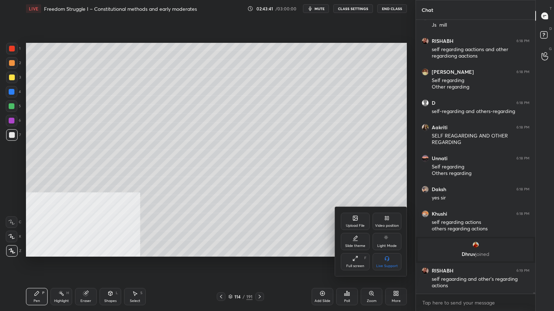
click at [388, 222] on div "Video position" at bounding box center [386, 221] width 29 height 17
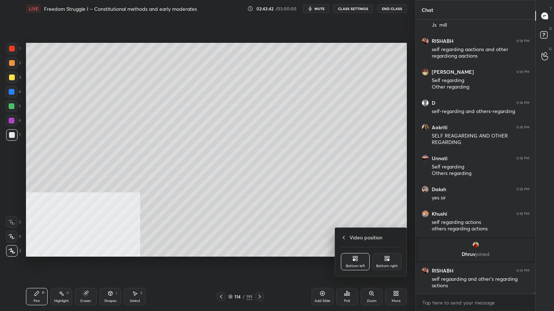
click at [386, 261] on icon at bounding box center [387, 259] width 6 height 6
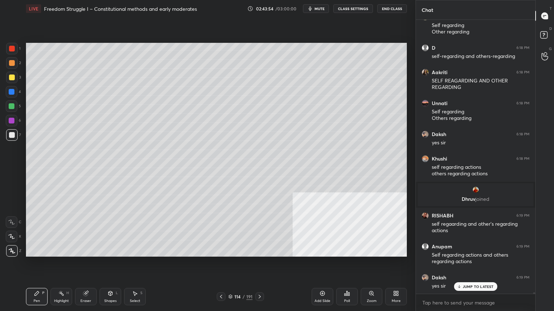
scroll to position [50227, 0]
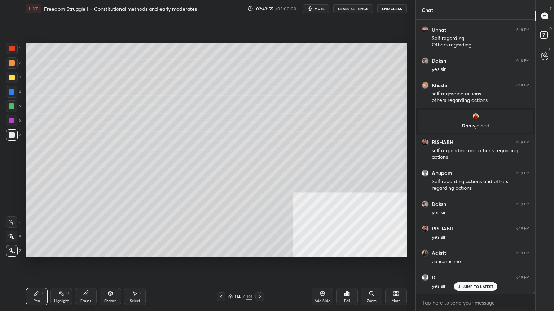
click at [111, 279] on icon at bounding box center [110, 294] width 6 height 6
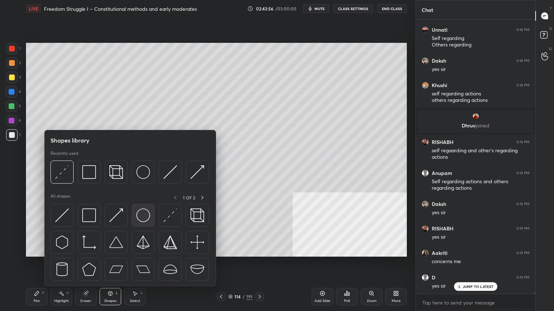
click at [139, 217] on img at bounding box center [143, 216] width 14 height 14
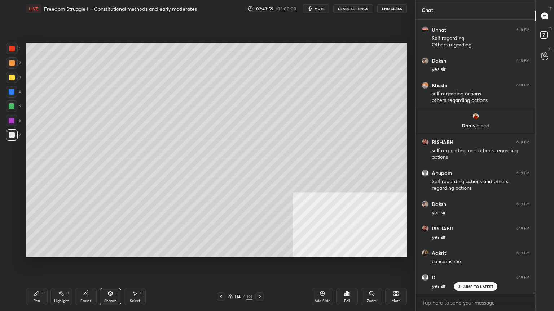
click at [36, 279] on div "Pen P" at bounding box center [37, 296] width 22 height 17
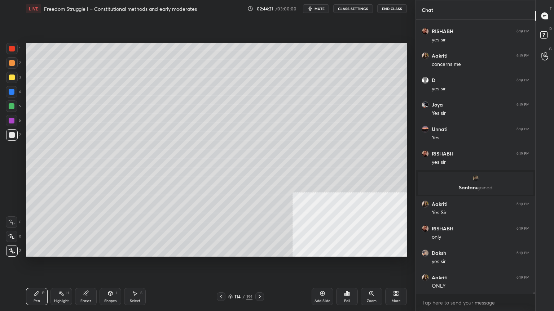
scroll to position [50449, 0]
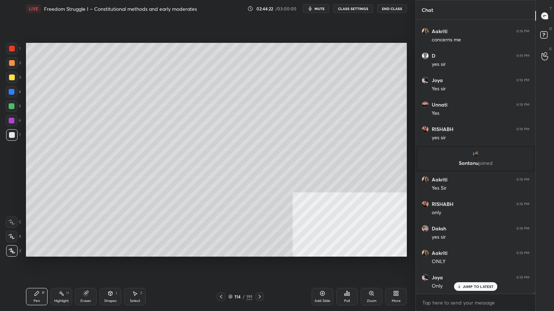
drag, startPoint x: 10, startPoint y: 74, endPoint x: 23, endPoint y: 80, distance: 13.9
click at [10, 75] on div at bounding box center [12, 78] width 6 height 6
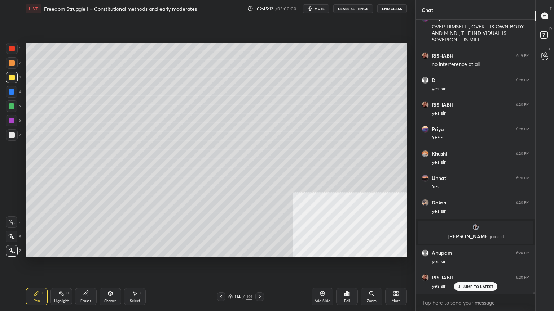
scroll to position [50807, 0]
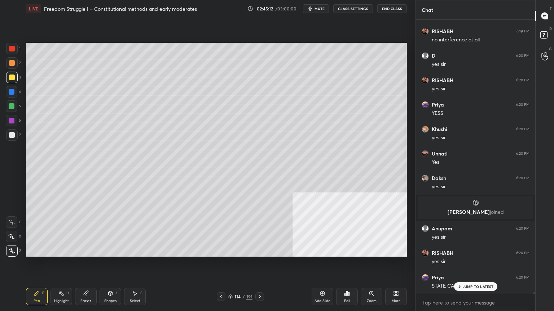
click at [231, 279] on icon at bounding box center [230, 297] width 4 height 4
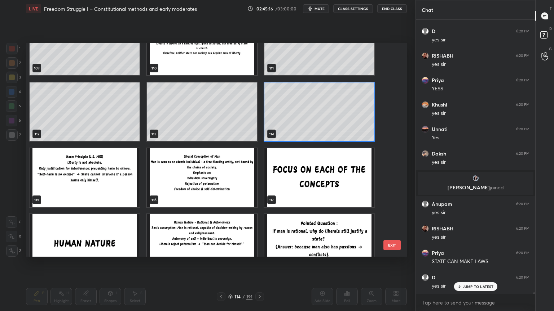
scroll to position [50856, 0]
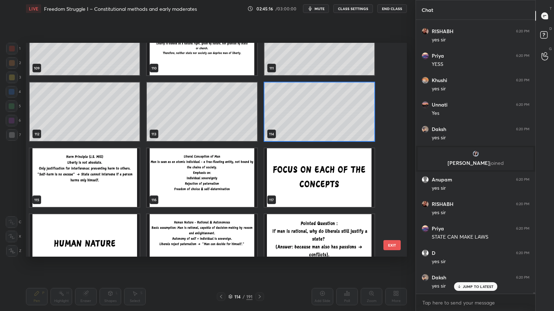
click at [98, 184] on img "grid" at bounding box center [85, 178] width 110 height 59
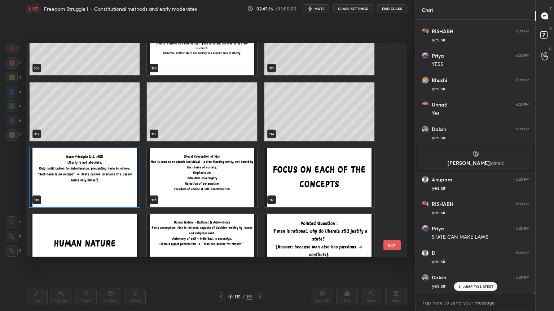
click at [98, 184] on img "grid" at bounding box center [85, 178] width 110 height 59
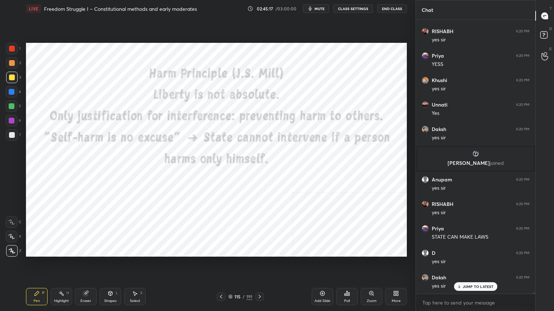
scroll to position [50930, 0]
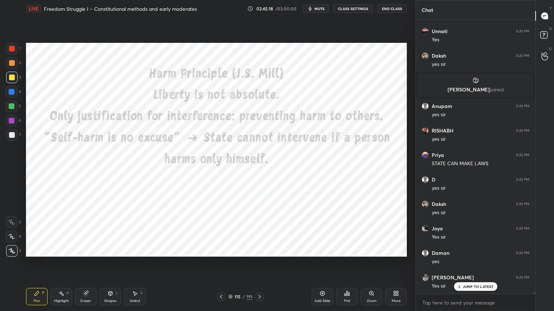
drag, startPoint x: 9, startPoint y: 48, endPoint x: 23, endPoint y: 55, distance: 15.3
click at [10, 48] on div at bounding box center [12, 49] width 6 height 6
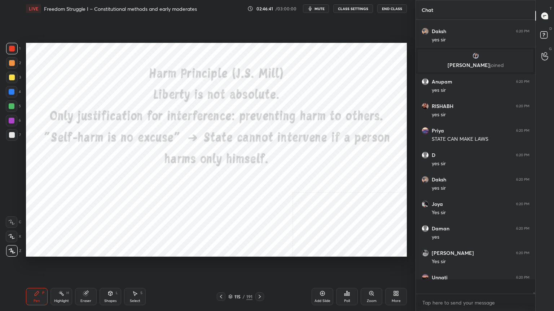
scroll to position [50954, 0]
click at [261, 279] on icon at bounding box center [260, 297] width 6 height 6
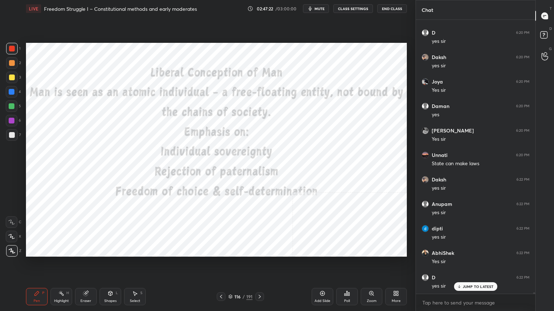
scroll to position [51101, 0]
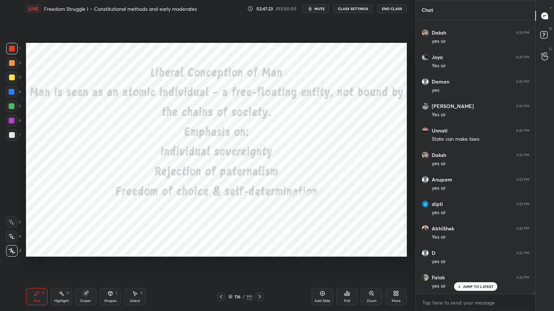
click at [309, 279] on div "Setting up your live class Poll for secs No correct answer Start poll" at bounding box center [216, 149] width 386 height 265
click at [317, 279] on div "Add Slide" at bounding box center [322, 302] width 16 height 4
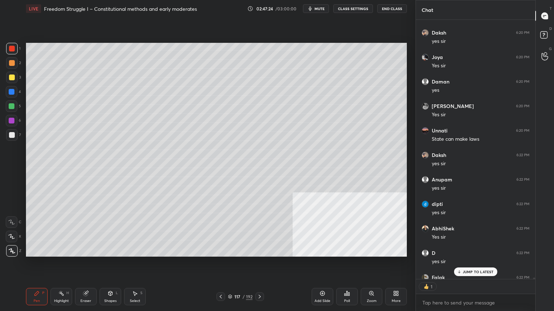
scroll to position [51141, 0]
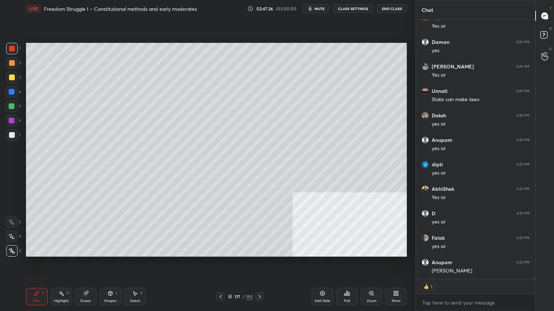
click at [14, 136] on div at bounding box center [12, 135] width 6 height 6
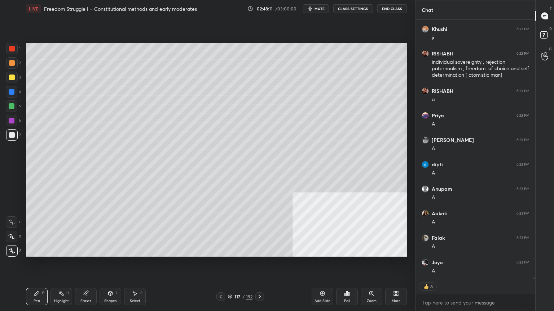
scroll to position [51448, 0]
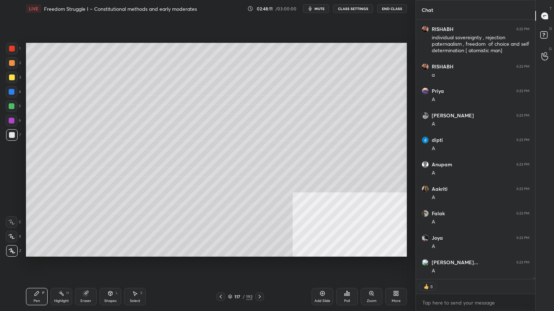
click at [344, 279] on div "Poll" at bounding box center [347, 296] width 22 height 17
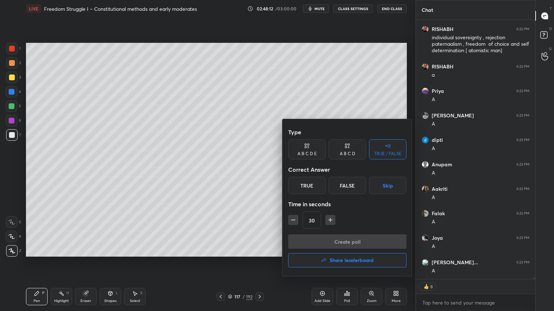
scroll to position [272, 117]
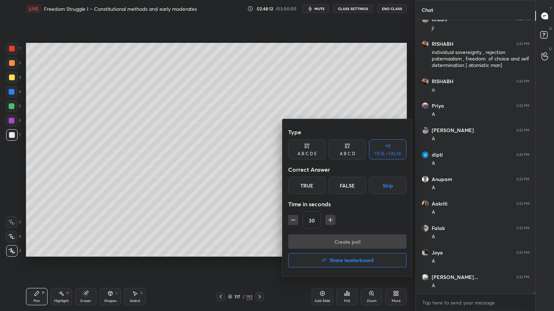
click at [347, 150] on div "A B C D" at bounding box center [346, 150] width 37 height 20
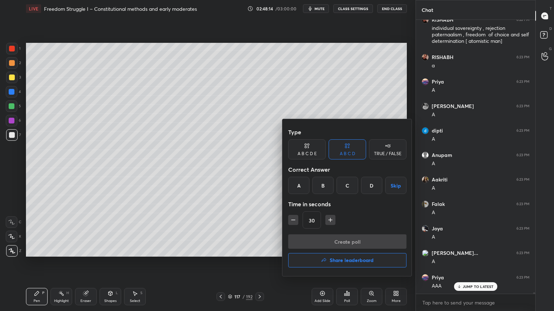
click at [394, 185] on button "Skip" at bounding box center [395, 185] width 21 height 17
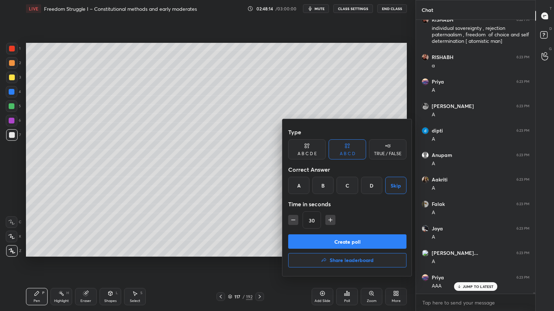
click at [358, 239] on button "Create poll" at bounding box center [347, 242] width 118 height 14
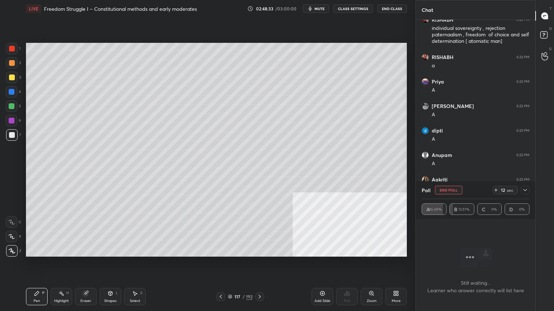
scroll to position [51519, 0]
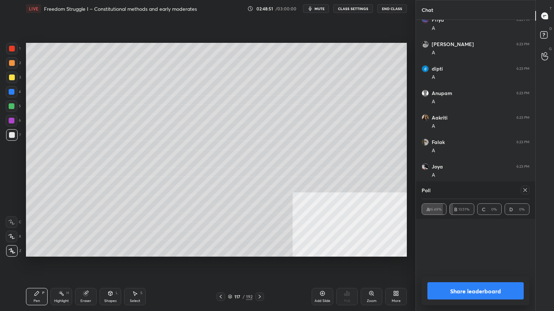
click at [452, 279] on button "Share leaderboard" at bounding box center [475, 291] width 96 height 17
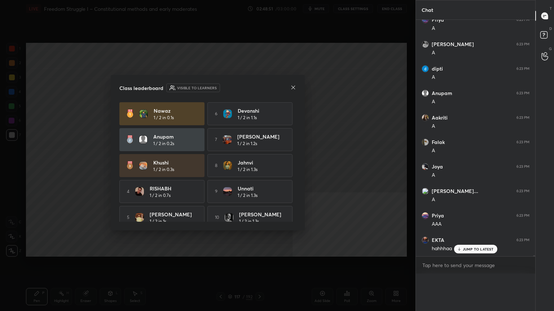
scroll to position [261, 117]
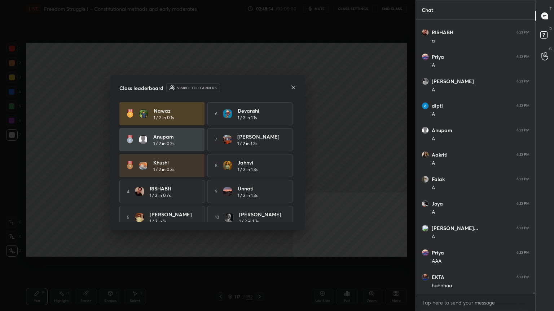
click at [291, 88] on icon at bounding box center [293, 88] width 6 height 6
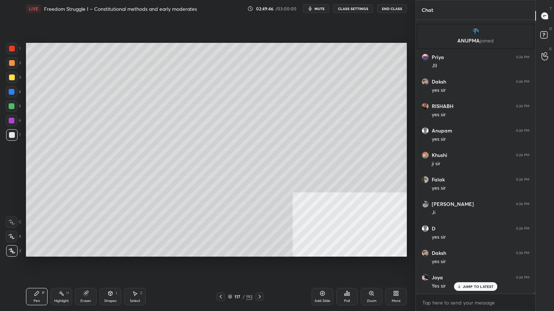
scroll to position [51345, 0]
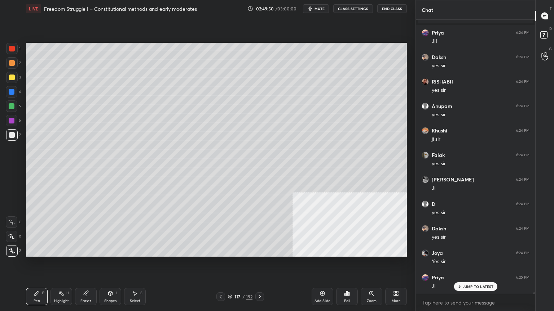
click at [324, 279] on icon at bounding box center [322, 294] width 5 height 5
click at [10, 77] on div at bounding box center [12, 78] width 6 height 6
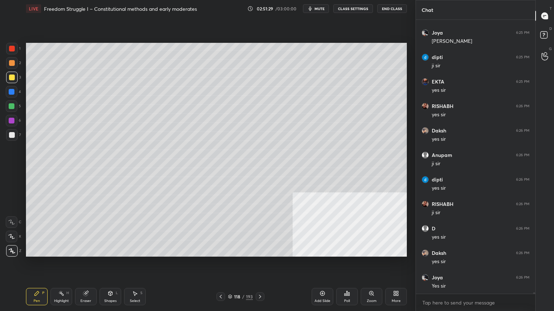
scroll to position [51713, 0]
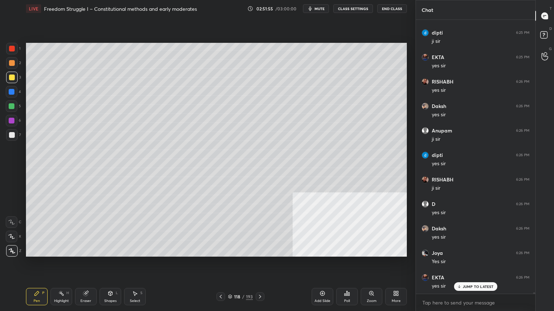
drag, startPoint x: 12, startPoint y: 88, endPoint x: 24, endPoint y: 93, distance: 13.3
click at [12, 89] on div at bounding box center [12, 92] width 6 height 6
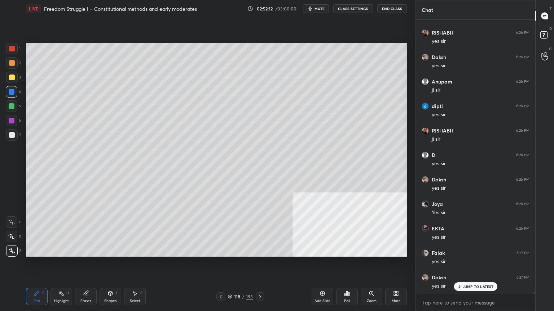
scroll to position [51786, 0]
click at [10, 78] on div at bounding box center [12, 78] width 6 height 6
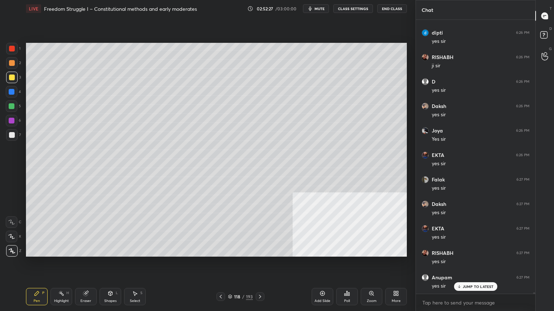
scroll to position [51860, 0]
click at [10, 88] on div at bounding box center [12, 92] width 12 height 12
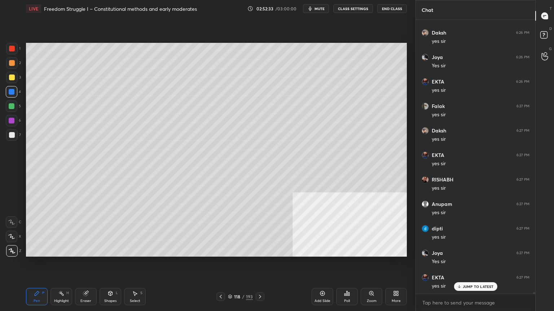
scroll to position [51933, 0]
click at [8, 106] on div at bounding box center [12, 107] width 12 height 12
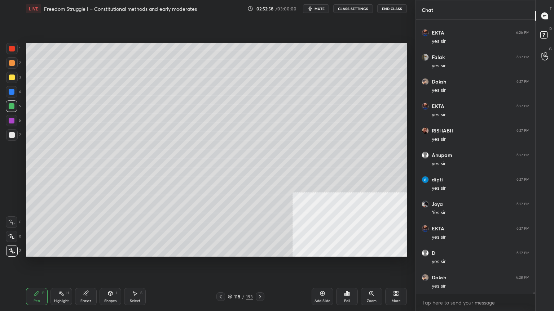
drag, startPoint x: 322, startPoint y: 296, endPoint x: 304, endPoint y: 291, distance: 18.7
click at [322, 279] on icon at bounding box center [322, 294] width 6 height 6
click at [14, 134] on div at bounding box center [12, 135] width 6 height 6
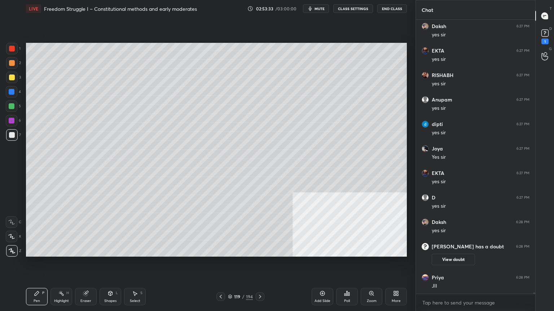
scroll to position [51770, 0]
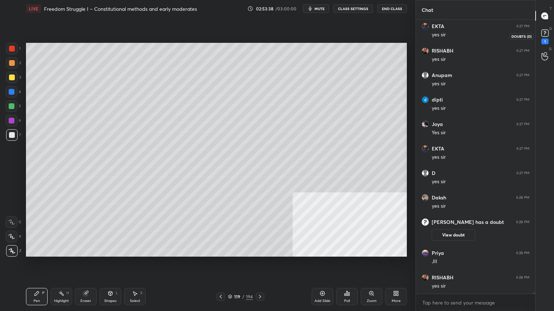
click at [543, 33] on rect at bounding box center [544, 33] width 7 height 7
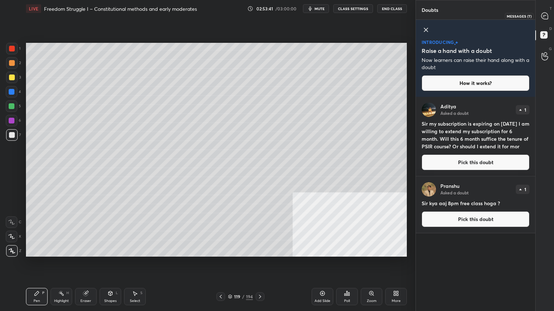
click at [545, 15] on icon at bounding box center [544, 16] width 6 height 6
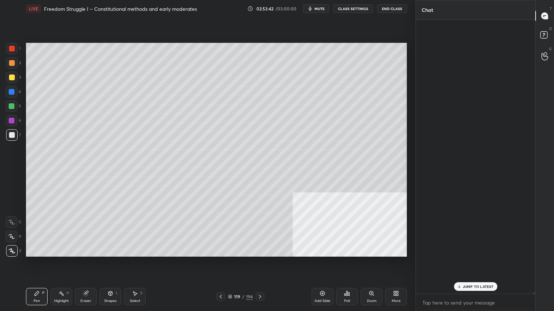
scroll to position [272, 117]
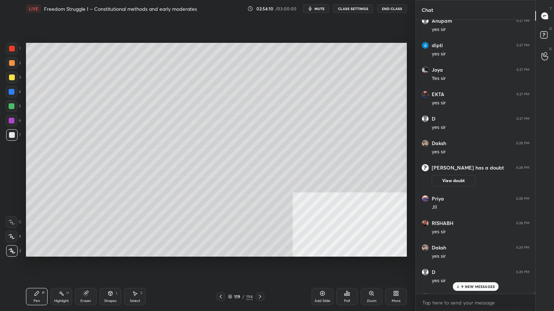
click at [463, 279] on p "9 NEW MESSAGES" at bounding box center [478, 287] width 34 height 4
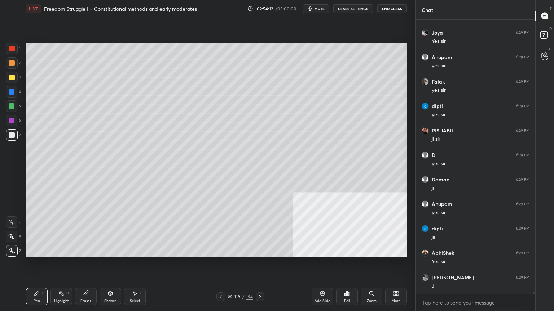
scroll to position [52299, 0]
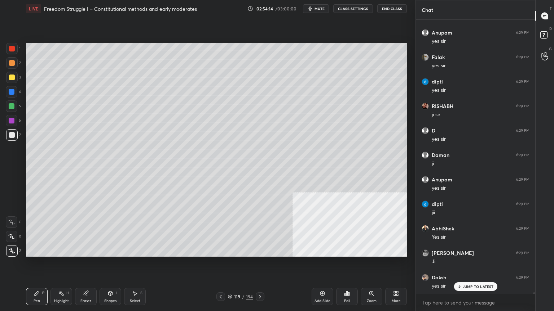
click at [323, 279] on div "Add Slide" at bounding box center [322, 296] width 22 height 17
click at [12, 74] on div at bounding box center [12, 78] width 12 height 12
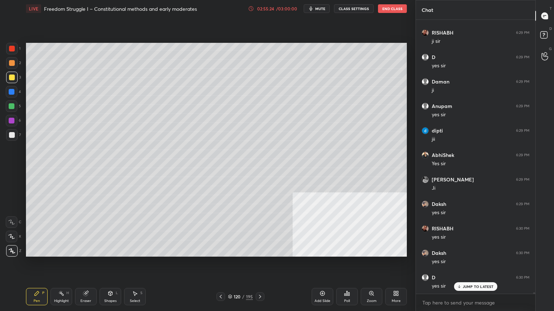
scroll to position [52397, 0]
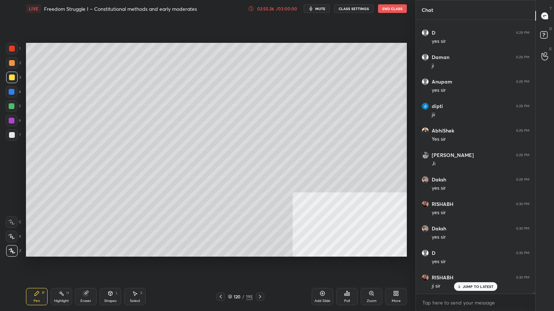
click at [323, 279] on div "Add Slide" at bounding box center [322, 296] width 22 height 17
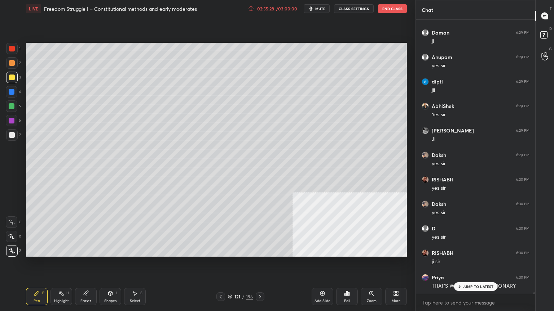
click at [111, 279] on icon at bounding box center [110, 294] width 6 height 6
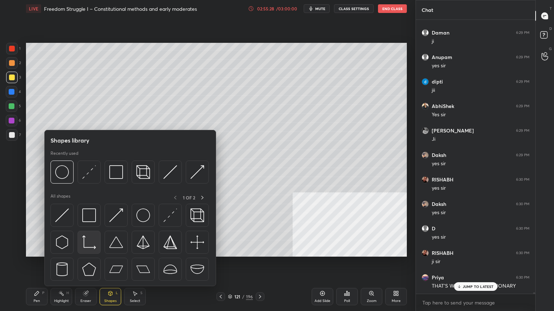
click at [89, 241] on div at bounding box center [129, 244] width 159 height 81
click at [63, 173] on img at bounding box center [62, 172] width 14 height 14
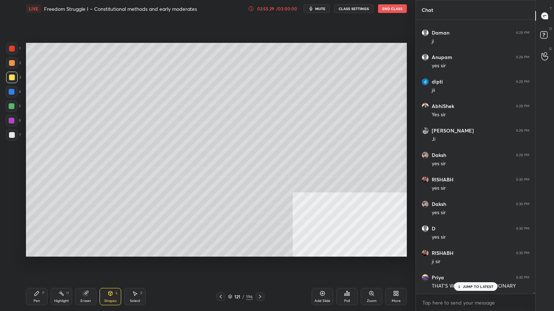
scroll to position [52446, 0]
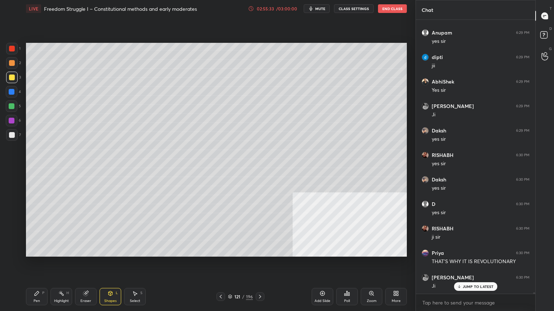
click at [40, 279] on div "Pen P" at bounding box center [37, 296] width 22 height 17
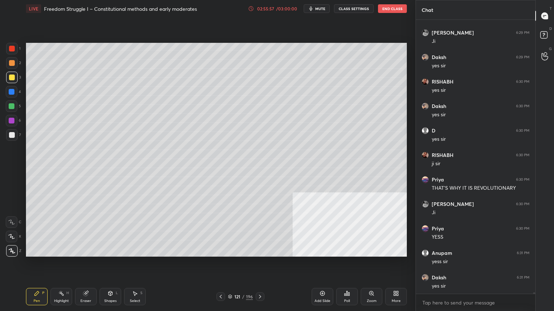
scroll to position [52545, 0]
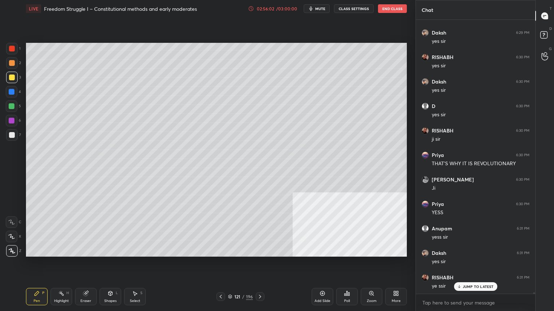
drag, startPoint x: 12, startPoint y: 90, endPoint x: 24, endPoint y: 90, distance: 12.3
click at [12, 90] on div at bounding box center [12, 92] width 6 height 6
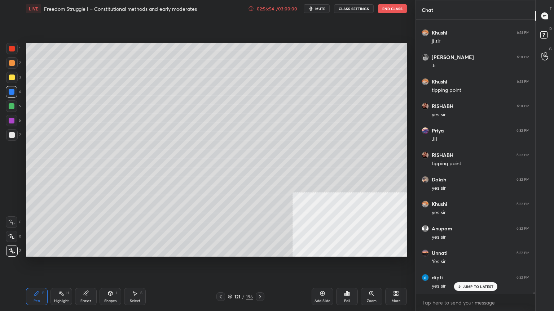
scroll to position [52839, 0]
click at [13, 46] on div at bounding box center [12, 49] width 6 height 6
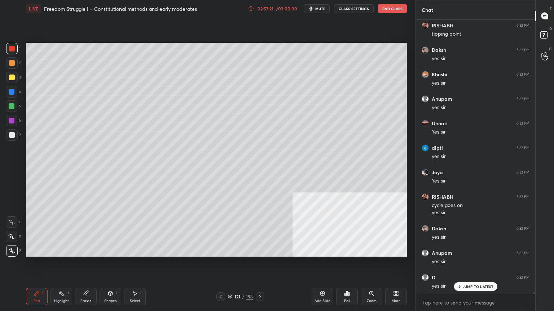
scroll to position [52968, 0]
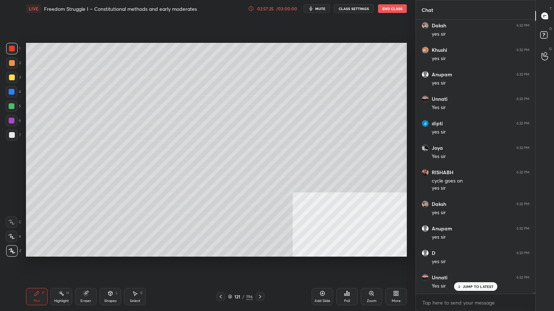
click at [231, 279] on icon at bounding box center [230, 297] width 4 height 1
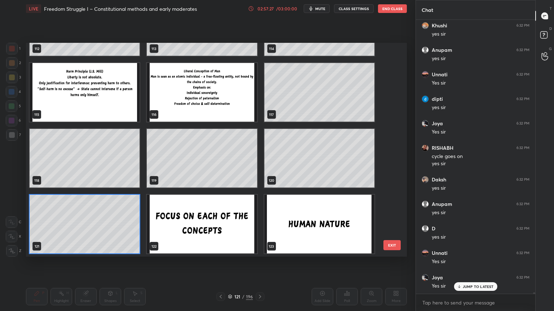
scroll to position [53017, 0]
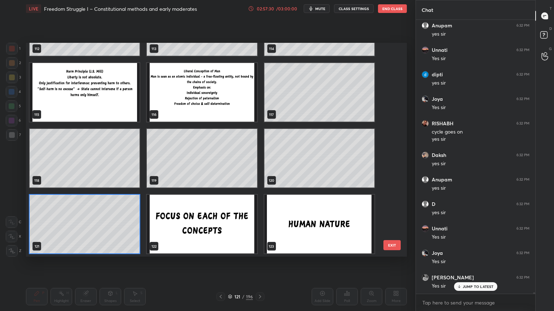
click at [210, 100] on img "grid" at bounding box center [202, 92] width 110 height 59
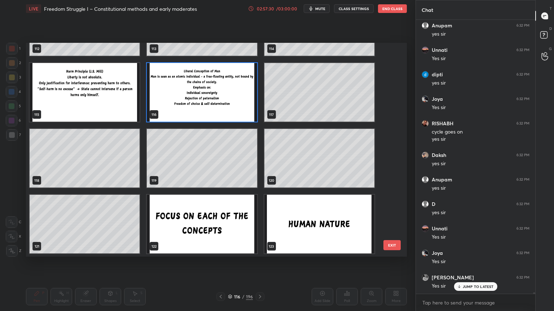
click at [210, 102] on img "grid" at bounding box center [202, 92] width 110 height 59
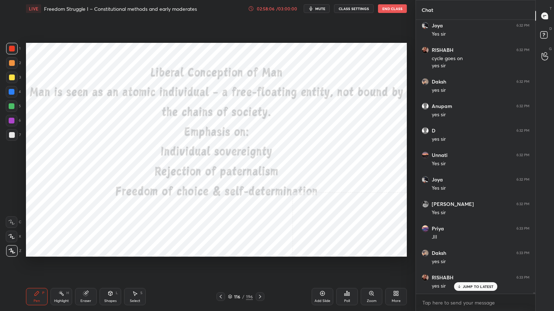
scroll to position [53115, 0]
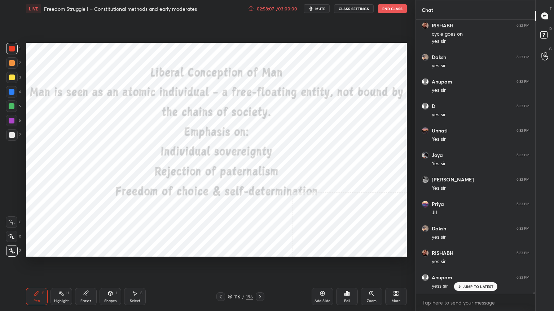
click at [228, 279] on icon at bounding box center [230, 297] width 4 height 1
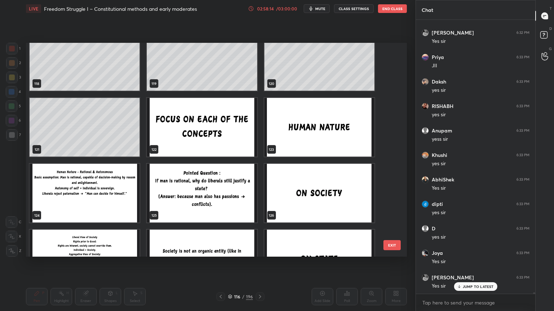
scroll to position [53287, 0]
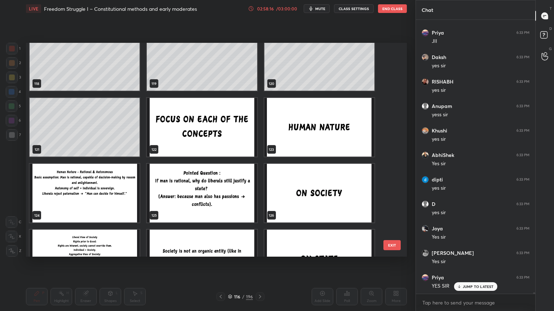
click at [232, 136] on img "grid" at bounding box center [202, 127] width 110 height 59
click at [233, 136] on img "grid" at bounding box center [202, 127] width 110 height 59
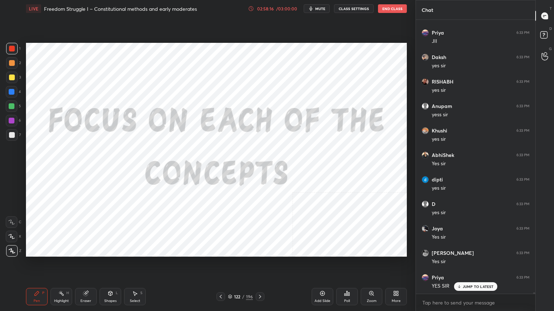
click at [233, 136] on img "grid" at bounding box center [202, 127] width 110 height 59
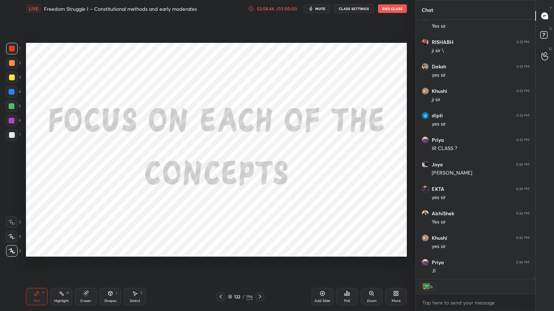
scroll to position [53596, 0]
click at [322, 279] on icon at bounding box center [322, 294] width 6 height 6
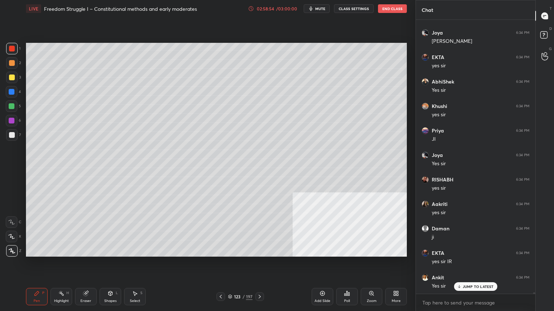
scroll to position [53728, 0]
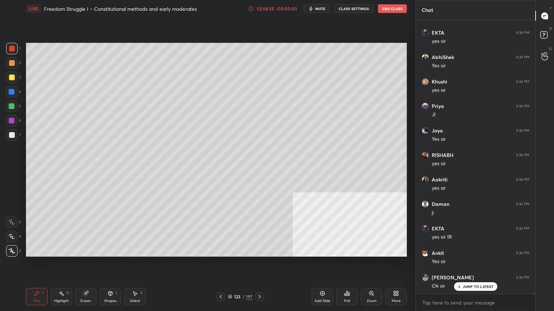
click at [440, 279] on body "1 2 3 4 5 6 7 C X Z C X Z E E Erase all H H LIVE Freedom Struggle I – Constitut…" at bounding box center [277, 155] width 554 height 311
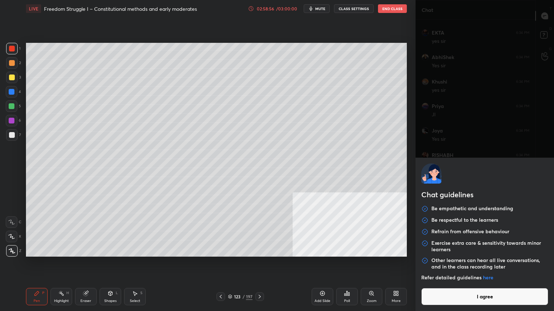
click at [445, 279] on button "I agree" at bounding box center [484, 296] width 127 height 17
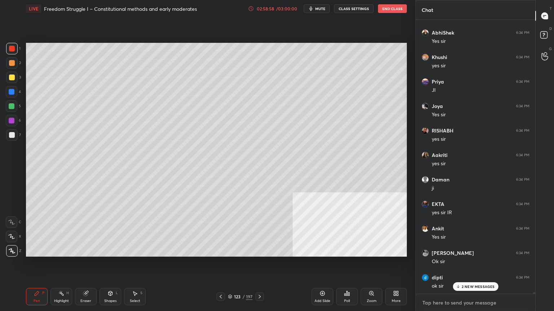
scroll to position [53802, 0]
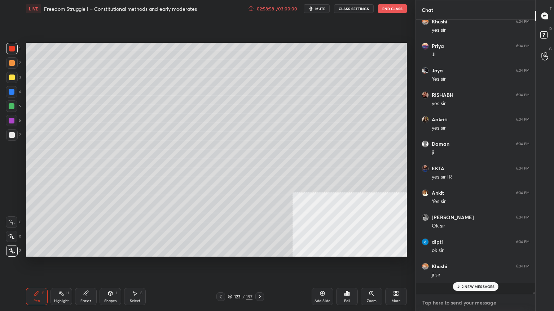
type textarea "x"
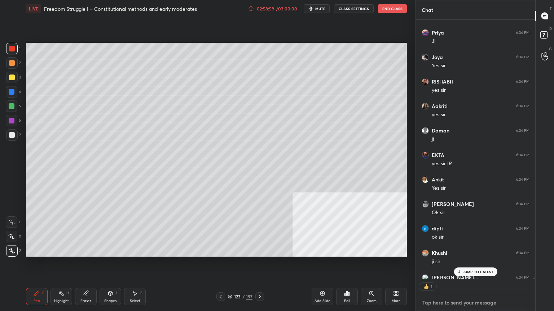
scroll to position [2, 2]
type textarea "G"
type textarea "x"
type textarea "GO"
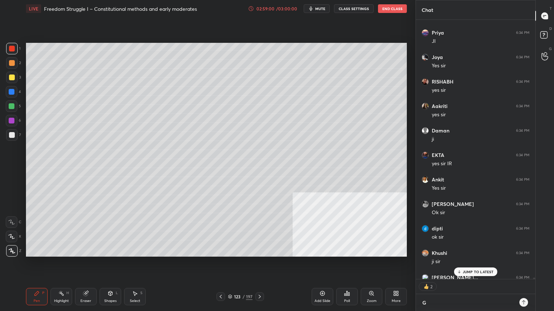
type textarea "x"
type textarea "[DEMOGRAPHIC_DATA]"
type textarea "x"
type textarea "[DEMOGRAPHIC_DATA]"
type textarea "x"
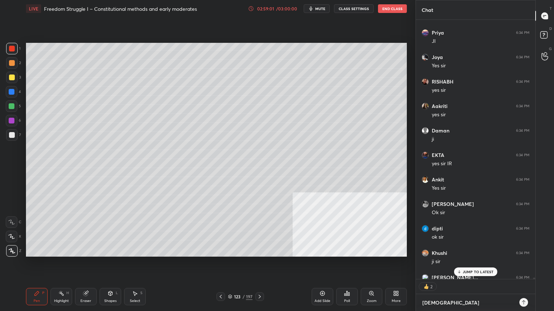
type textarea "[DEMOGRAPHIC_DATA] B"
type textarea "x"
type textarea "[DEMOGRAPHIC_DATA] BL"
type textarea "x"
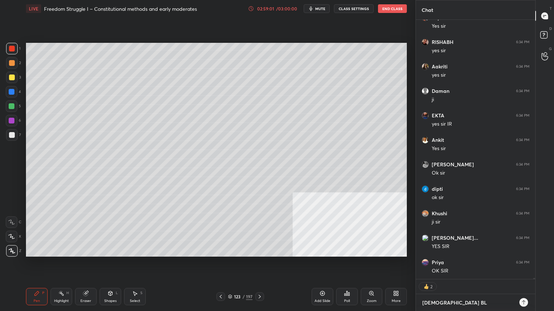
type textarea "[DEMOGRAPHIC_DATA] BLE"
type textarea "x"
type textarea "[DEMOGRAPHIC_DATA] BLES"
type textarea "x"
type textarea "[DEMOGRAPHIC_DATA] BLESS"
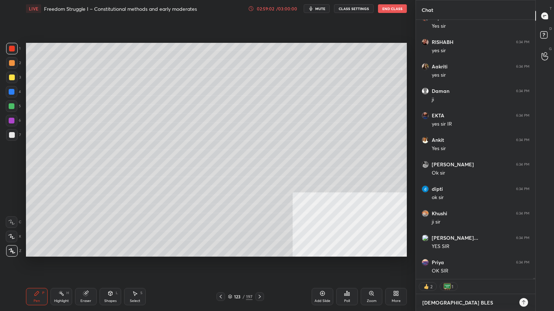
type textarea "x"
type textarea "[DEMOGRAPHIC_DATA] BLESS."
type textarea "x"
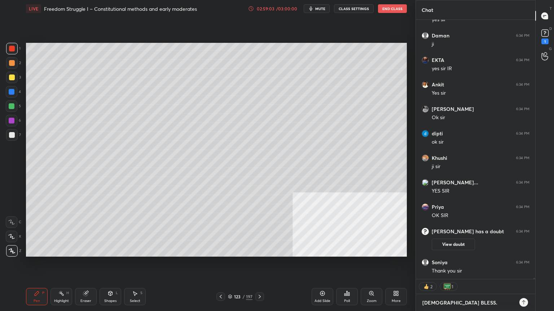
type textarea "[DEMOGRAPHIC_DATA] BLESS.J"
type textarea "x"
type textarea "[DEMOGRAPHIC_DATA] BLESS.JA"
type textarea "x"
type textarea "[DEMOGRAPHIC_DATA] BLESS.JAI"
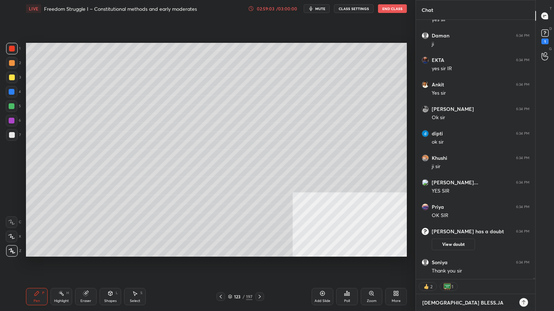
type textarea "x"
type textarea "[DEMOGRAPHIC_DATA] BLESS.JAI"
type textarea "x"
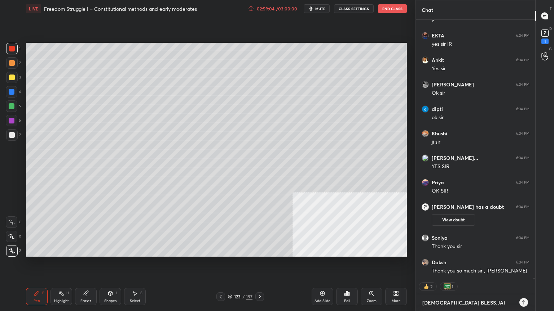
type textarea "[DEMOGRAPHIC_DATA] BLESS.[PERSON_NAME]"
type textarea "x"
type textarea "[DEMOGRAPHIC_DATA] BLESS.[PERSON_NAME]"
type textarea "x"
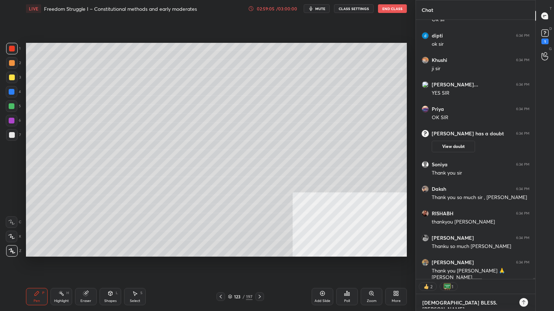
type textarea "[DEMOGRAPHIC_DATA] BLESS.JAI HIN"
type textarea "x"
type textarea "[DEMOGRAPHIC_DATA] BLESS.[PERSON_NAME]"
type textarea "x"
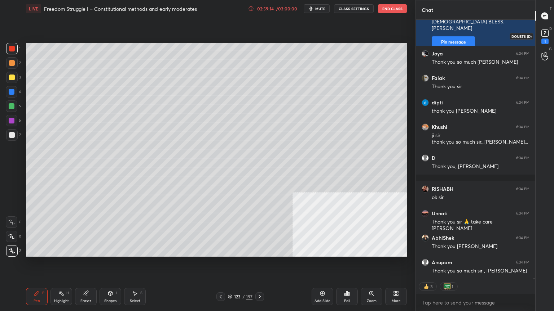
click at [543, 29] on icon at bounding box center [544, 33] width 11 height 11
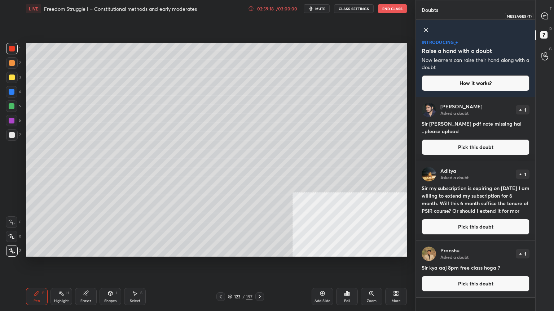
drag, startPoint x: 541, startPoint y: 19, endPoint x: 535, endPoint y: 23, distance: 7.5
click at [541, 19] on icon at bounding box center [545, 16] width 8 height 8
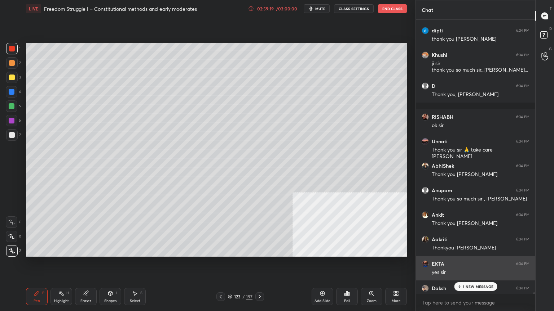
click at [476, 275] on div "yes sir" at bounding box center [480, 272] width 98 height 7
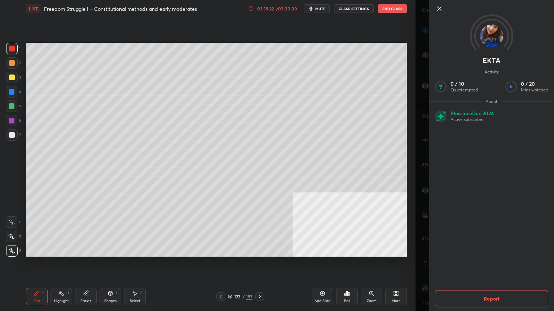
click at [438, 7] on icon at bounding box center [439, 8] width 9 height 9
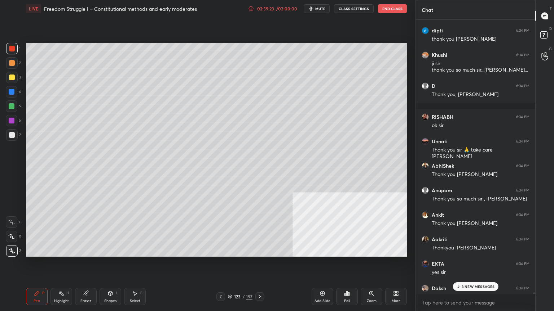
click at [473, 279] on p "3 NEW MESSAGES" at bounding box center [477, 287] width 33 height 4
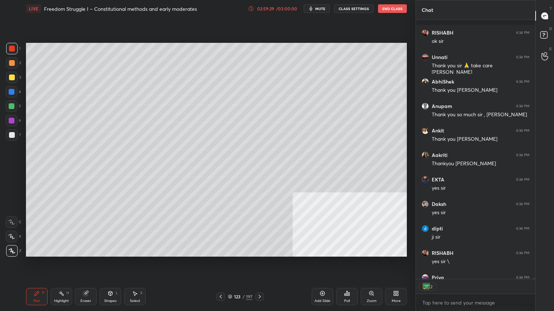
click at [229, 279] on icon at bounding box center [230, 297] width 4 height 4
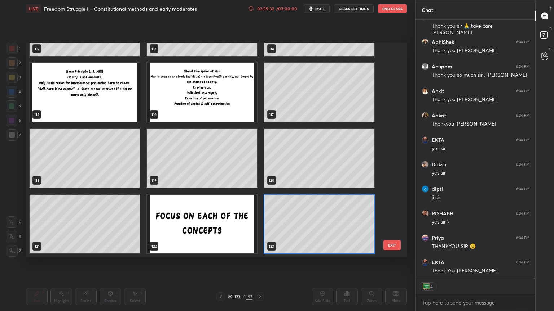
drag, startPoint x: 394, startPoint y: 160, endPoint x: 396, endPoint y: 152, distance: 7.9
click at [396, 152] on div "109 110 111 112 113 114 115 116 117 118 119 120 121 122 123 EXIT" at bounding box center [216, 150] width 381 height 214
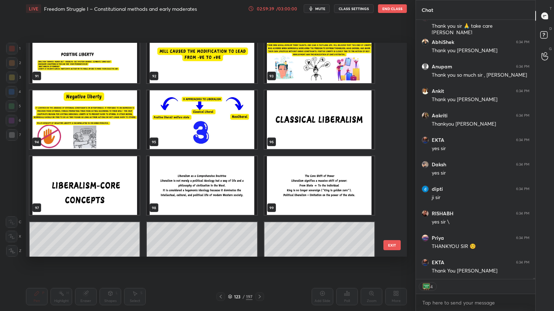
click at [220, 192] on img "grid" at bounding box center [202, 185] width 110 height 59
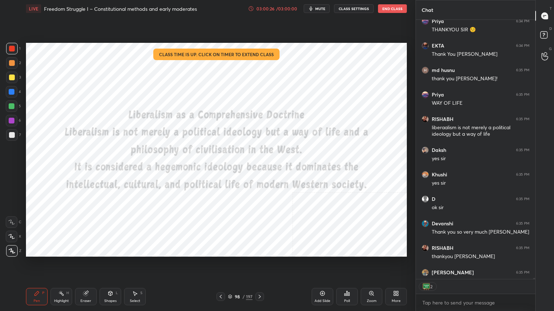
scroll to position [272, 117]
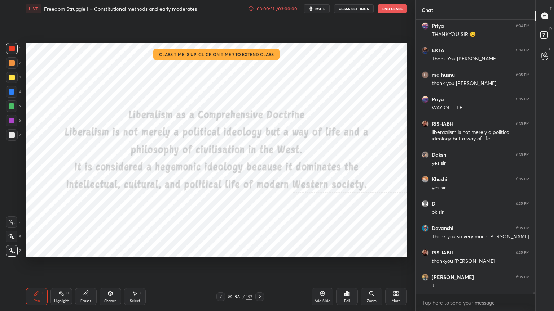
click at [384, 8] on button "End Class" at bounding box center [392, 8] width 29 height 9
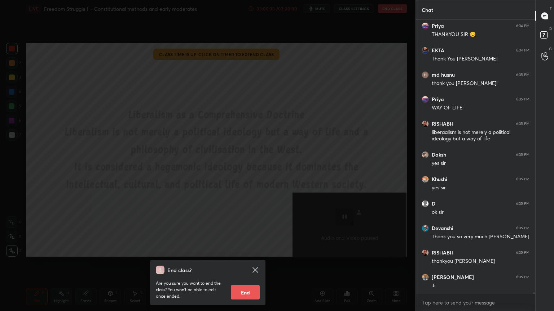
click at [242, 279] on button "End" at bounding box center [245, 292] width 29 height 14
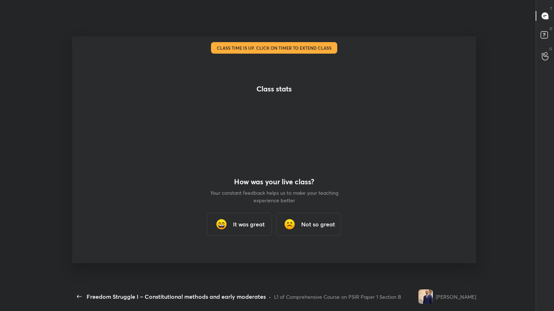
scroll to position [3, 0]
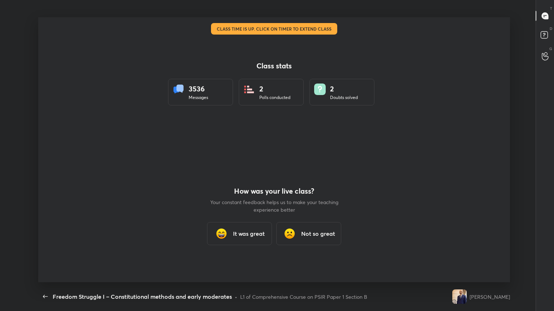
click at [243, 235] on h3 "It was great" at bounding box center [249, 234] width 32 height 9
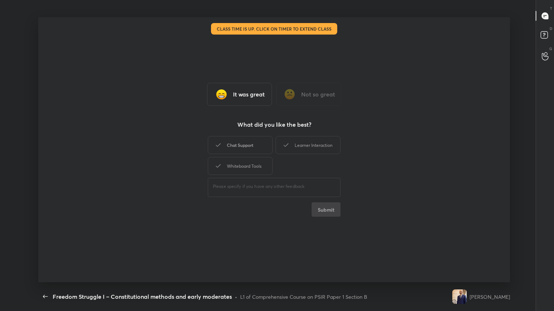
click at [248, 146] on div "Chat Support" at bounding box center [240, 145] width 65 height 18
click at [249, 146] on div "Chat Support" at bounding box center [240, 145] width 65 height 18
click at [245, 167] on div "Whiteboard Tools" at bounding box center [240, 166] width 65 height 18
click at [319, 209] on button "Submit" at bounding box center [325, 210] width 29 height 14
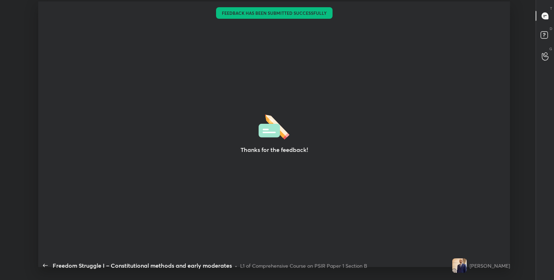
type textarea "x"
